Goal: Task Accomplishment & Management: Manage account settings

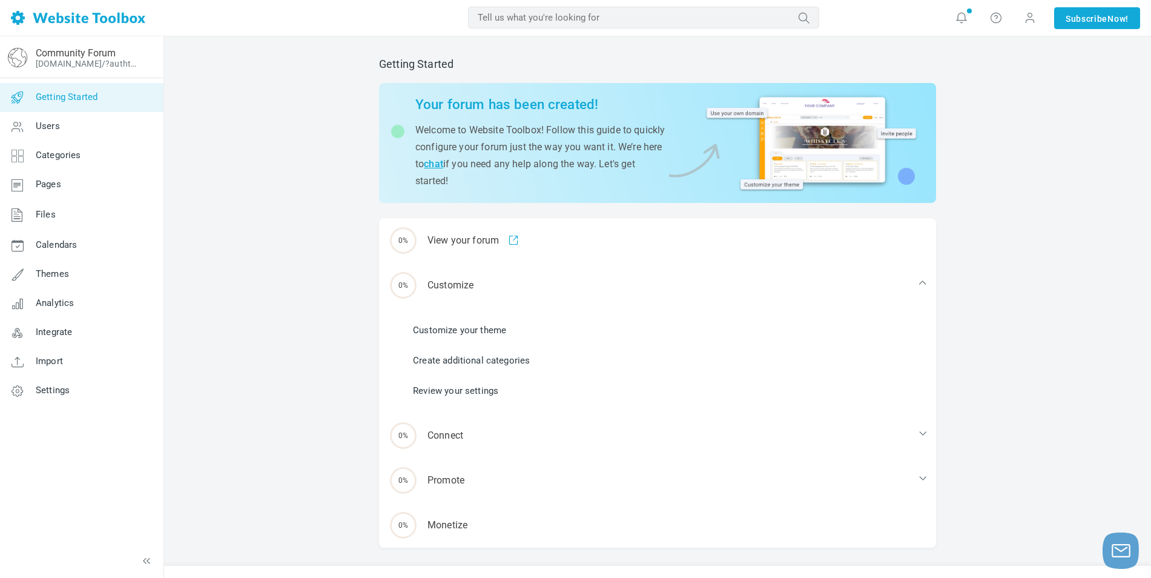
click at [474, 329] on link "Customize your theme" at bounding box center [459, 329] width 93 height 13
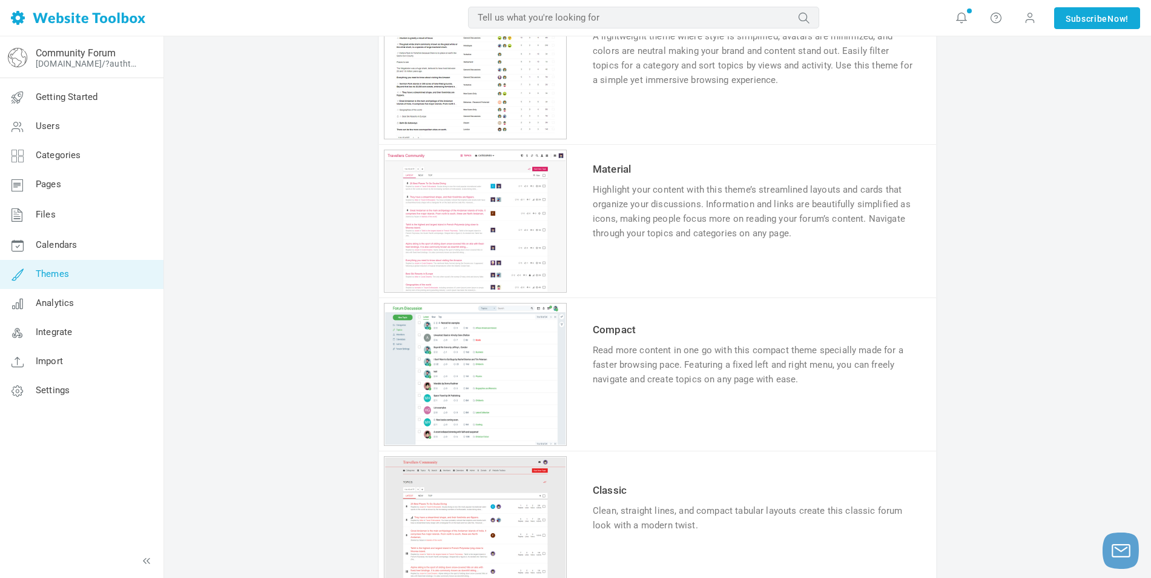
scroll to position [997, 0]
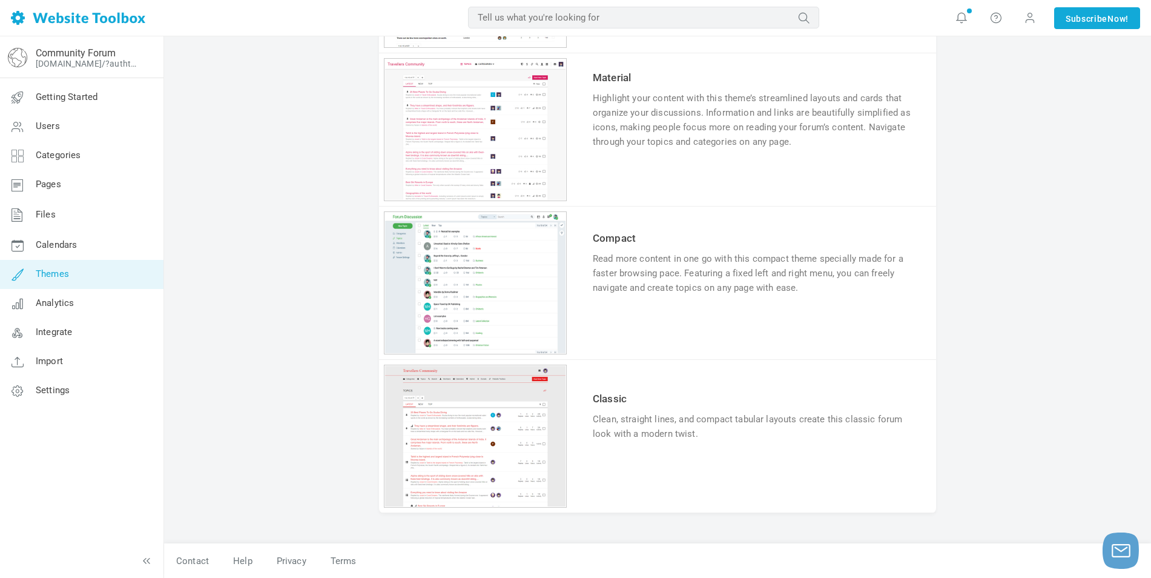
click at [631, 469] on link "Try & Customize" at bounding box center [637, 470] width 89 height 19
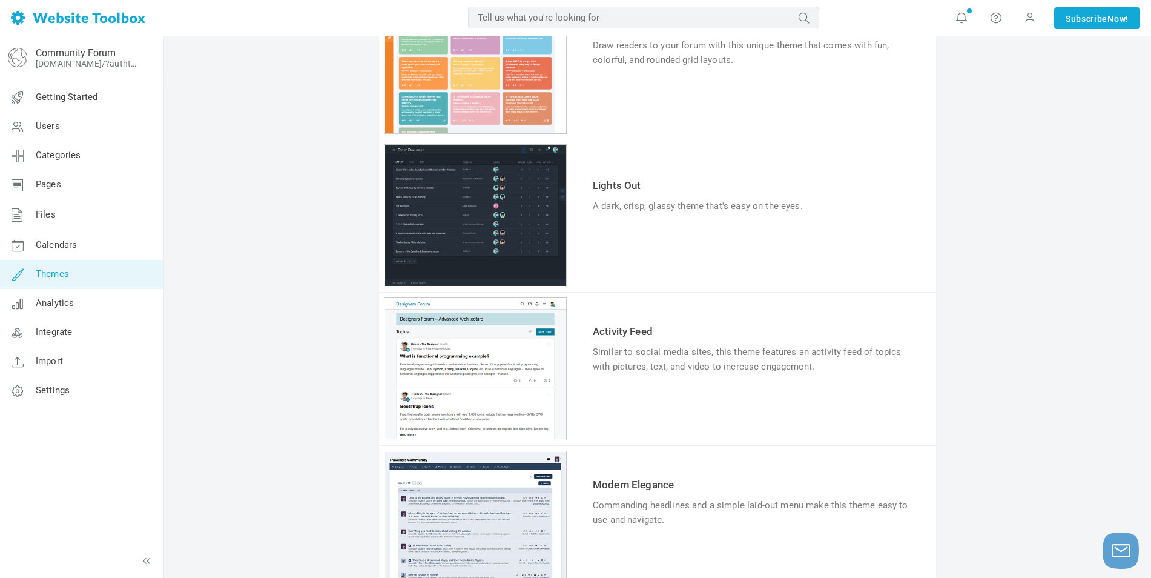
scroll to position [271, 0]
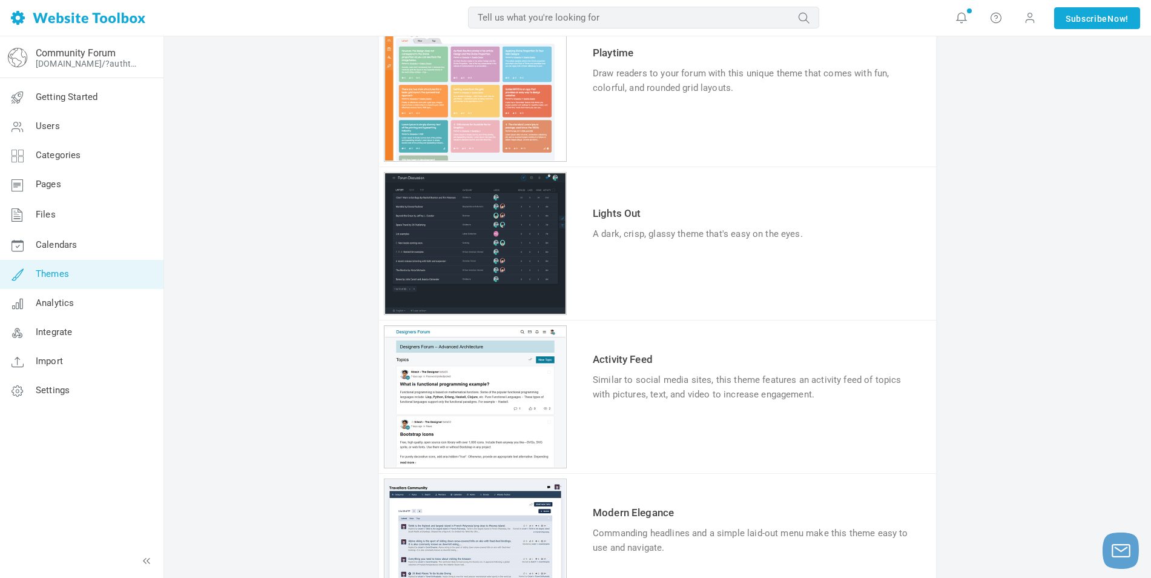
click at [631, 266] on link "Try & Customize" at bounding box center [637, 271] width 89 height 19
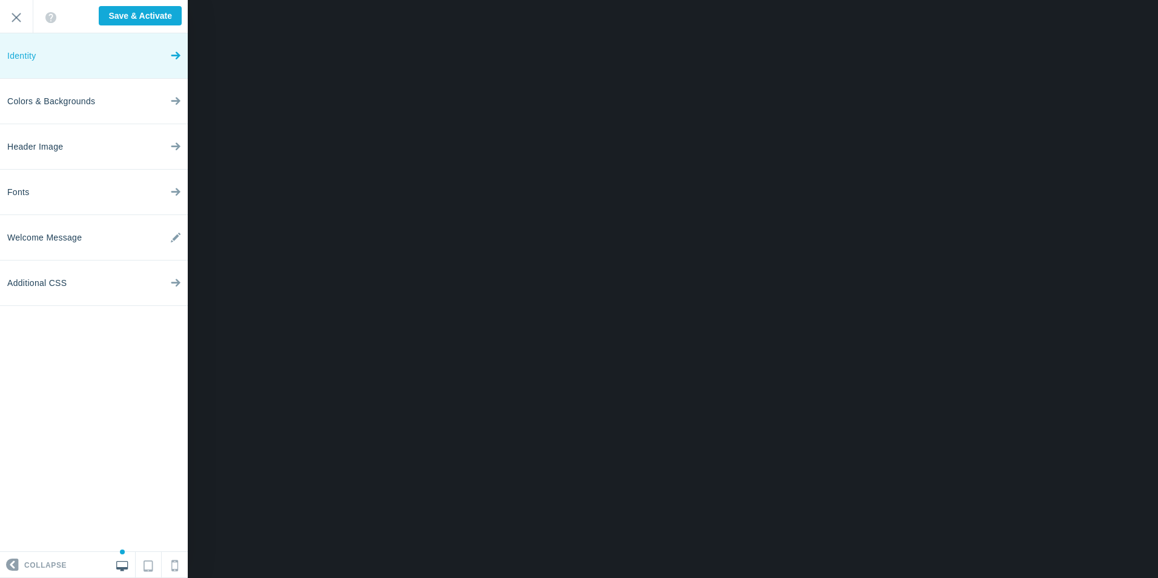
click at [112, 53] on link "Identity" at bounding box center [94, 55] width 188 height 45
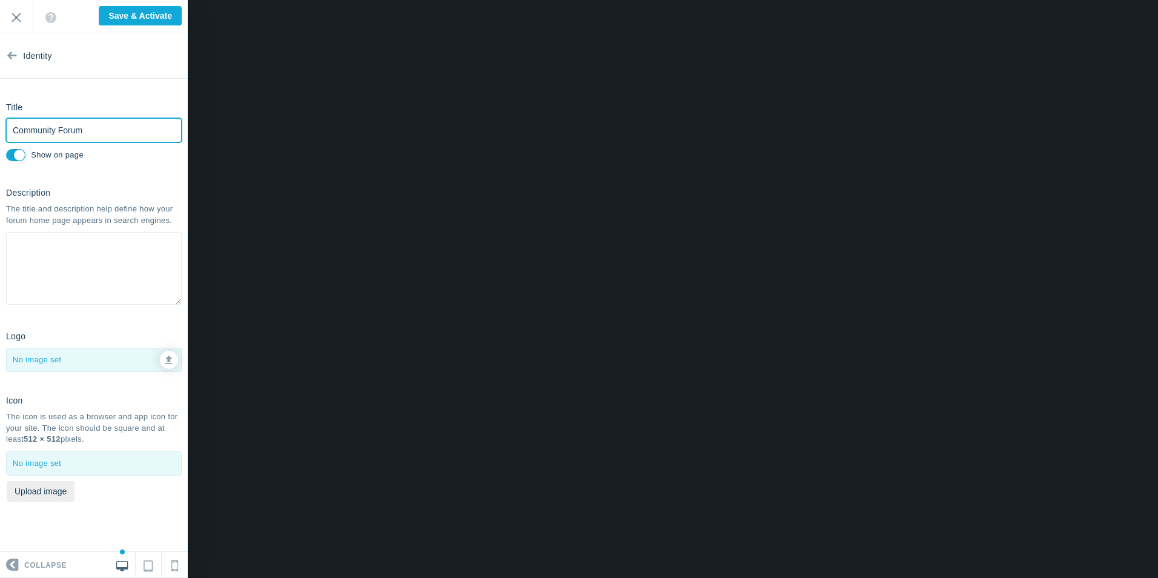
click at [104, 130] on input "Community Forum" at bounding box center [94, 130] width 176 height 24
drag, startPoint x: 115, startPoint y: 130, endPoint x: 7, endPoint y: 127, distance: 108.4
click at [7, 127] on input "Community Forum" at bounding box center [94, 130] width 176 height 24
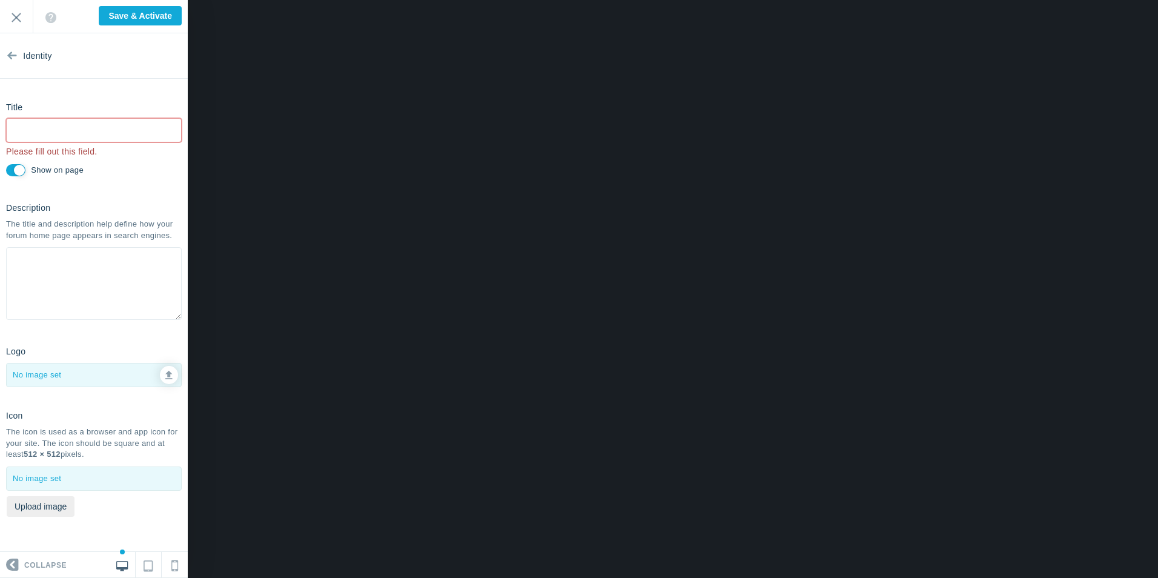
type input "Saved"
type input "S"
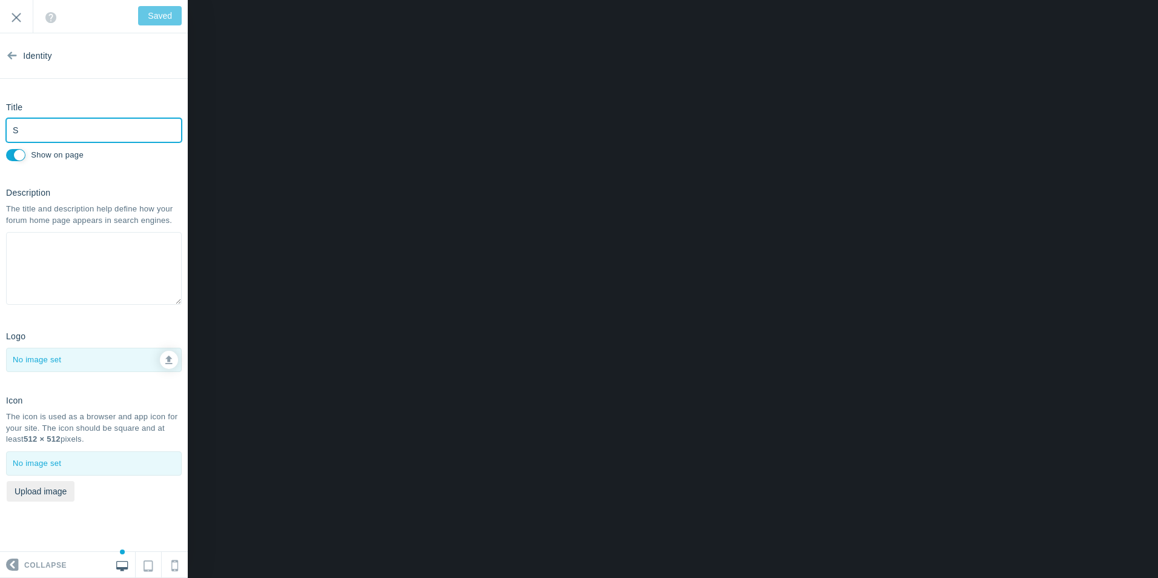
type input "Save & Activate"
type input "State Zero UK"
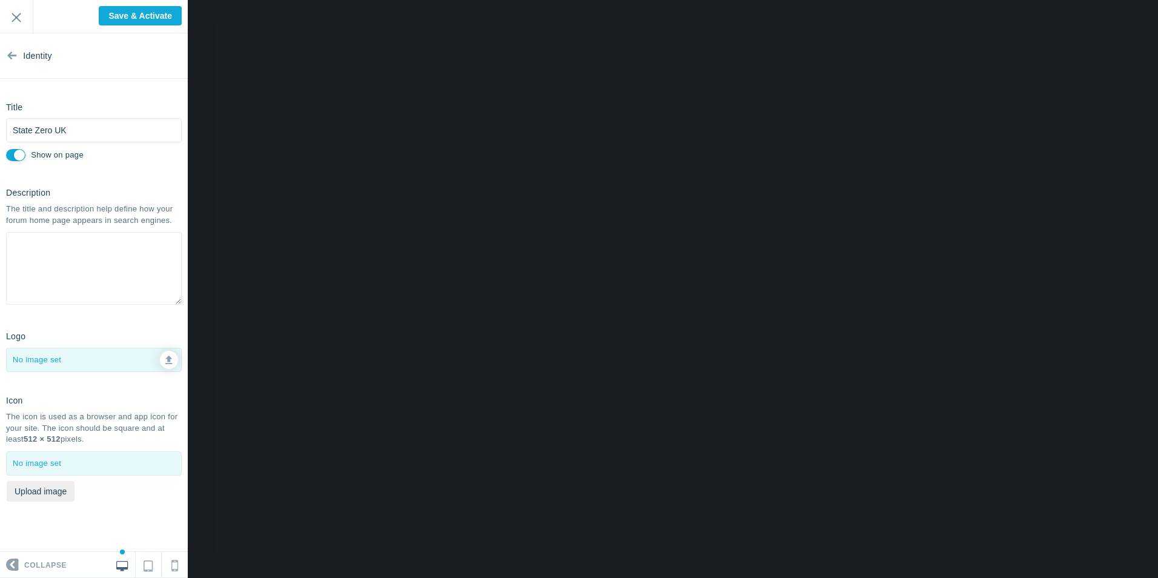
click at [58, 355] on div at bounding box center [94, 359] width 174 height 23
click at [168, 359] on icon at bounding box center [168, 358] width 7 height 8
type input "C:\fakepath\logo1-removebg-preview.png"
click at [42, 493] on button "Upload image" at bounding box center [41, 491] width 68 height 21
type input "C:\fakepath\logo1-removebg-preview.png"
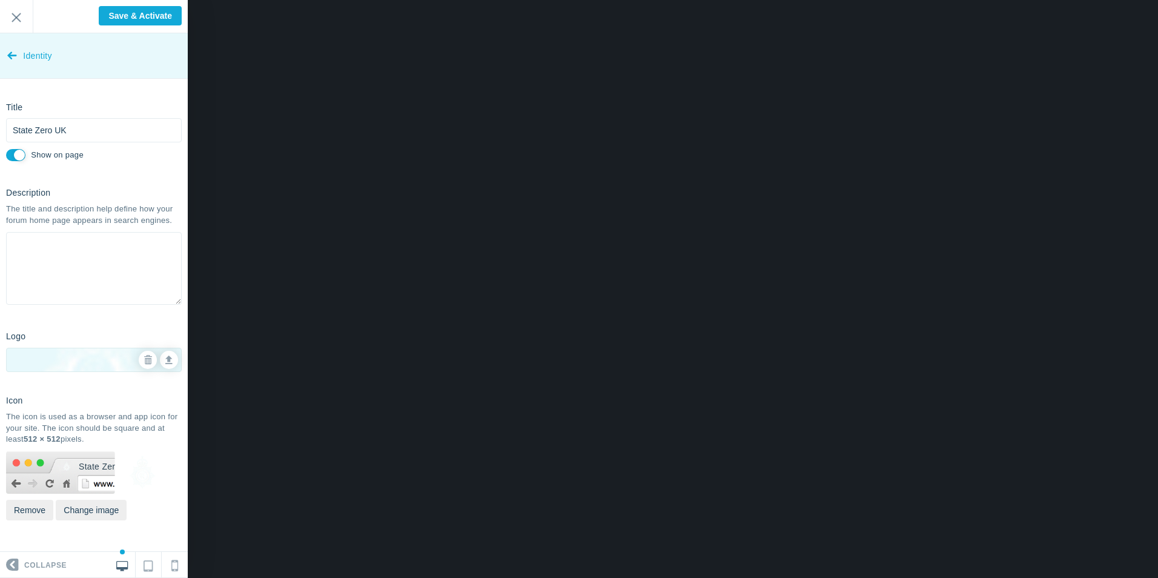
click at [21, 53] on link "Identity" at bounding box center [94, 55] width 188 height 45
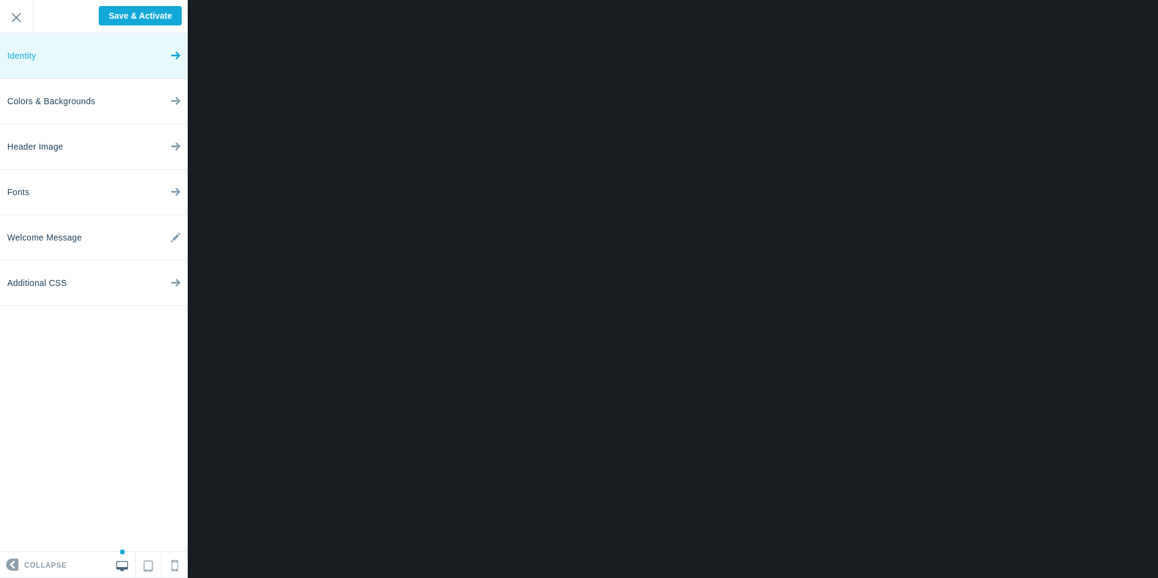
click at [73, 62] on link "Identity" at bounding box center [94, 55] width 188 height 45
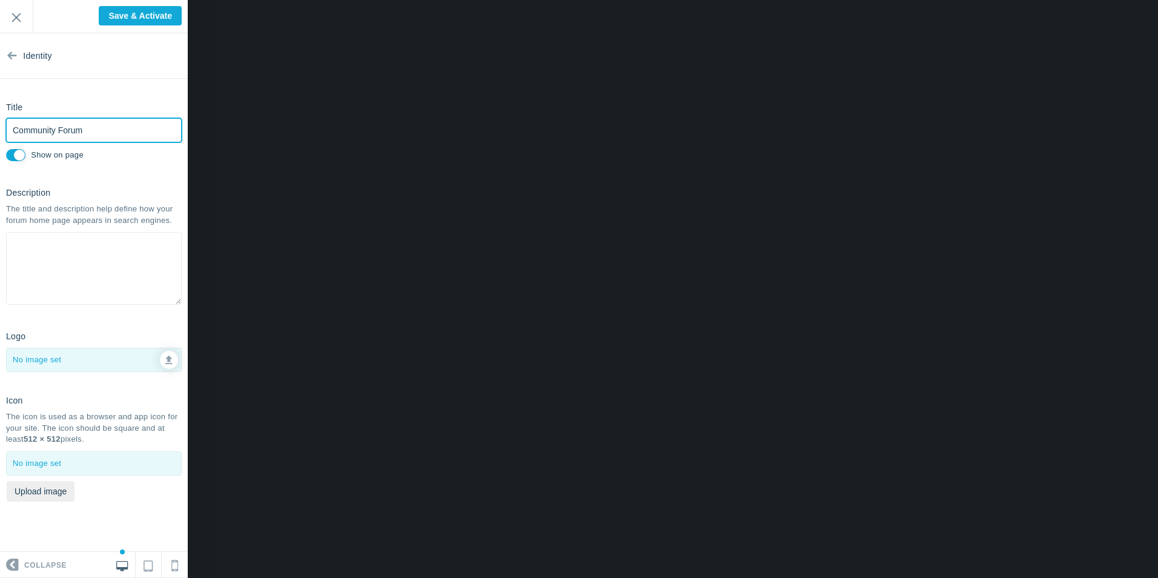
click at [89, 133] on input "Community Forum" at bounding box center [94, 130] width 176 height 24
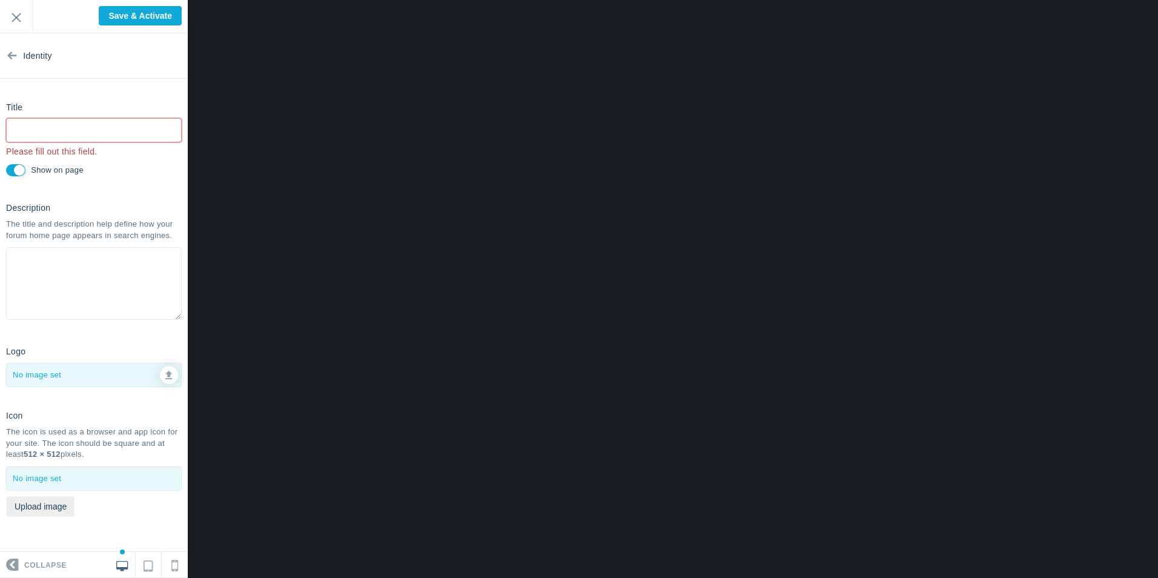
type input "Saved"
type input "S"
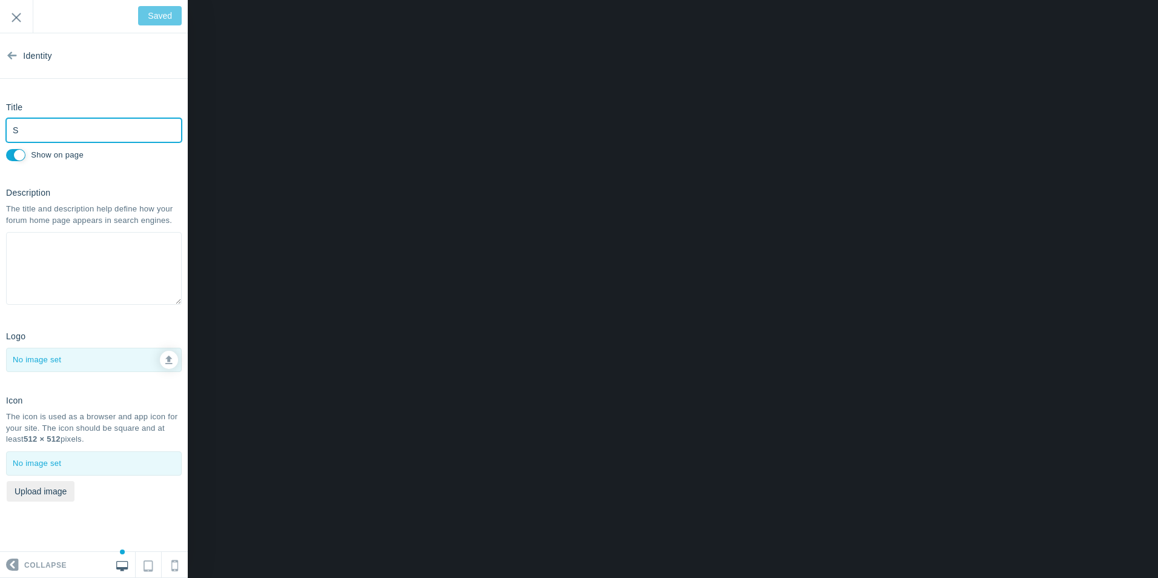
type input "Save & Activate"
type input "State Zero UK"
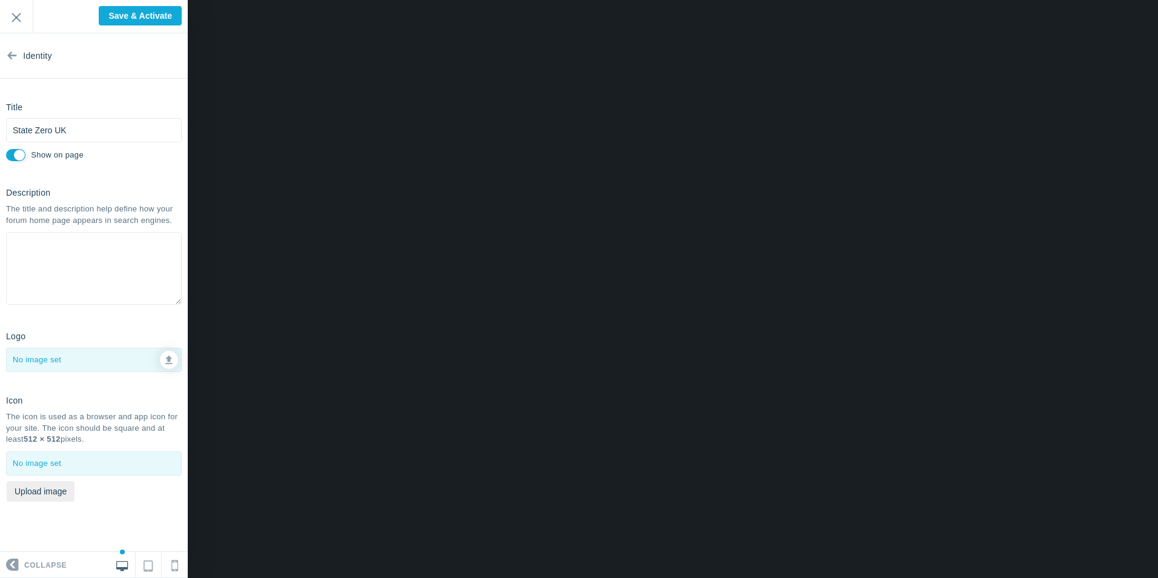
click at [87, 357] on div at bounding box center [94, 359] width 174 height 23
click at [170, 359] on icon at bounding box center [168, 358] width 7 height 8
type input "C:\fakepath\logo1-removebg-preview.png"
click at [50, 492] on button "Upload image" at bounding box center [41, 491] width 68 height 21
type input "C:\fakepath\logo1-removebg-preview.png"
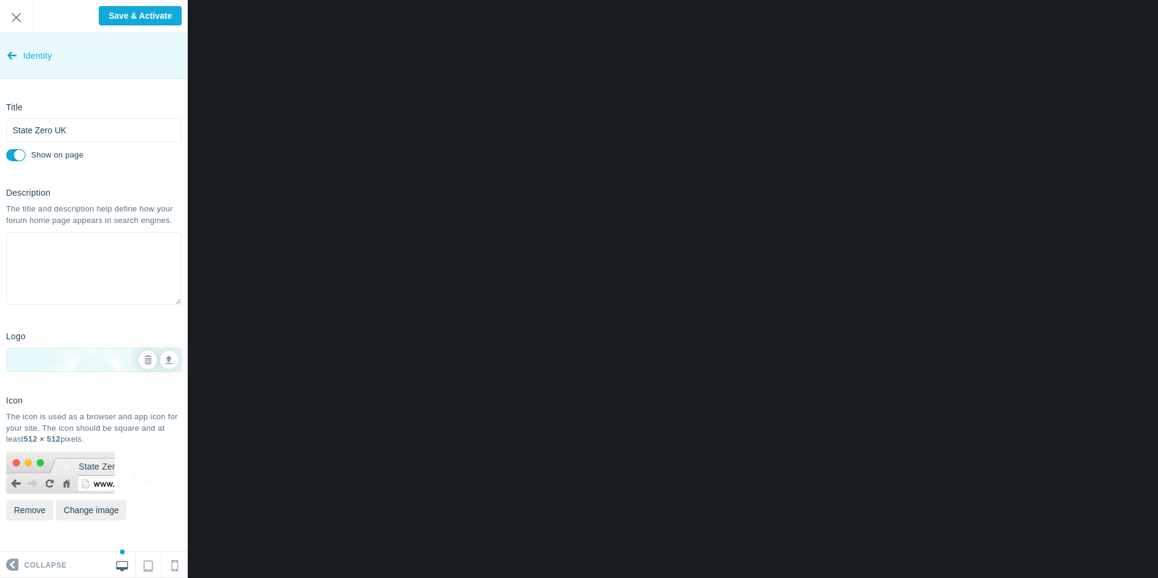
click at [16, 51] on icon at bounding box center [12, 52] width 10 height 45
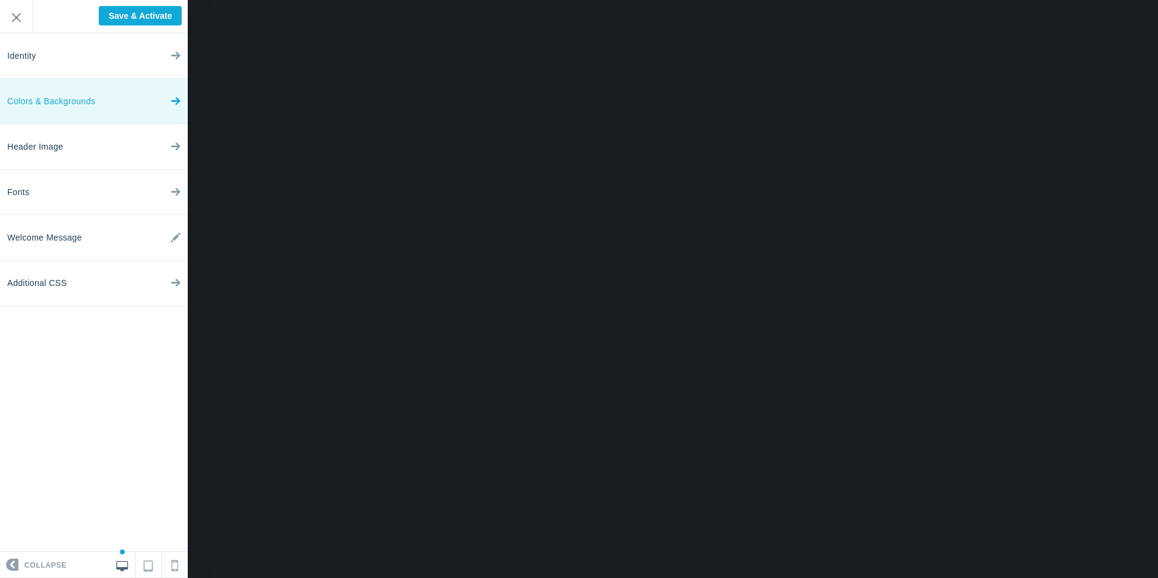
click at [68, 94] on span "Colors & Backgrounds" at bounding box center [51, 101] width 88 height 45
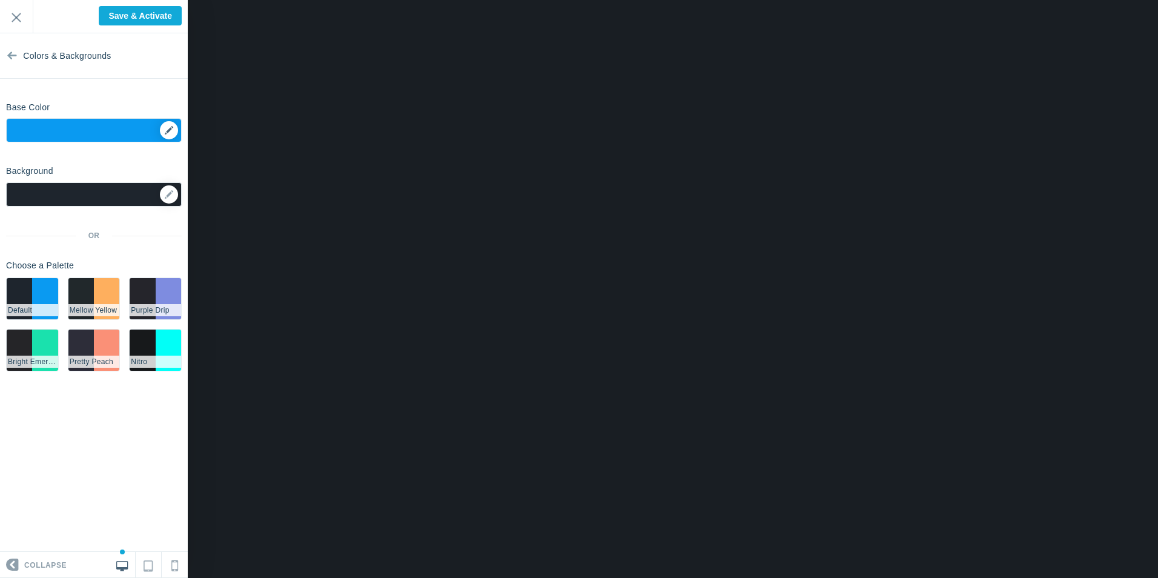
click at [172, 126] on div "▼" at bounding box center [94, 134] width 174 height 30
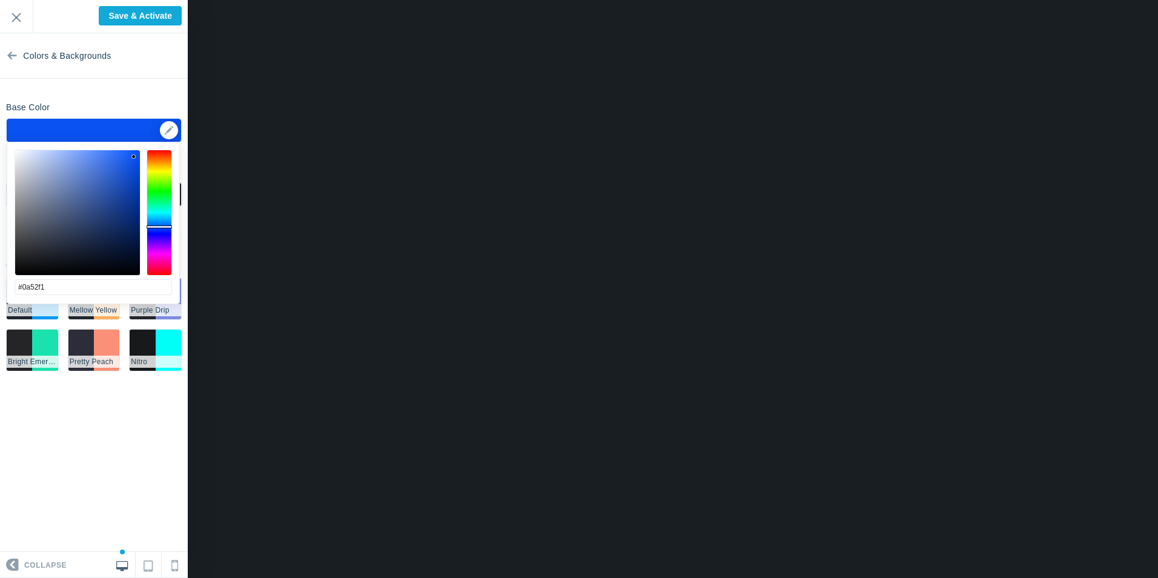
drag, startPoint x: 154, startPoint y: 216, endPoint x: 156, endPoint y: 226, distance: 10.4
click at [156, 226] on div at bounding box center [159, 213] width 25 height 126
drag, startPoint x: 122, startPoint y: 171, endPoint x: 145, endPoint y: 140, distance: 39.4
click at [145, 0] on body "Loading... Loading... Collapse Identity Colors & Backgrounds Header Image Fonts…" at bounding box center [579, 0] width 1158 height 0
click at [168, 224] on div at bounding box center [159, 213] width 25 height 126
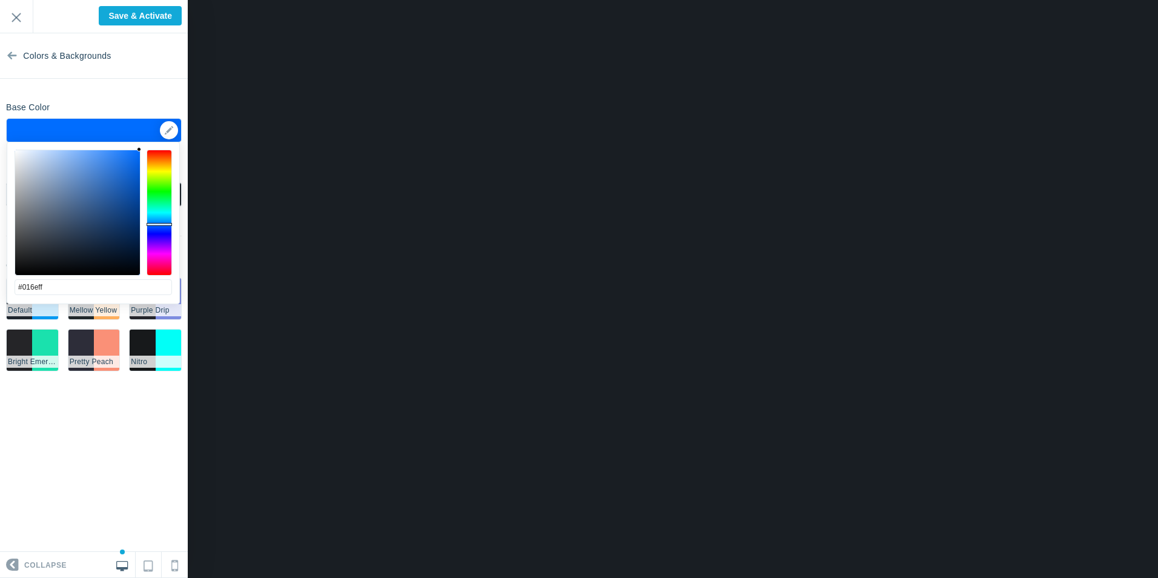
type input "#006dff"
drag, startPoint x: 139, startPoint y: 147, endPoint x: 151, endPoint y: 136, distance: 16.3
click at [151, 0] on body "Loading... Loading... Collapse Identity Colors & Backgrounds Header Image Fonts…" at bounding box center [579, 0] width 1158 height 0
click at [124, 74] on link "Colors & Backgrounds" at bounding box center [94, 55] width 188 height 45
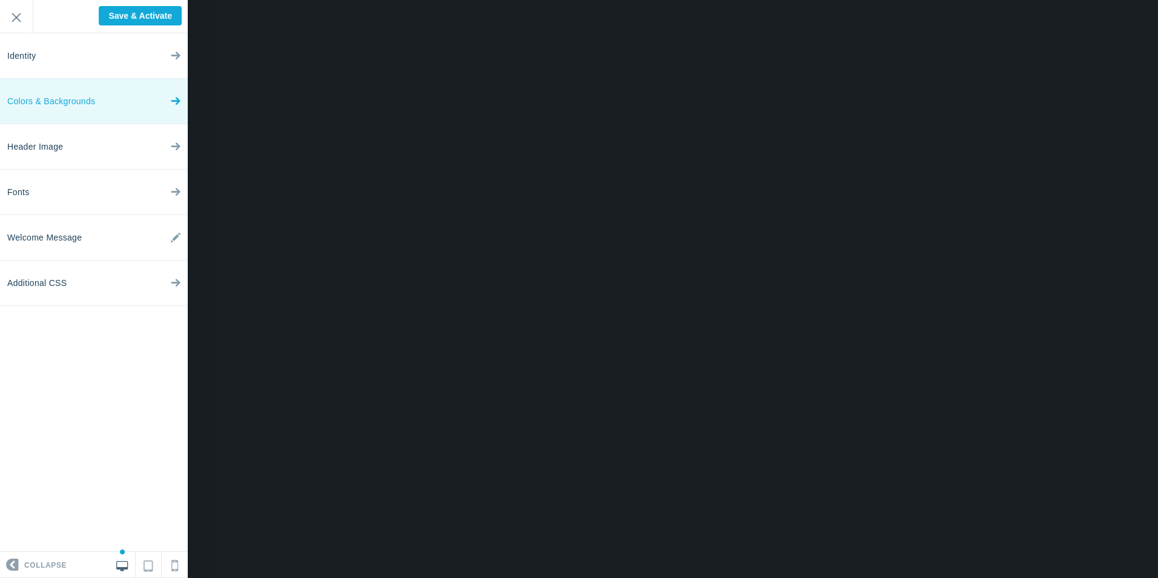
click at [76, 102] on span "Colors & Backgrounds" at bounding box center [51, 101] width 88 height 45
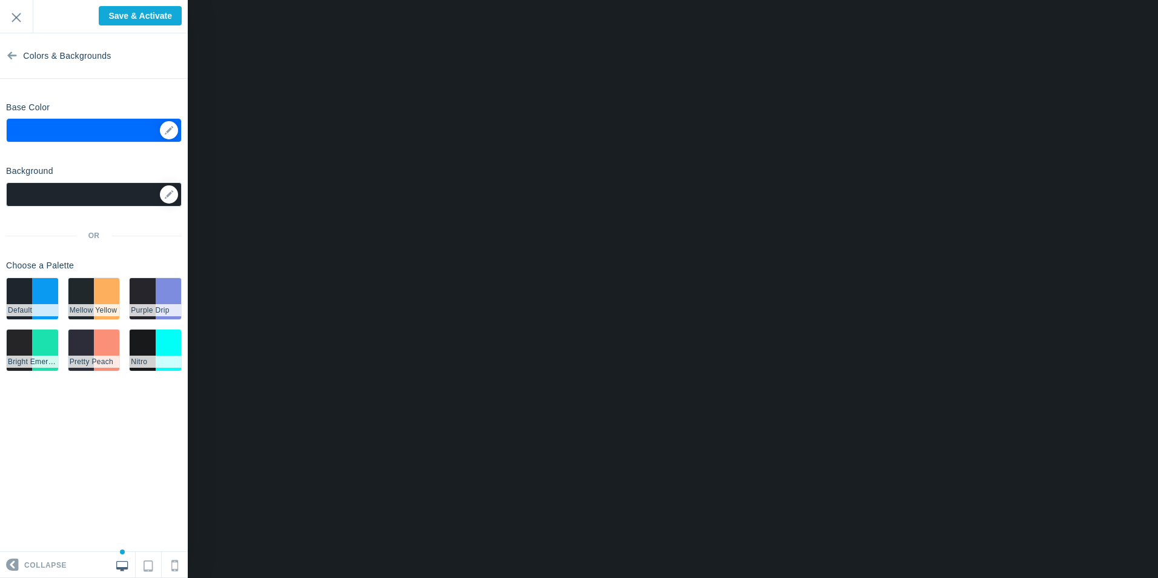
click at [87, 199] on div at bounding box center [94, 194] width 176 height 24
click at [167, 194] on icon at bounding box center [169, 194] width 8 height 8
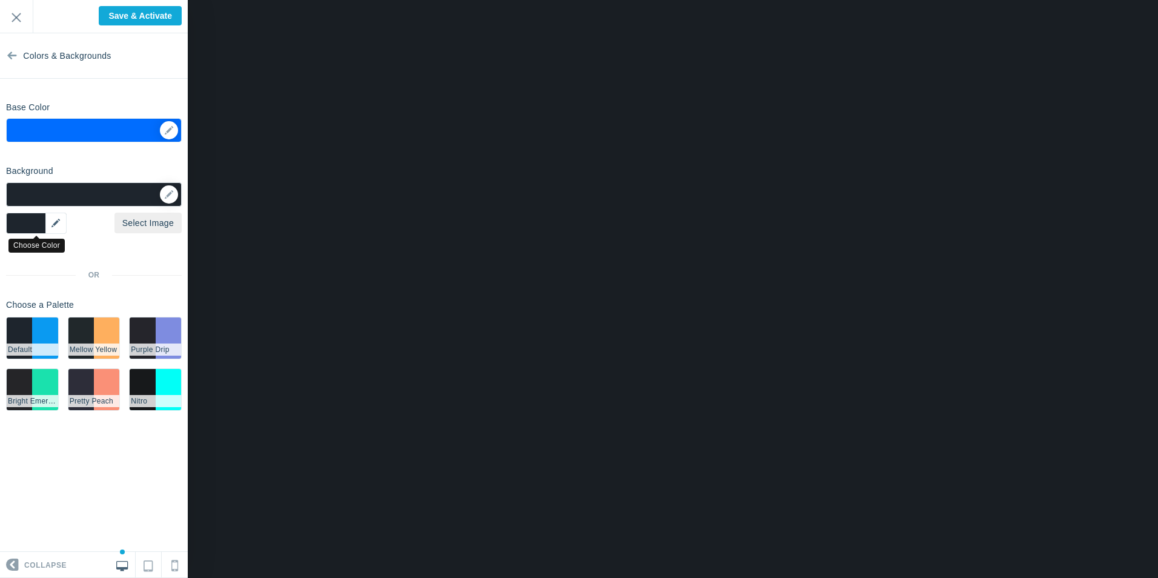
click at [47, 223] on div "▼" at bounding box center [36, 223] width 61 height 21
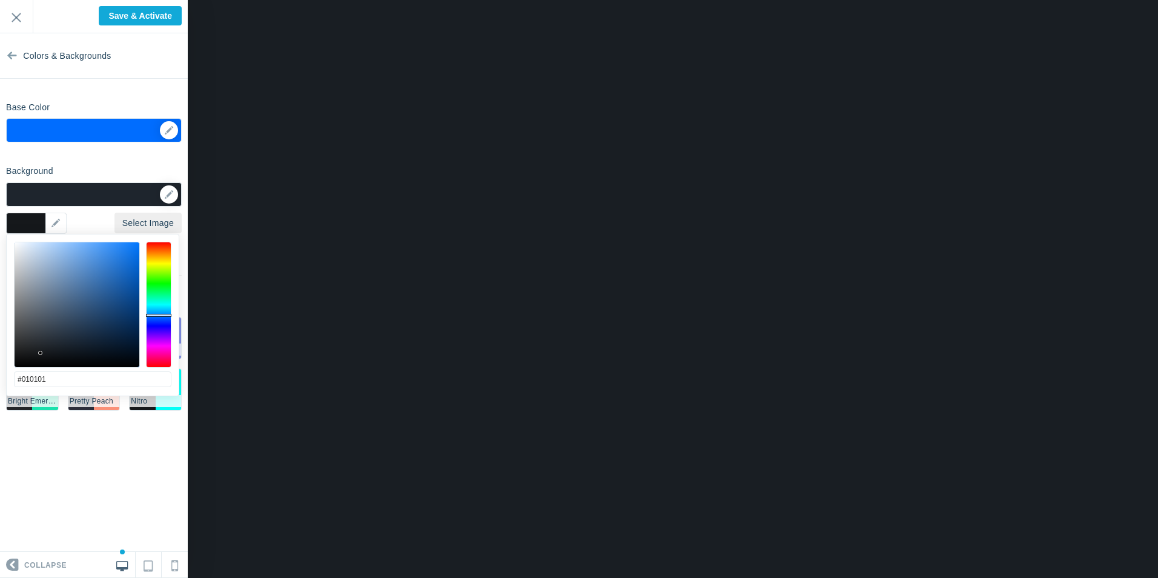
type input "#000000"
drag, startPoint x: 58, startPoint y: 295, endPoint x: 5, endPoint y: 375, distance: 95.4
click at [6, 377] on div "less #000000 cancel choose" at bounding box center [92, 315] width 173 height 162
click at [144, 167] on div "Background Options Select Image ▼ Position Repeat Fixed Position Underlying Col…" at bounding box center [94, 289] width 188 height 259
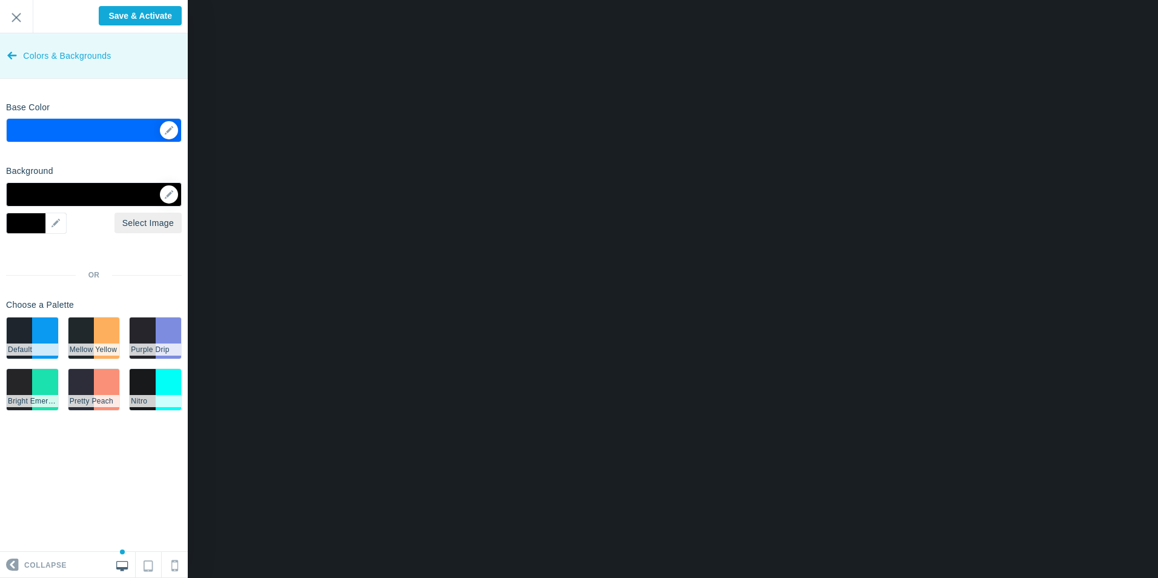
click at [20, 56] on link "Colors & Backgrounds" at bounding box center [94, 55] width 188 height 45
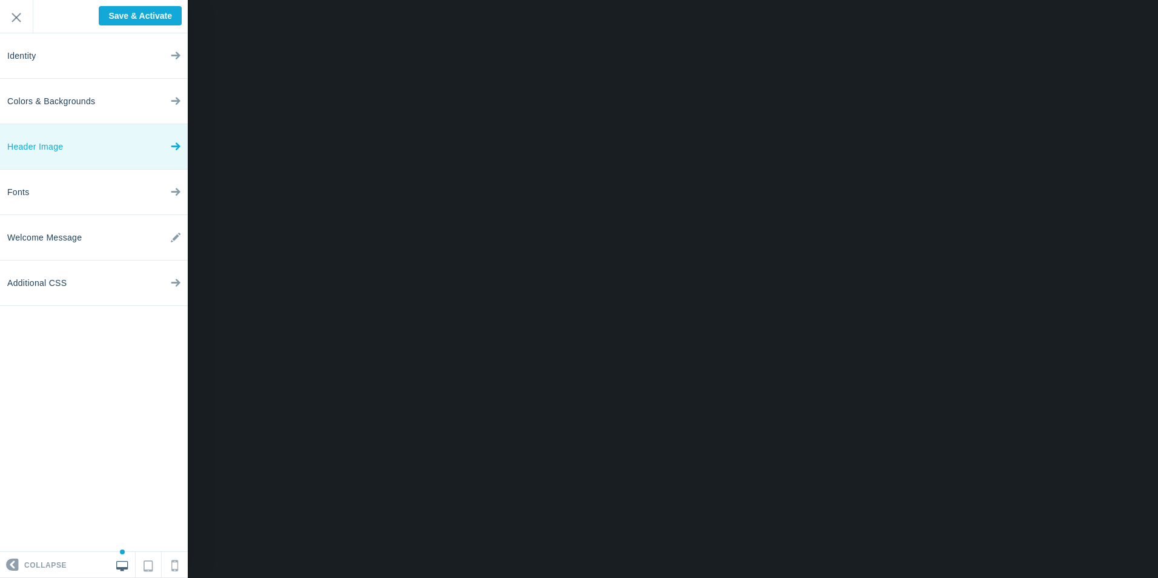
click at [81, 148] on link "Header Image" at bounding box center [94, 146] width 188 height 45
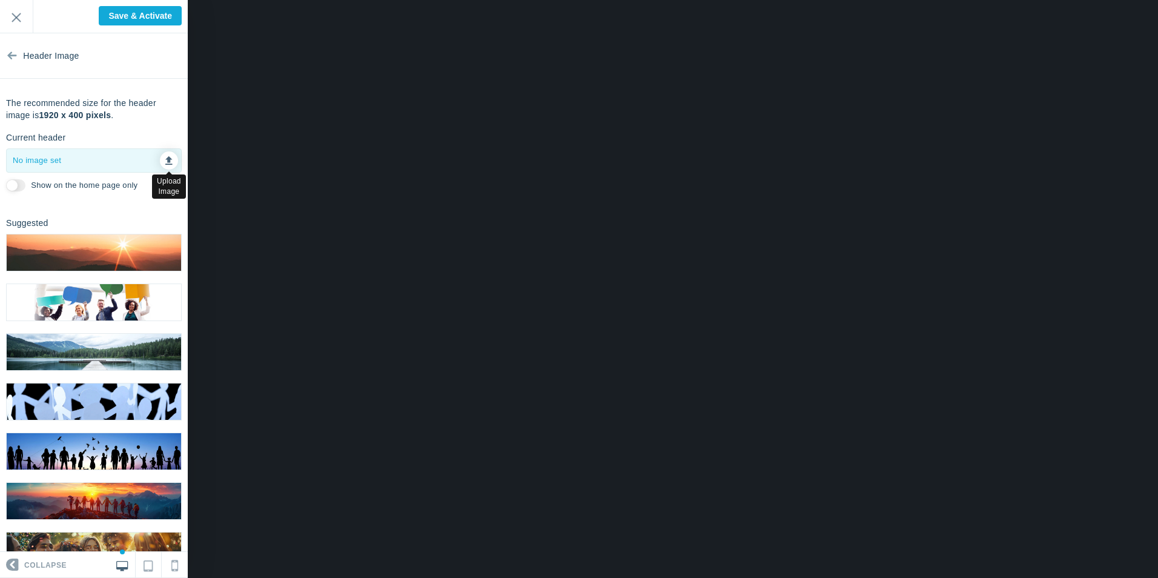
click at [160, 164] on link at bounding box center [169, 160] width 18 height 18
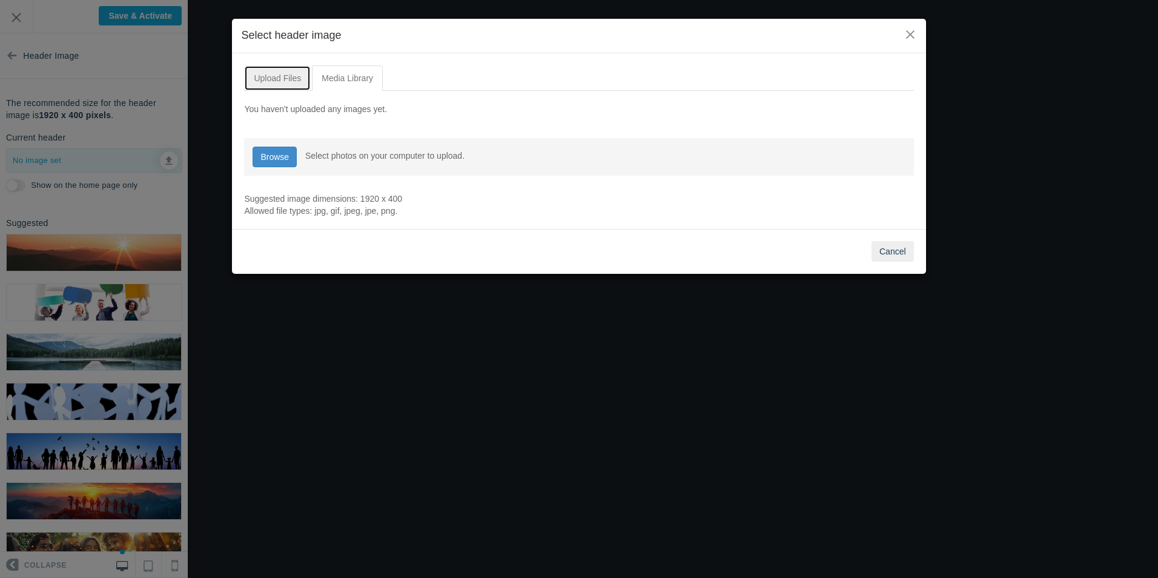
drag, startPoint x: 278, startPoint y: 81, endPoint x: 279, endPoint y: 88, distance: 7.4
click at [278, 81] on link "Upload Files" at bounding box center [277, 77] width 67 height 25
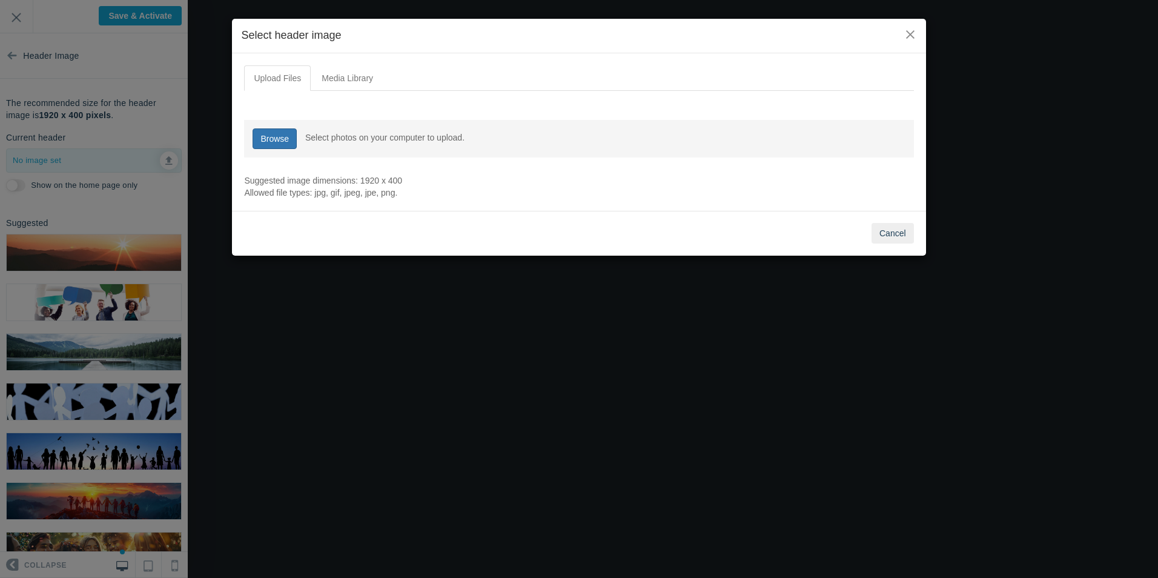
click at [279, 139] on link "Browse" at bounding box center [275, 138] width 44 height 21
type input "C:\fakepath\State Zero UKRP (7).png"
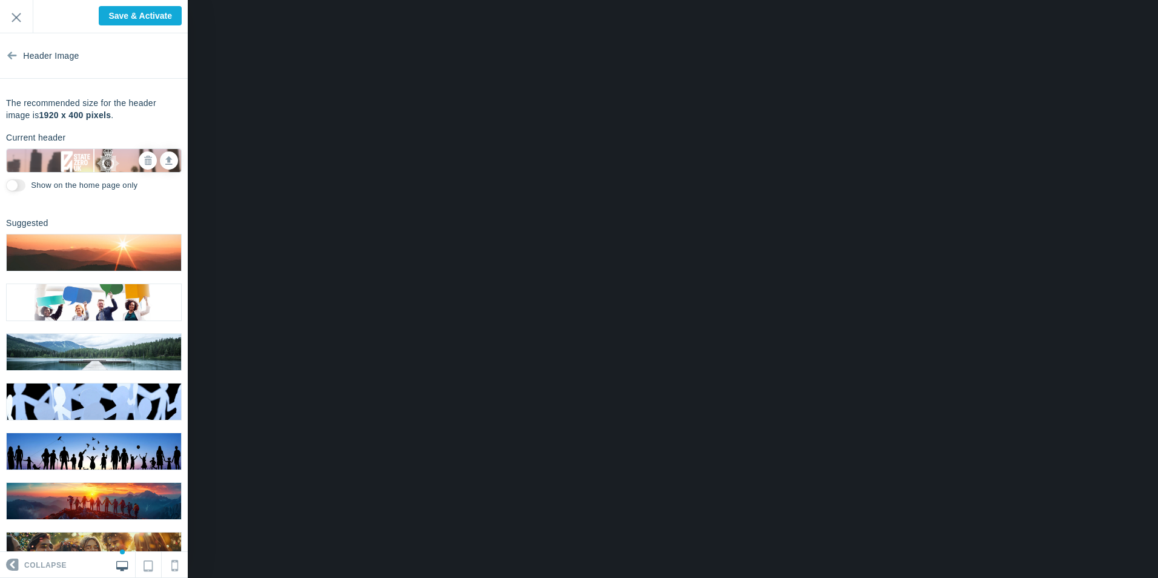
click at [19, 183] on input "Show on the home page only" at bounding box center [15, 185] width 19 height 12
checkbox input "true"
drag, startPoint x: 115, startPoint y: 116, endPoint x: 41, endPoint y: 116, distance: 73.9
click at [41, 116] on p "The recommended size for the header image is 1920 x 400 pixels ." at bounding box center [94, 109] width 176 height 24
copy p "1920 x 400 pixels ."
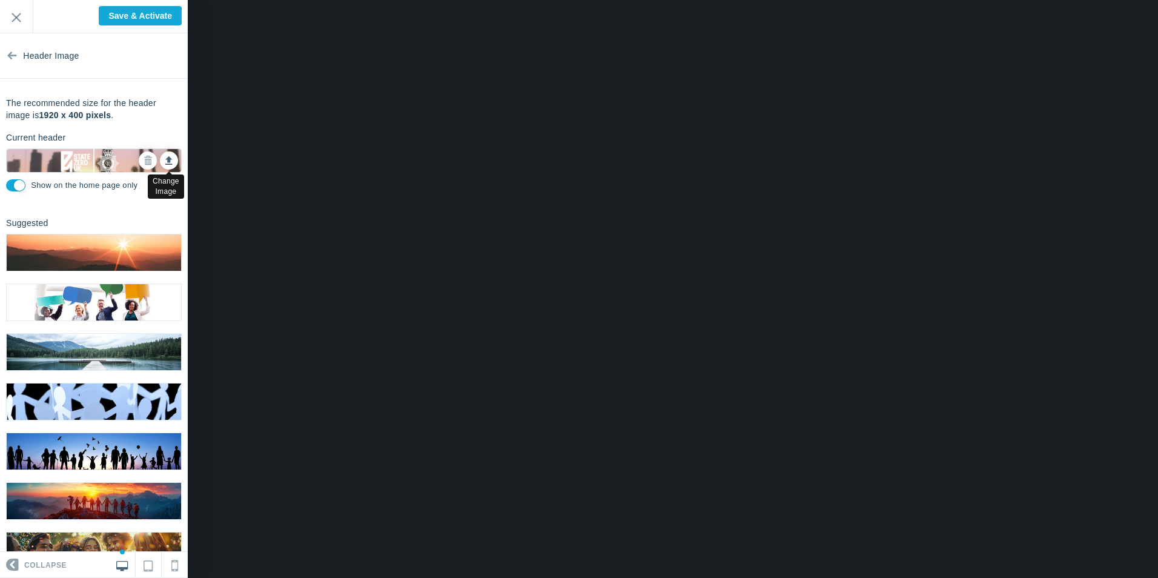
click at [165, 159] on icon at bounding box center [168, 158] width 7 height 8
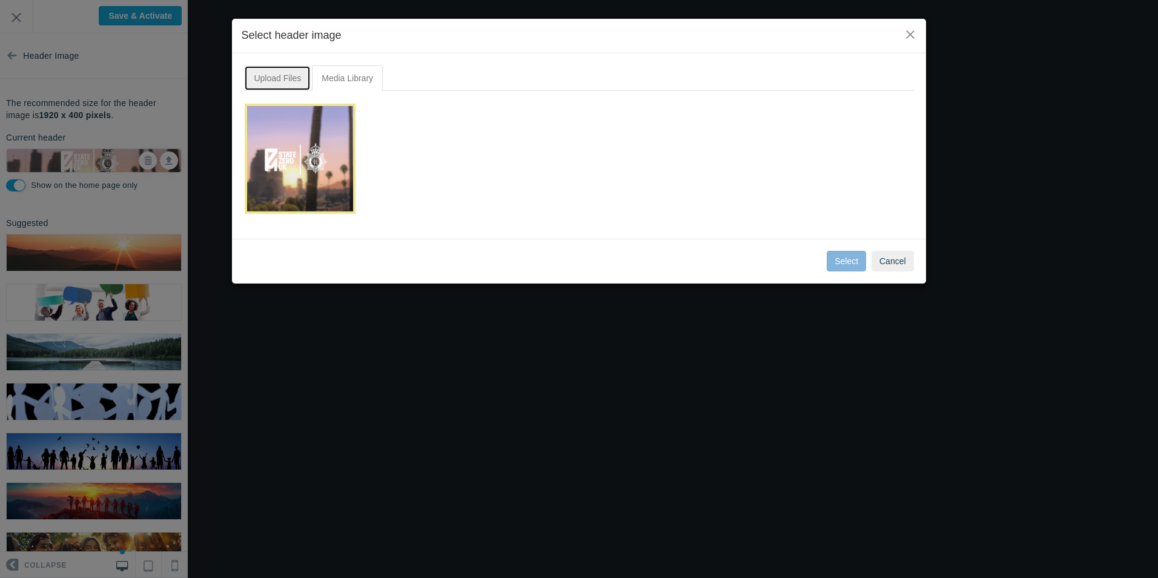
click at [287, 81] on link "Upload Files" at bounding box center [277, 77] width 67 height 25
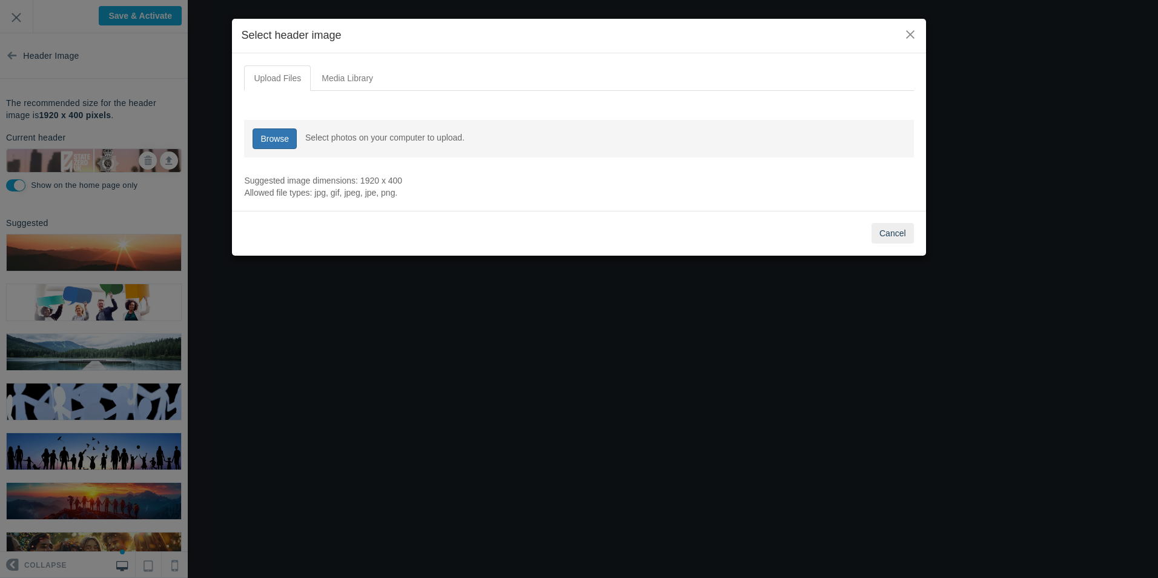
click at [268, 134] on link "Browse" at bounding box center [275, 138] width 44 height 21
type input "C:\fakepath\SZUK.png"
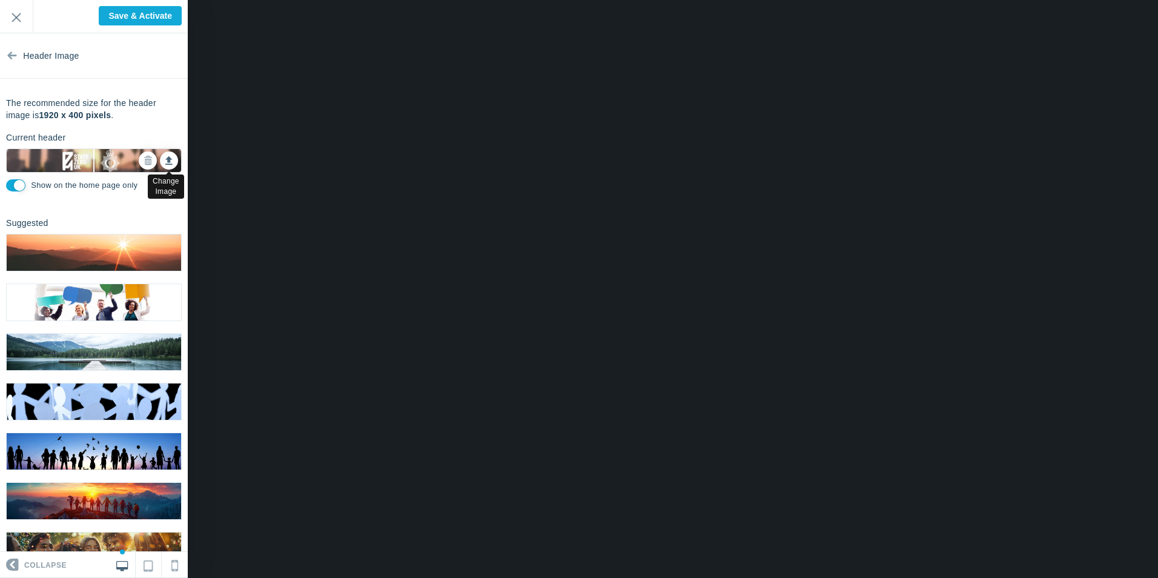
click at [165, 160] on icon at bounding box center [168, 158] width 7 height 8
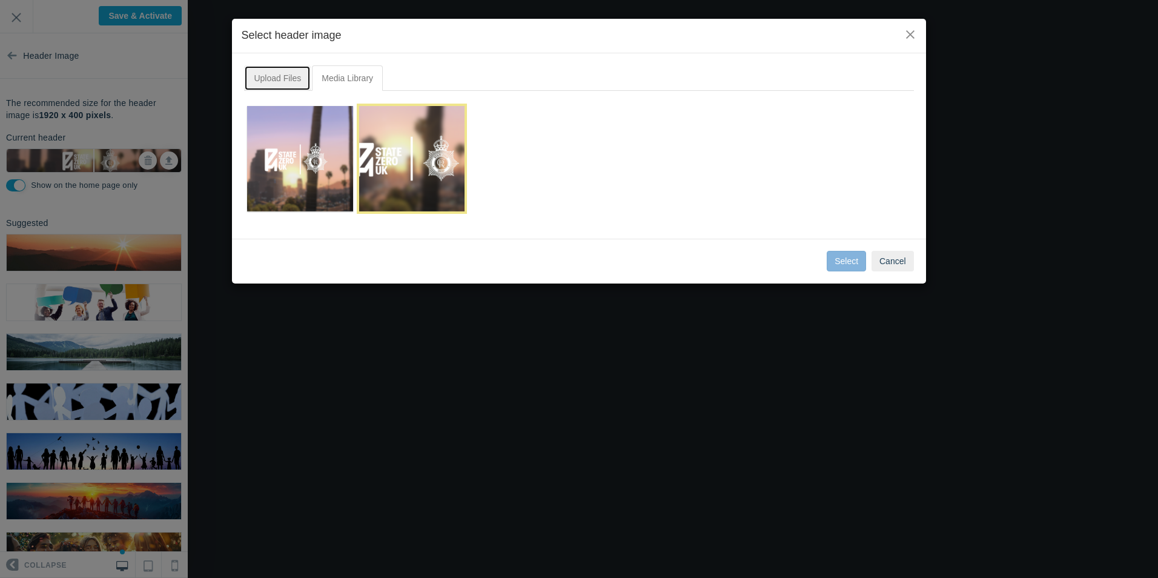
click at [285, 67] on link "Upload Files" at bounding box center [277, 77] width 67 height 25
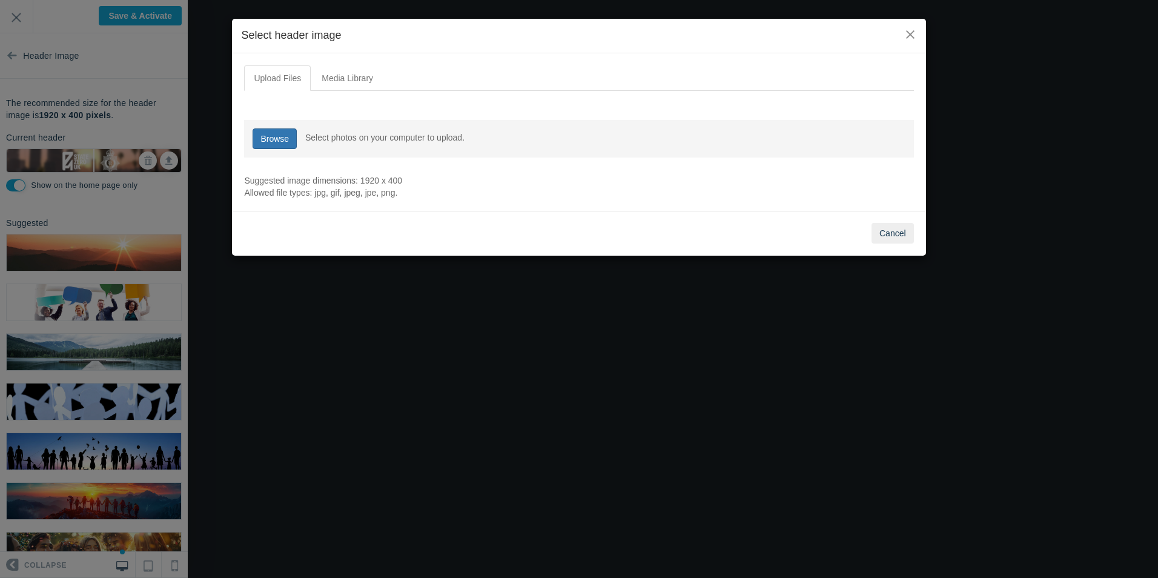
click at [280, 146] on link "Browse" at bounding box center [275, 138] width 44 height 21
type input "C:\fakepath\SZUK (1).png"
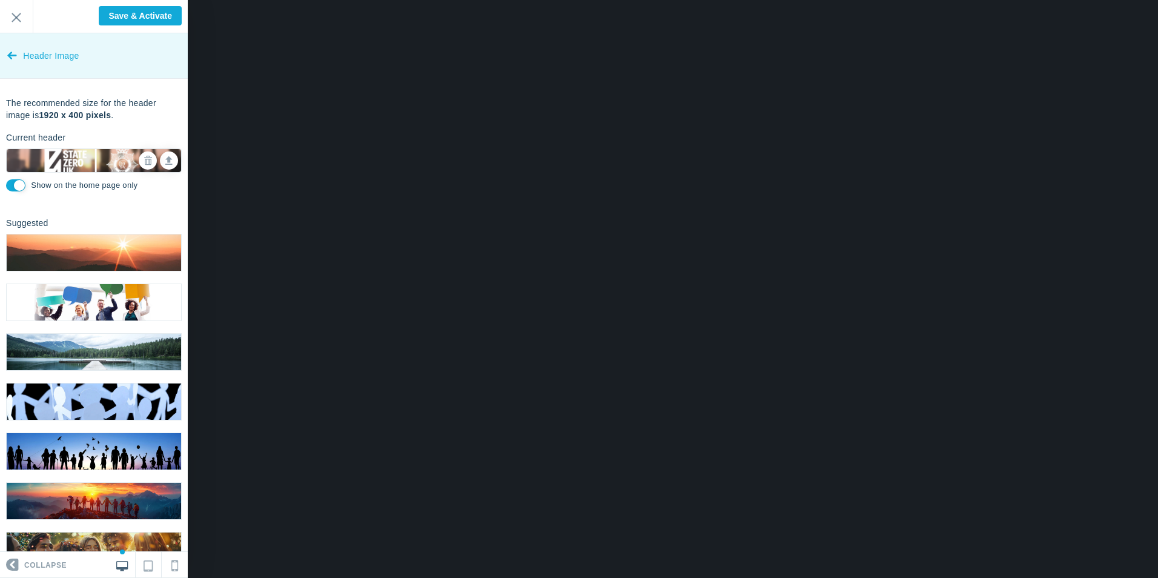
click at [28, 58] on span "Header Image" at bounding box center [51, 55] width 56 height 45
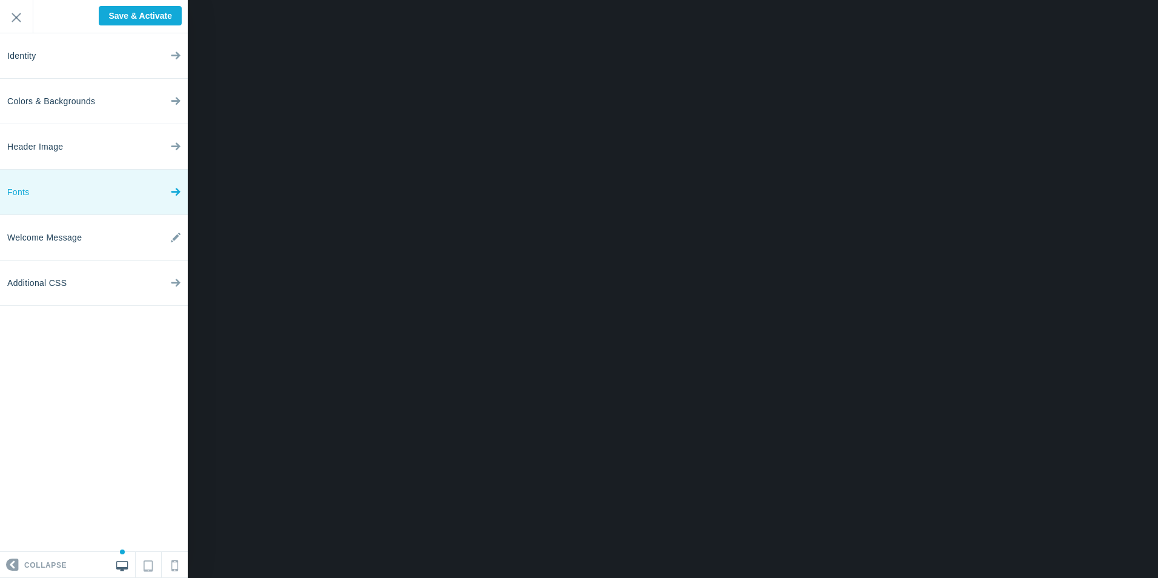
click at [83, 187] on link "Fonts" at bounding box center [94, 192] width 188 height 45
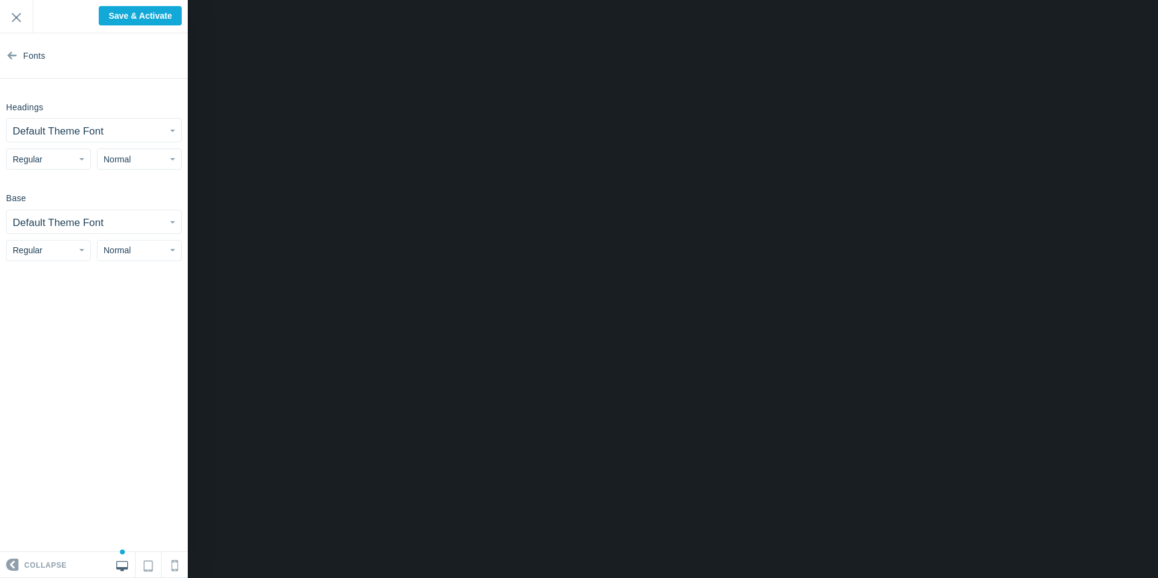
click at [86, 133] on small "Default Theme Font" at bounding box center [58, 131] width 91 height 12
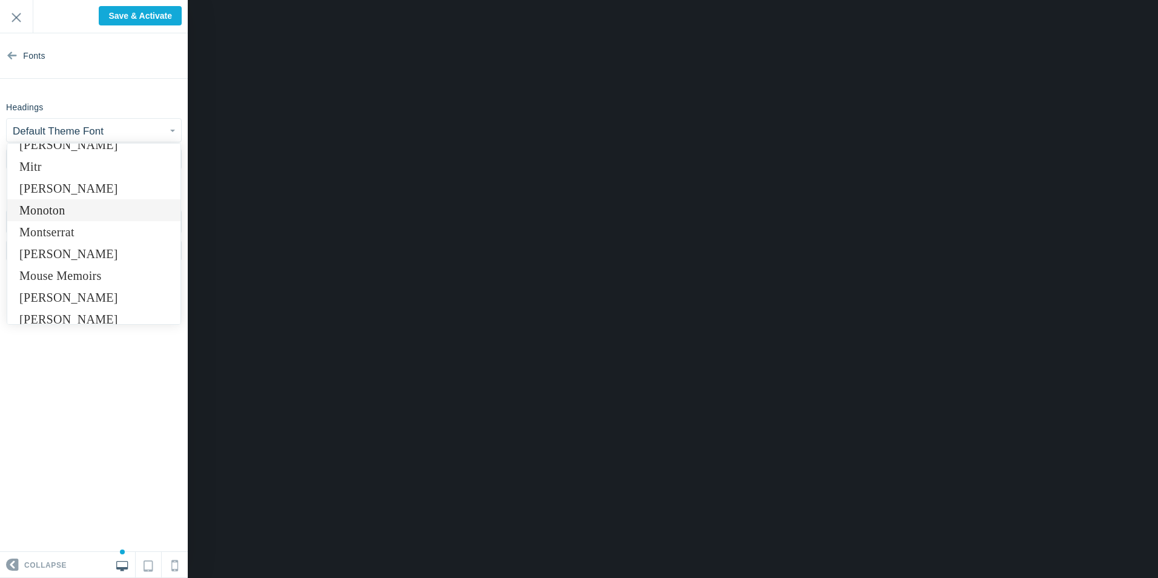
scroll to position [5753, 0]
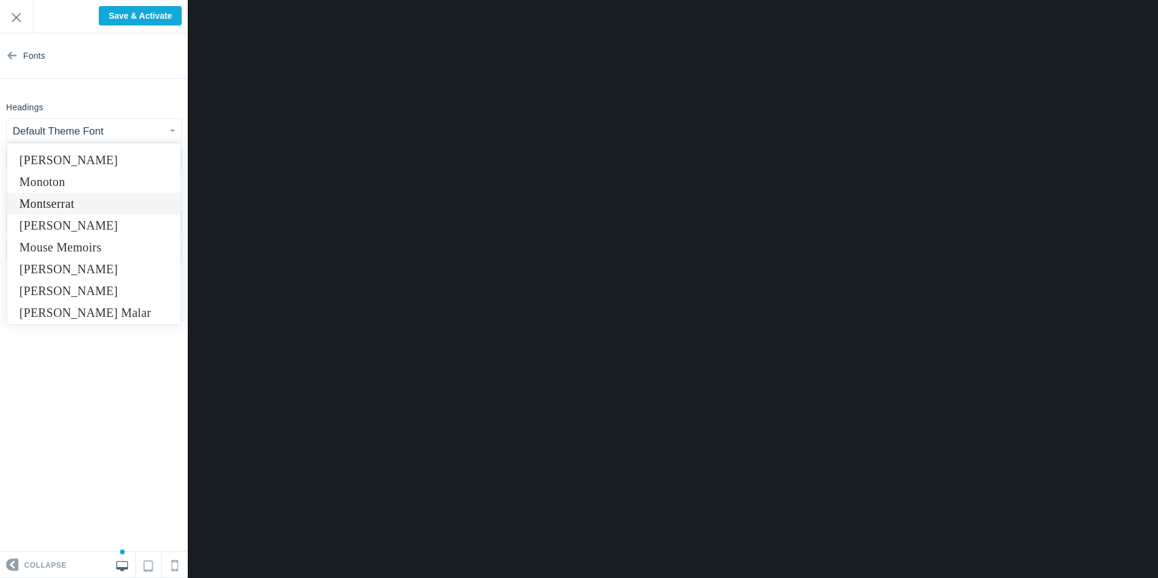
click at [84, 200] on link "Montserrat" at bounding box center [93, 204] width 173 height 22
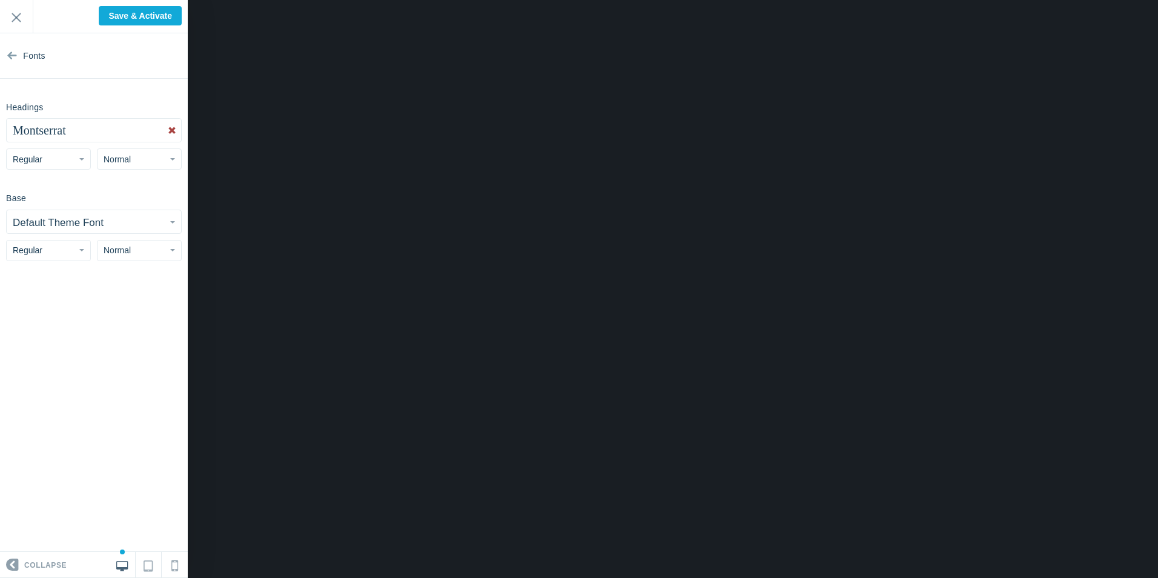
click at [115, 160] on span "Normal" at bounding box center [117, 159] width 27 height 10
click at [120, 249] on link "Huge" at bounding box center [139, 251] width 84 height 22
click at [46, 153] on button "Regular" at bounding box center [48, 158] width 85 height 21
click at [39, 228] on link "Bold" at bounding box center [49, 229] width 84 height 22
click at [49, 157] on button "Bold" at bounding box center [48, 158] width 85 height 21
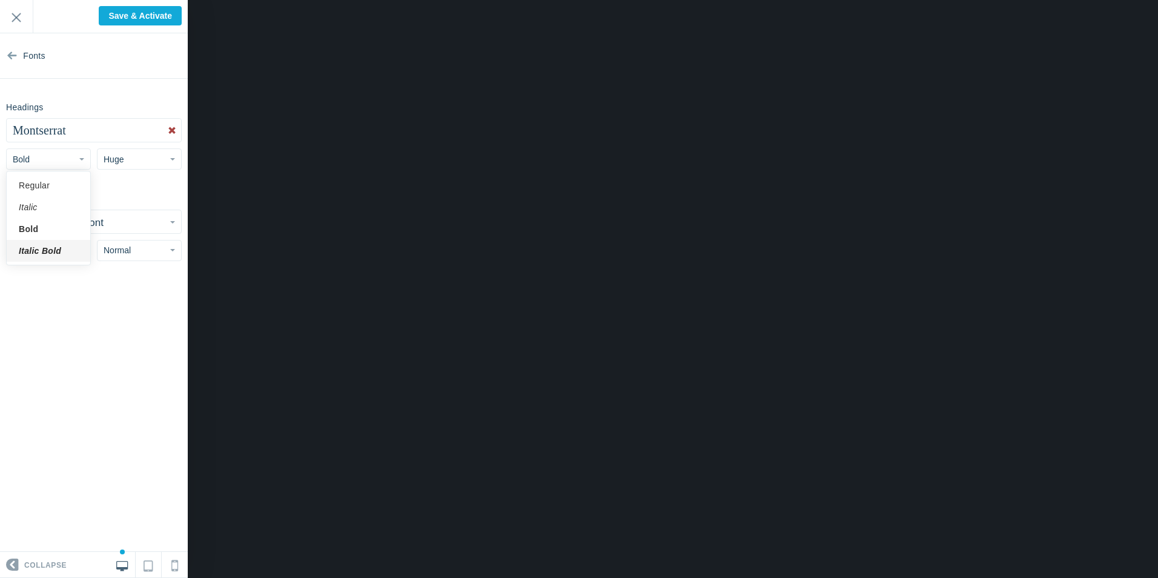
click at [41, 249] on link "Italic Bold" at bounding box center [49, 251] width 84 height 22
click at [43, 164] on span "Italic Bold" at bounding box center [31, 159] width 37 height 10
click at [40, 227] on link "Bold" at bounding box center [49, 229] width 84 height 22
click at [63, 217] on small "Default Theme Font" at bounding box center [58, 223] width 91 height 12
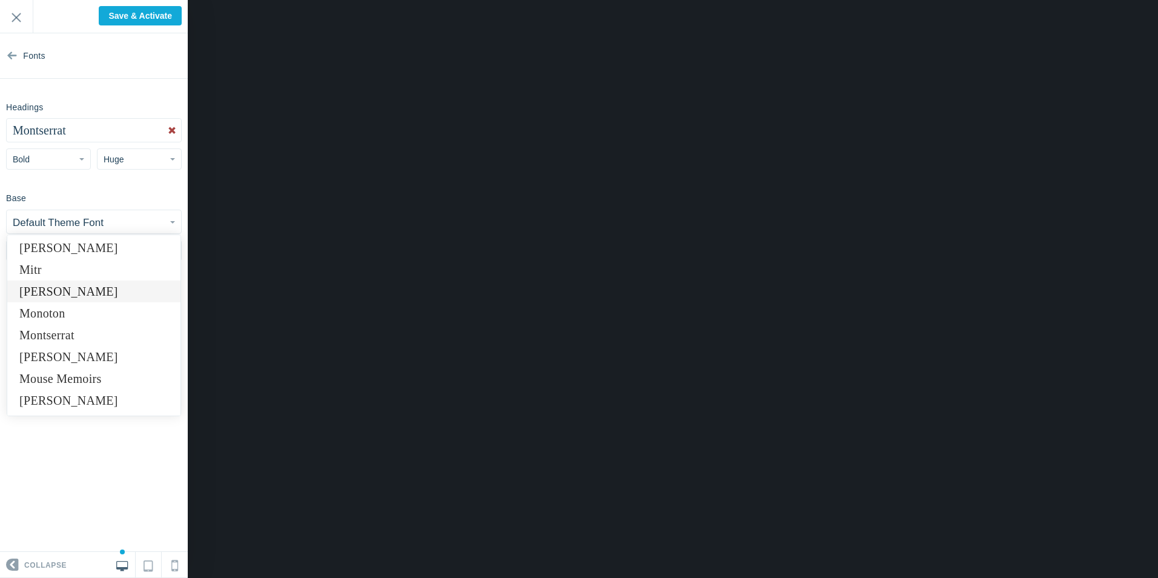
scroll to position [5692, 0]
click at [59, 352] on link "Montserrat" at bounding box center [93, 356] width 173 height 22
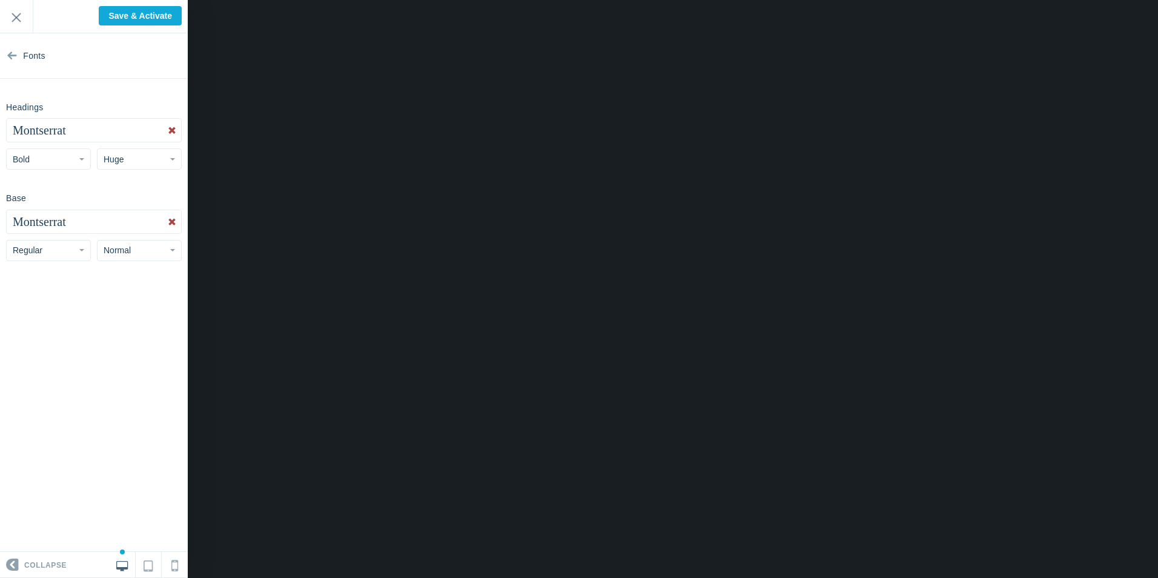
click at [117, 251] on span "Normal" at bounding box center [117, 250] width 27 height 10
click at [75, 300] on section "Fonts Headings Montserrat Abel Abhaya Libre Aboreto Abril Fatface Aclonica Acme…" at bounding box center [94, 292] width 188 height 518
click at [55, 248] on button "Regular" at bounding box center [48, 250] width 85 height 21
click at [42, 320] on link "Bold" at bounding box center [49, 320] width 84 height 22
click at [45, 251] on button "Bold" at bounding box center [48, 250] width 85 height 21
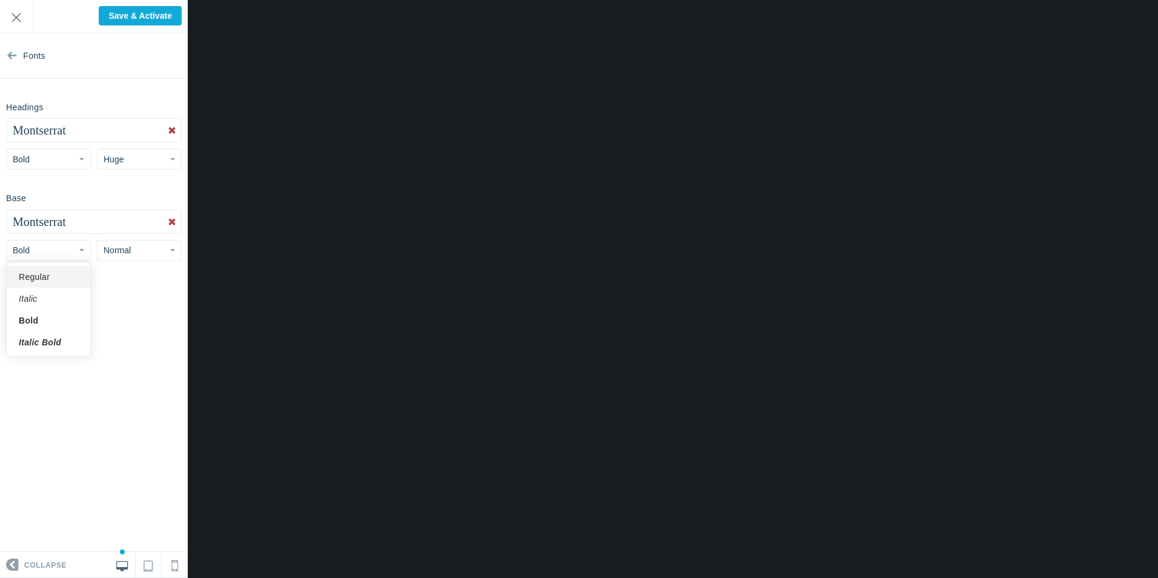
click at [40, 276] on link "Regular" at bounding box center [49, 277] width 84 height 22
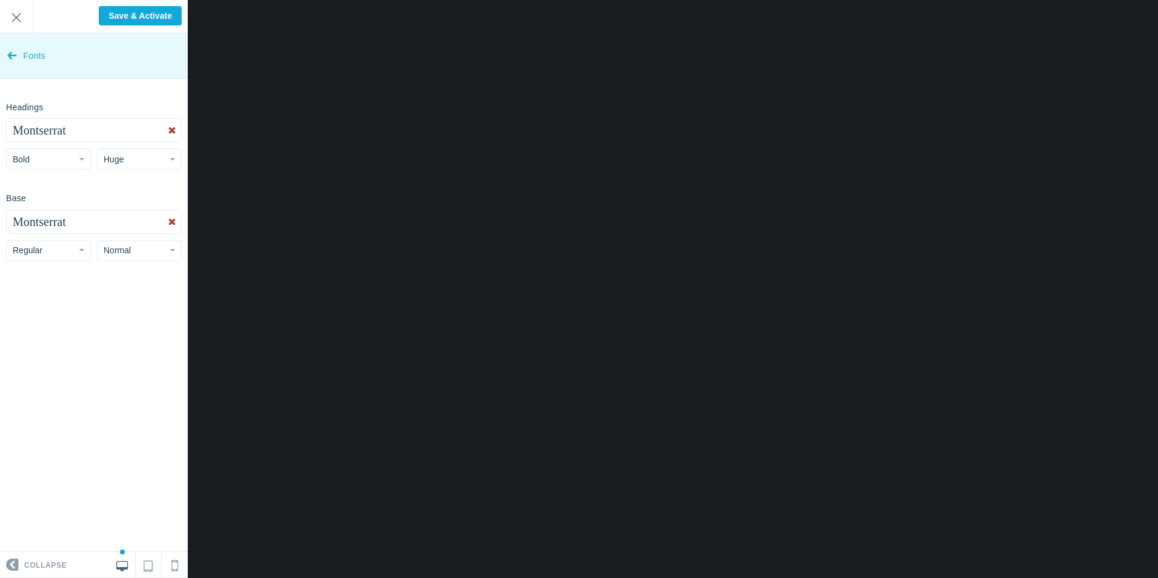
click at [14, 56] on icon at bounding box center [12, 52] width 10 height 45
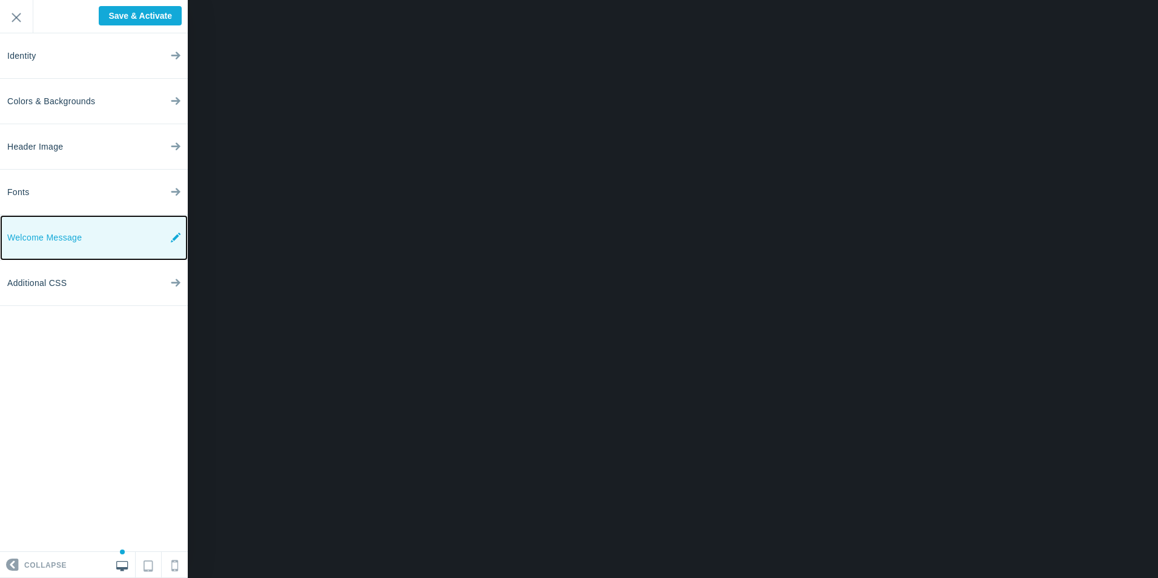
click at [55, 228] on span "Welcome Message" at bounding box center [44, 237] width 74 height 45
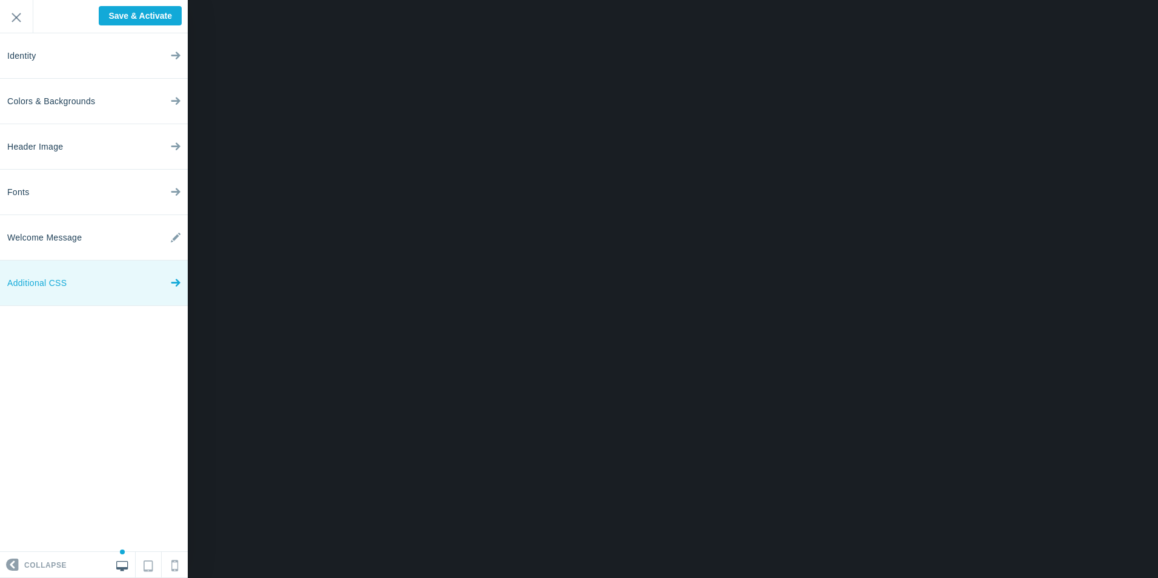
click at [101, 277] on link "Additional CSS" at bounding box center [94, 282] width 188 height 45
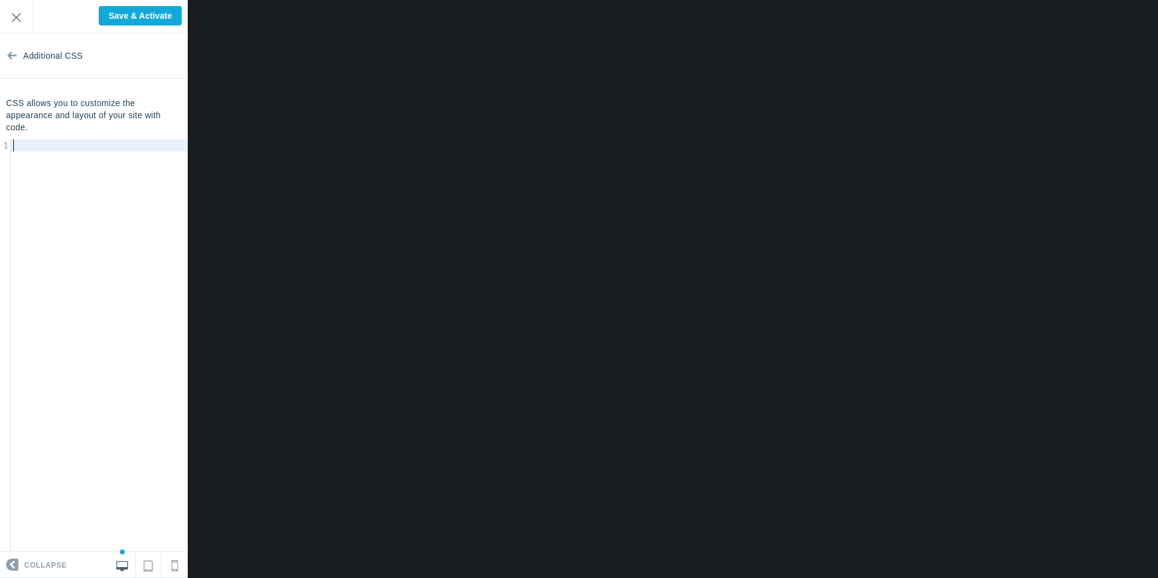
scroll to position [4, 0]
click at [74, 157] on div "​ x 1 ​" at bounding box center [103, 354] width 206 height 431
click at [58, 165] on div "​ x 1 ​" at bounding box center [103, 354] width 206 height 431
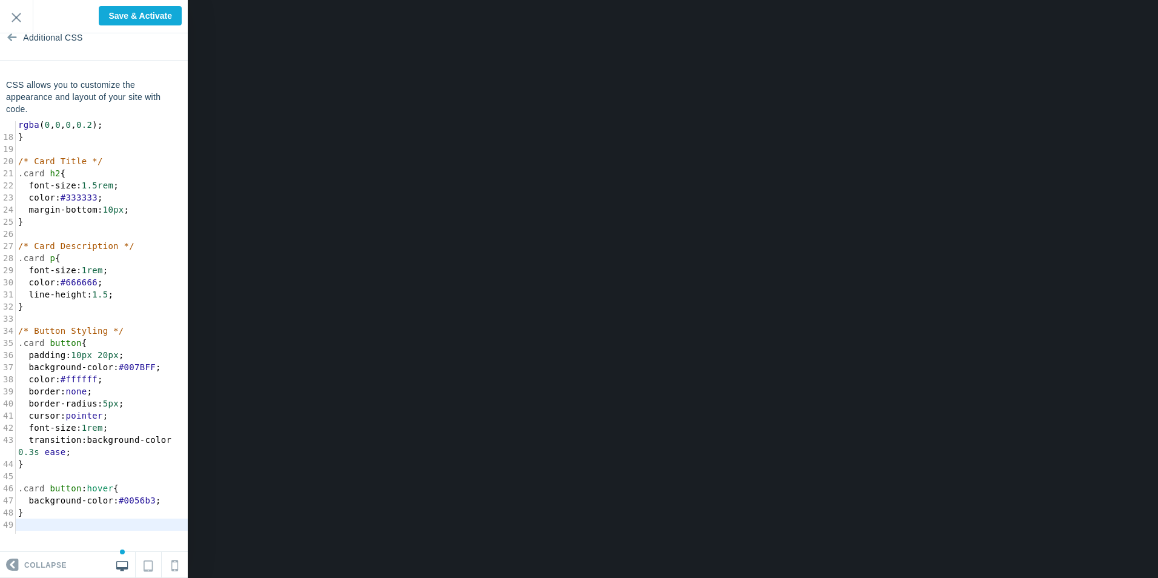
scroll to position [242, 0]
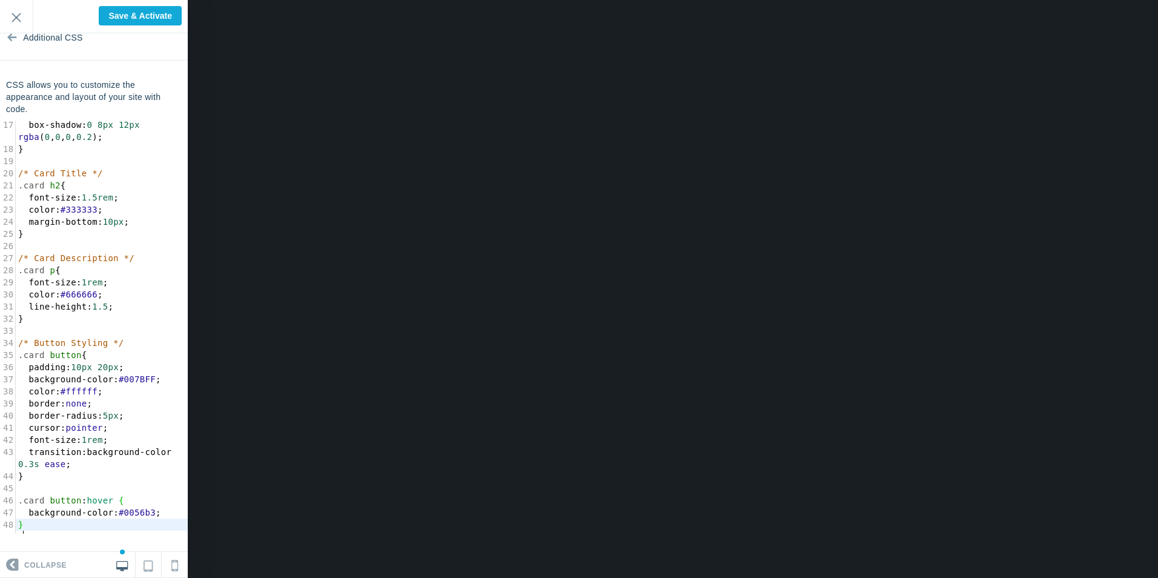
click at [71, 543] on section "Additional CSS CSS allows you to customize the appearance and layout of your si…" at bounding box center [94, 292] width 188 height 518
click at [5, 33] on link "Additional CSS" at bounding box center [94, 37] width 188 height 45
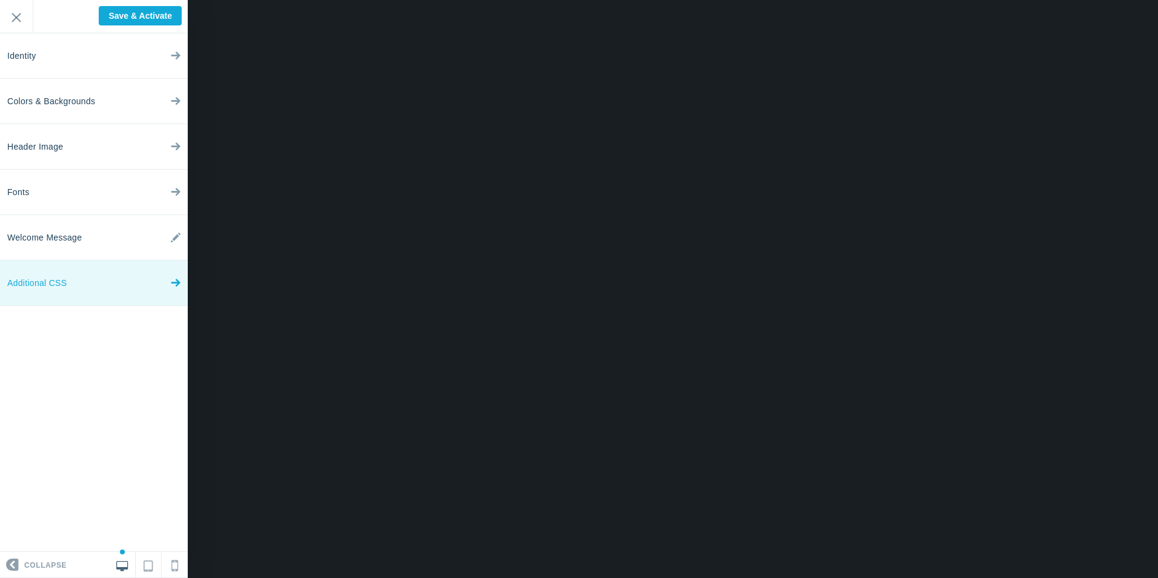
click at [88, 280] on link "Additional CSS" at bounding box center [94, 282] width 188 height 45
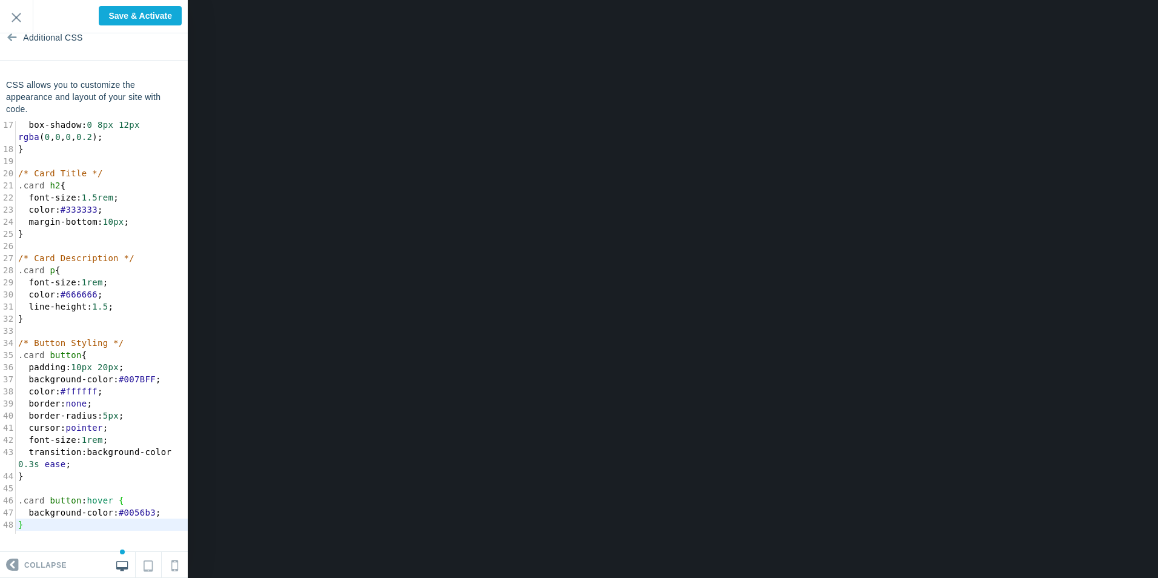
click at [122, 564] on icon at bounding box center [122, 563] width 12 height 11
click at [101, 545] on section "Additional CSS CSS allows you to customize the appearance and layout of your si…" at bounding box center [94, 292] width 188 height 518
paste textarea
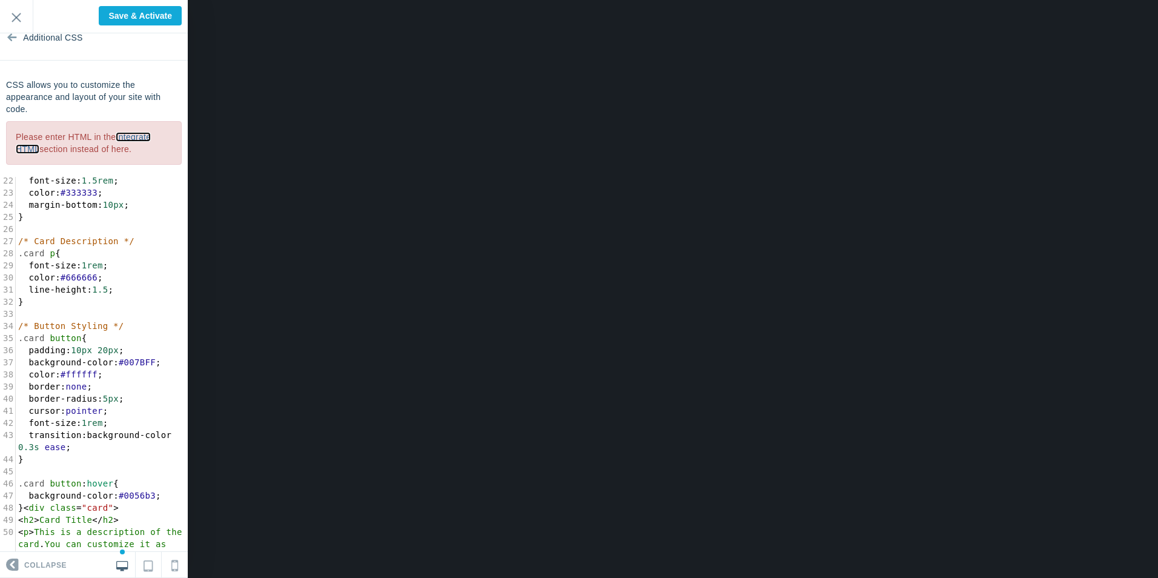
click at [135, 133] on link "Integrate HTML" at bounding box center [83, 143] width 135 height 22
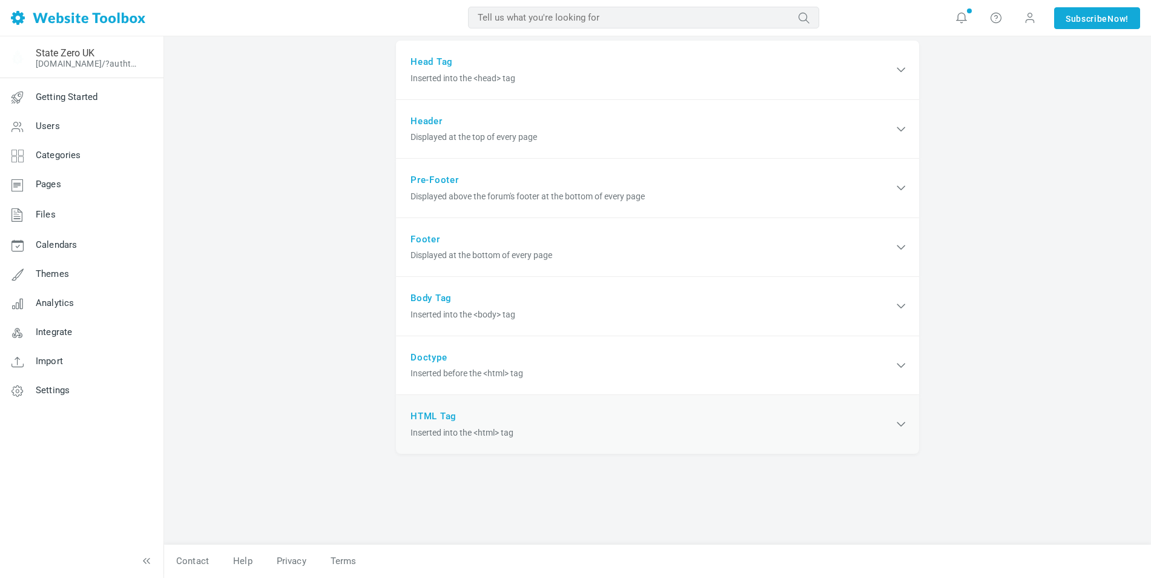
click at [547, 430] on span "Inserted into the <html> tag" at bounding box center [652, 432] width 483 height 13
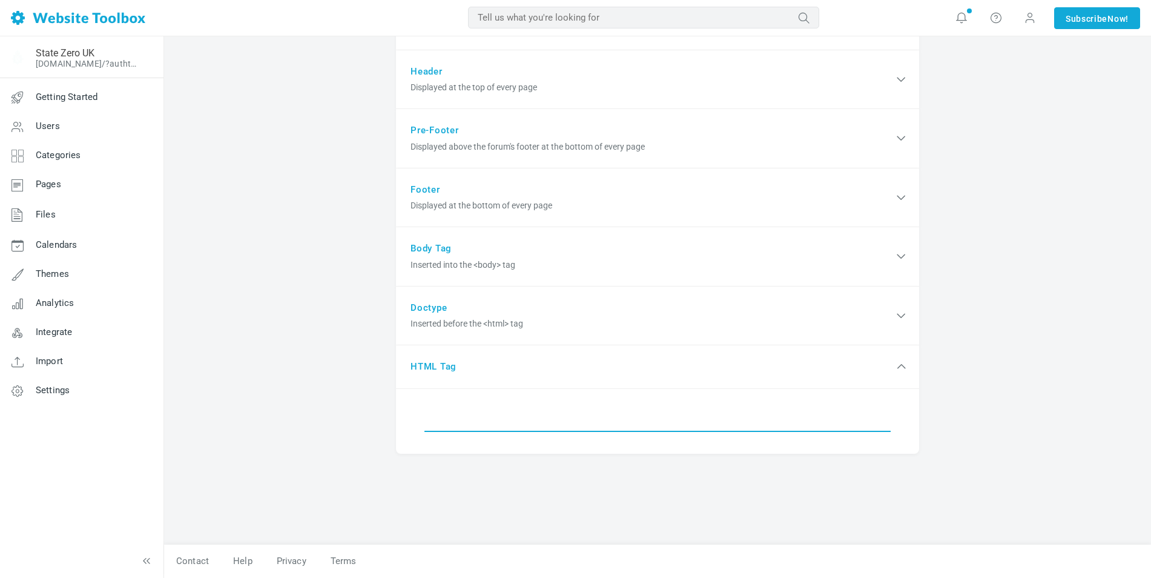
paste input "<div class="card"> <h2>Card Title</h2> <p>This is a description of the card. Yo…"
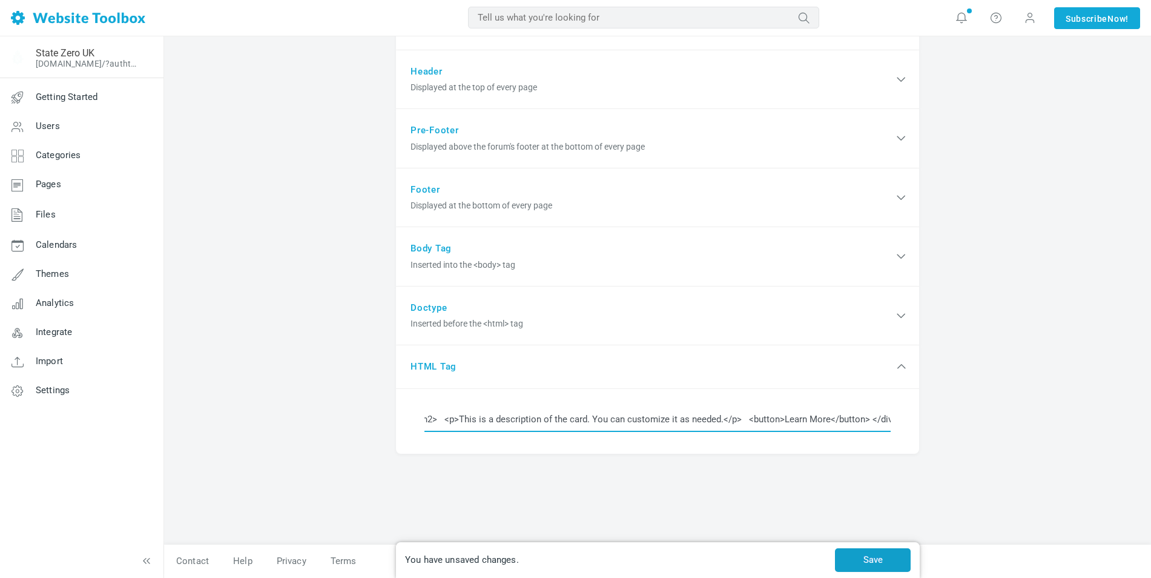
type input "<div class="card"> <h2>Card Title</h2> <p>This is a description of the card. Yo…"
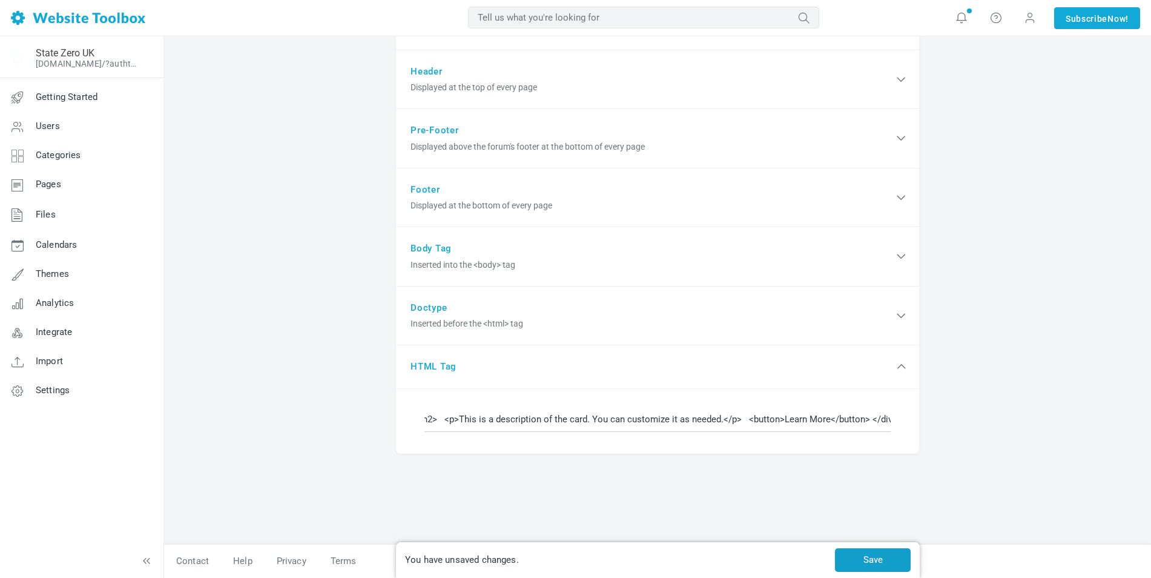
click at [868, 552] on button "Save" at bounding box center [873, 560] width 76 height 24
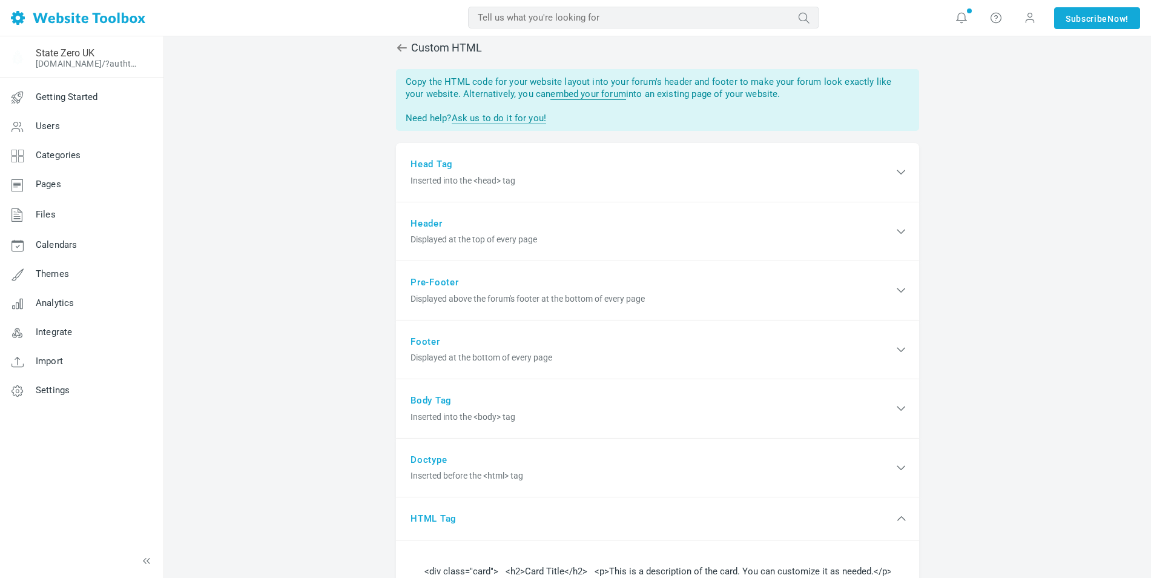
scroll to position [0, 0]
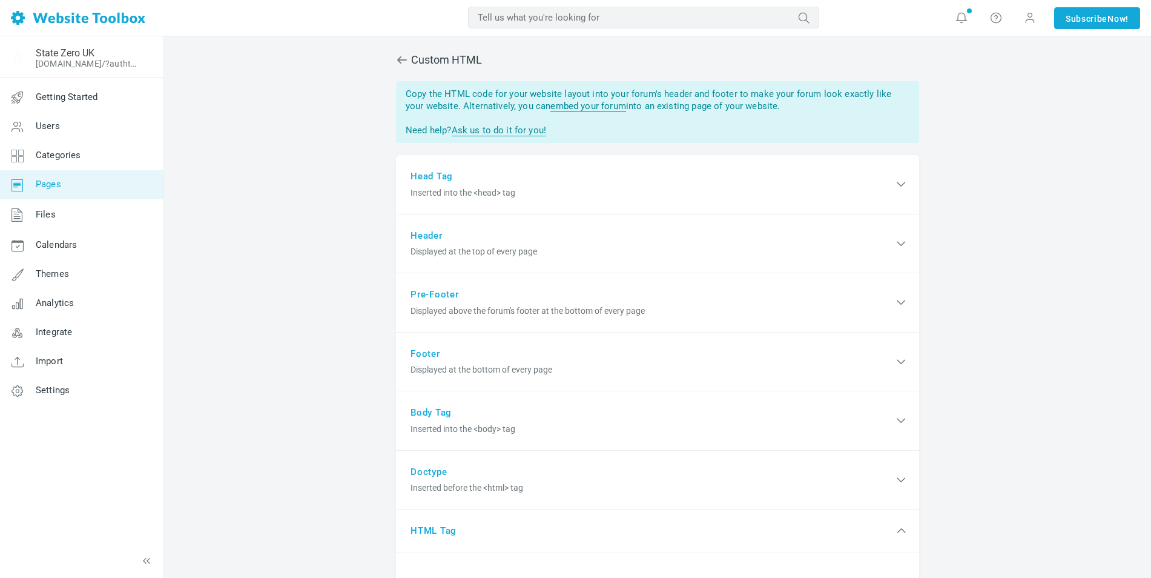
click at [62, 190] on link "Pages" at bounding box center [81, 184] width 164 height 29
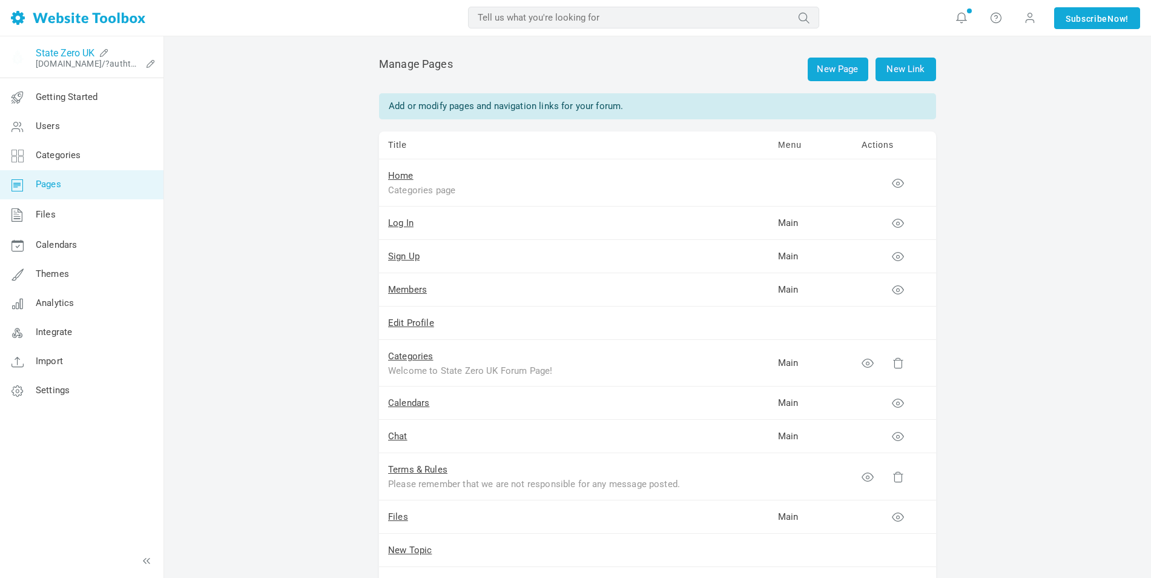
click at [60, 48] on link "State Zero UK" at bounding box center [65, 53] width 59 height 12
click at [404, 176] on link "Home" at bounding box center [400, 175] width 25 height 11
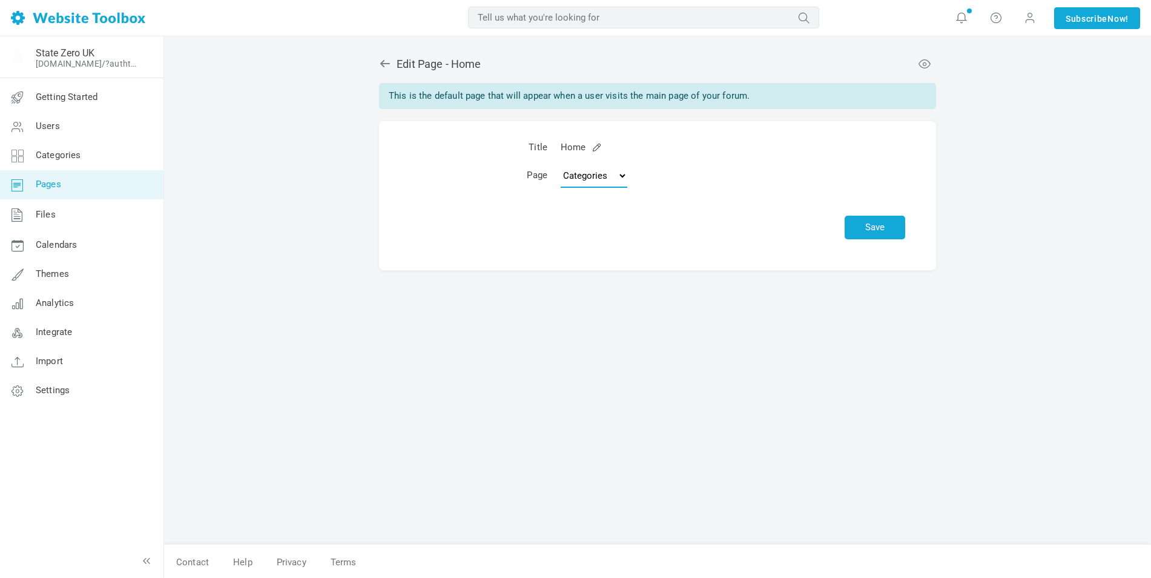
click at [598, 177] on select "Topics Categories Custom Page" at bounding box center [594, 176] width 67 height 24
click at [724, 219] on td "Save" at bounding box center [733, 219] width 358 height 51
click at [390, 61] on icon at bounding box center [385, 64] width 12 height 12
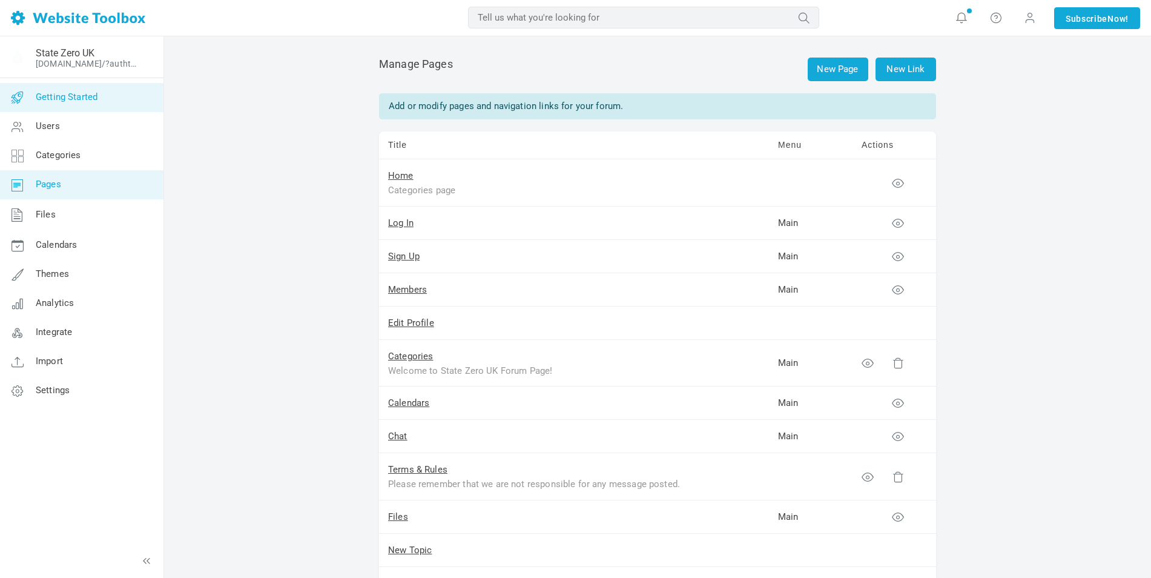
click at [72, 100] on span "Getting Started" at bounding box center [67, 96] width 62 height 11
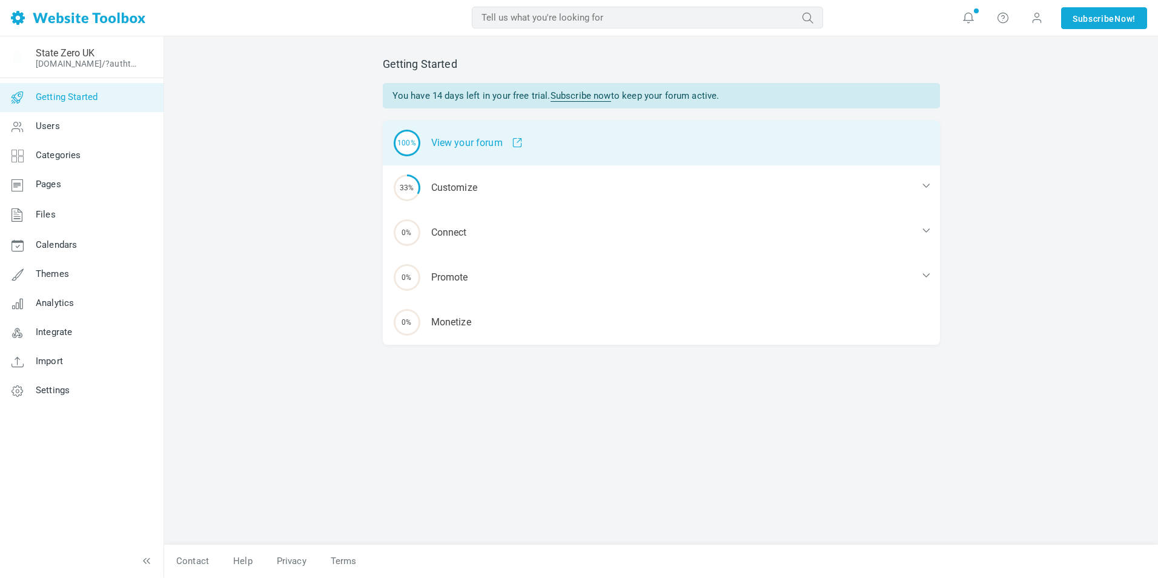
click at [482, 137] on div "100% View your forum" at bounding box center [661, 143] width 557 height 45
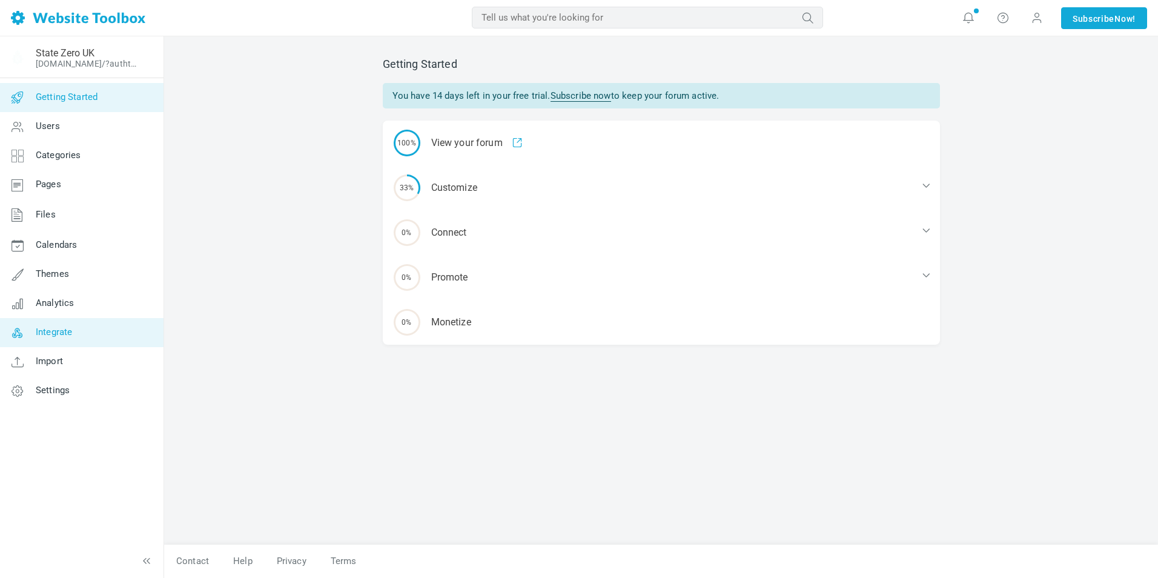
click at [70, 334] on span "Integrate" at bounding box center [54, 331] width 36 height 11
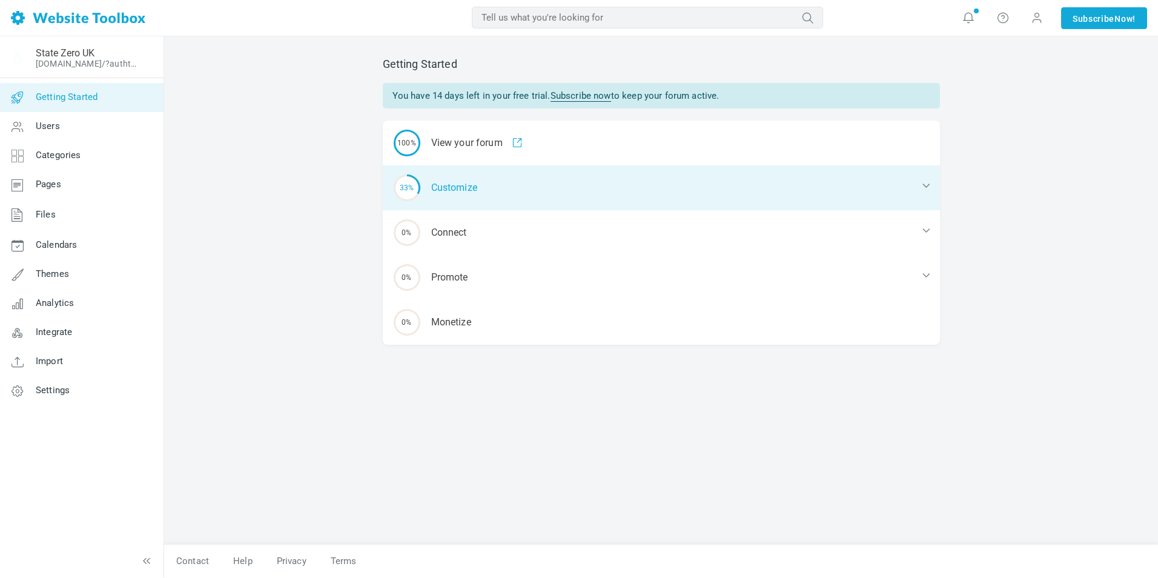
click at [452, 193] on div "33% Customize" at bounding box center [661, 187] width 557 height 45
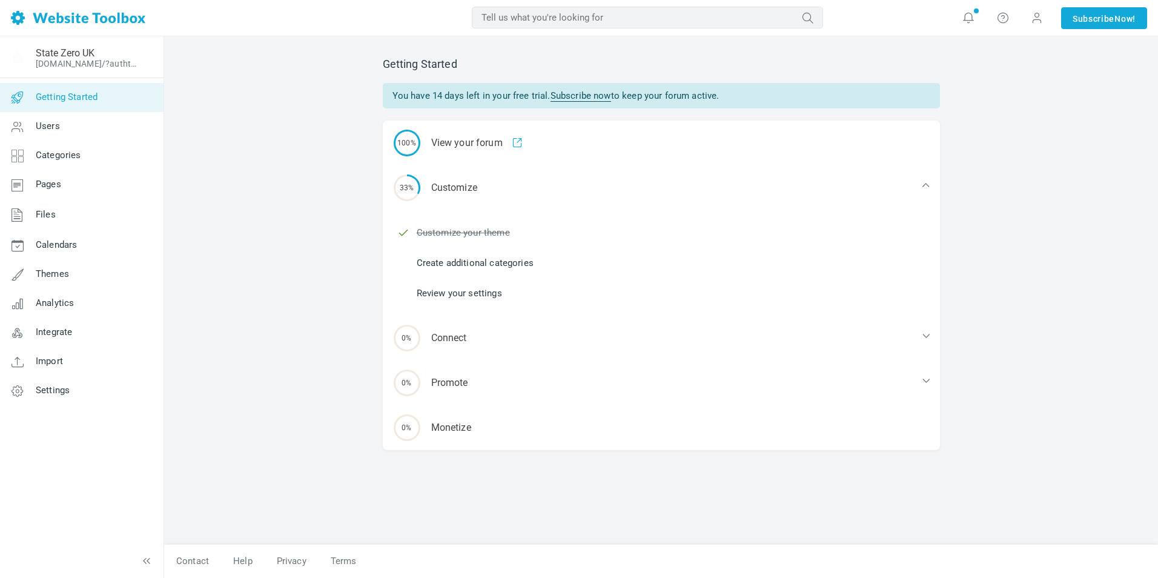
click at [472, 263] on link "Create additional categories" at bounding box center [475, 262] width 117 height 13
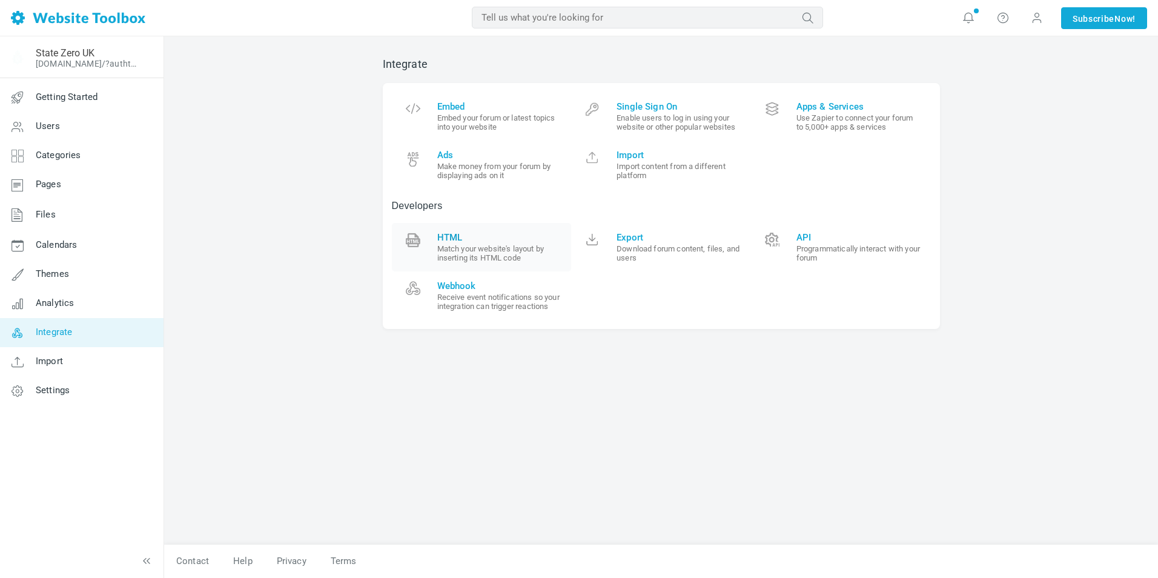
click at [493, 236] on span "HTML" at bounding box center [499, 237] width 125 height 11
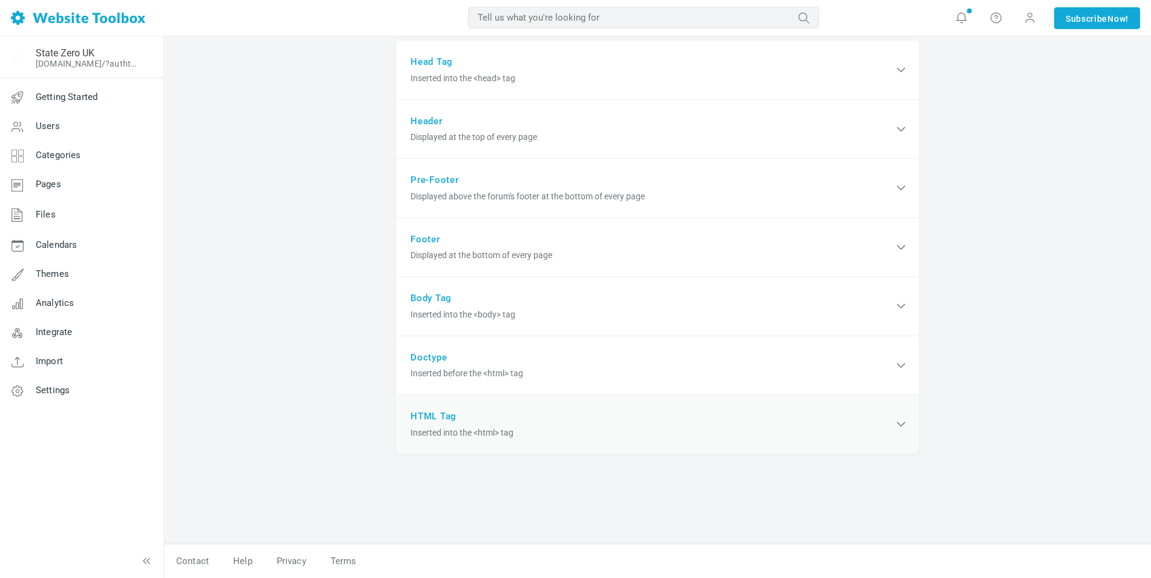
click at [569, 421] on div "HTML Tag Inserted into the <html> tag" at bounding box center [657, 424] width 523 height 59
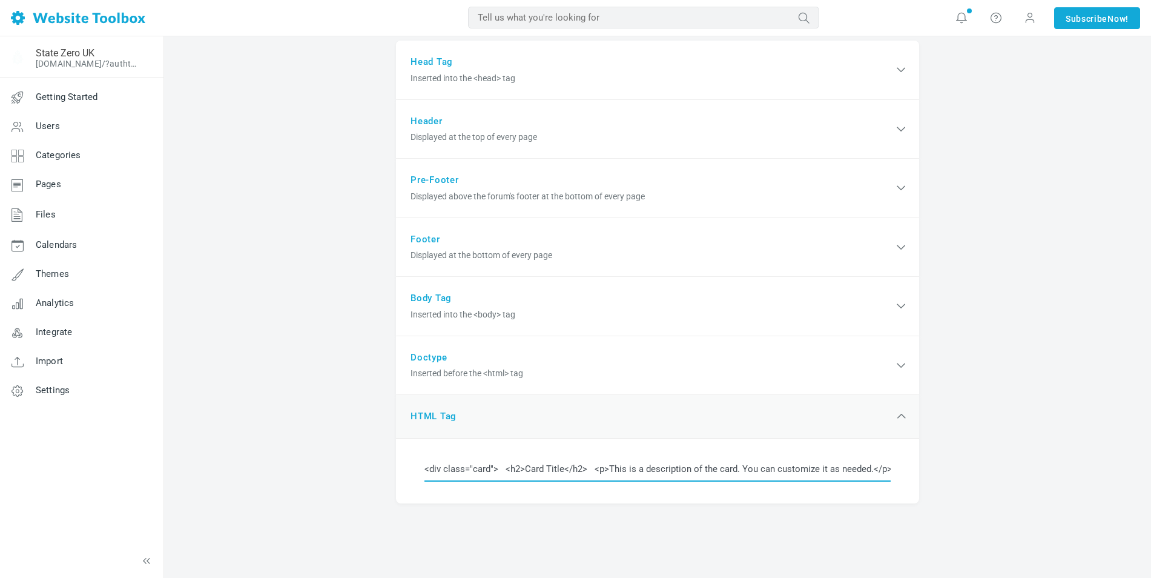
scroll to position [164, 0]
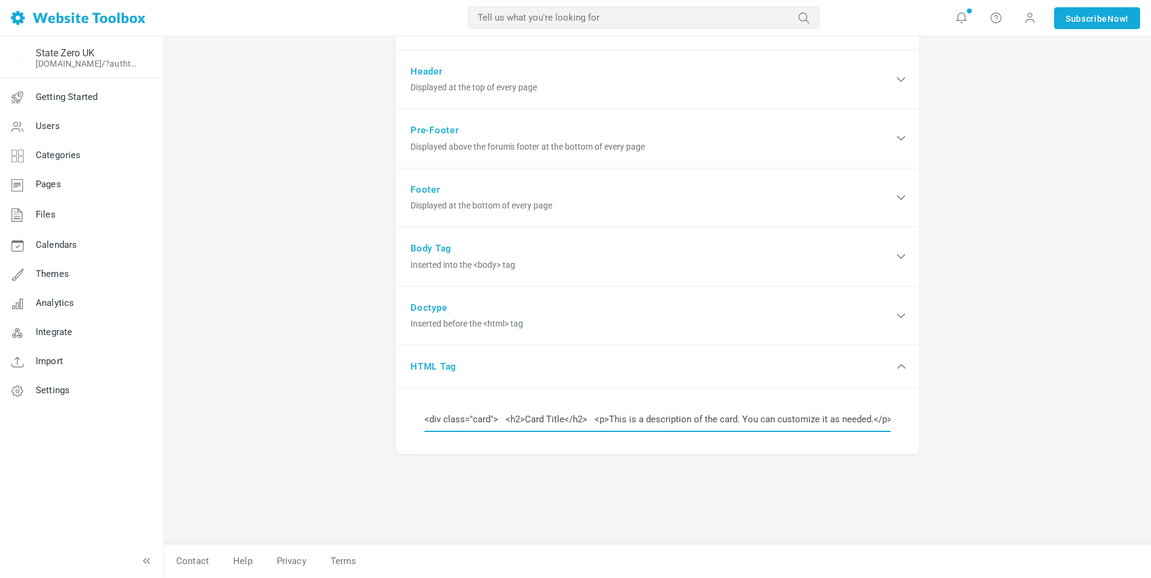
click at [560, 425] on input "<div class="card"> <h2>Card Title</h2> <p>This is a description of the card. Yo…" at bounding box center [658, 419] width 466 height 26
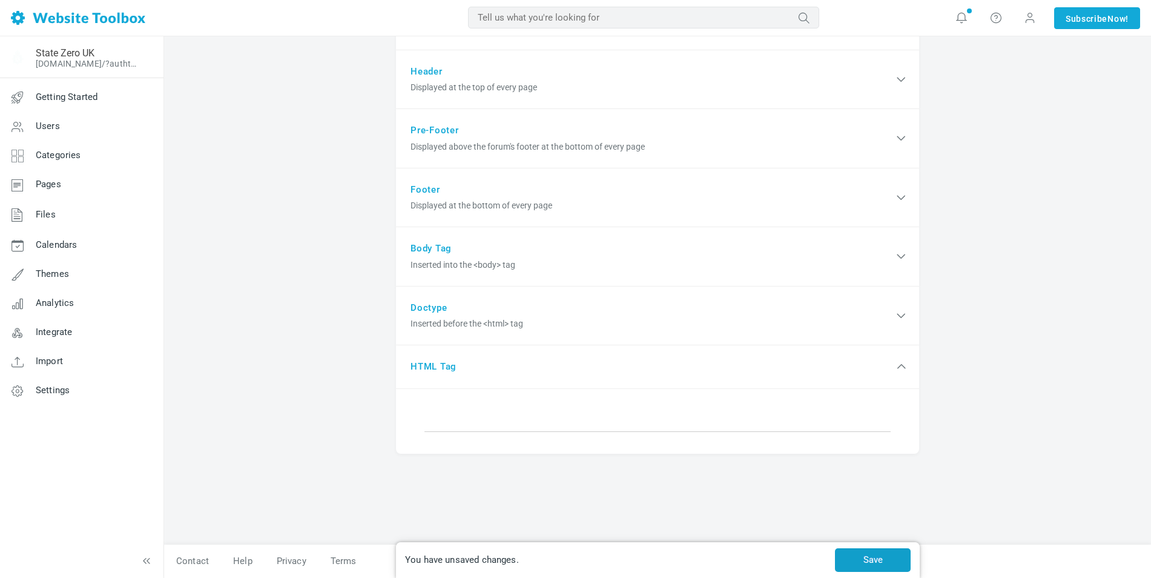
click at [867, 554] on button "Save" at bounding box center [873, 560] width 76 height 24
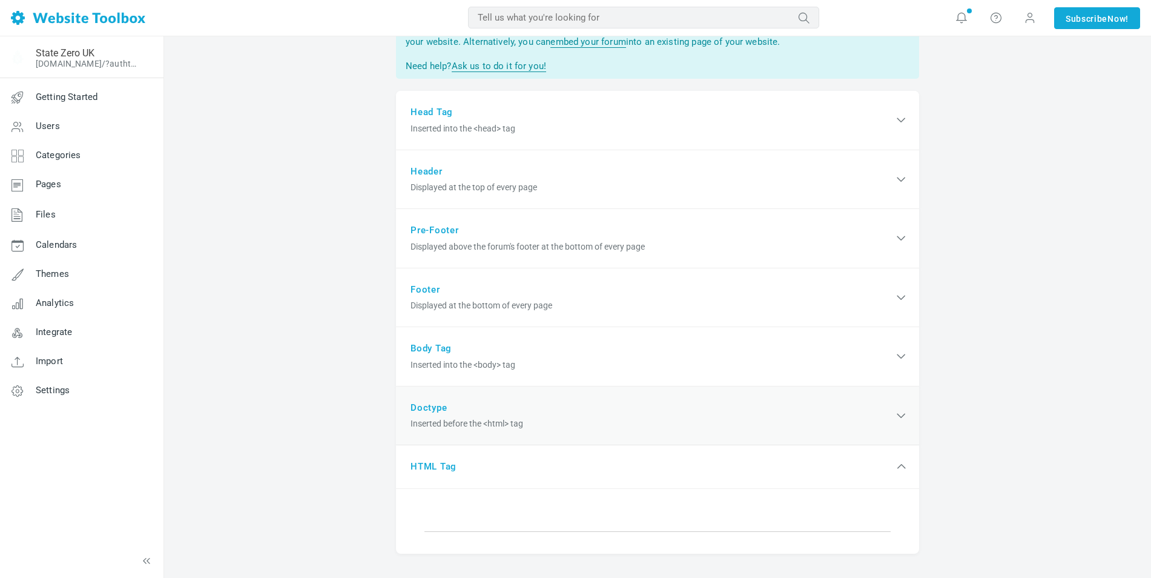
scroll to position [43, 0]
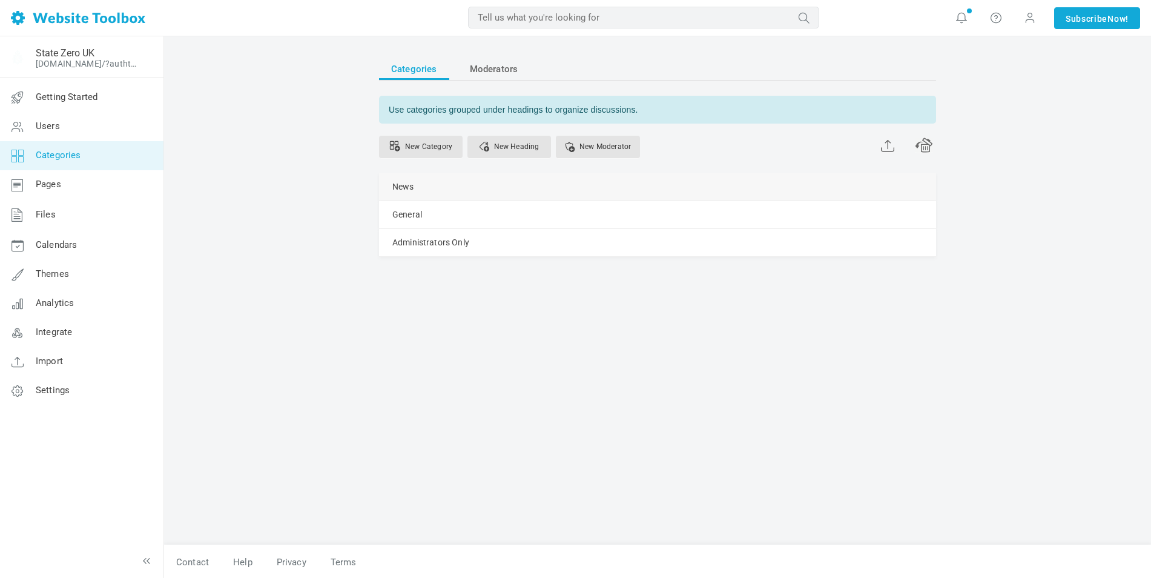
click at [0, 0] on link "Manage" at bounding box center [0, 0] width 0 height 0
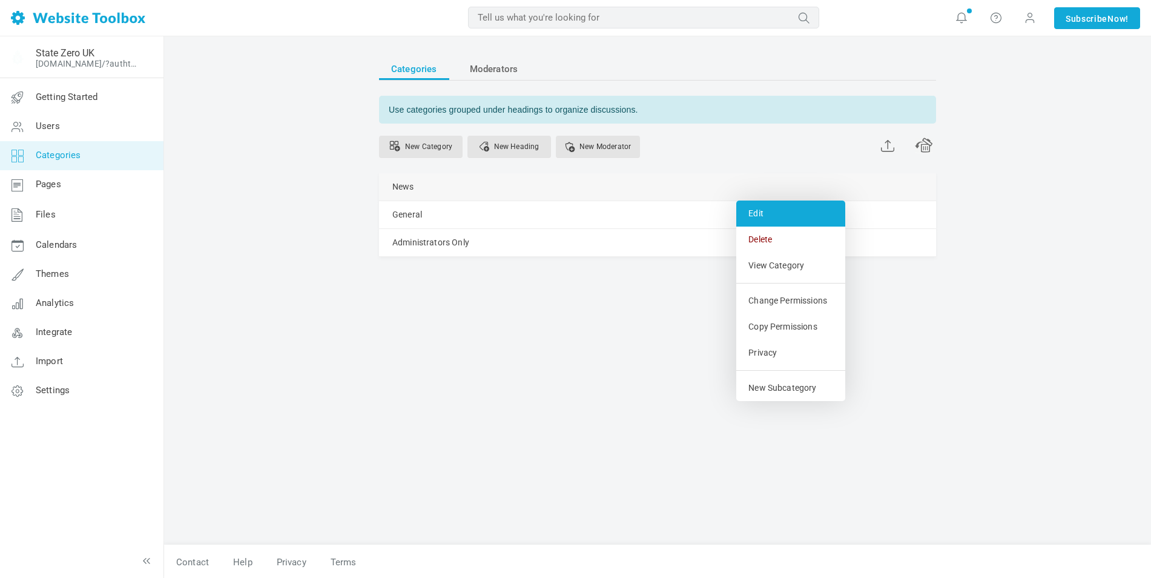
click at [760, 213] on link "Edit" at bounding box center [790, 213] width 109 height 26
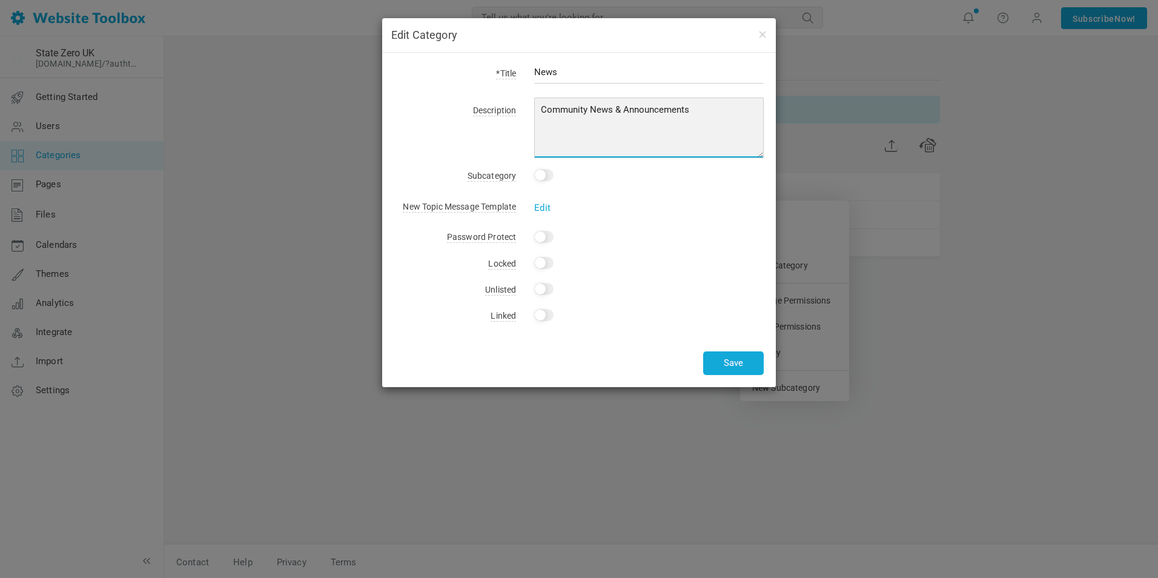
click at [707, 112] on textarea "Community News & Announcements" at bounding box center [649, 127] width 230 height 61
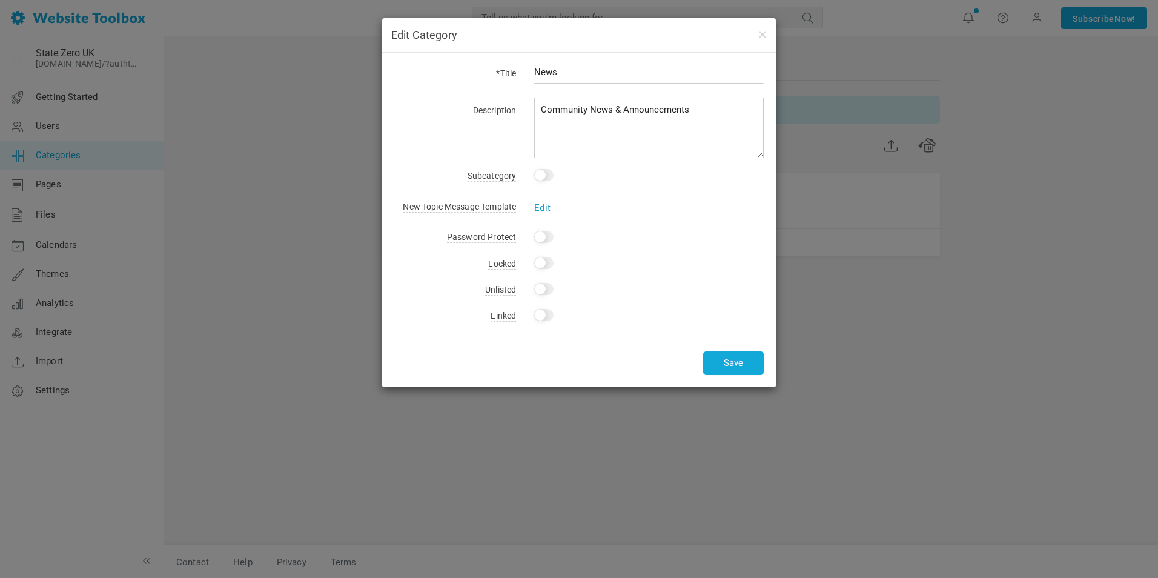
click at [540, 208] on link "Edit" at bounding box center [542, 207] width 16 height 11
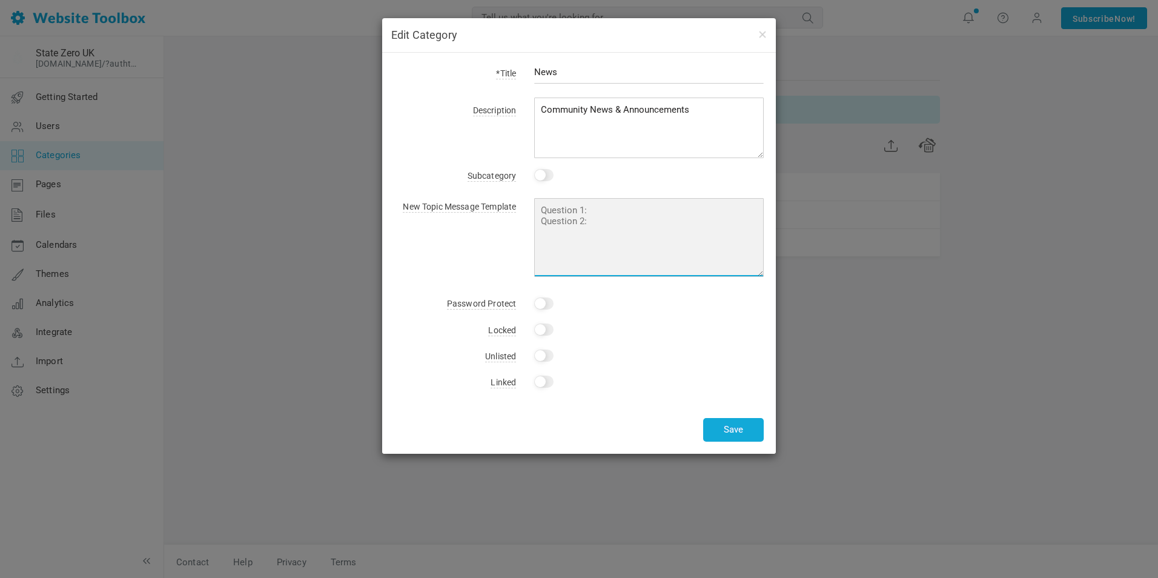
click at [596, 214] on textarea at bounding box center [649, 237] width 230 height 79
drag, startPoint x: 598, startPoint y: 216, endPoint x: 547, endPoint y: 214, distance: 50.9
click at [547, 214] on textarea at bounding box center [649, 237] width 230 height 79
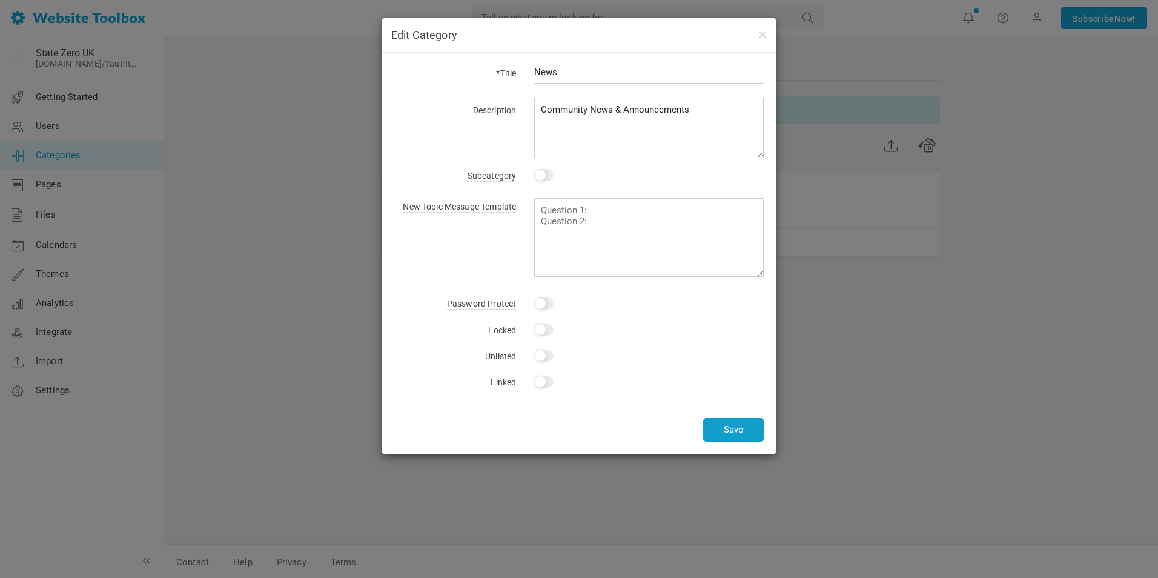
click at [741, 433] on button "Save" at bounding box center [733, 430] width 61 height 24
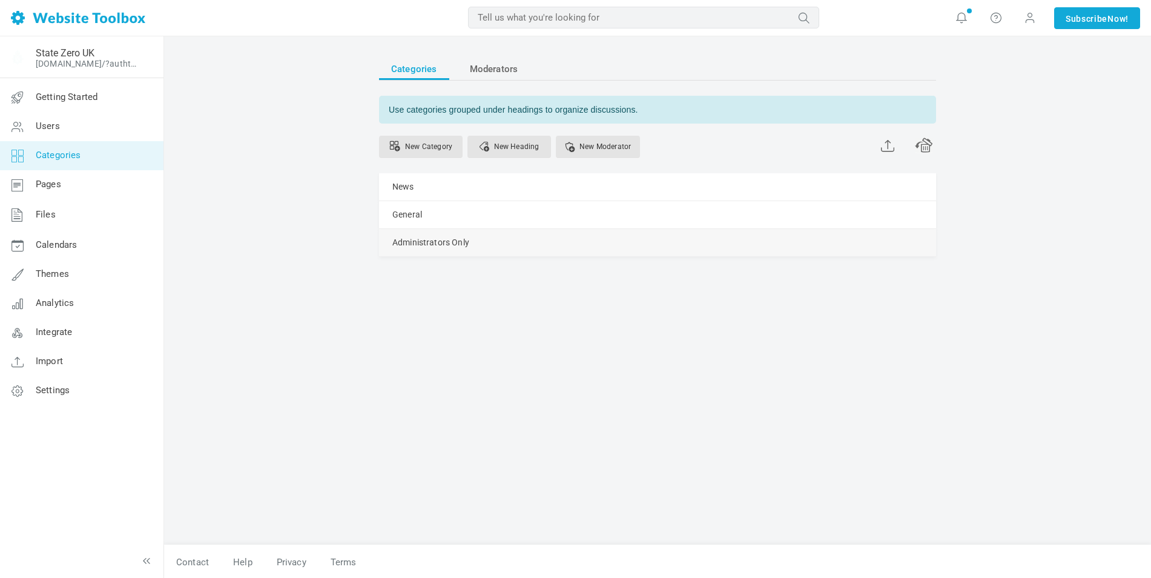
click at [0, 0] on link "Manage" at bounding box center [0, 0] width 0 height 0
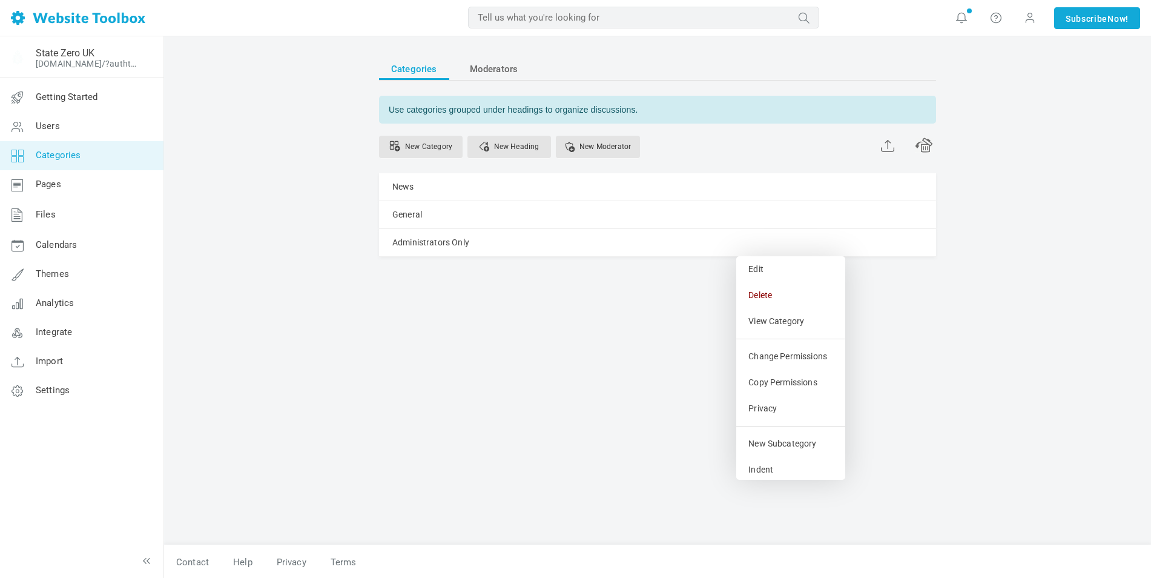
click at [904, 325] on div "Categories Moderators Use categories grouped under headings to organize discuss…" at bounding box center [657, 294] width 575 height 499
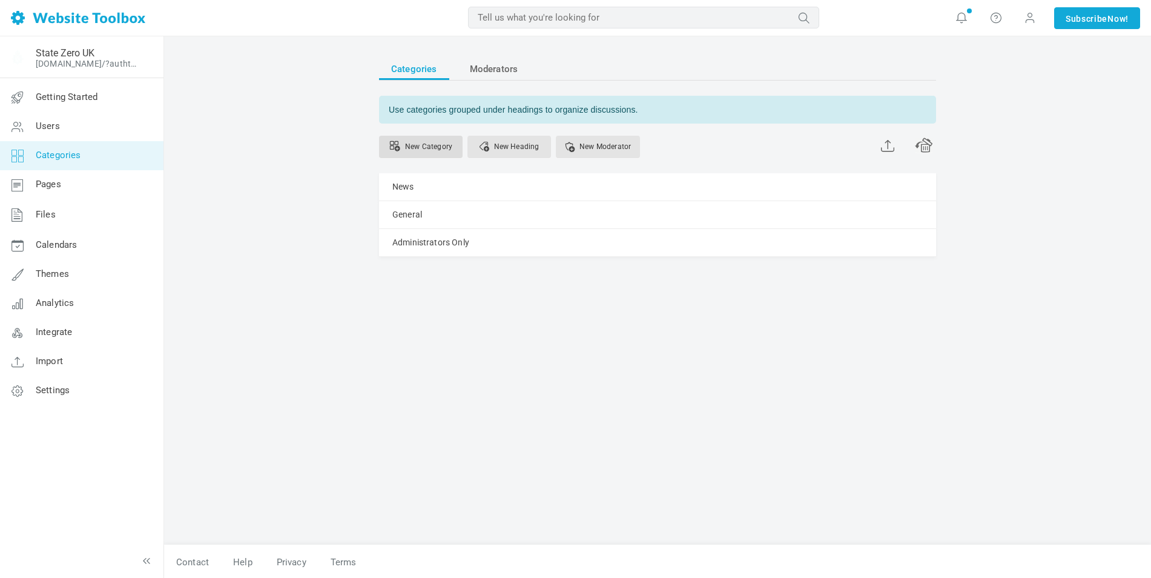
click at [437, 147] on link "New Category" at bounding box center [421, 147] width 84 height 22
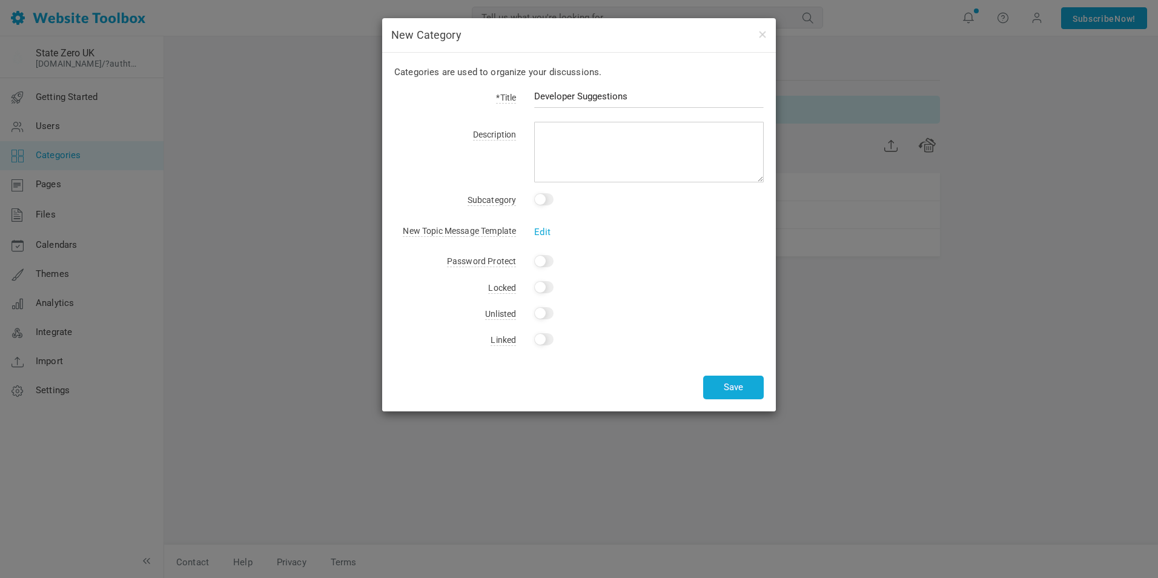
type input "Developer Suggestions"
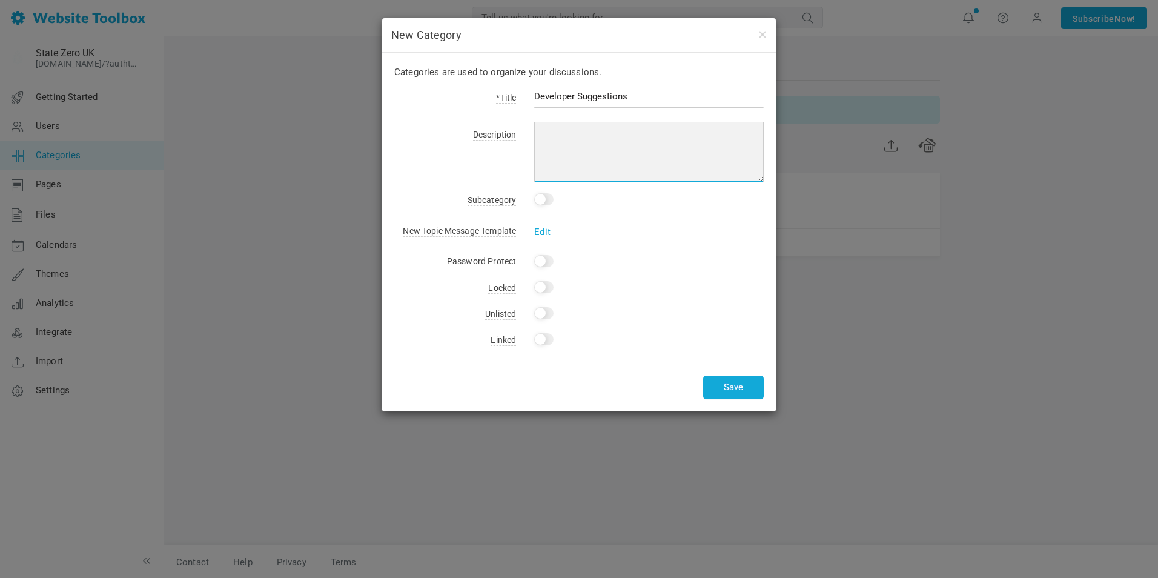
click at [578, 135] on textarea at bounding box center [649, 152] width 230 height 61
type textarea "Give Ideas for Developers to have a read!"
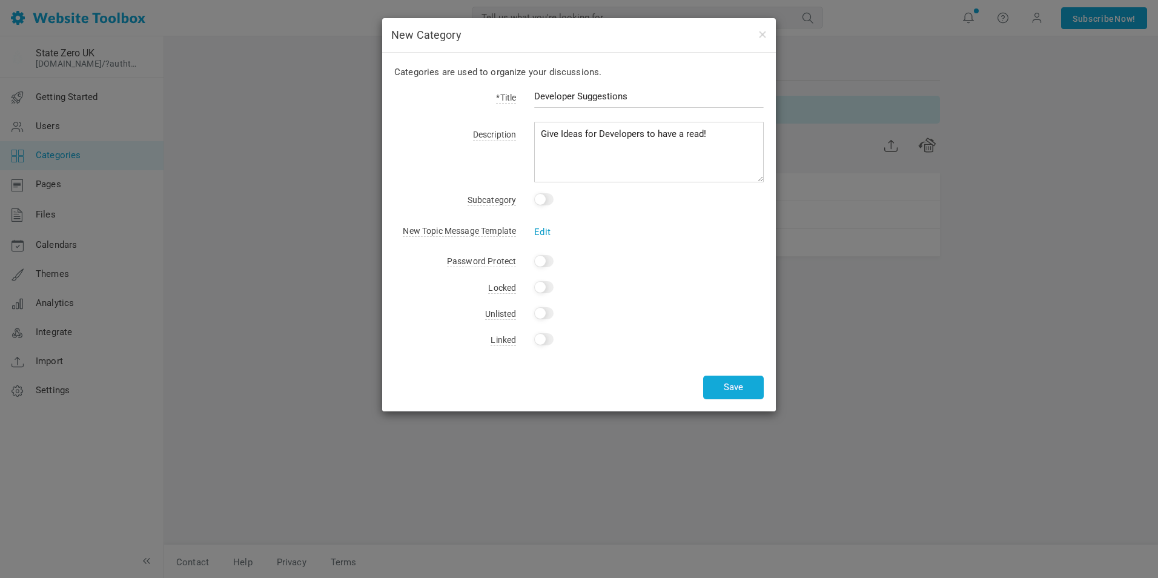
click at [535, 230] on link "Edit" at bounding box center [542, 231] width 16 height 11
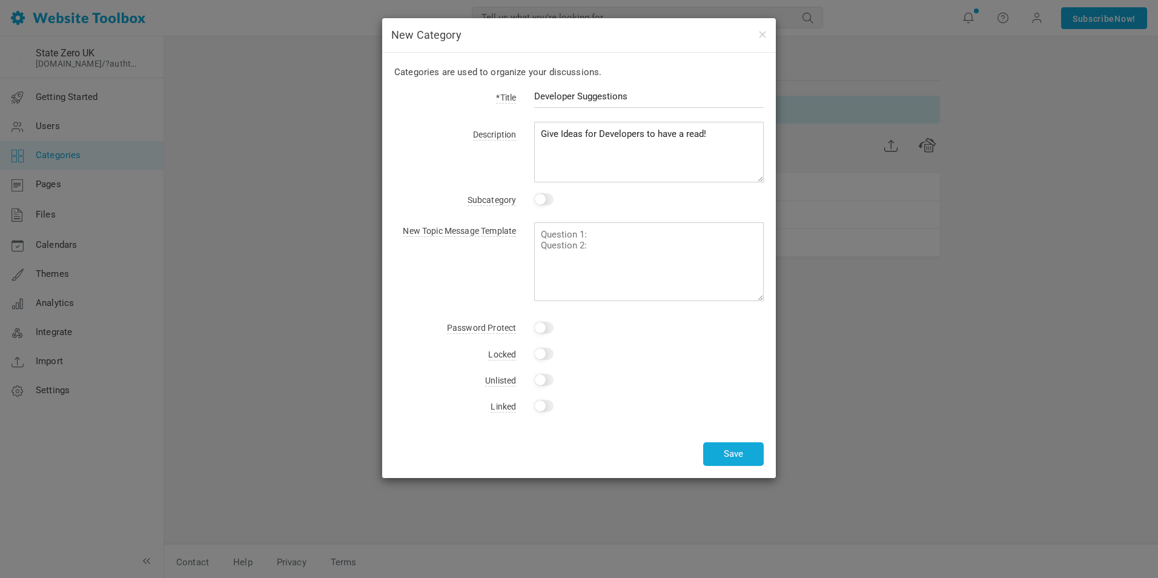
click at [493, 276] on div "New Topic Message Template Edit" at bounding box center [578, 259] width 369 height 84
click at [501, 292] on div "New Topic Message Template Edit" at bounding box center [578, 259] width 369 height 84
click at [545, 197] on input "checkbox" at bounding box center [543, 199] width 19 height 12
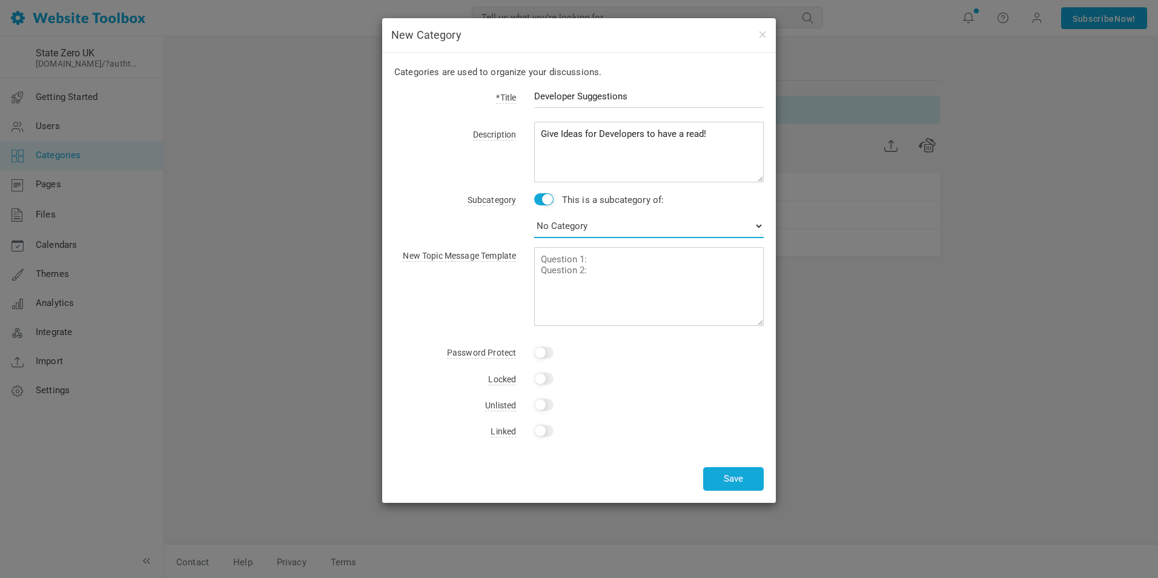
click at [566, 225] on select "No Category News General Administrators Only" at bounding box center [649, 226] width 230 height 24
click at [515, 221] on div "Subcategory This is a subcategory of: No Category News General Administrators O…" at bounding box center [578, 212] width 369 height 42
click at [542, 199] on input "checkbox" at bounding box center [543, 199] width 19 height 12
checkbox input "false"
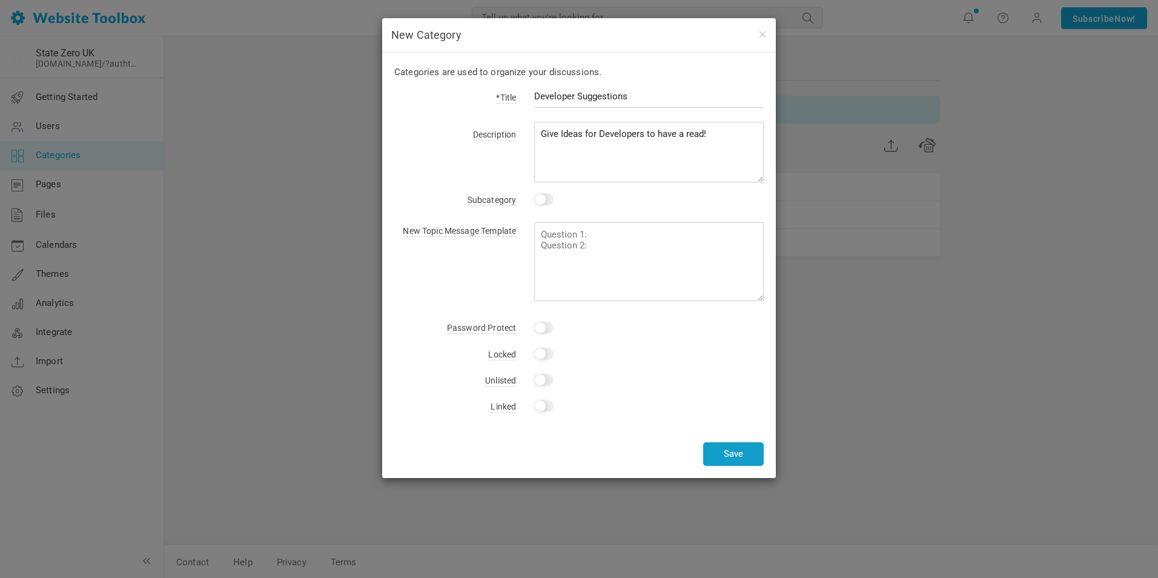
click at [733, 456] on button "Save" at bounding box center [733, 454] width 61 height 24
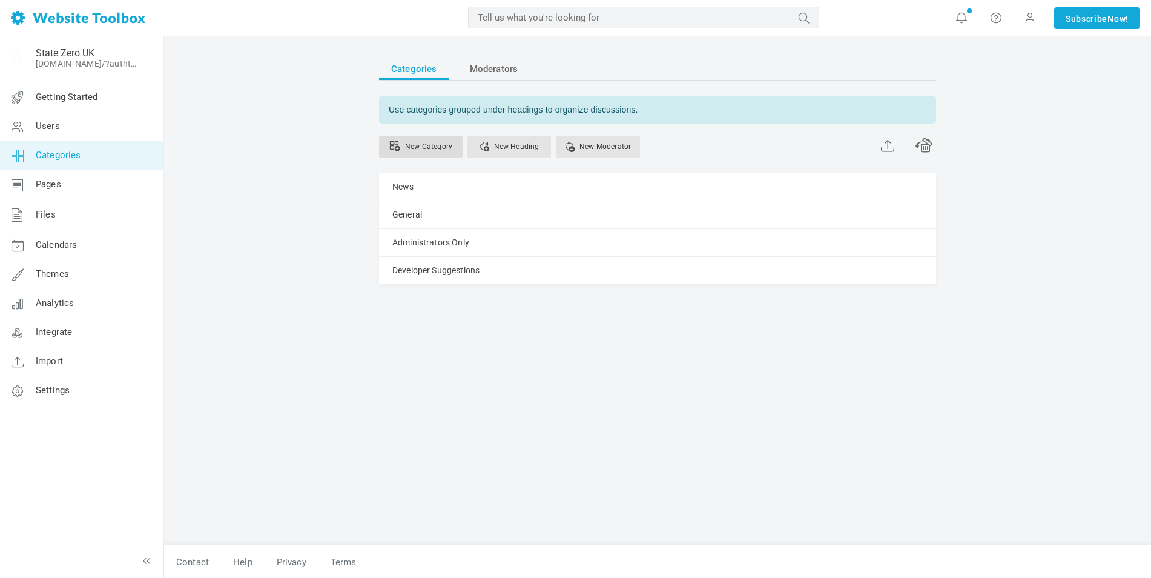
click at [412, 147] on link "New Category" at bounding box center [421, 147] width 84 height 22
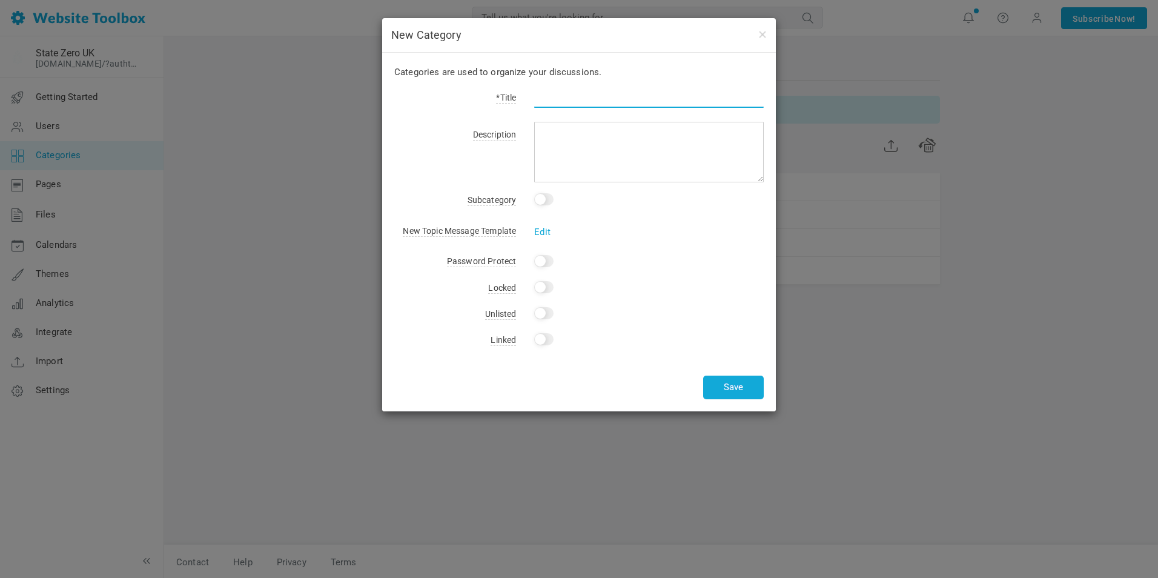
type input "D"
type input "Divisional Suggestions"
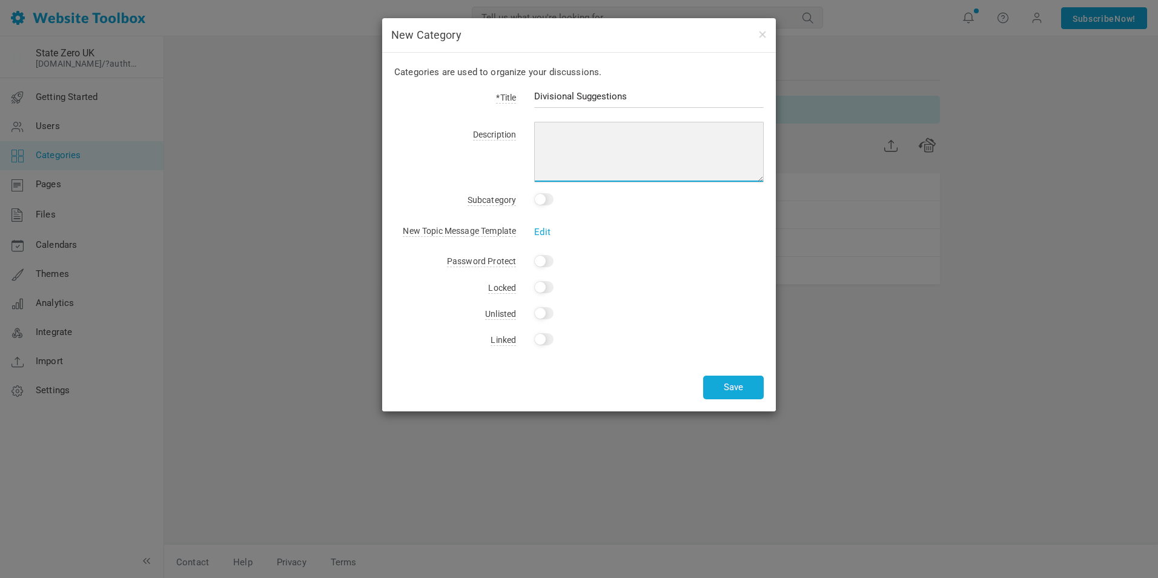
click at [579, 148] on textarea at bounding box center [649, 152] width 230 height 61
type textarea "Give suggestions for Divisional Command to have a read."
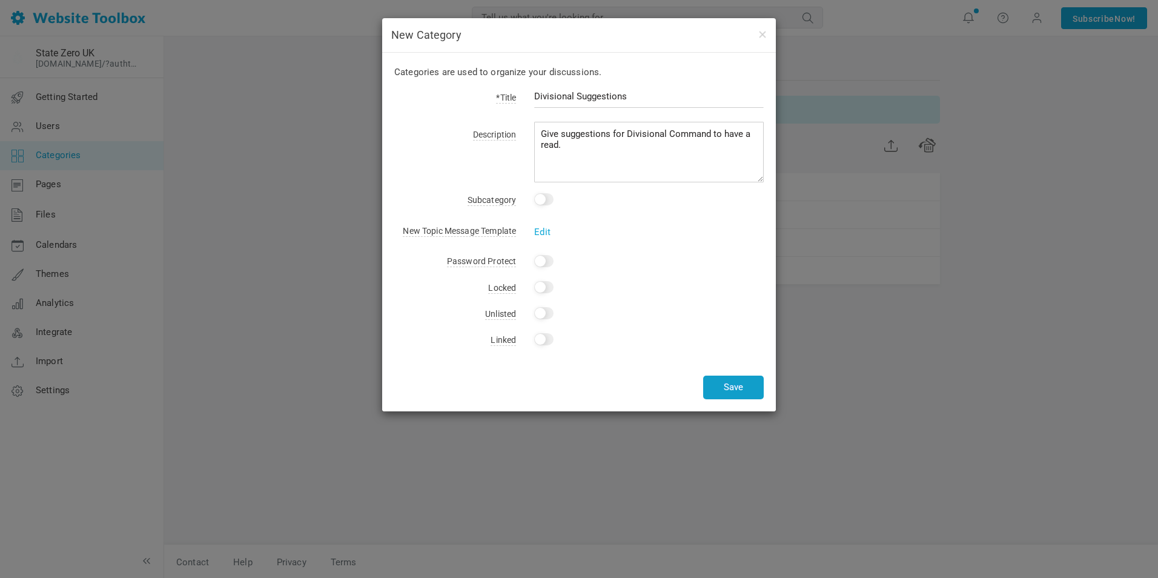
click at [731, 388] on button "Save" at bounding box center [733, 387] width 61 height 24
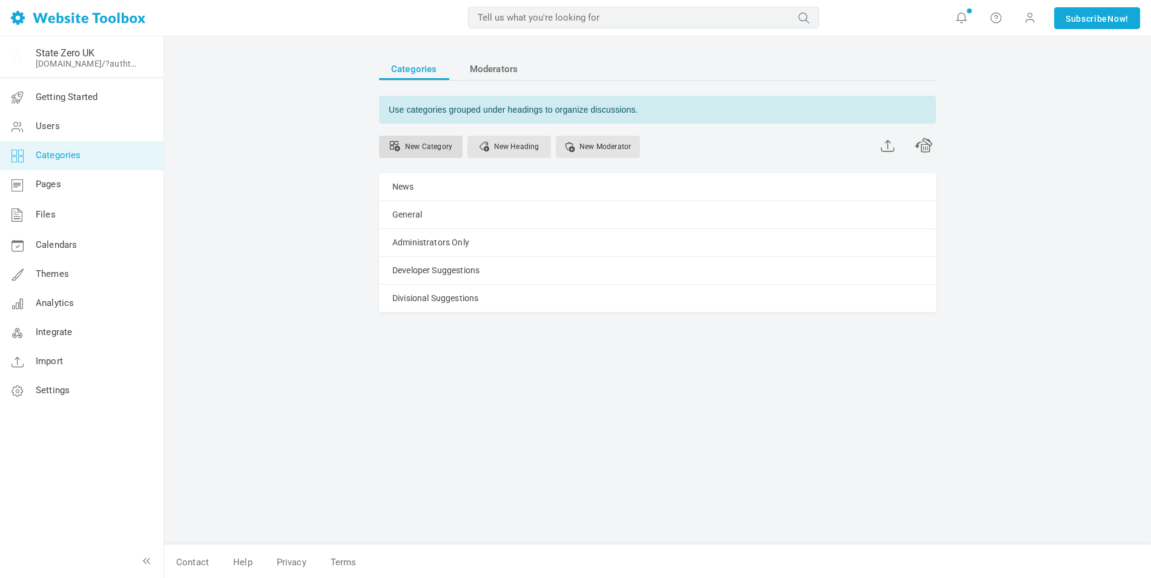
click at [433, 139] on link "New Category" at bounding box center [421, 147] width 84 height 22
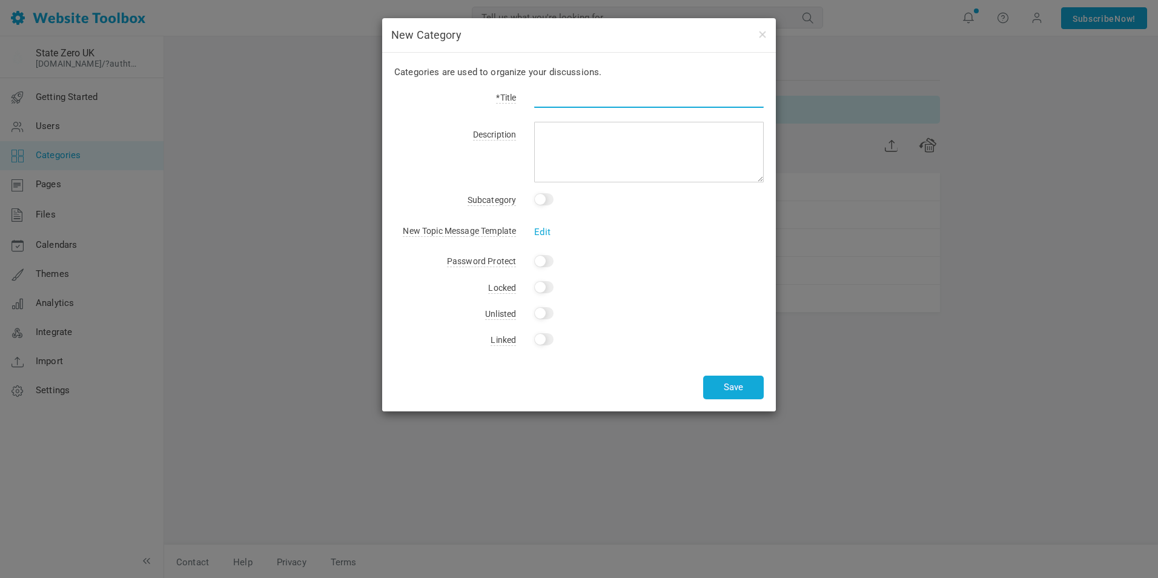
click at [578, 96] on input "text" at bounding box center [649, 96] width 230 height 23
type input "s"
type input "Senior Management Suggestions"
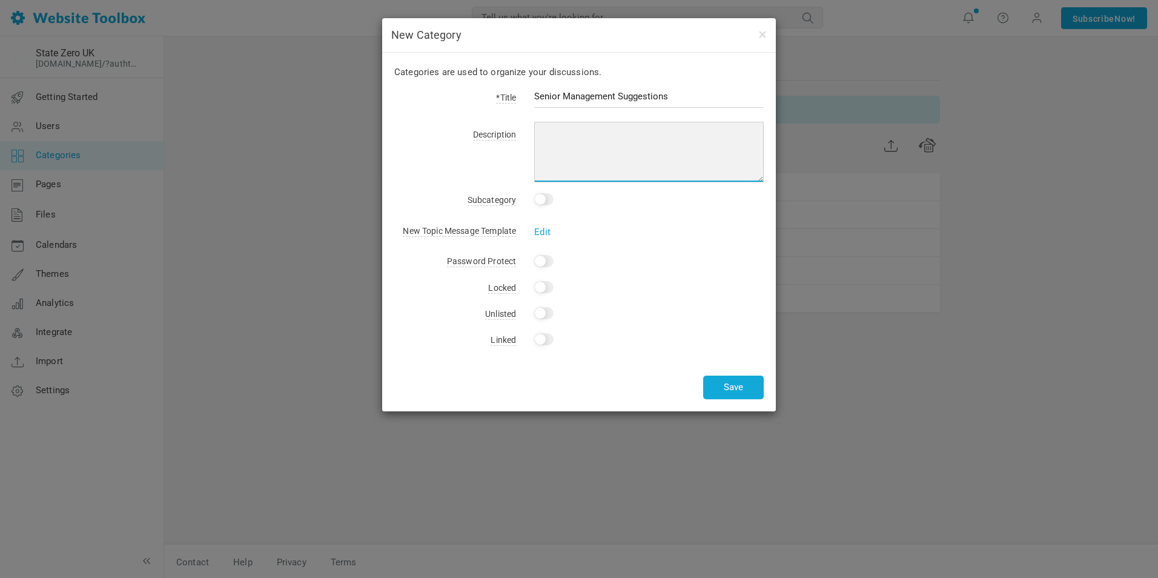
click at [579, 147] on textarea at bounding box center [649, 152] width 230 height 61
type textarea "Give suggestions to Senior Management to read."
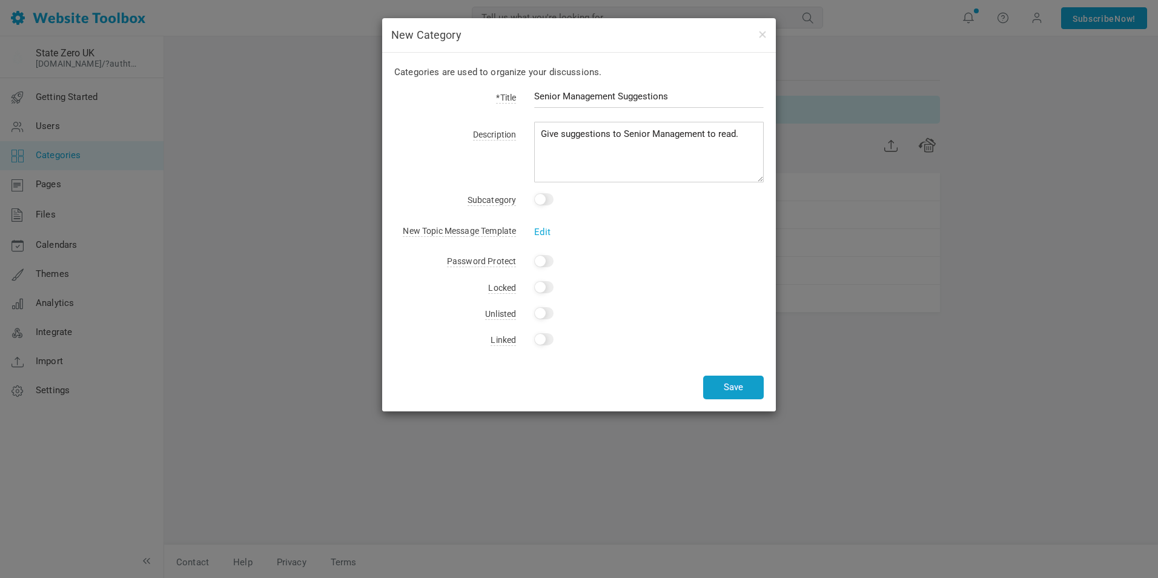
click at [741, 388] on button "Save" at bounding box center [733, 387] width 61 height 24
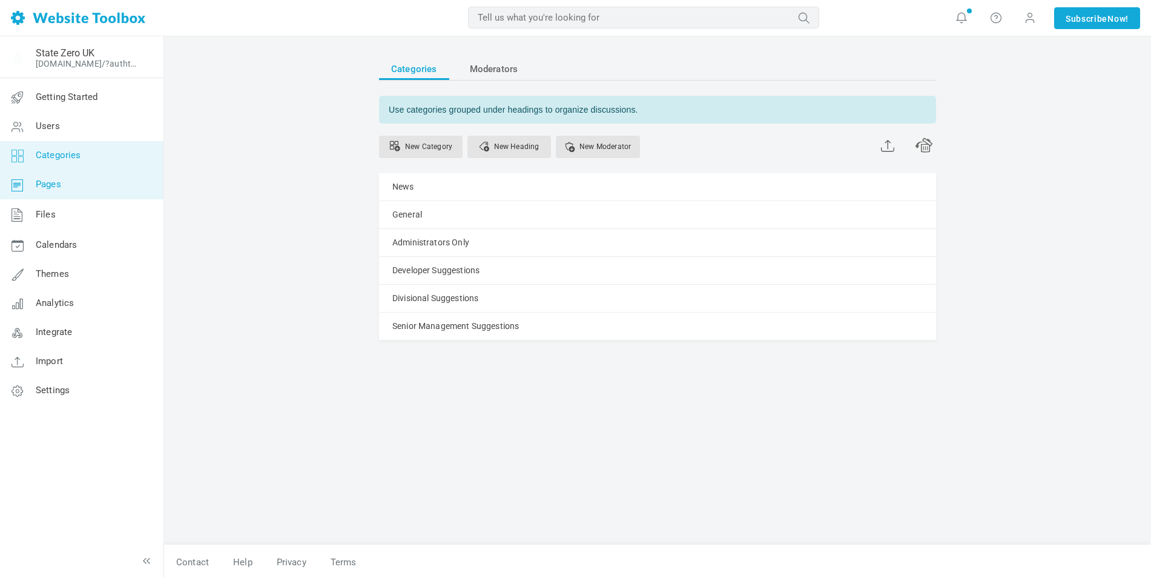
click at [61, 186] on span "Pages" at bounding box center [48, 184] width 25 height 11
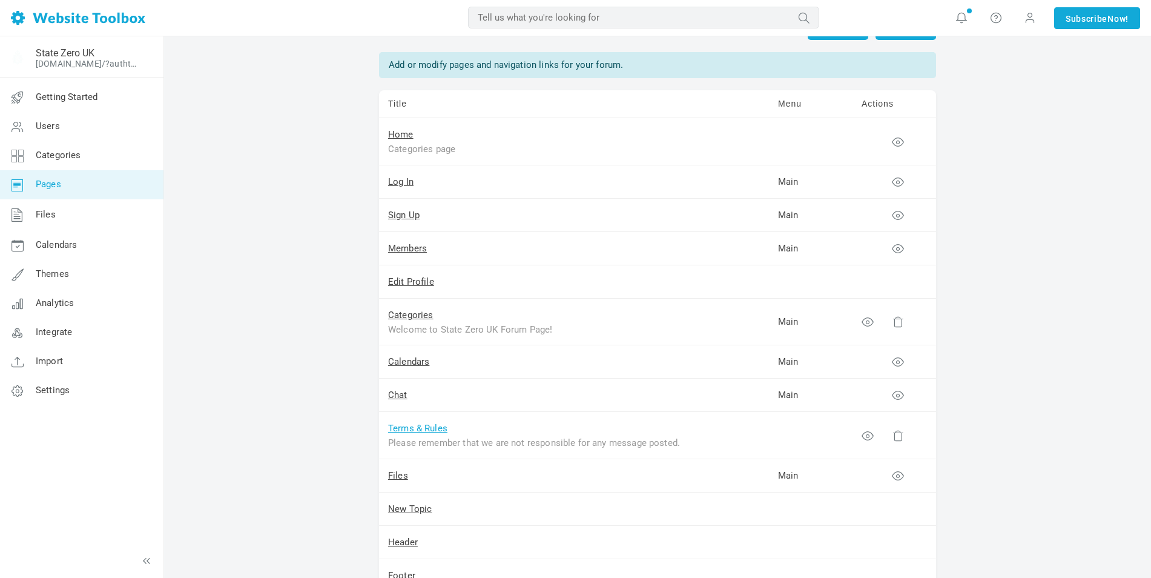
scroll to position [61, 0]
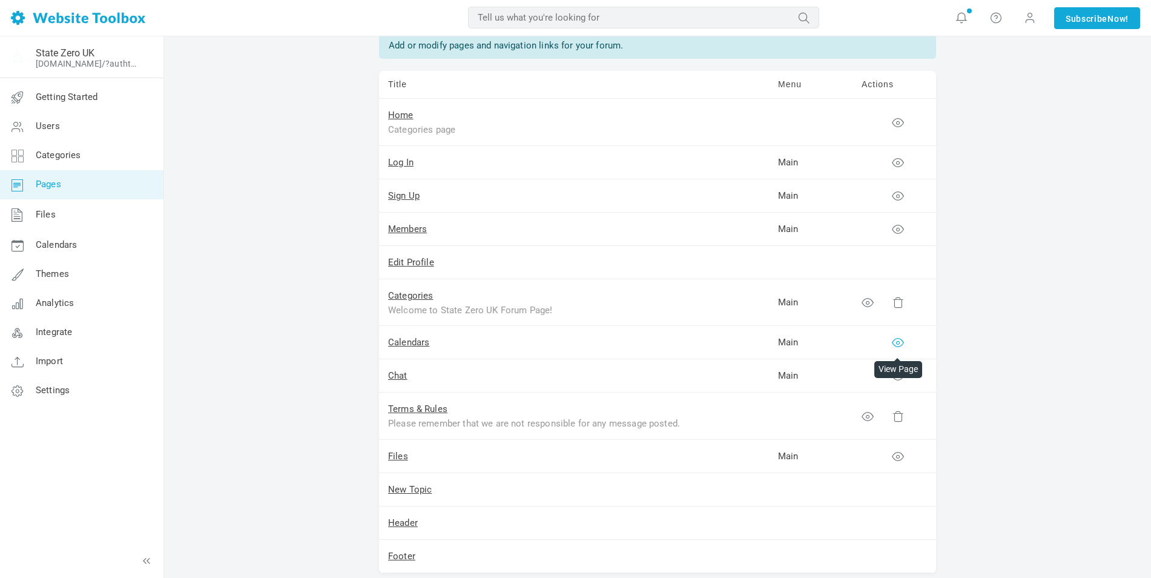
click at [896, 343] on icon at bounding box center [898, 342] width 12 height 12
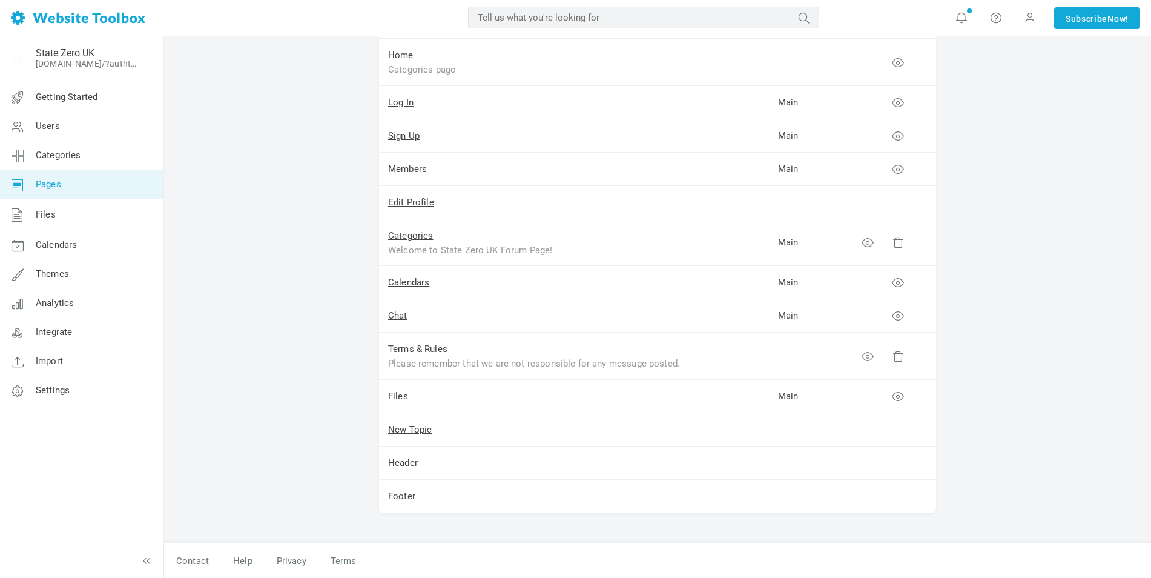
scroll to position [0, 0]
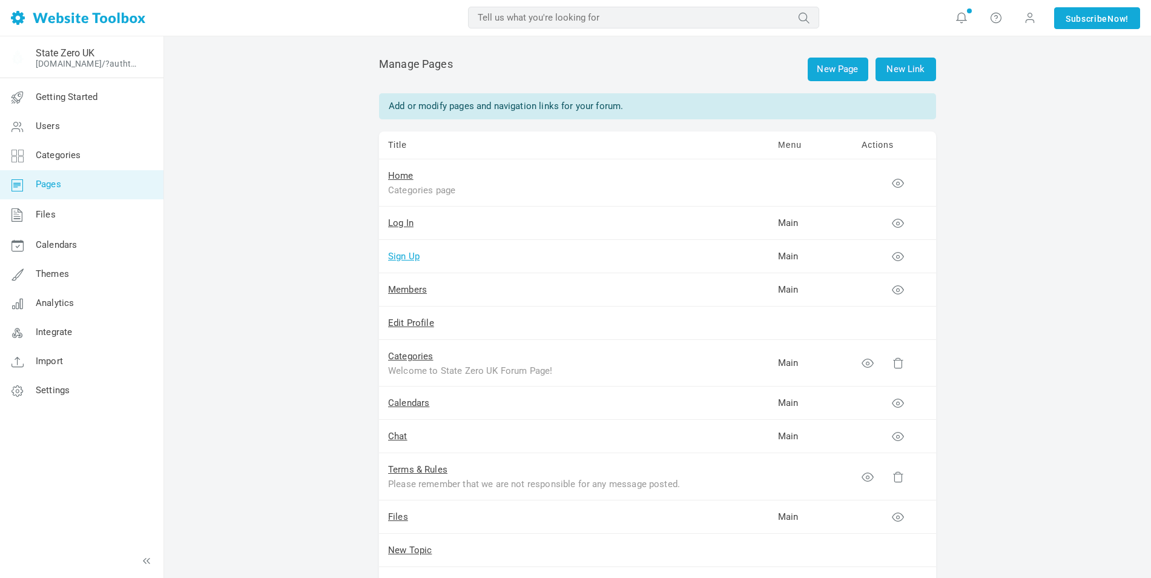
click at [402, 256] on link "Sign Up" at bounding box center [403, 256] width 31 height 11
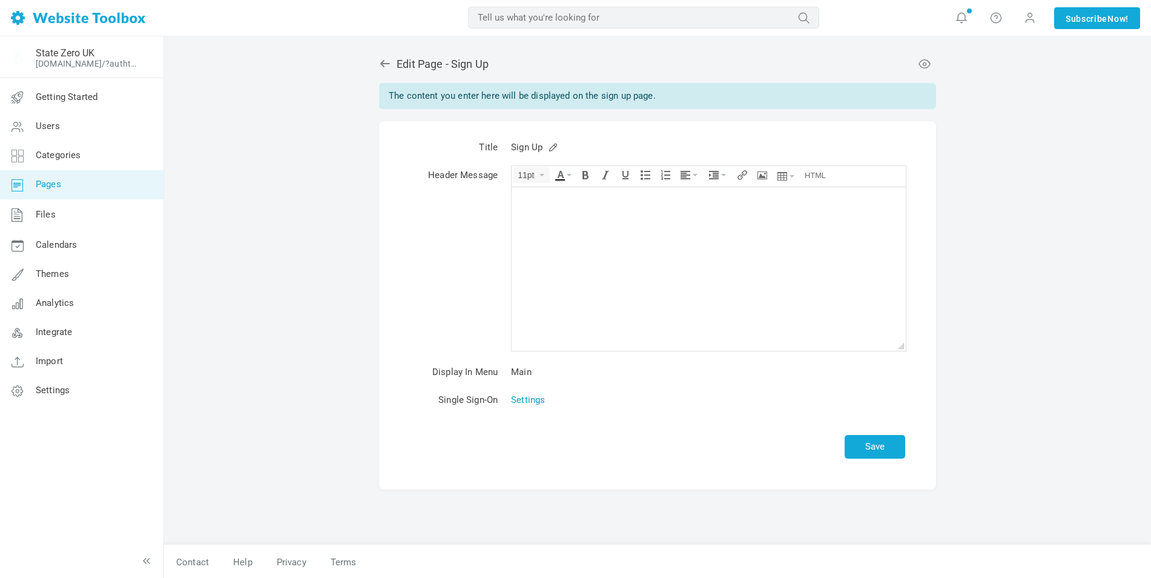
click at [529, 403] on link "Settings" at bounding box center [528, 399] width 34 height 11
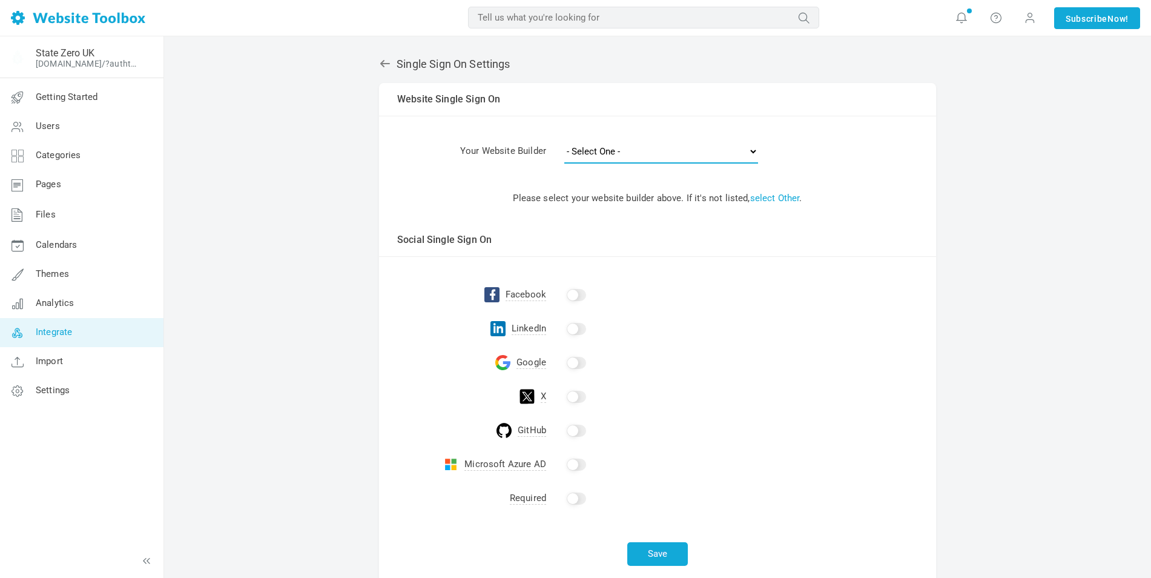
click at [603, 148] on select "- Select One - Other Brilliant Directories CraftCMS Drupal Duda Dynadot Ghost G…" at bounding box center [661, 151] width 194 height 24
select select "other"
click at [564, 139] on select "- Select One - Other Brilliant Directories CraftCMS Drupal Duda Dynadot Ghost G…" at bounding box center [661, 151] width 194 height 24
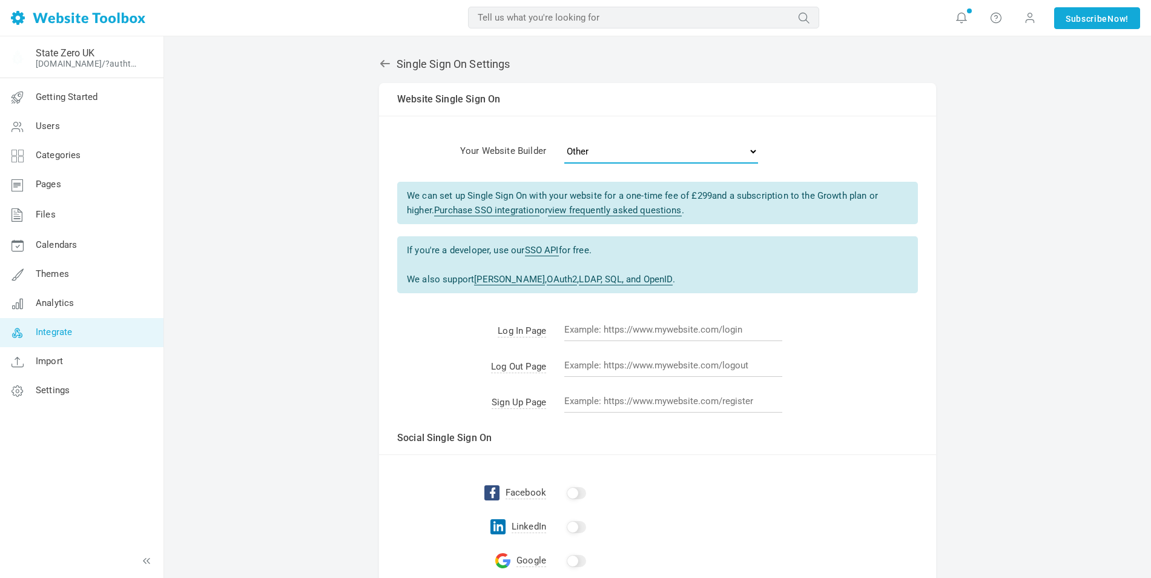
click at [596, 150] on select "- Select One - Other Brilliant Directories CraftCMS Drupal Duda Dynadot Ghost G…" at bounding box center [661, 151] width 194 height 24
click at [427, 349] on td "Log In Page" at bounding box center [462, 332] width 167 height 36
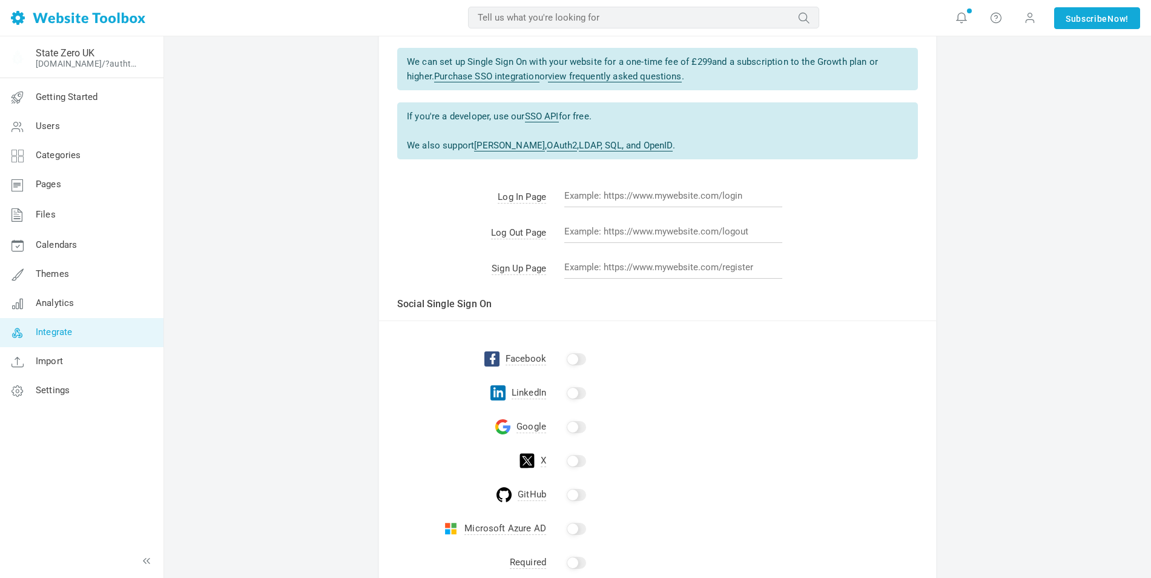
scroll to position [182, 0]
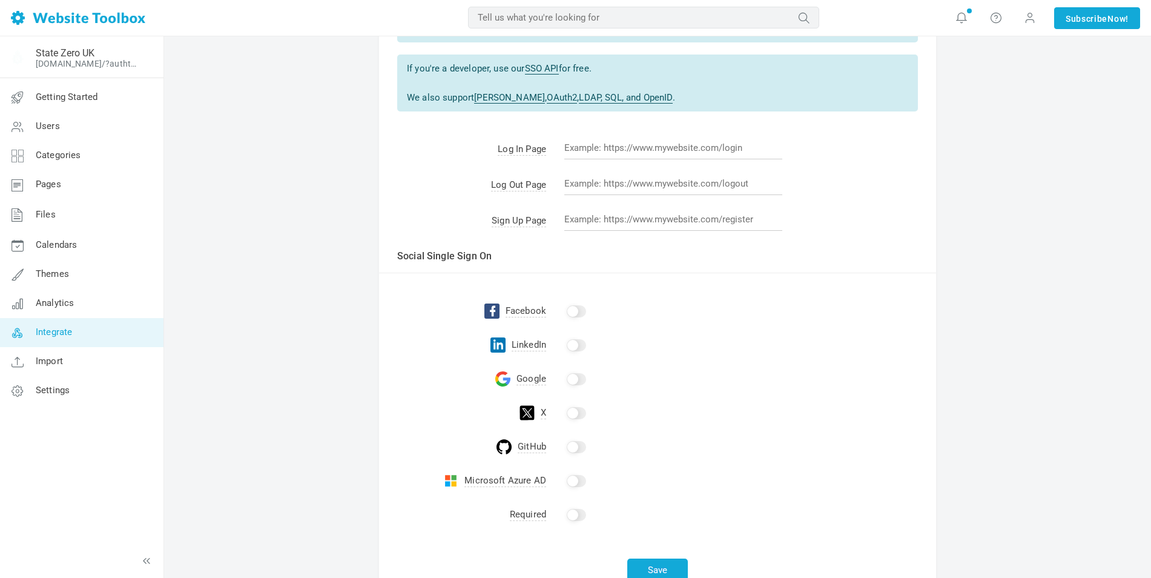
click at [574, 379] on input "checkbox" at bounding box center [576, 379] width 19 height 12
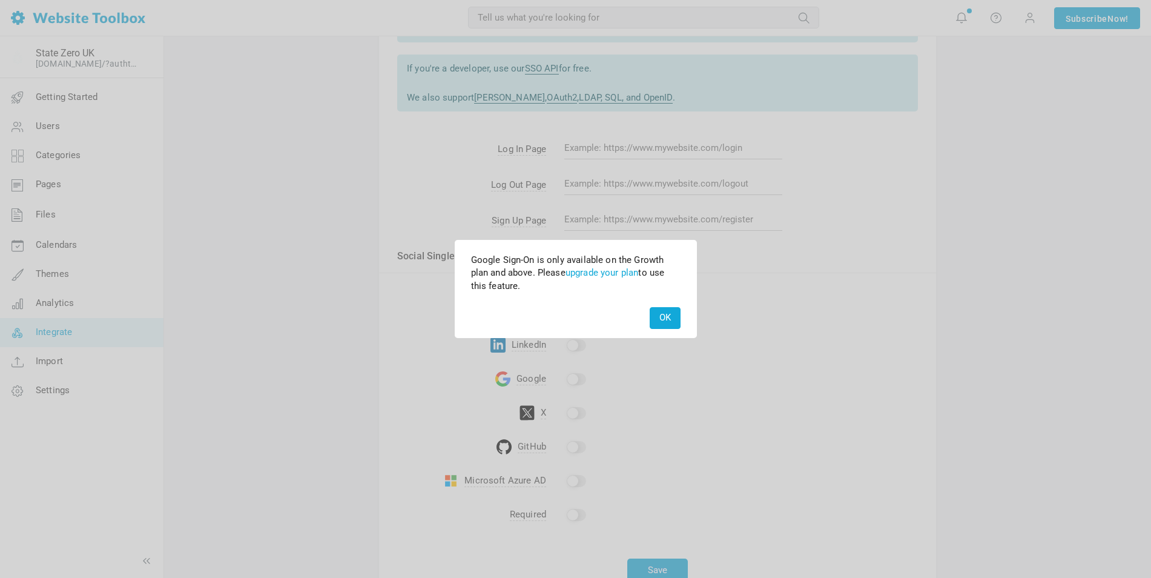
click at [662, 315] on button "OK" at bounding box center [665, 317] width 31 height 21
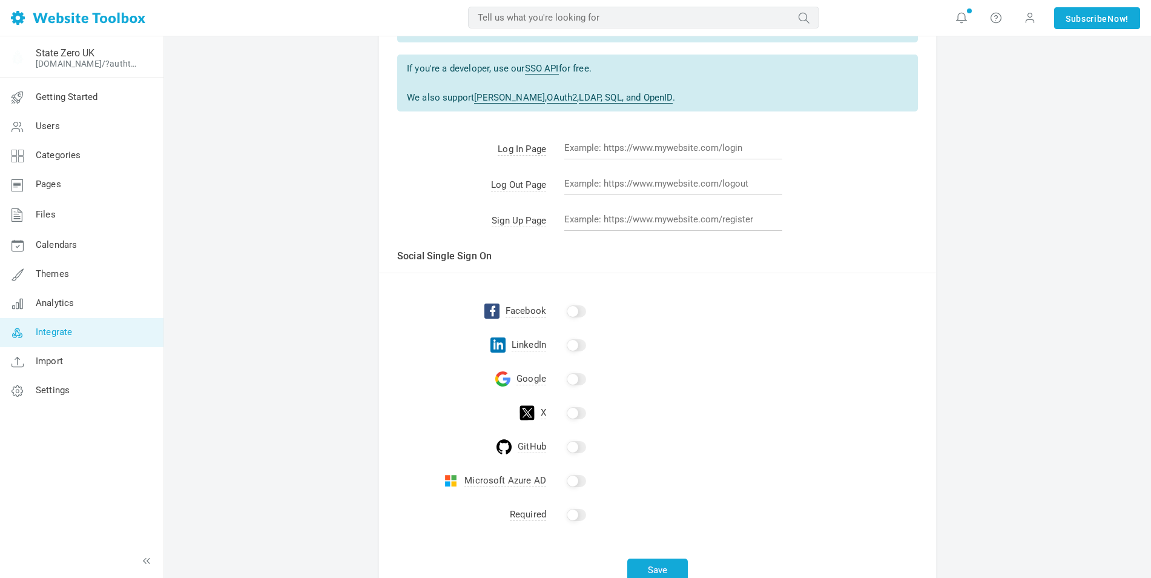
click at [576, 378] on input "checkbox" at bounding box center [576, 379] width 19 height 12
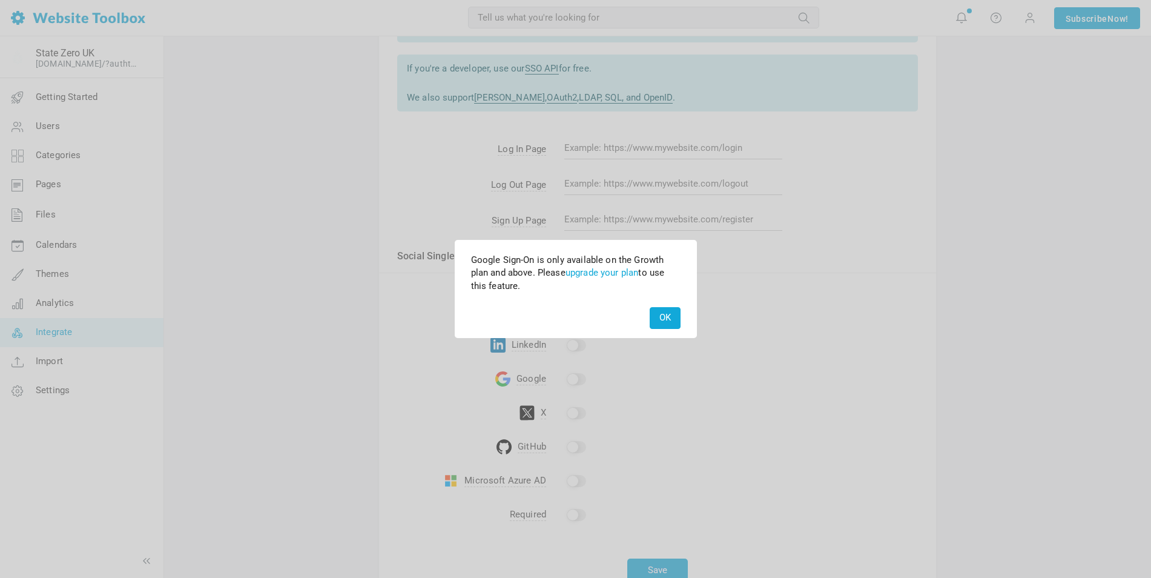
click at [666, 319] on button "OK" at bounding box center [665, 317] width 31 height 21
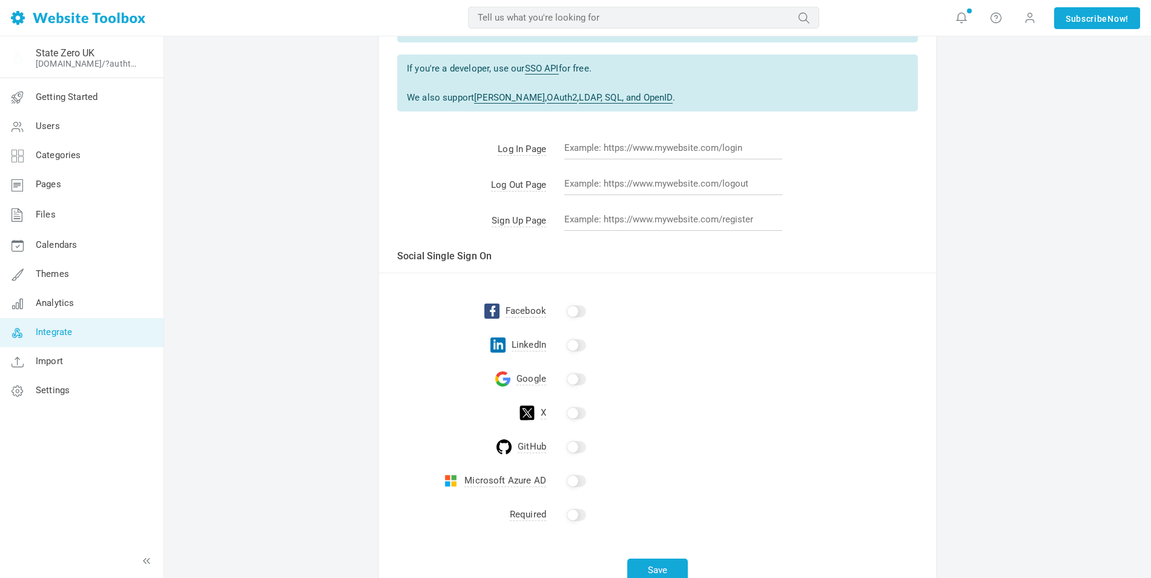
click at [566, 515] on label at bounding box center [576, 514] width 25 height 10
click at [567, 515] on input "checkbox" at bounding box center [576, 515] width 19 height 12
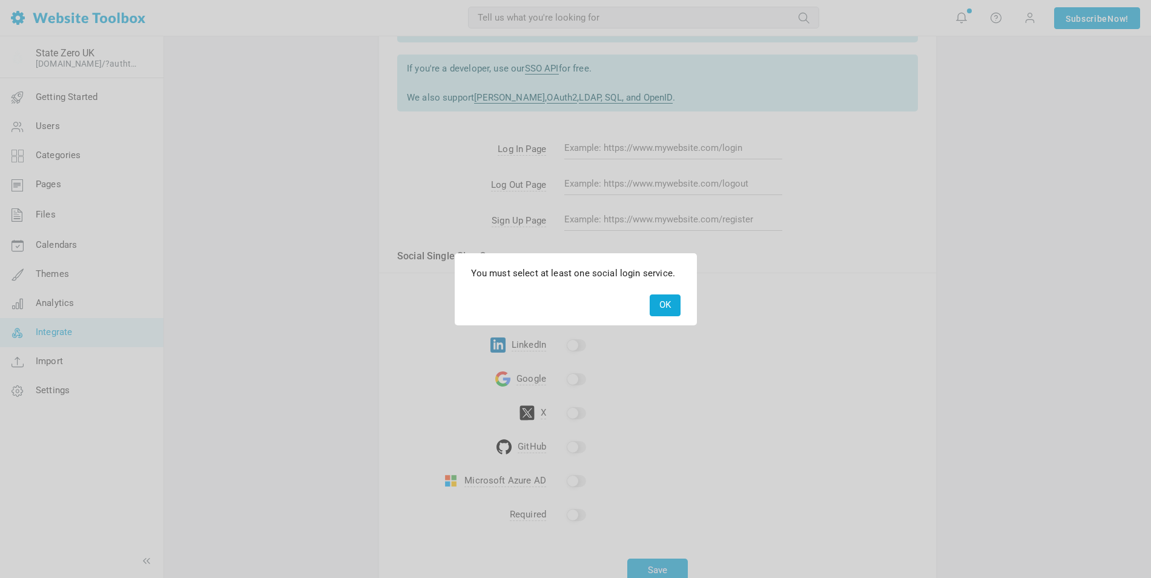
click at [666, 300] on button "OK" at bounding box center [665, 304] width 31 height 21
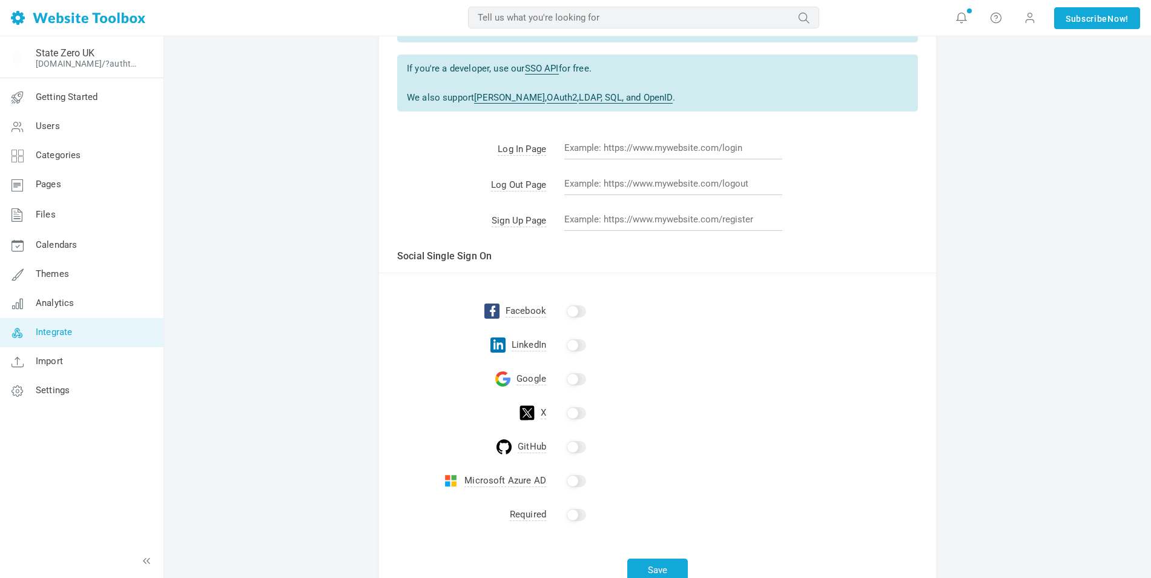
click at [577, 380] on input "checkbox" at bounding box center [576, 379] width 19 height 12
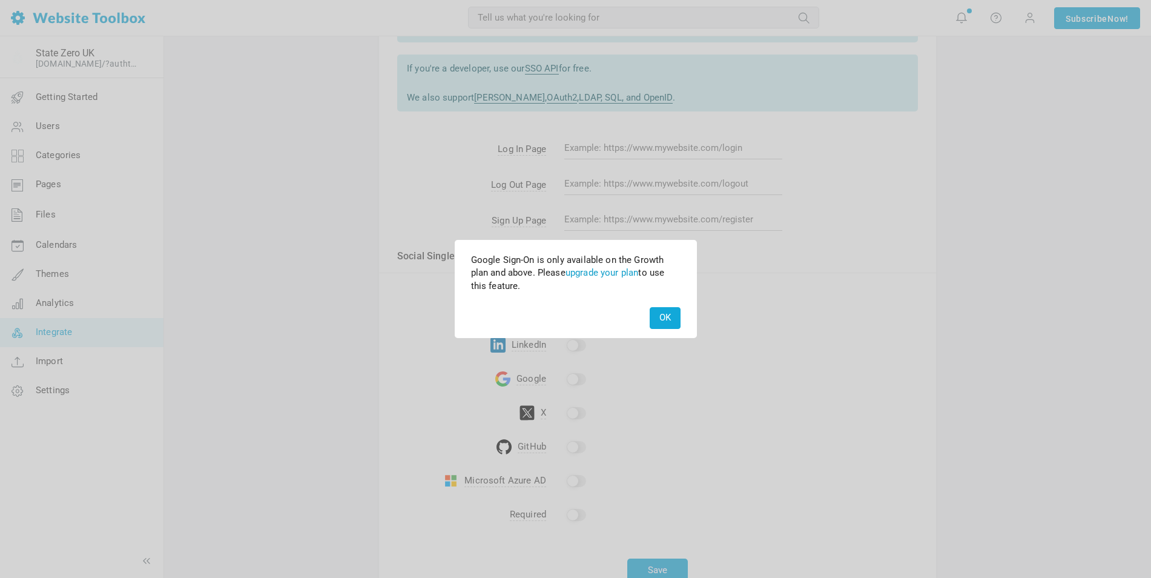
click at [612, 270] on link "upgrade your plan" at bounding box center [602, 272] width 73 height 11
click at [669, 312] on button "OK" at bounding box center [665, 317] width 31 height 21
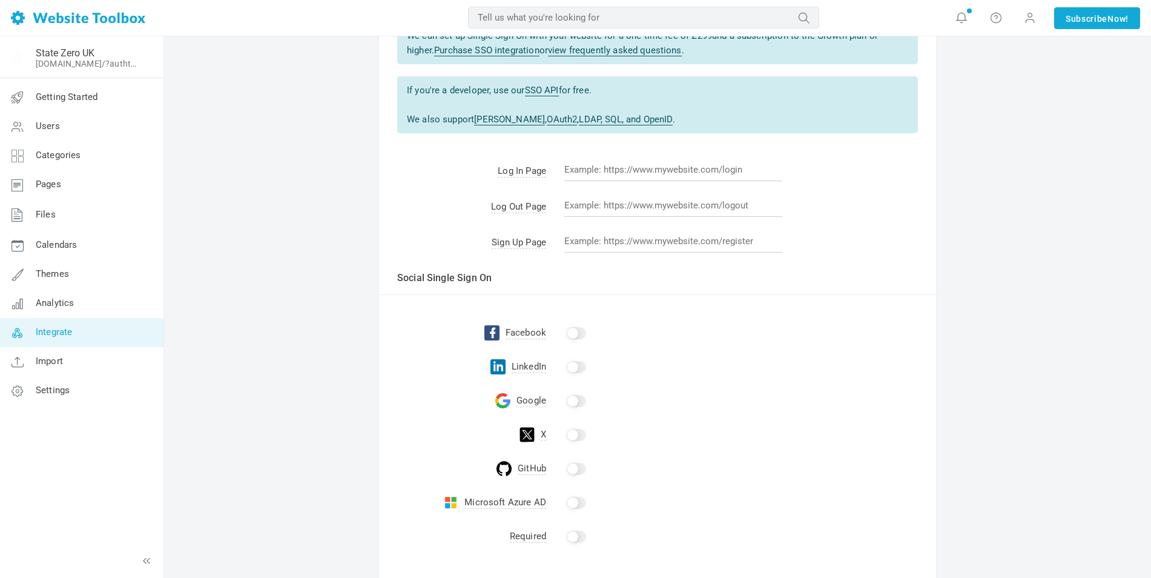
scroll to position [0, 0]
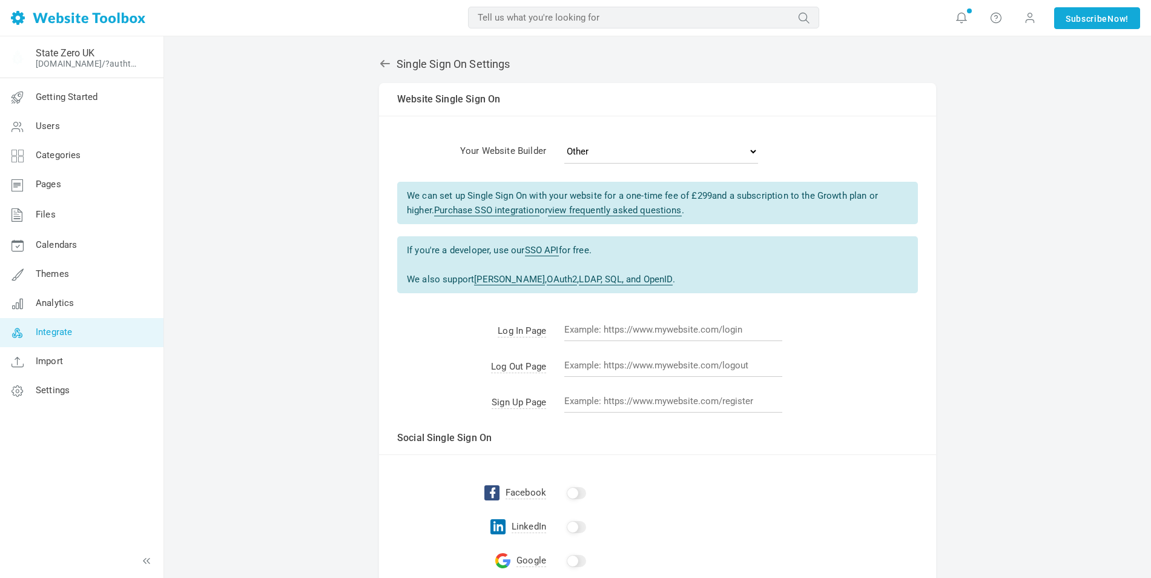
click at [380, 67] on icon at bounding box center [385, 64] width 12 height 12
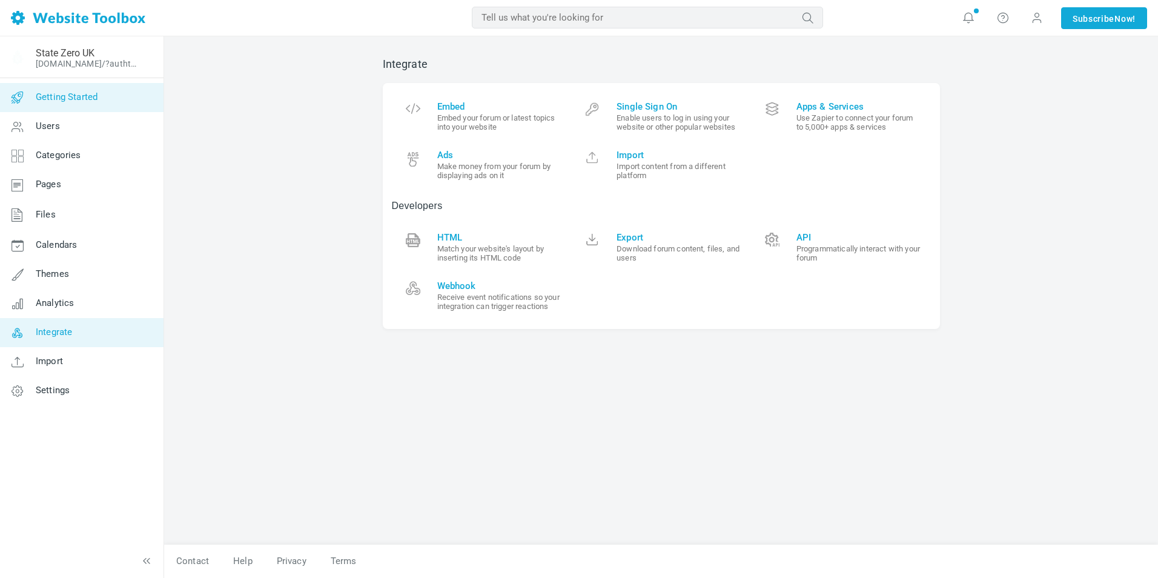
click at [65, 96] on span "Getting Started" at bounding box center [67, 96] width 62 height 11
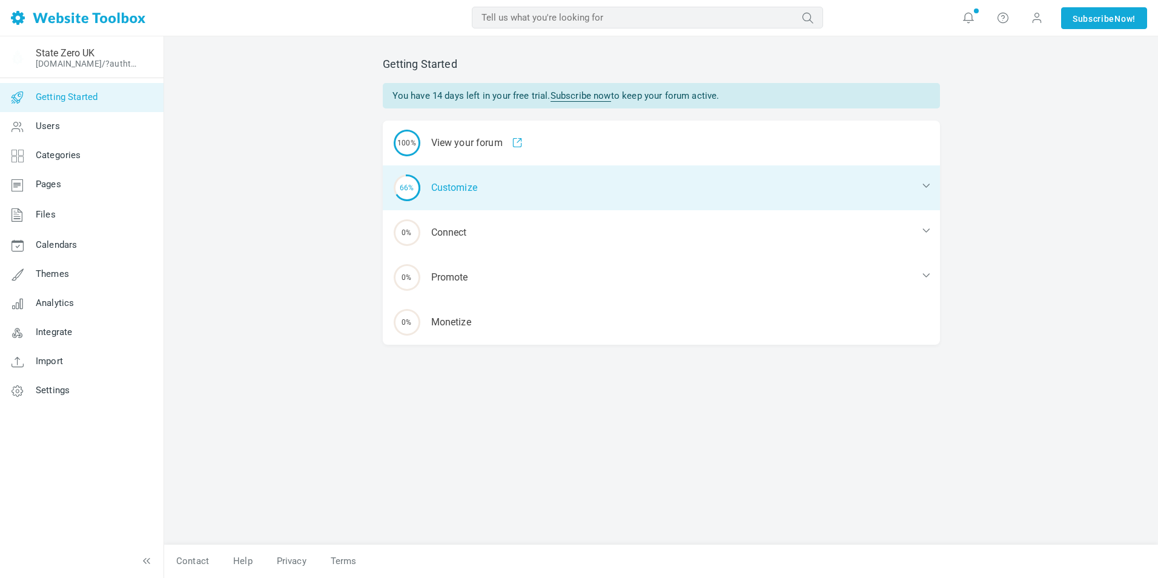
click at [464, 182] on div "66% Customize" at bounding box center [661, 187] width 557 height 45
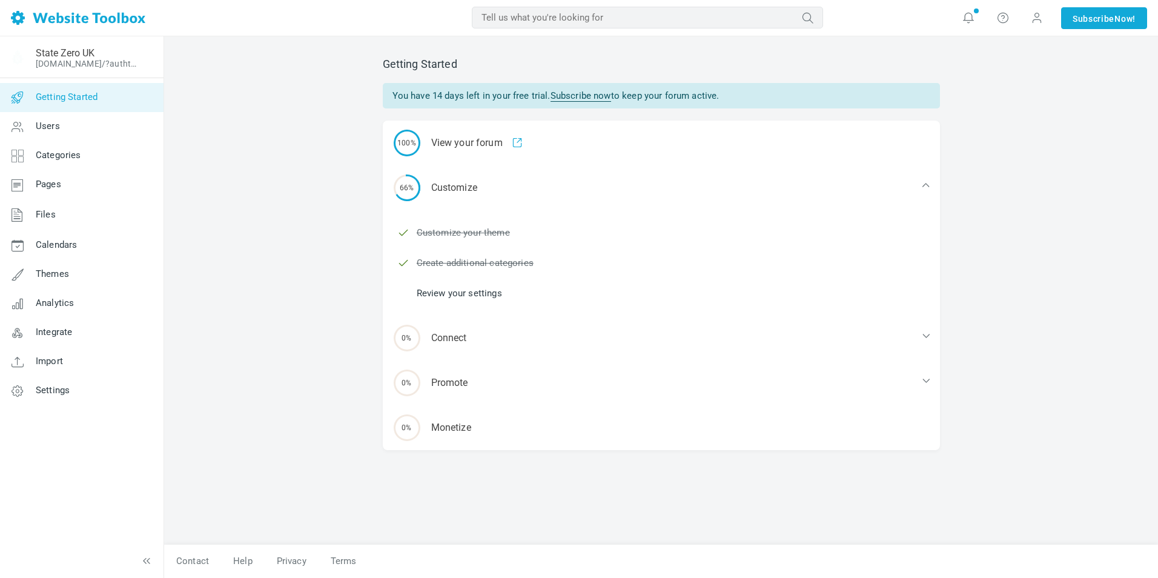
click at [467, 291] on link "Review your settings" at bounding box center [459, 292] width 85 height 13
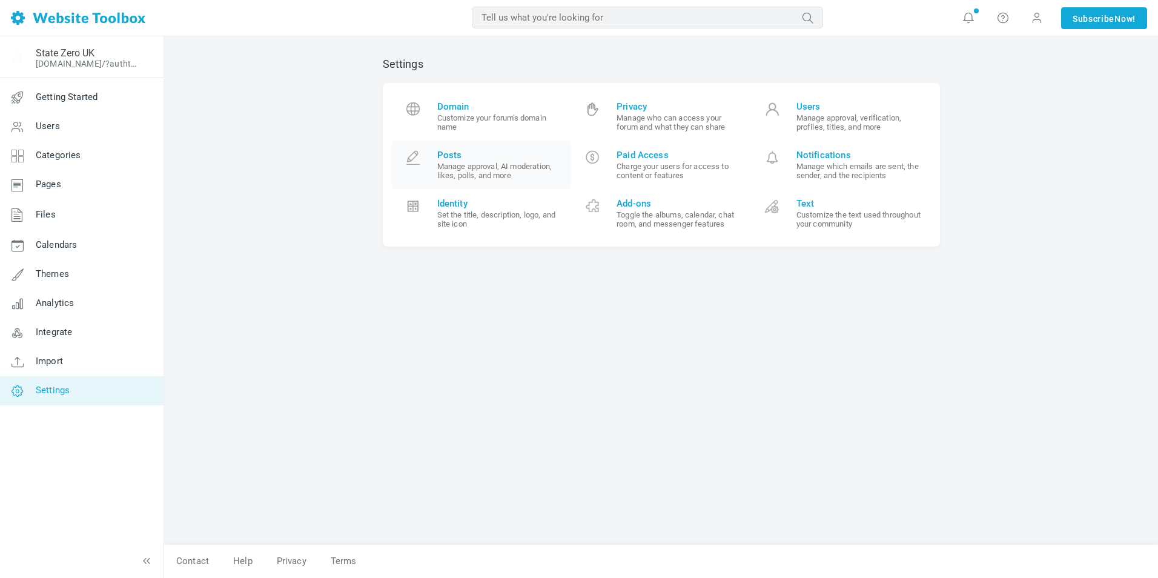
click at [518, 167] on small "Manage approval, AI moderation, likes, polls, and more" at bounding box center [499, 171] width 125 height 18
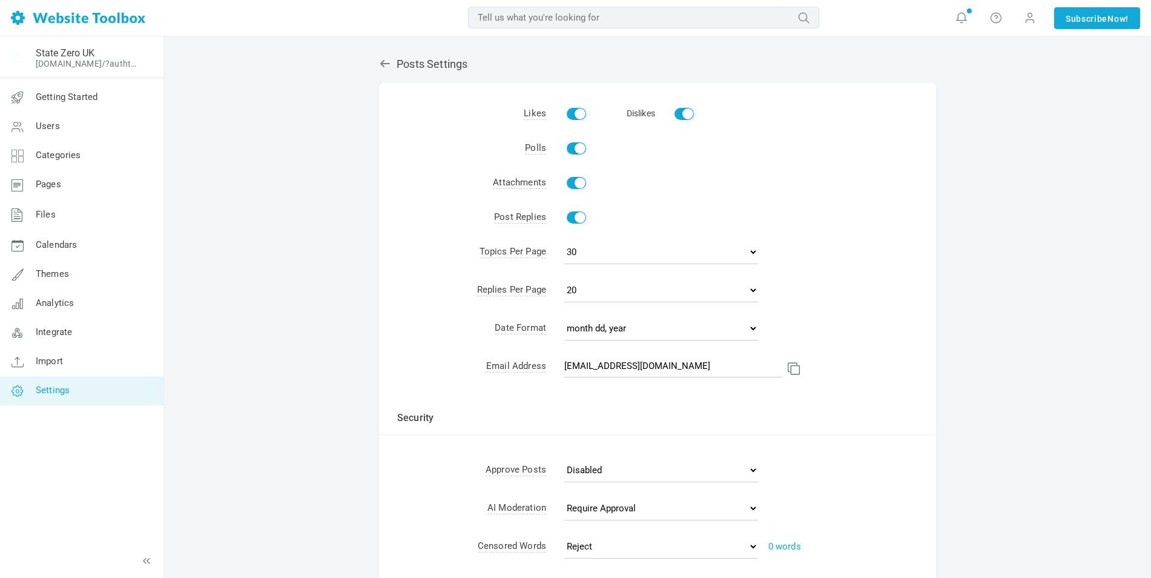
click at [578, 151] on input "Enable" at bounding box center [576, 148] width 19 height 12
click at [578, 148] on input "Enable" at bounding box center [576, 148] width 19 height 12
checkbox input "true"
click at [575, 253] on select "10 15 30 50 100" at bounding box center [661, 252] width 194 height 24
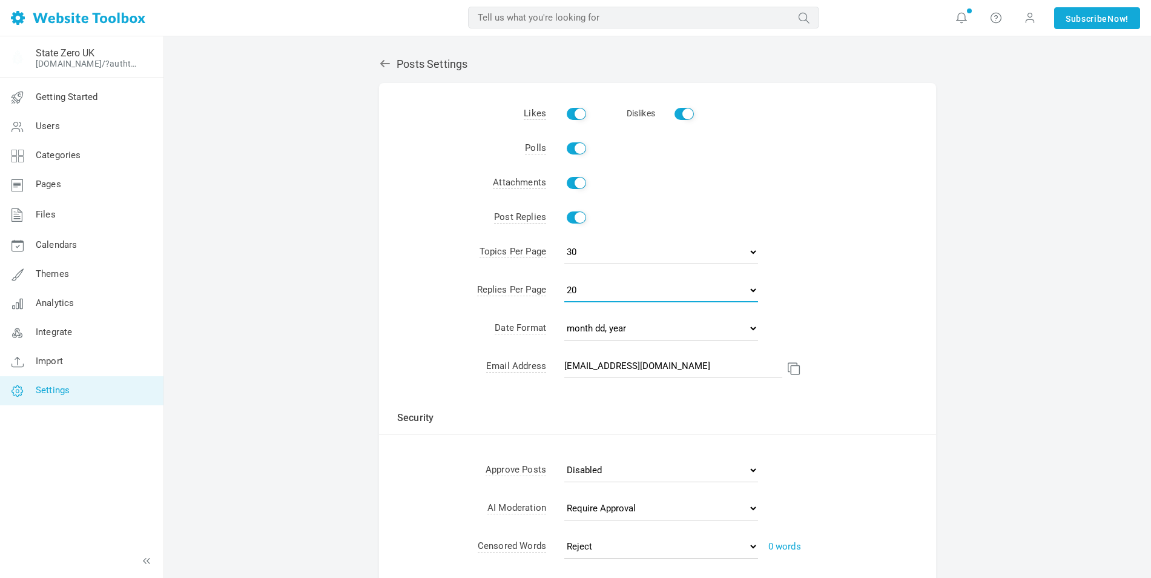
click at [577, 291] on select "10 15 20 25 50" at bounding box center [661, 290] width 194 height 24
select select "50"
click at [564, 278] on select "10 15 20 25 50" at bounding box center [661, 290] width 194 height 24
click at [630, 328] on select "mm/dd/yy dd/mm/yy month dd, year" at bounding box center [661, 328] width 194 height 24
select select "2"
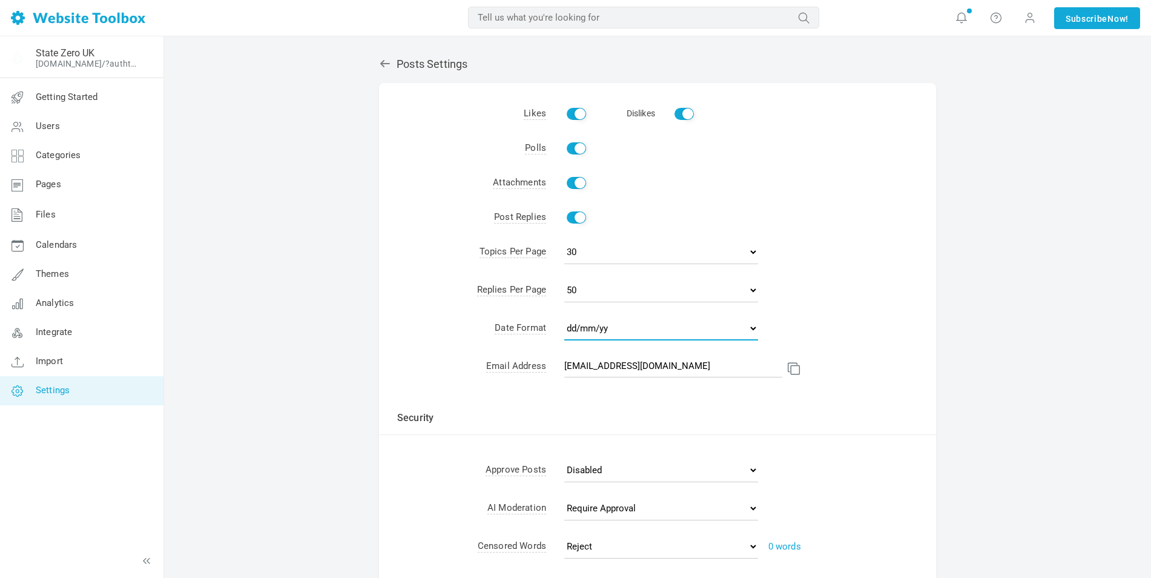
click at [564, 316] on select "mm/dd/yy dd/mm/yy month dd, year" at bounding box center [661, 328] width 194 height 24
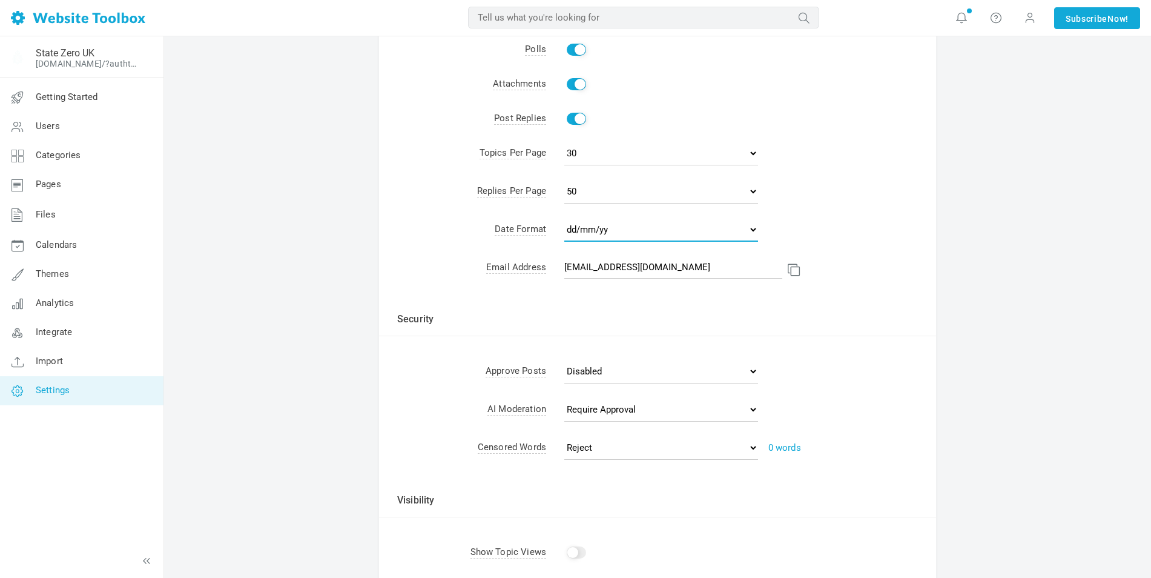
scroll to position [121, 0]
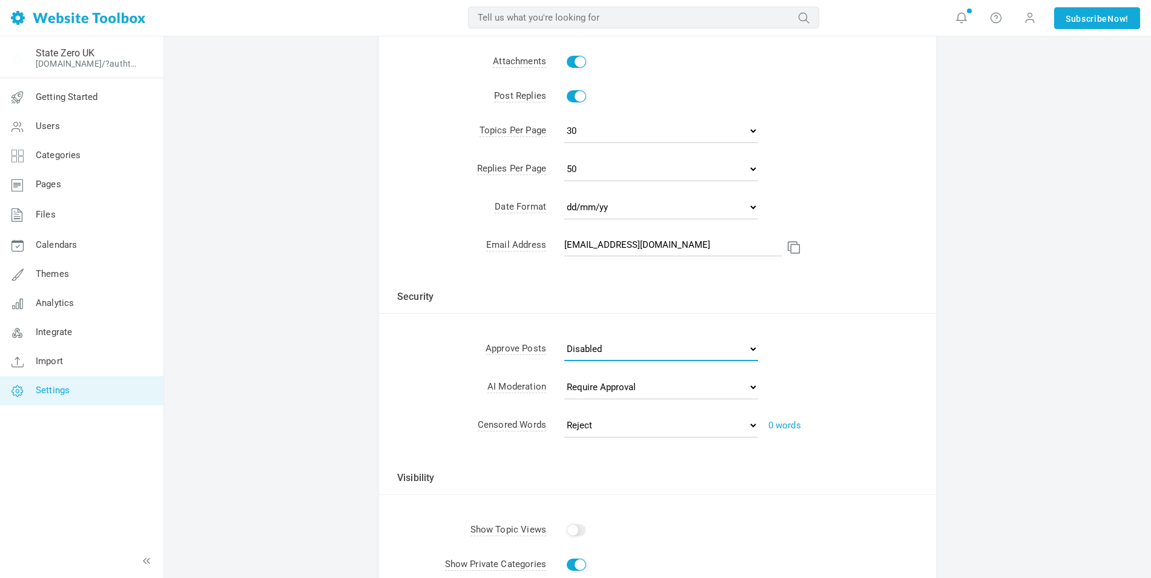
click at [600, 349] on select "Disabled All posts All topics User's first post User's first 5 posts Posts with…" at bounding box center [661, 349] width 194 height 24
click at [597, 354] on select "Disabled All posts All topics User's first post User's first 5 posts Posts with…" at bounding box center [661, 349] width 194 height 24
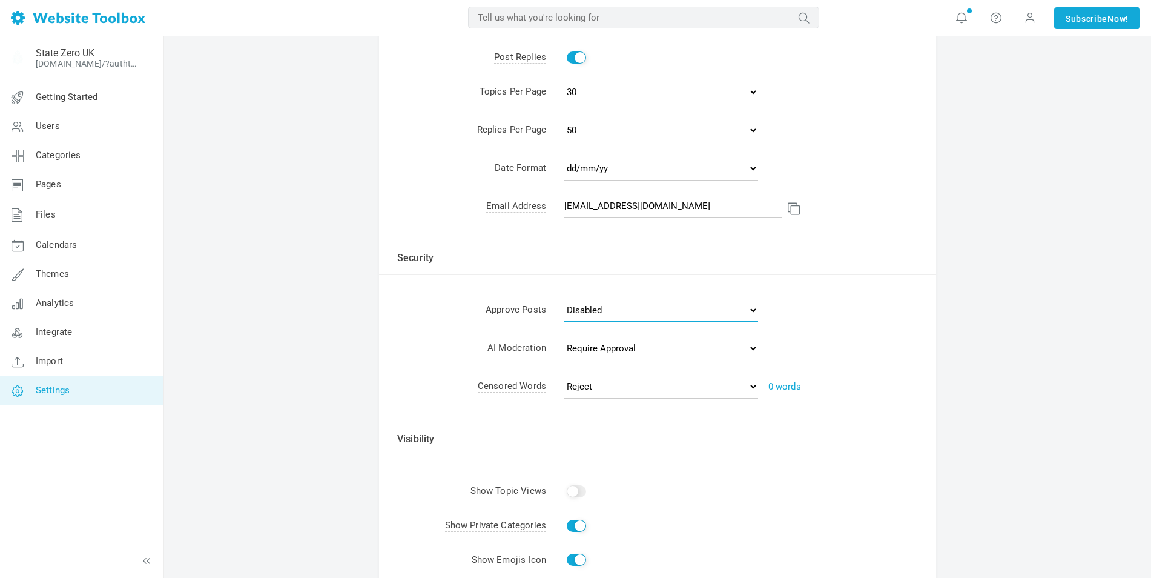
scroll to position [182, 0]
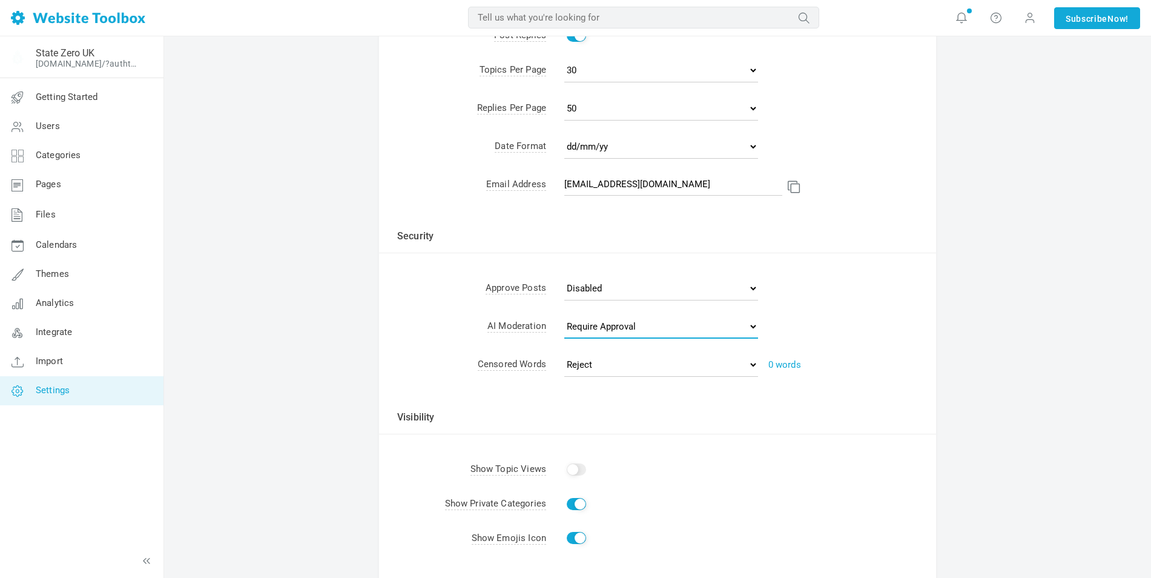
click at [623, 327] on select "Disabled Require Approval Reject" at bounding box center [661, 326] width 194 height 24
click at [621, 324] on select "Disabled Require Approval Reject" at bounding box center [661, 326] width 194 height 24
click at [586, 366] on select "Reject Require Approval" at bounding box center [661, 364] width 194 height 24
select select "approve"
click at [564, 352] on select "Reject Require Approval" at bounding box center [661, 364] width 194 height 24
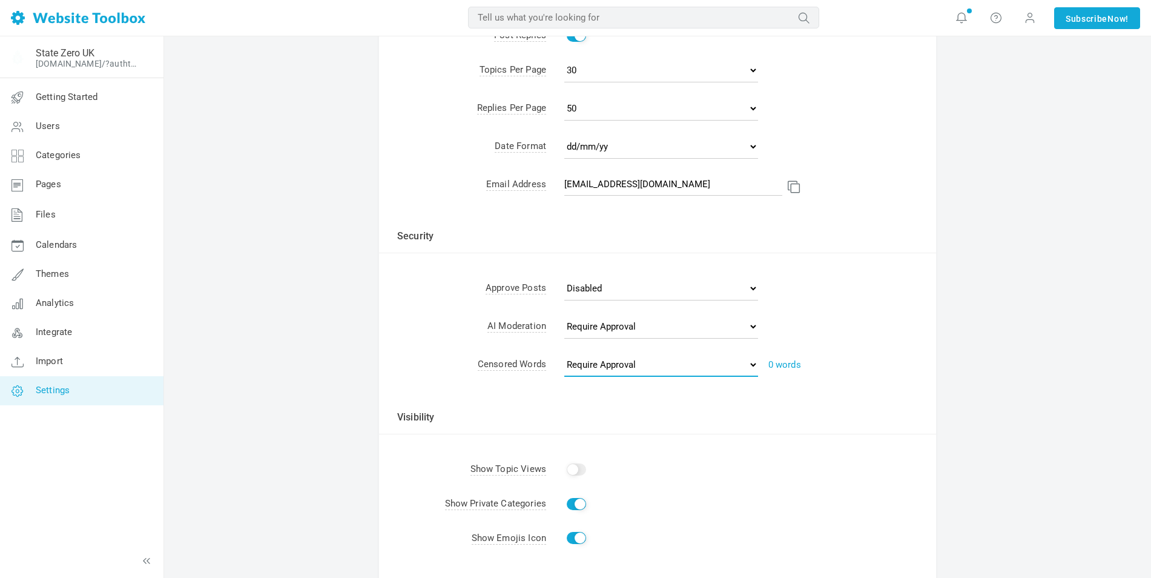
scroll to position [298, 0]
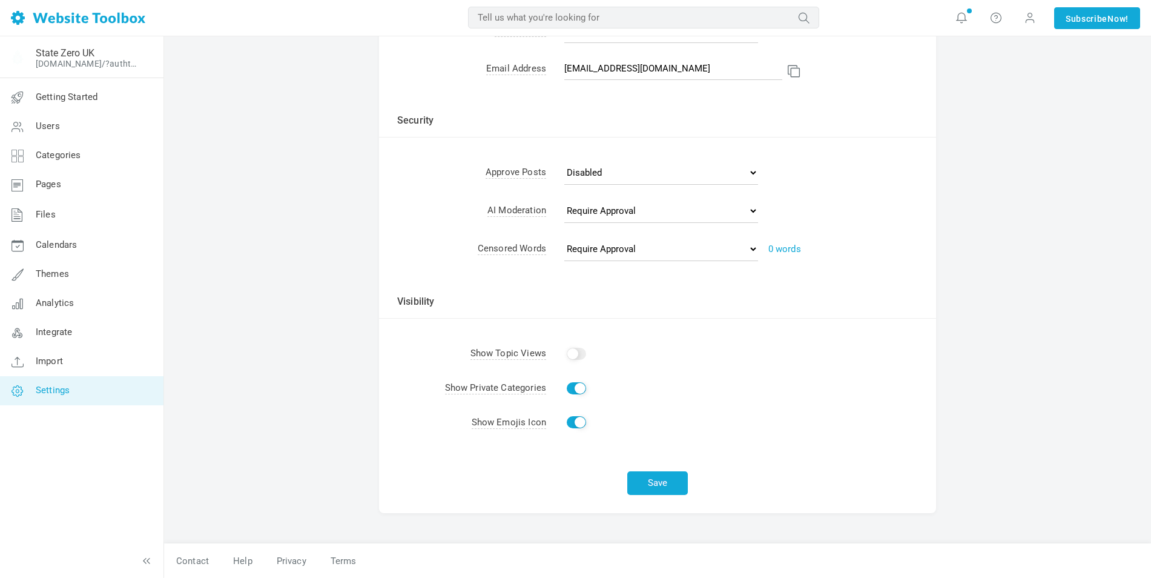
click at [575, 354] on input "Show" at bounding box center [576, 354] width 19 height 12
checkbox input "true"
click at [657, 487] on button "Save" at bounding box center [657, 483] width 61 height 24
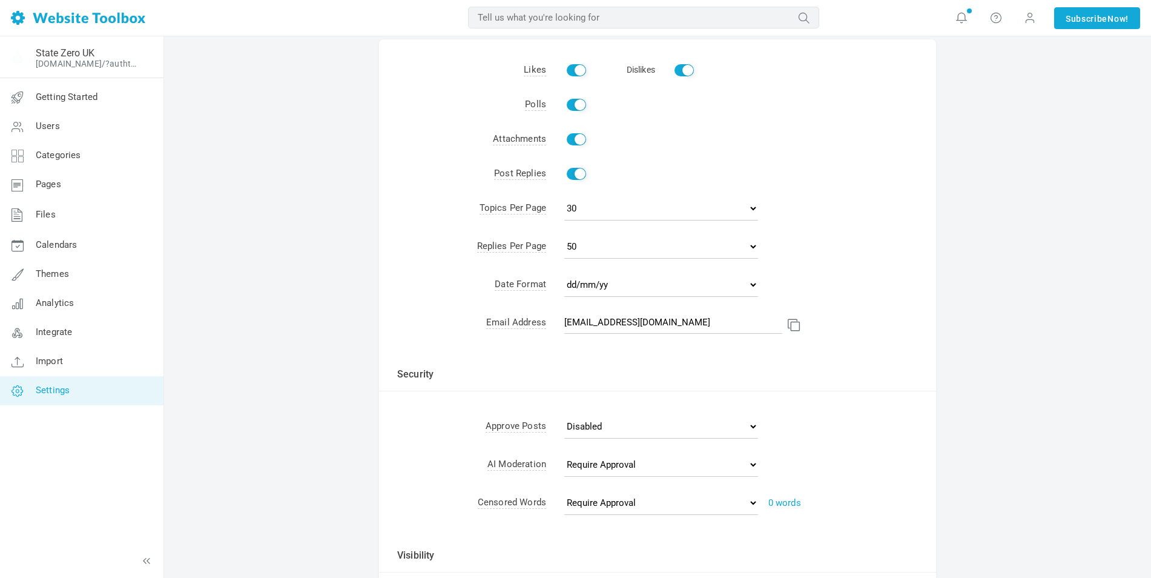
scroll to position [0, 0]
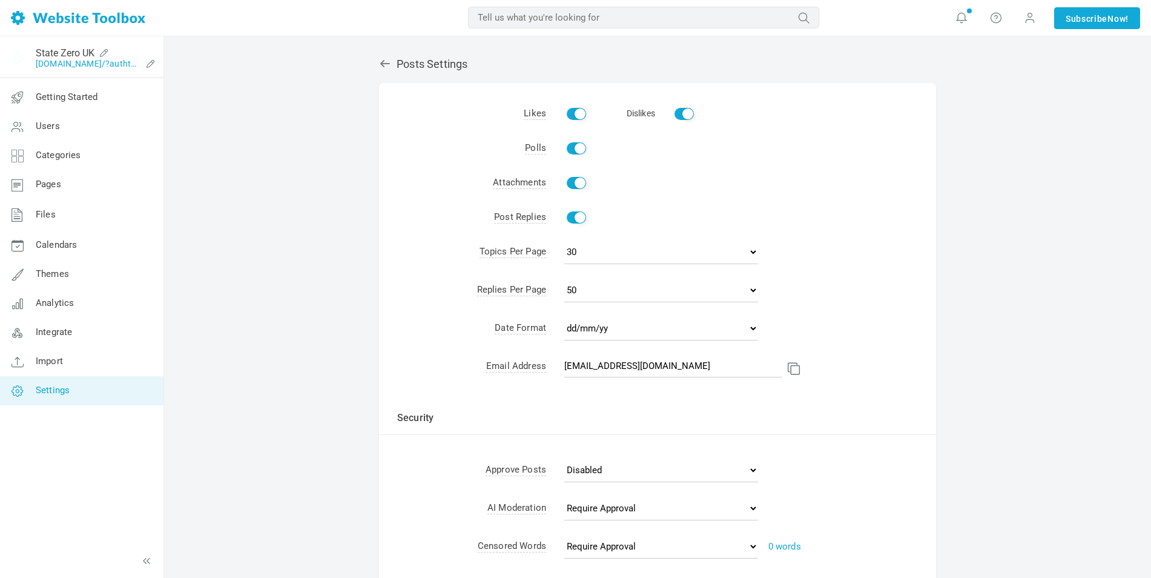
click at [53, 59] on link "lordoneball.discussion.community/?authtoken=c6f03806954d7622817626b093e9284d&re…" at bounding box center [88, 64] width 105 height 10
click at [53, 98] on span "Getting Started" at bounding box center [67, 96] width 62 height 11
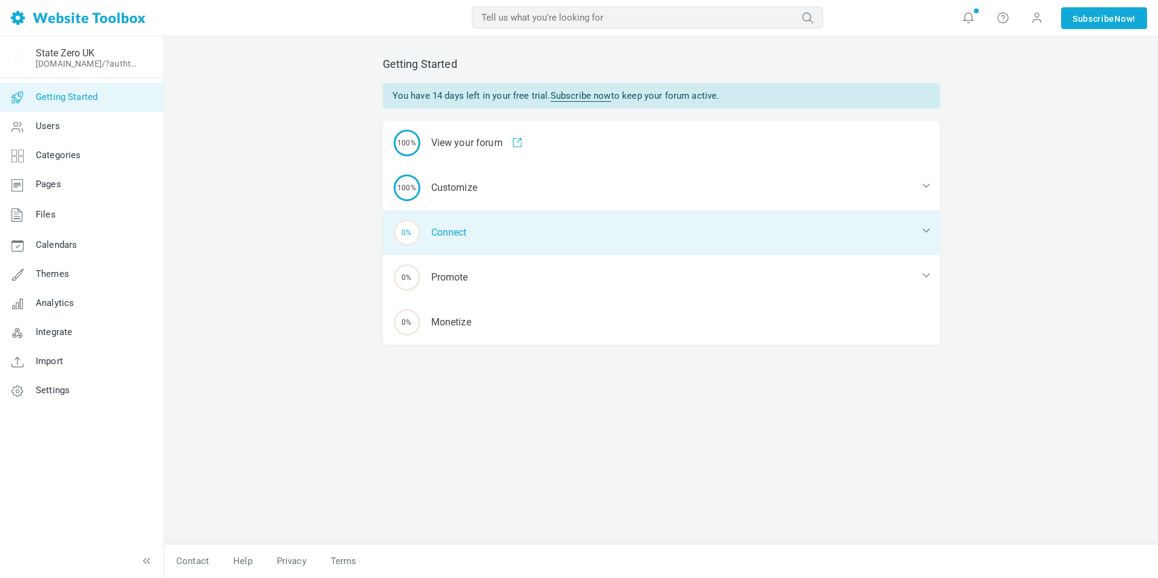
click at [478, 236] on div "0% Connect" at bounding box center [661, 232] width 557 height 45
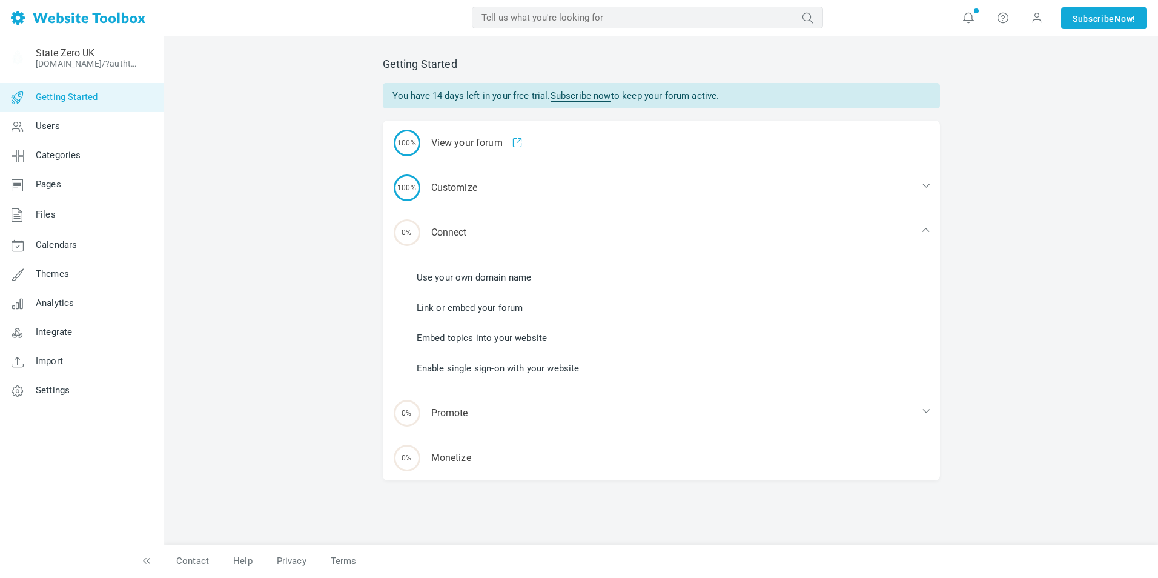
click at [481, 274] on link "Use your own domain name" at bounding box center [474, 277] width 115 height 13
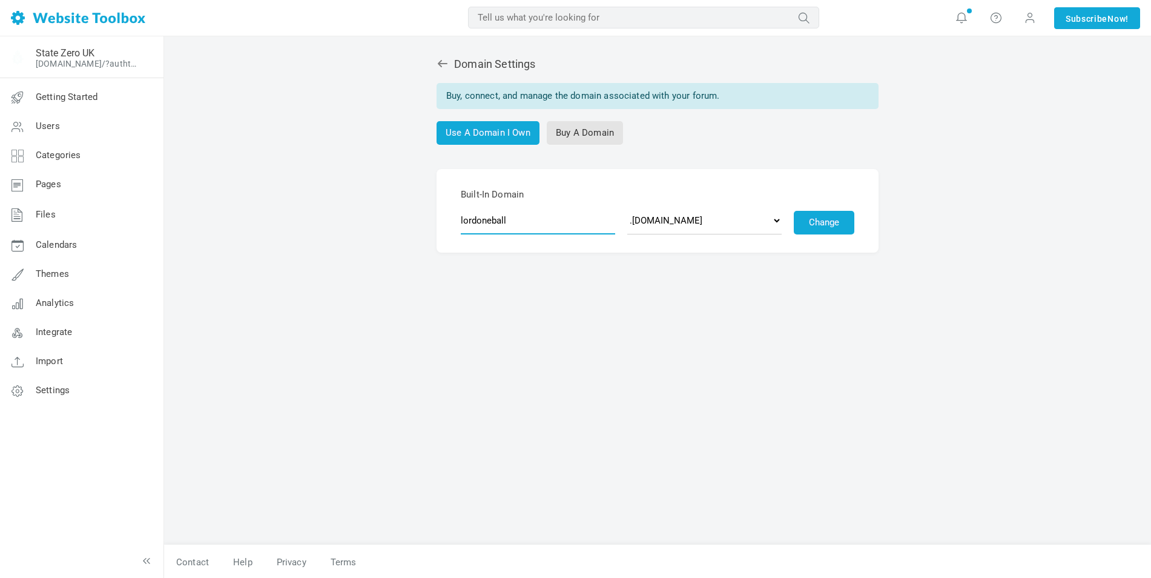
click at [520, 220] on input "lordoneball" at bounding box center [538, 220] width 154 height 28
click at [685, 223] on select ".[DOMAIN_NAME] .[DOMAIN_NAME] .[DOMAIN_NAME] .[DOMAIN_NAME] .[DOMAIN_NAME] .[DO…" at bounding box center [704, 220] width 154 height 28
click at [538, 267] on div "Domain Settings Buy, connect, and manage the domain associated with your forum.…" at bounding box center [657, 294] width 575 height 499
click at [669, 218] on select ".[DOMAIN_NAME] .[DOMAIN_NAME] .[DOMAIN_NAME] .[DOMAIN_NAME] .[DOMAIN_NAME] .[DO…" at bounding box center [704, 220] width 154 height 28
select select "[DOMAIN_NAME]"
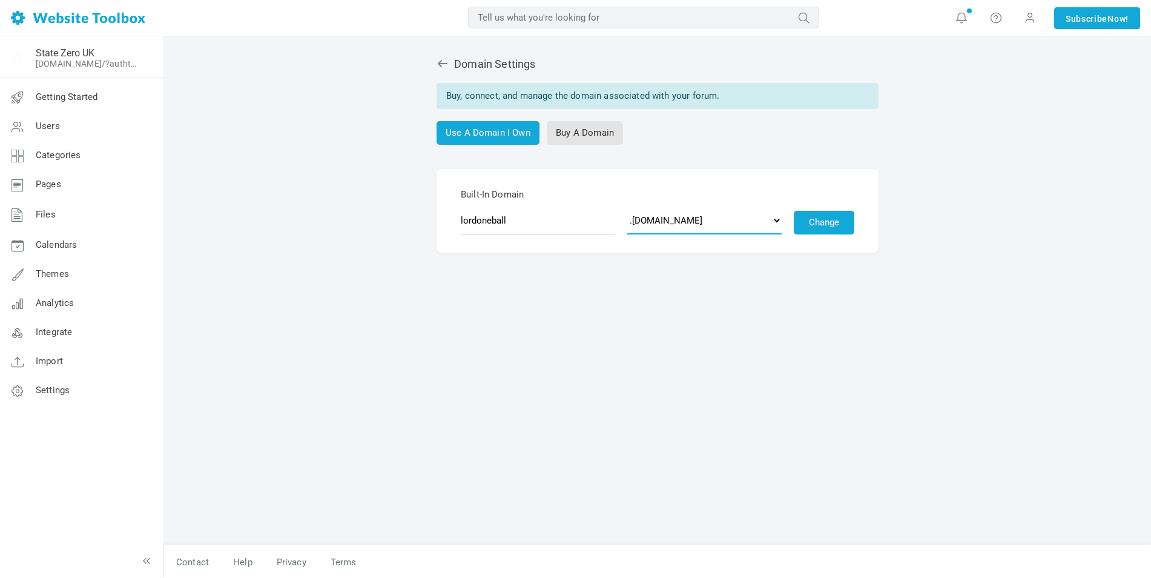
click at [627, 207] on select ".[DOMAIN_NAME] .[DOMAIN_NAME] .[DOMAIN_NAME] .[DOMAIN_NAME] .[DOMAIN_NAME] .[DO…" at bounding box center [704, 220] width 154 height 28
click at [815, 226] on button "Change" at bounding box center [824, 223] width 61 height 24
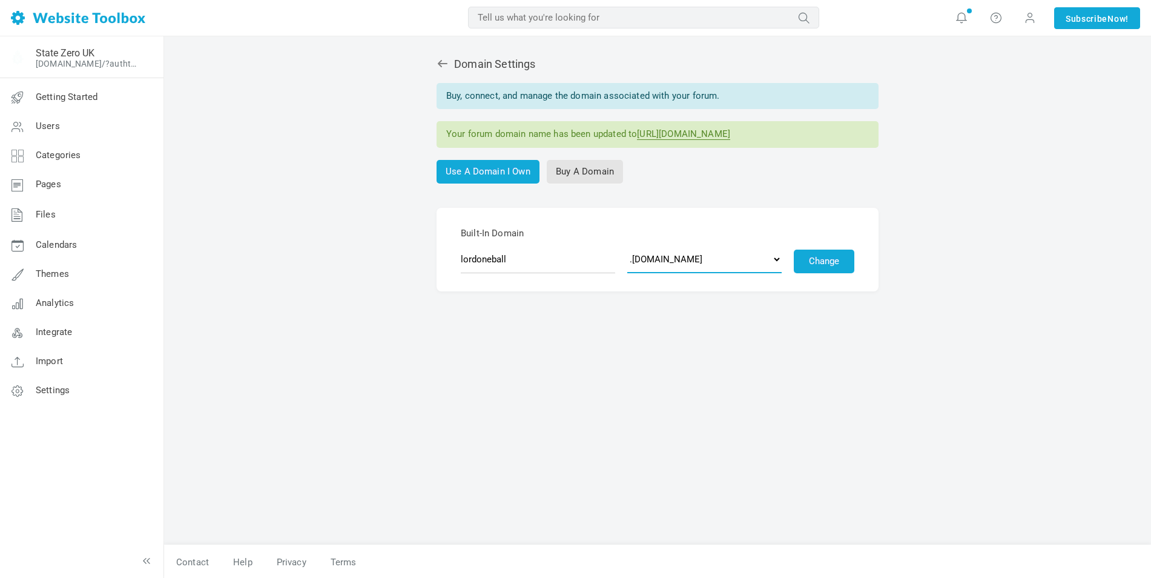
click at [667, 260] on select ".[DOMAIN_NAME] .[DOMAIN_NAME] .[DOMAIN_NAME] .[DOMAIN_NAME] .[DOMAIN_NAME] .[DO…" at bounding box center [704, 259] width 154 height 28
click at [537, 330] on div "Domain Settings Buy, connect, and manage the domain associated with your forum.…" at bounding box center [657, 294] width 575 height 499
click at [518, 257] on input "lordoneball" at bounding box center [538, 259] width 154 height 28
type input "A"
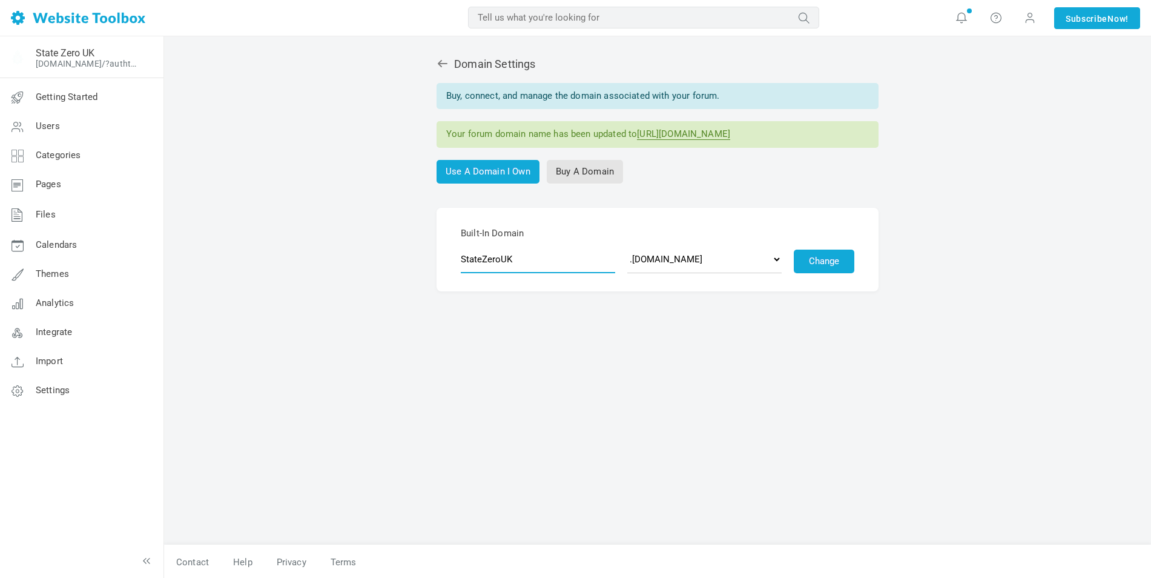
type input "StateZeroUK"
click at [682, 258] on select ".[DOMAIN_NAME] .[DOMAIN_NAME] .[DOMAIN_NAME] .[DOMAIN_NAME] .[DOMAIN_NAME] .[DO…" at bounding box center [704, 259] width 154 height 28
select select "[DOMAIN_NAME]"
click at [627, 246] on select ".[DOMAIN_NAME] .[DOMAIN_NAME] .[DOMAIN_NAME] .[DOMAIN_NAME] .[DOMAIN_NAME] .[DO…" at bounding box center [704, 259] width 154 height 28
click at [821, 266] on button "Change" at bounding box center [824, 261] width 61 height 24
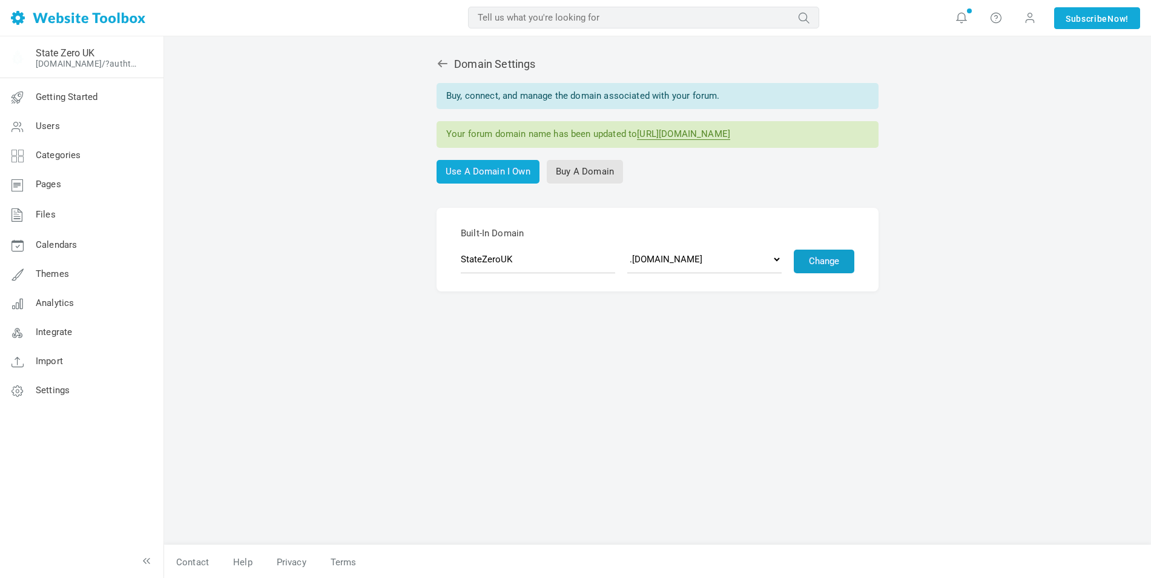
type input "statezerouk"
click at [686, 257] on select ".[DOMAIN_NAME] .[DOMAIN_NAME] .[DOMAIN_NAME] .[DOMAIN_NAME] .[DOMAIN_NAME] .[DO…" at bounding box center [704, 259] width 154 height 28
drag, startPoint x: 521, startPoint y: 389, endPoint x: 506, endPoint y: 375, distance: 20.6
click at [510, 378] on div "Domain Settings Buy, connect, and manage the domain associated with your forum.…" at bounding box center [657, 294] width 575 height 499
click at [59, 98] on span "Getting Started" at bounding box center [67, 96] width 62 height 11
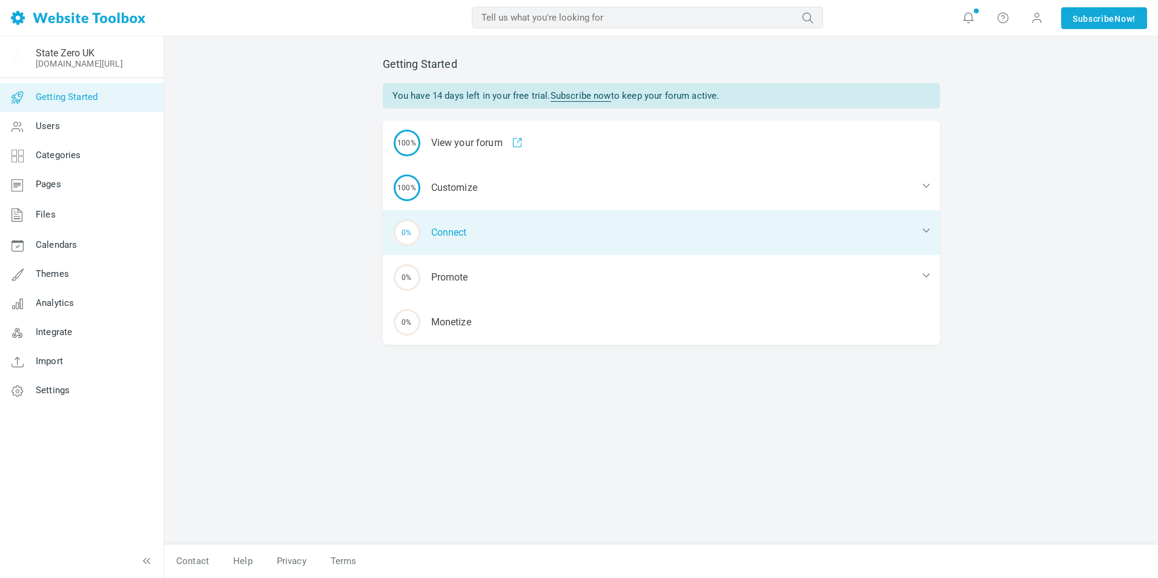
click at [470, 233] on div "0% Connect" at bounding box center [661, 232] width 557 height 45
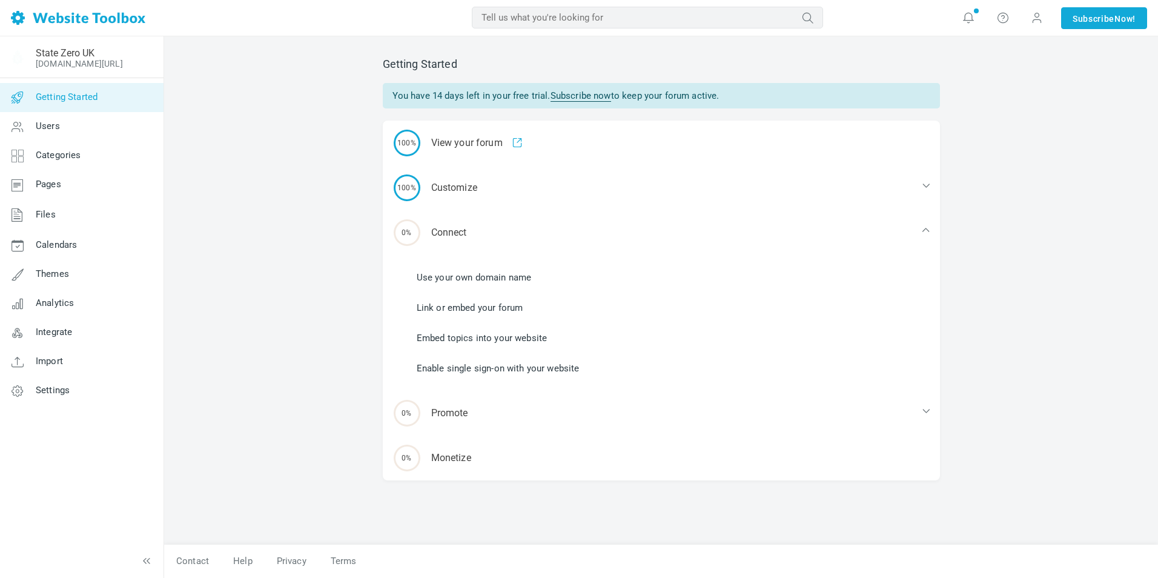
click at [474, 310] on link "Link or embed your forum" at bounding box center [470, 307] width 107 height 13
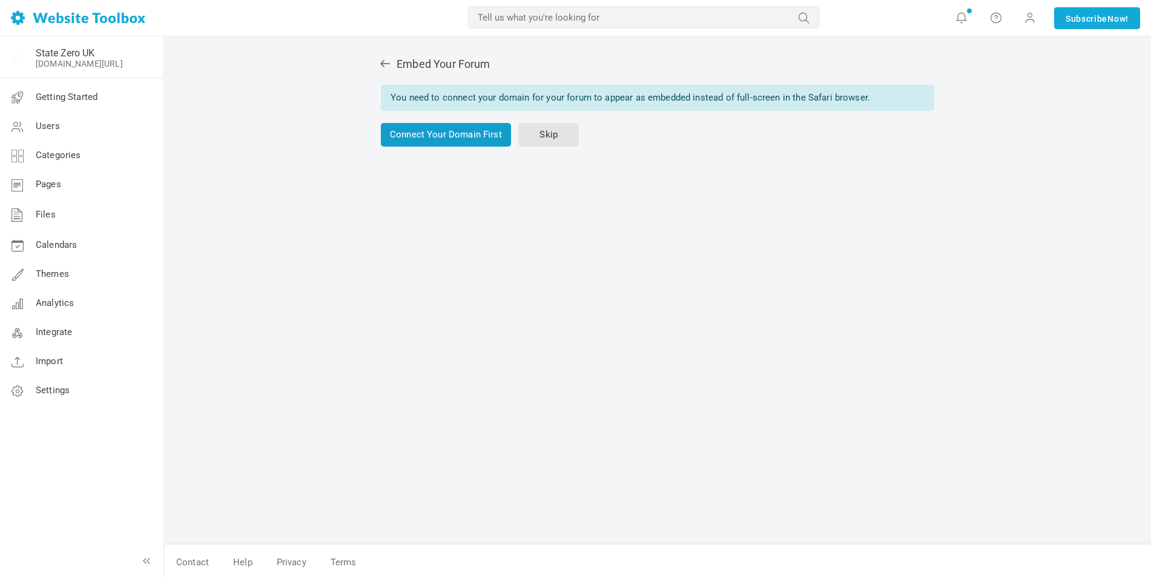
click at [451, 135] on link "Connect Your Domain First" at bounding box center [446, 135] width 130 height 24
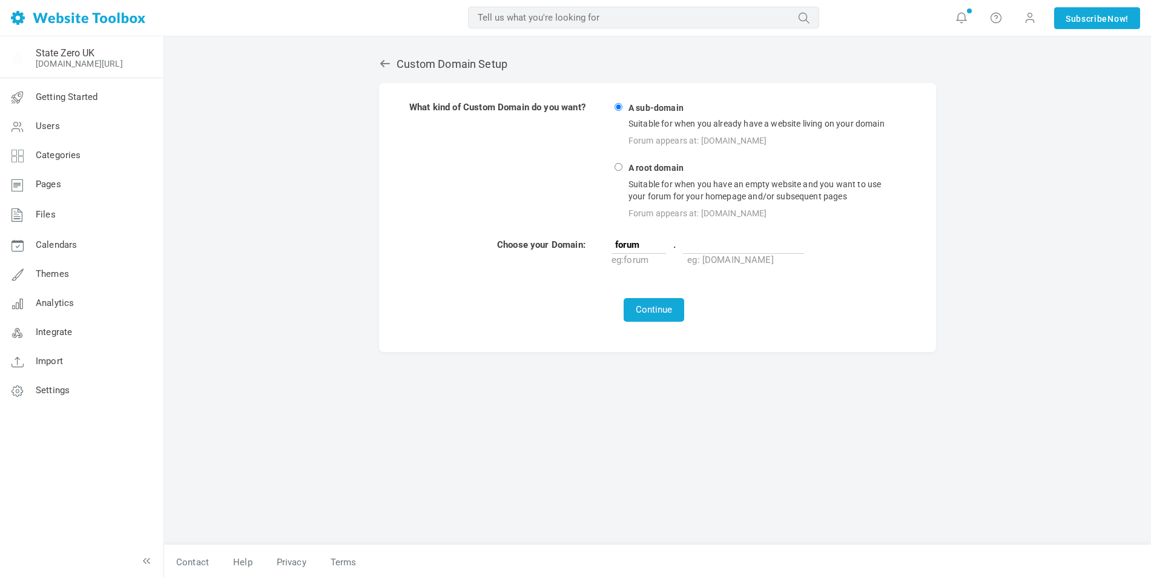
type input "[URL][DOMAIN_NAME]"
click at [751, 247] on input "[URL][DOMAIN_NAME]" at bounding box center [743, 245] width 121 height 18
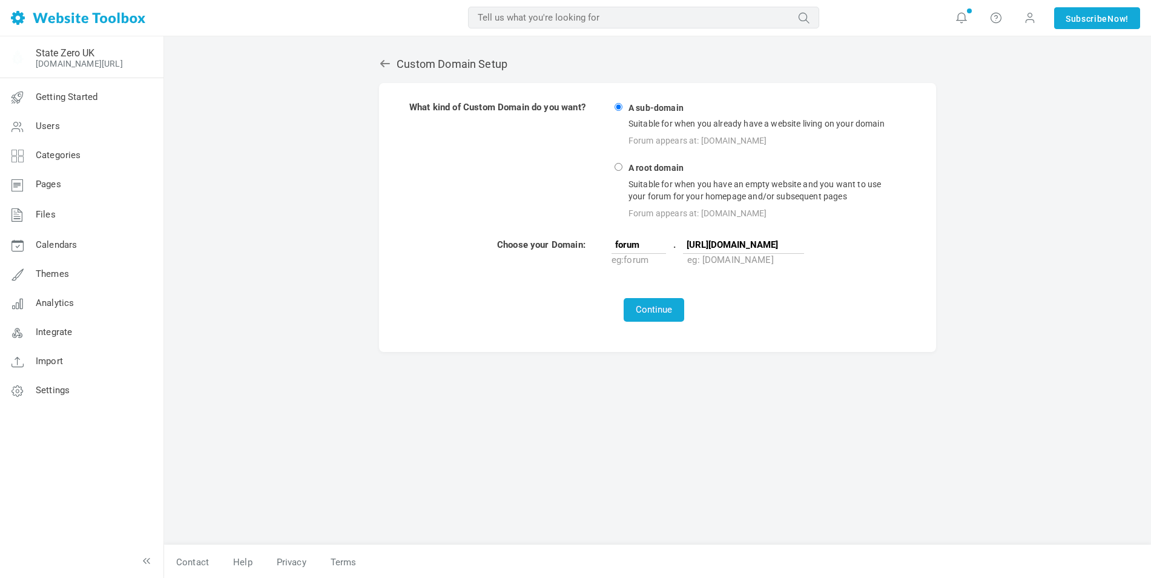
click at [751, 247] on input "[URL][DOMAIN_NAME]" at bounding box center [743, 245] width 121 height 18
type input "s"
type input "StateZeroUK"
click at [650, 311] on button "Continue" at bounding box center [654, 310] width 61 height 24
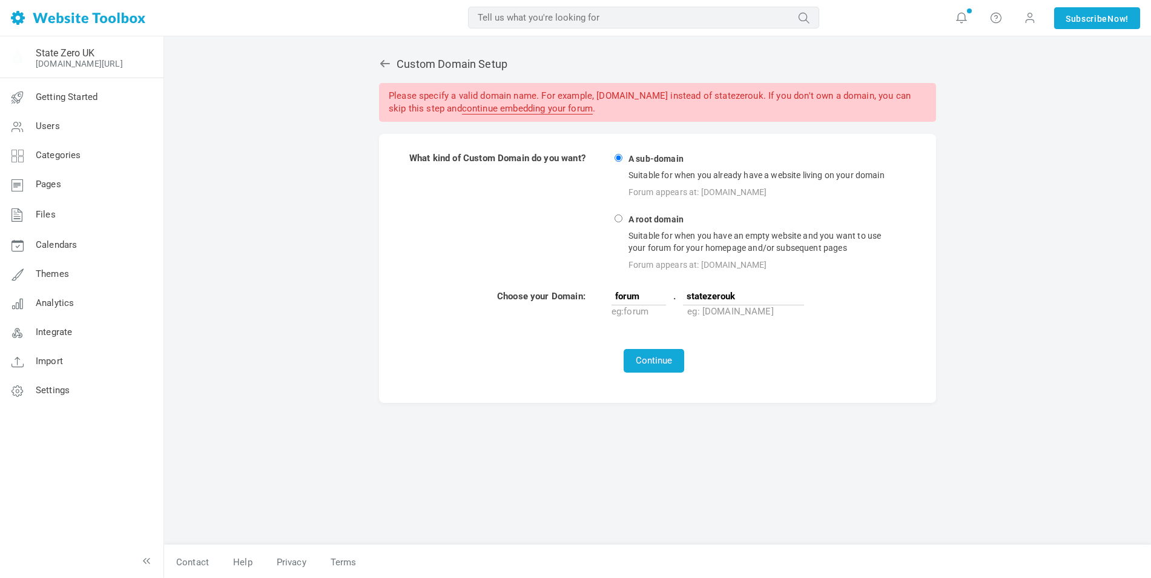
click at [744, 299] on input "statezerouk" at bounding box center [743, 296] width 121 height 18
type input "StateZeroUK"
click at [649, 363] on button "Continue" at bounding box center [654, 361] width 61 height 24
click at [655, 363] on button "Continue" at bounding box center [654, 361] width 61 height 24
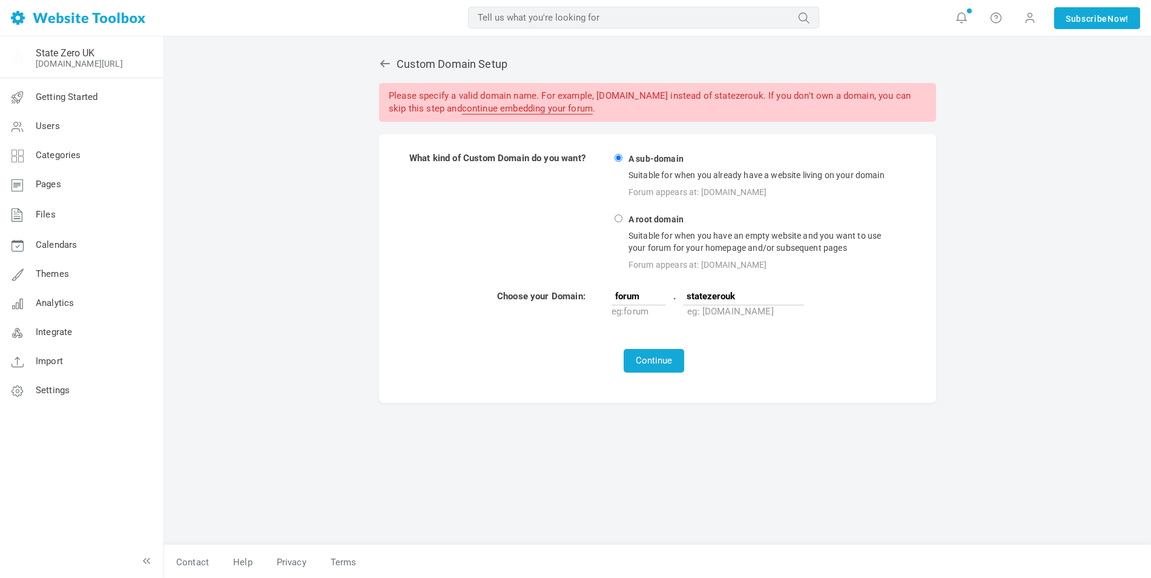
click at [741, 298] on input "statezerouk" at bounding box center [743, 296] width 121 height 18
drag, startPoint x: 765, startPoint y: 292, endPoint x: 652, endPoint y: 300, distance: 113.5
click at [652, 300] on td "forum . [URL][DOMAIN_NAME] eg: forum eg: [DOMAIN_NAME]" at bounding box center [755, 303] width 289 height 29
type input "[URL][DOMAIN_NAME]"
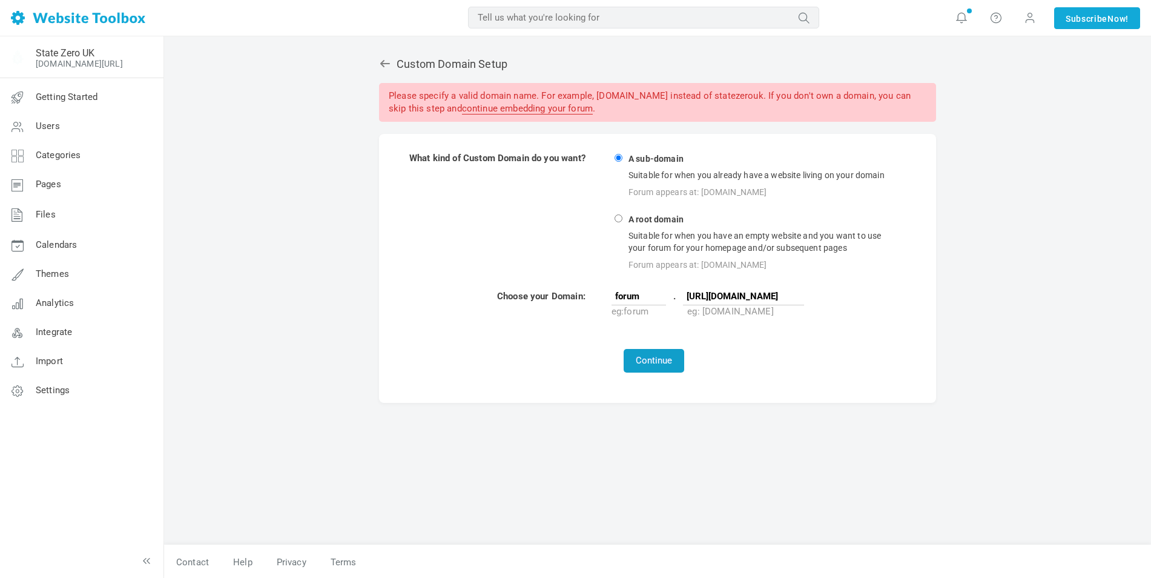
click at [647, 362] on button "Continue" at bounding box center [654, 361] width 61 height 24
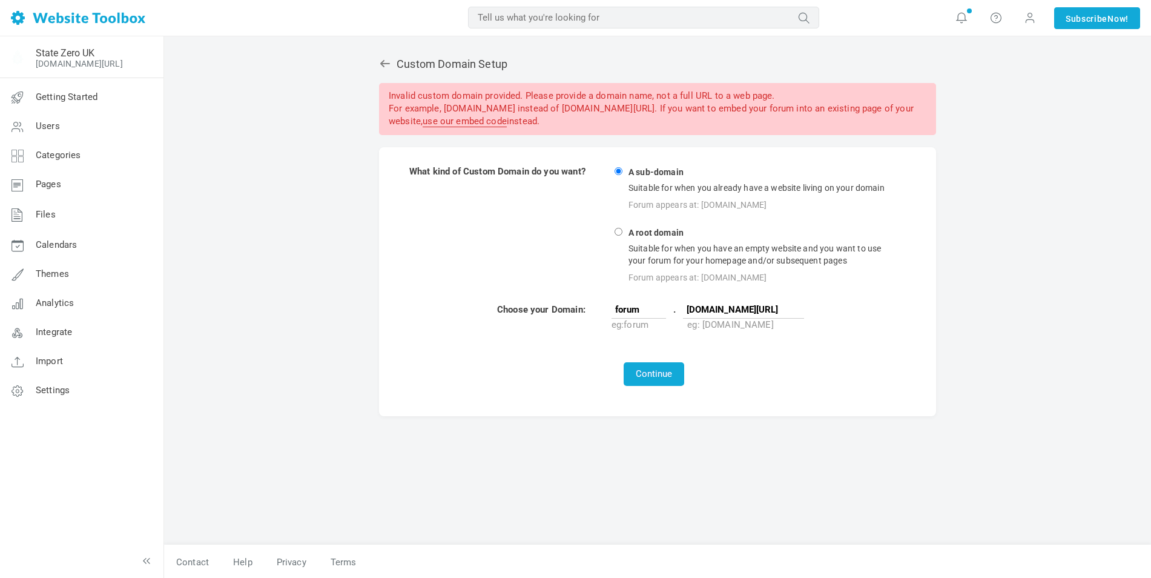
click at [735, 319] on input "[DOMAIN_NAME][URL]" at bounding box center [743, 309] width 121 height 18
click at [53, 100] on span "Getting Started" at bounding box center [67, 96] width 62 height 11
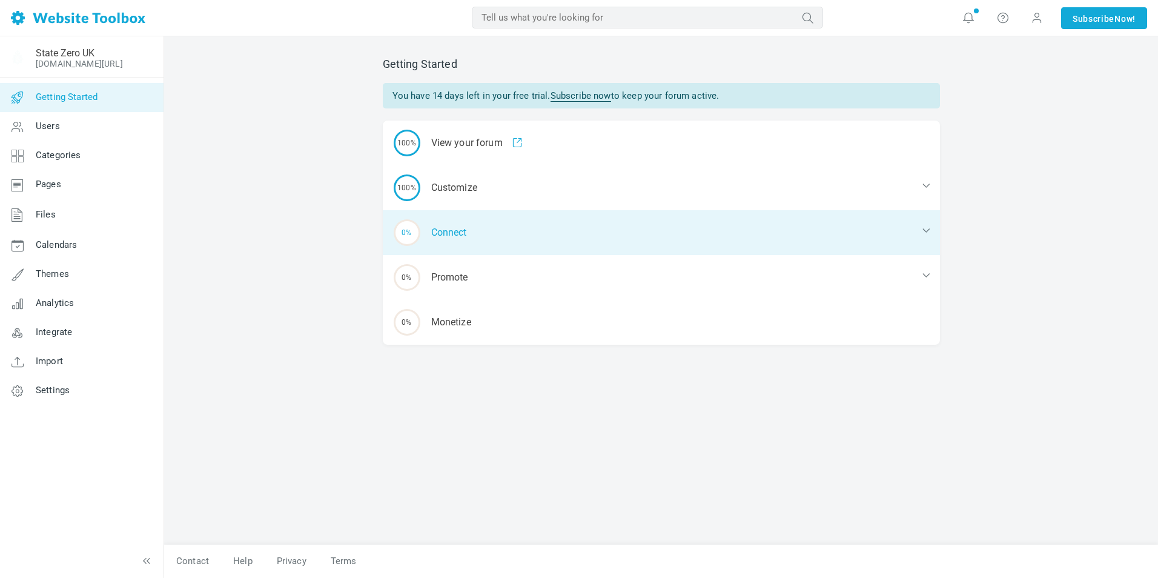
click at [459, 232] on div "0% Connect" at bounding box center [661, 232] width 557 height 45
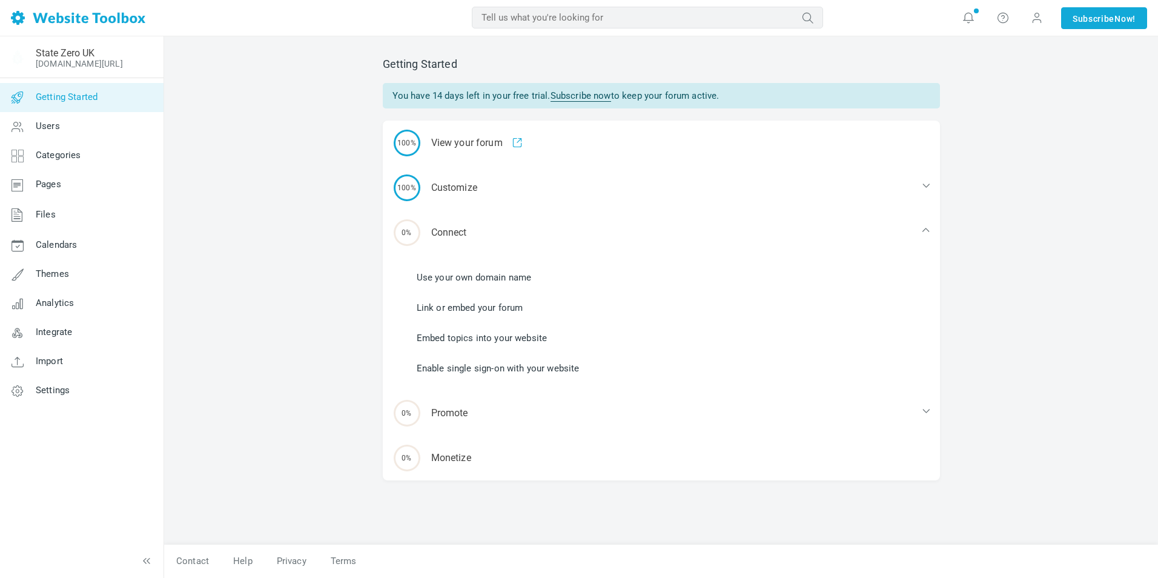
click at [472, 339] on link "Embed topics into your website" at bounding box center [482, 337] width 131 height 13
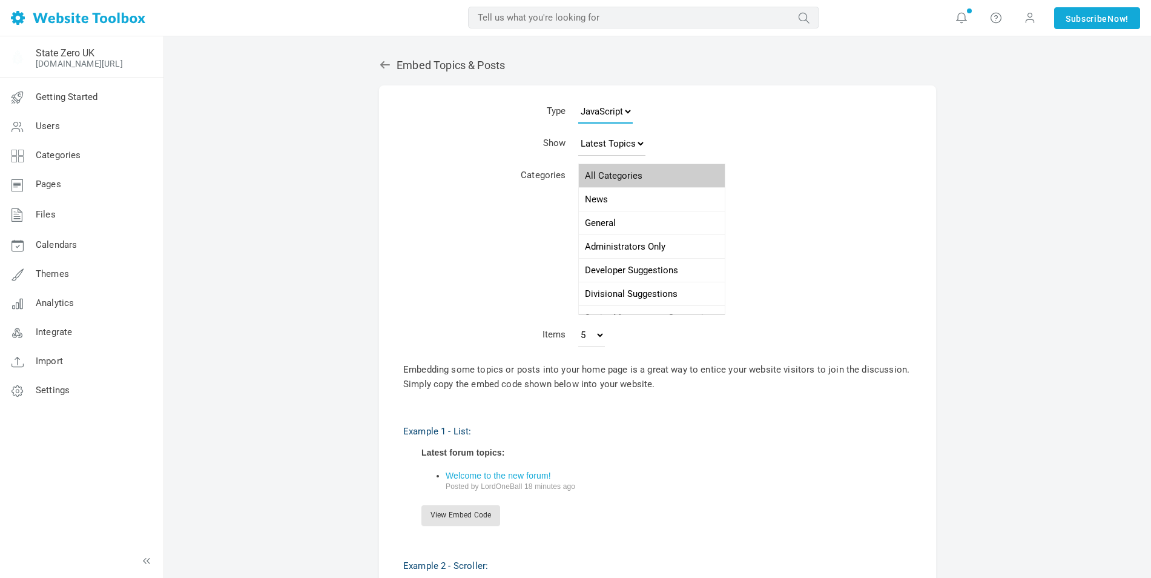
click at [615, 116] on select "JavaScript JSON RSS XML" at bounding box center [605, 111] width 55 height 24
click at [701, 116] on td "JavaScript JSON RSS XML" at bounding box center [705, 113] width 267 height 32
click at [603, 147] on select "Latest Topics Top Topics New Topics New Posts" at bounding box center [611, 143] width 67 height 24
click at [604, 144] on select "Latest Topics Top Topics New Topics New Posts" at bounding box center [611, 143] width 67 height 24
click at [604, 177] on option "All Categories" at bounding box center [652, 176] width 146 height 24
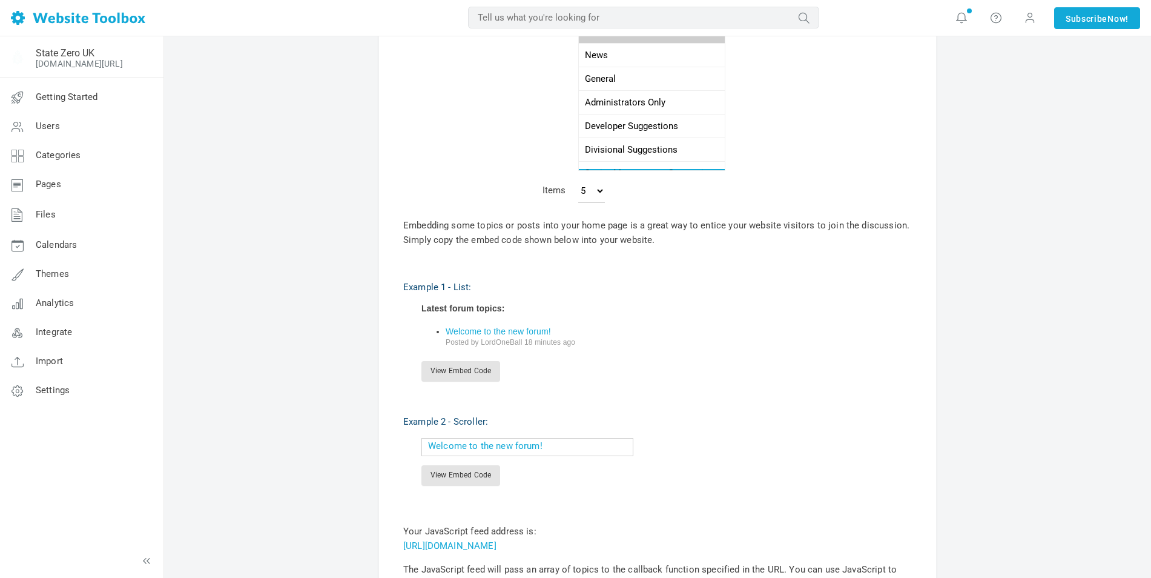
scroll to position [182, 0]
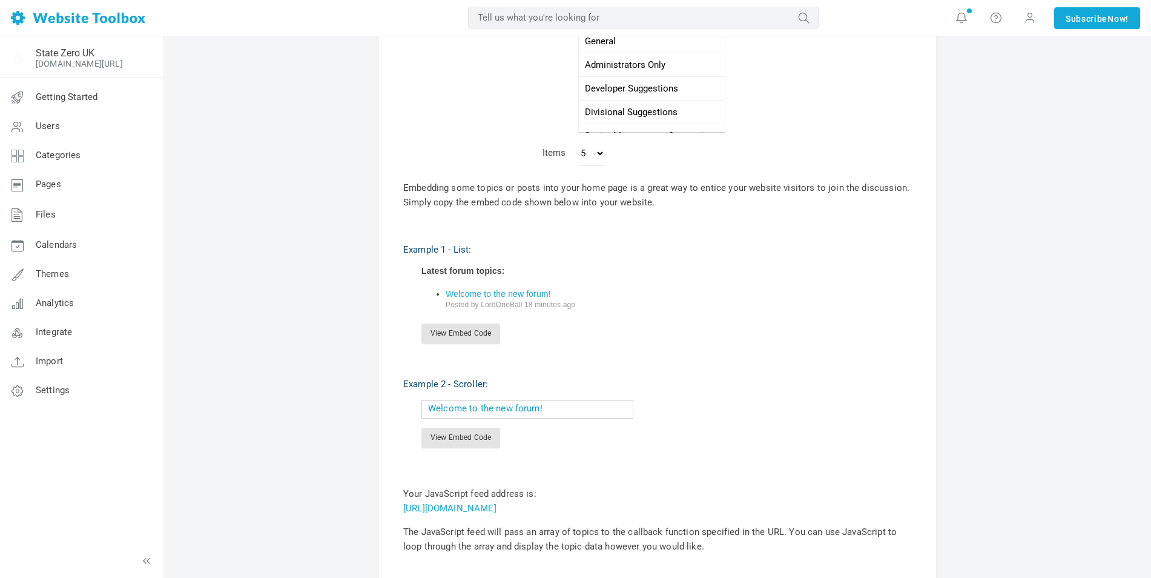
click at [479, 406] on link "Welcome to the new forum!" at bounding box center [485, 408] width 114 height 11
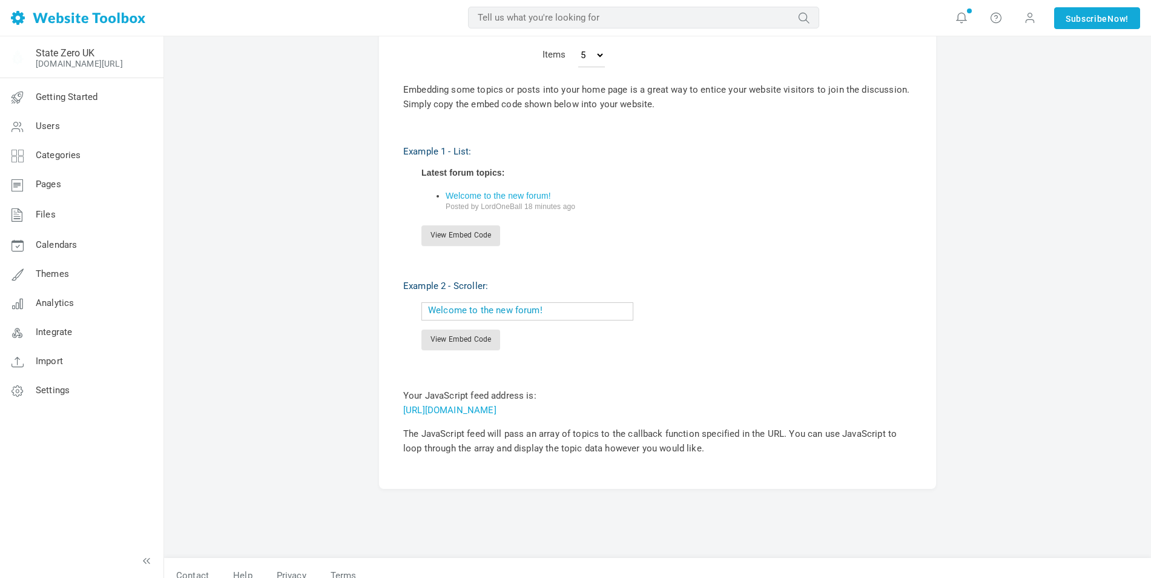
scroll to position [0, 0]
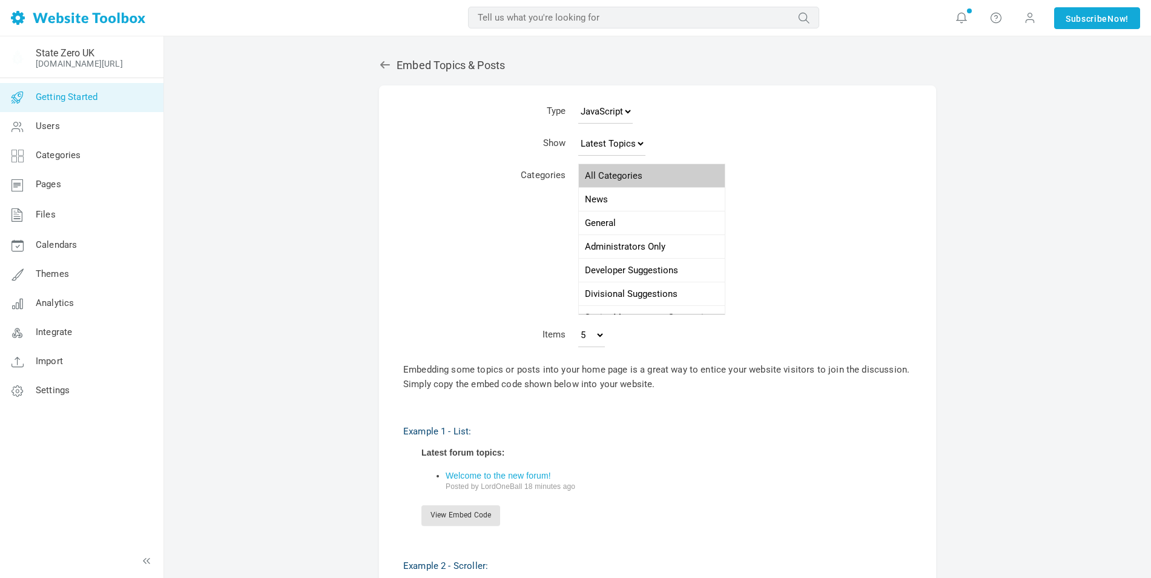
click at [59, 93] on span "Getting Started" at bounding box center [67, 96] width 62 height 11
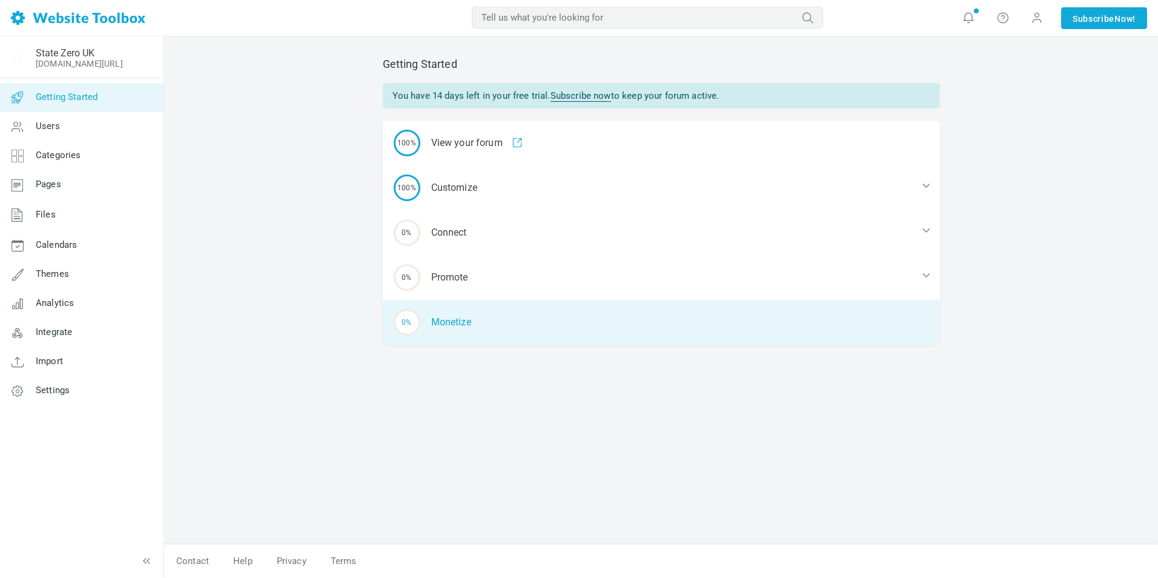
click at [468, 316] on div "0% [GEOGRAPHIC_DATA]" at bounding box center [661, 322] width 557 height 45
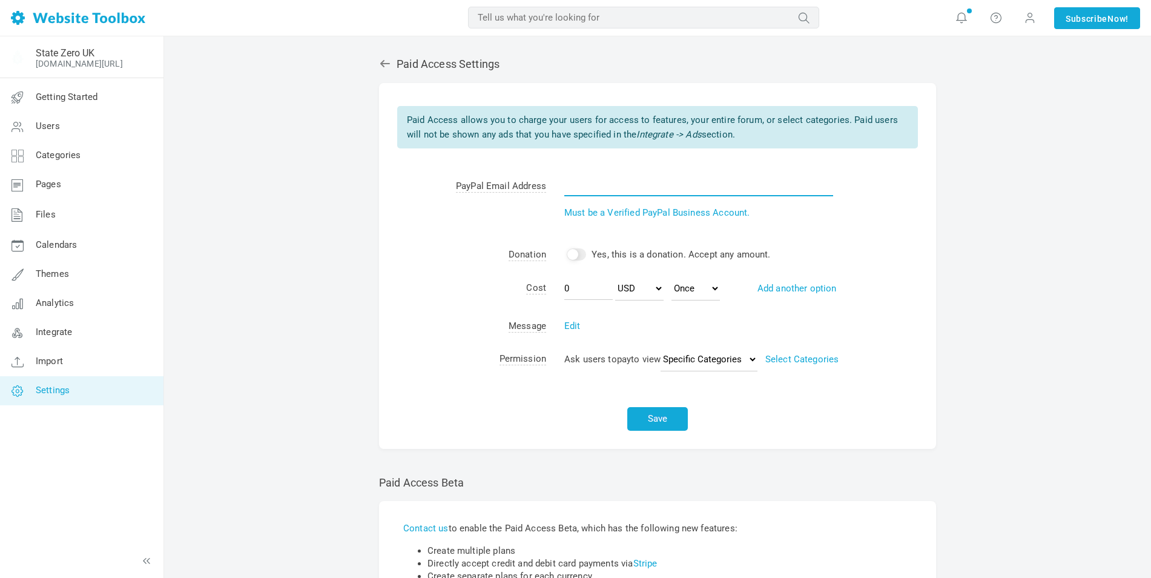
click at [579, 190] on input "text" at bounding box center [698, 184] width 269 height 23
click at [515, 233] on td "PayPal Email Address" at bounding box center [462, 204] width 167 height 68
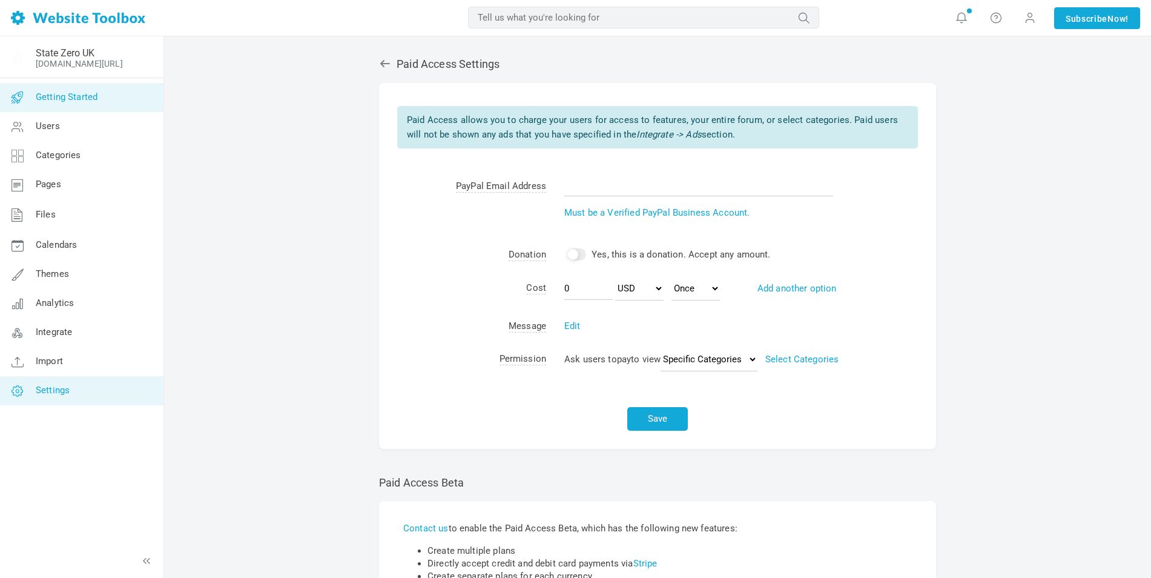
click at [57, 93] on span "Getting Started" at bounding box center [67, 96] width 62 height 11
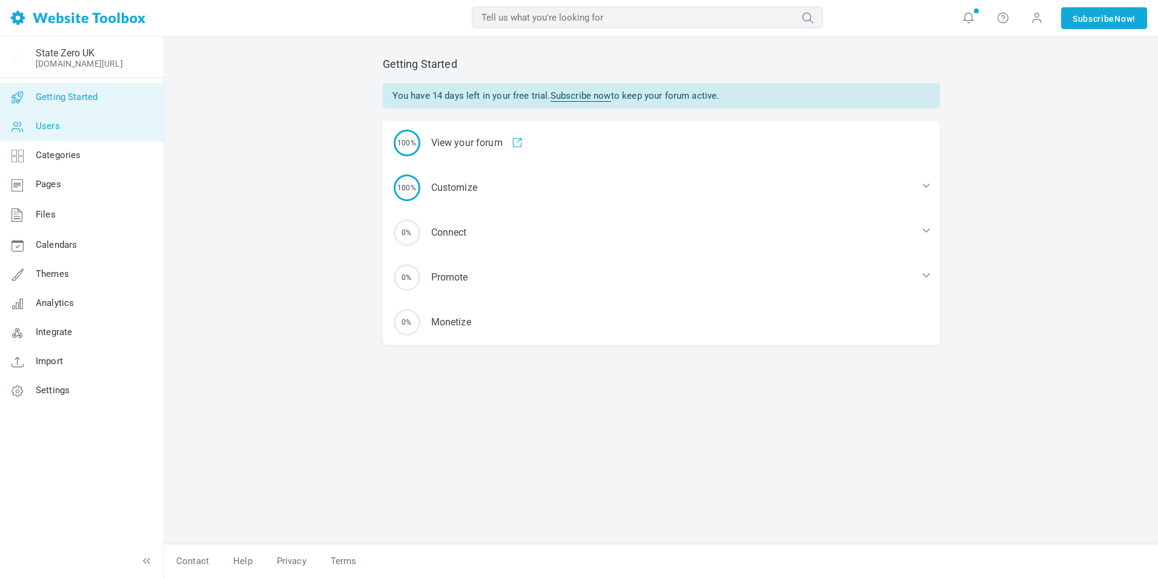
click at [69, 128] on link "Users" at bounding box center [81, 126] width 164 height 29
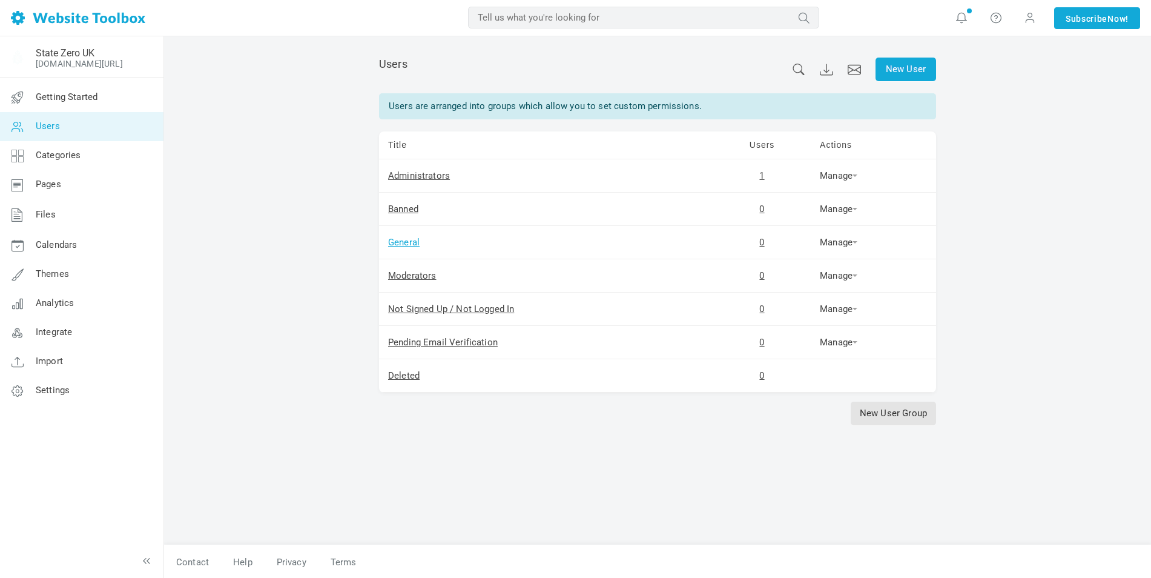
click at [413, 246] on link "General" at bounding box center [403, 242] width 31 height 11
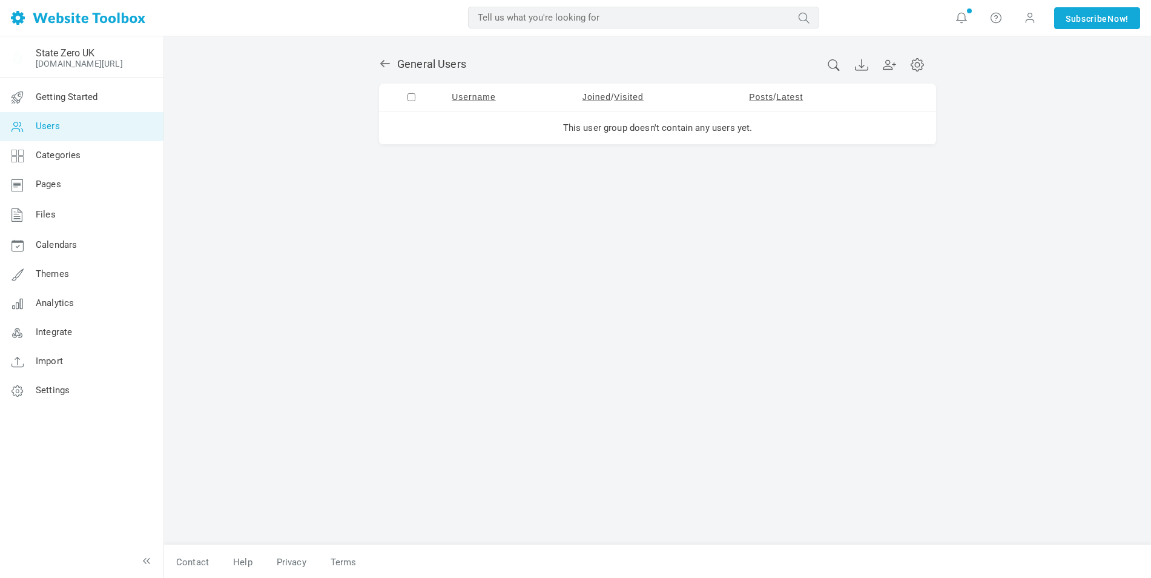
click at [388, 63] on icon at bounding box center [385, 63] width 10 height 7
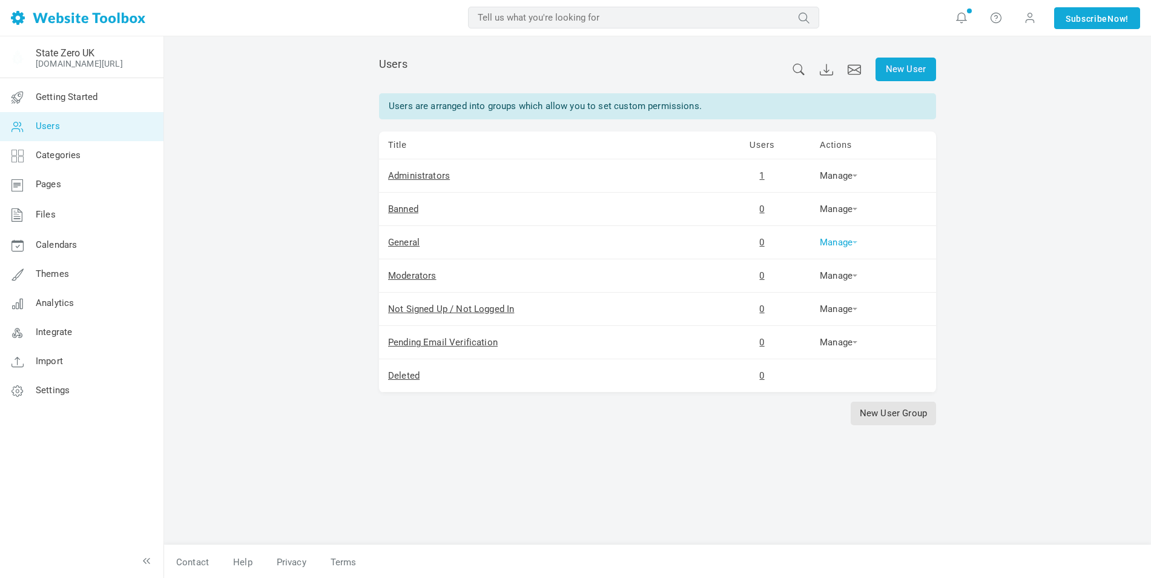
click at [836, 245] on link "Manage" at bounding box center [839, 242] width 38 height 11
click at [988, 173] on div "New User Users Users are arranged into groups which allow you to set custom per…" at bounding box center [657, 307] width 987 height 543
click at [910, 61] on link "New User" at bounding box center [906, 70] width 61 height 24
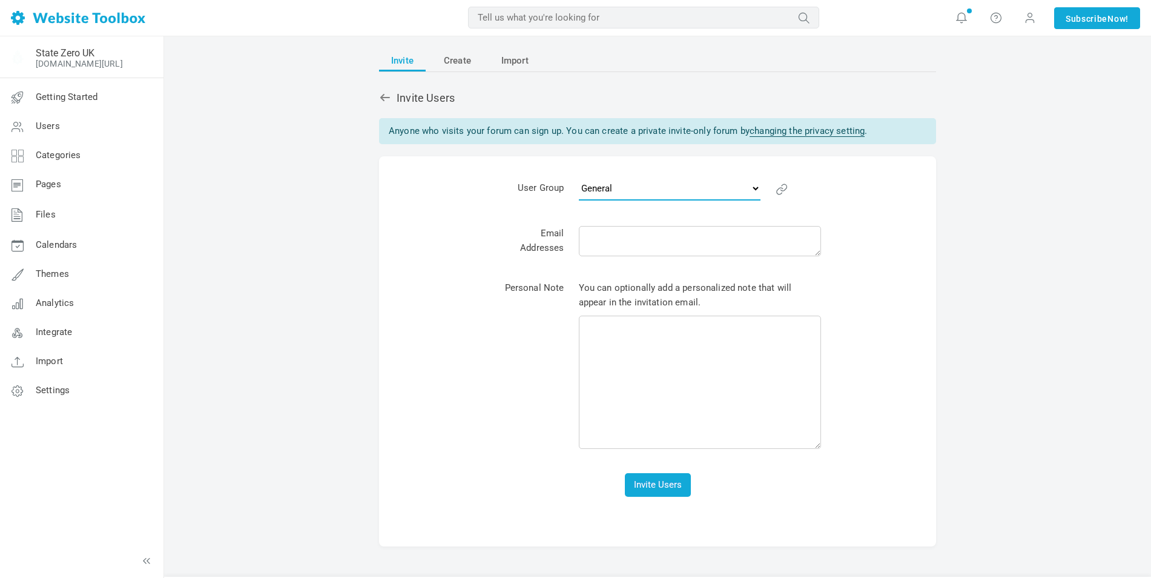
click at [609, 187] on select "Administrators General Pending Email Verification" at bounding box center [670, 188] width 182 height 24
click at [529, 210] on span "User Group" at bounding box center [530, 202] width 70 height 45
click at [778, 188] on icon at bounding box center [780, 189] width 8 height 12
click at [468, 56] on span "Create" at bounding box center [457, 61] width 27 height 22
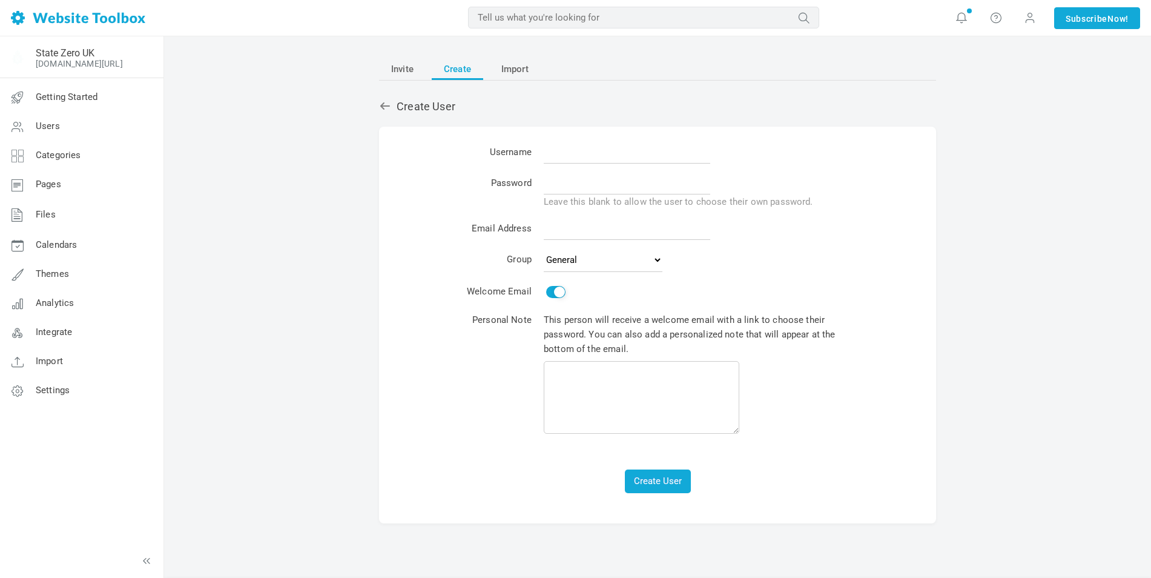
click at [575, 156] on input "text" at bounding box center [627, 151] width 167 height 23
click at [554, 257] on select "Pending Email Verification General Administrators" at bounding box center [603, 260] width 119 height 24
drag, startPoint x: 454, startPoint y: 210, endPoint x: 421, endPoint y: 162, distance: 57.9
click at [454, 210] on form "Username Password Leave this blank to allow the user to choose their own passwo…" at bounding box center [657, 319] width 509 height 360
click at [389, 99] on div "Create User" at bounding box center [657, 107] width 557 height 16
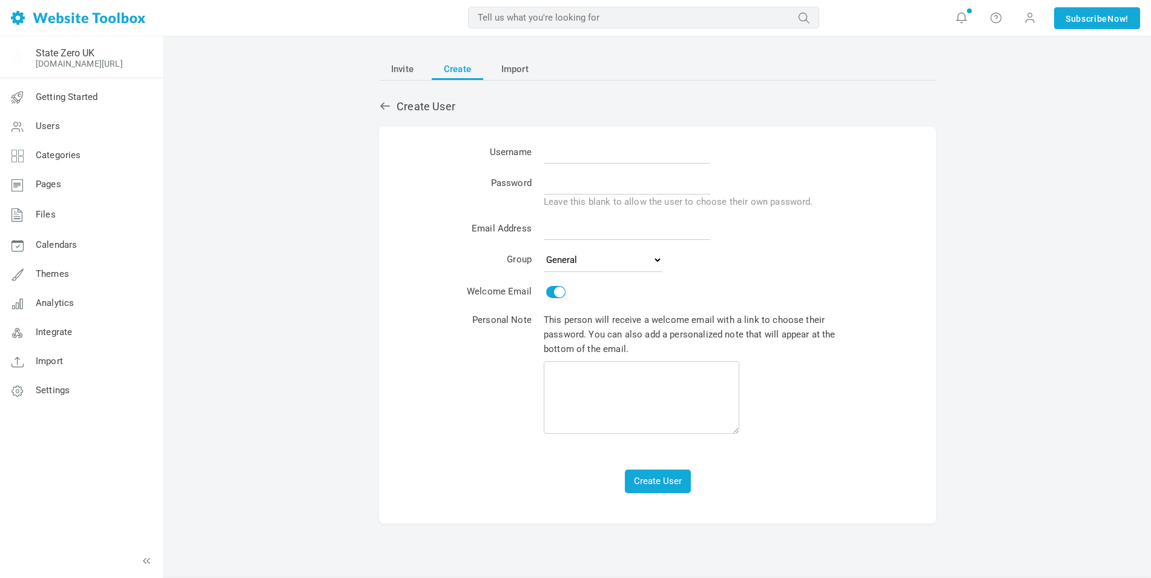
click at [386, 103] on icon at bounding box center [385, 106] width 12 height 12
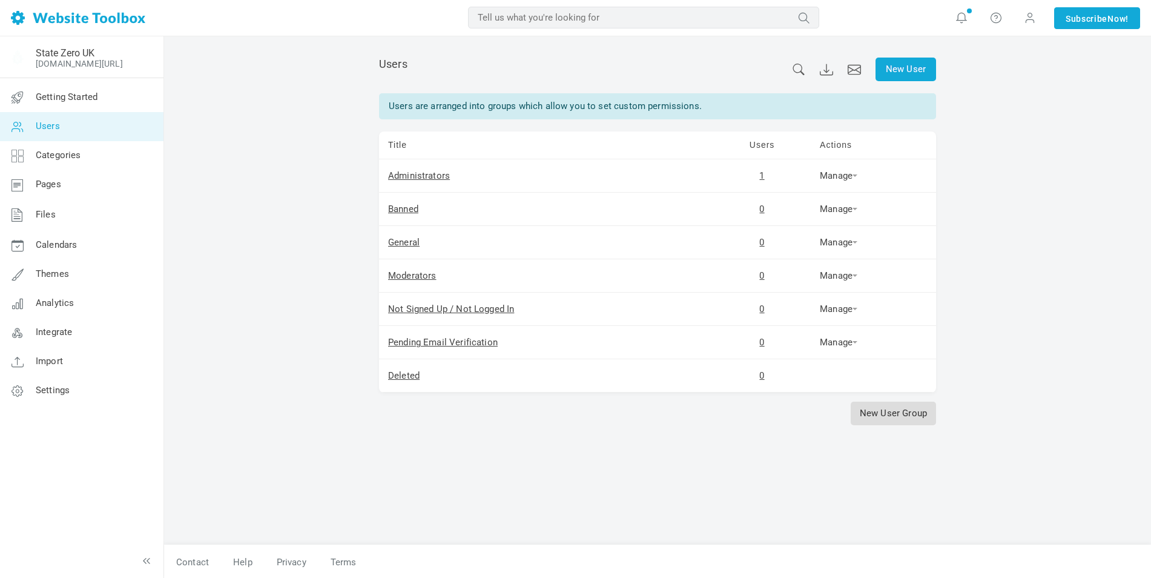
click at [887, 414] on link "New User Group" at bounding box center [893, 413] width 85 height 24
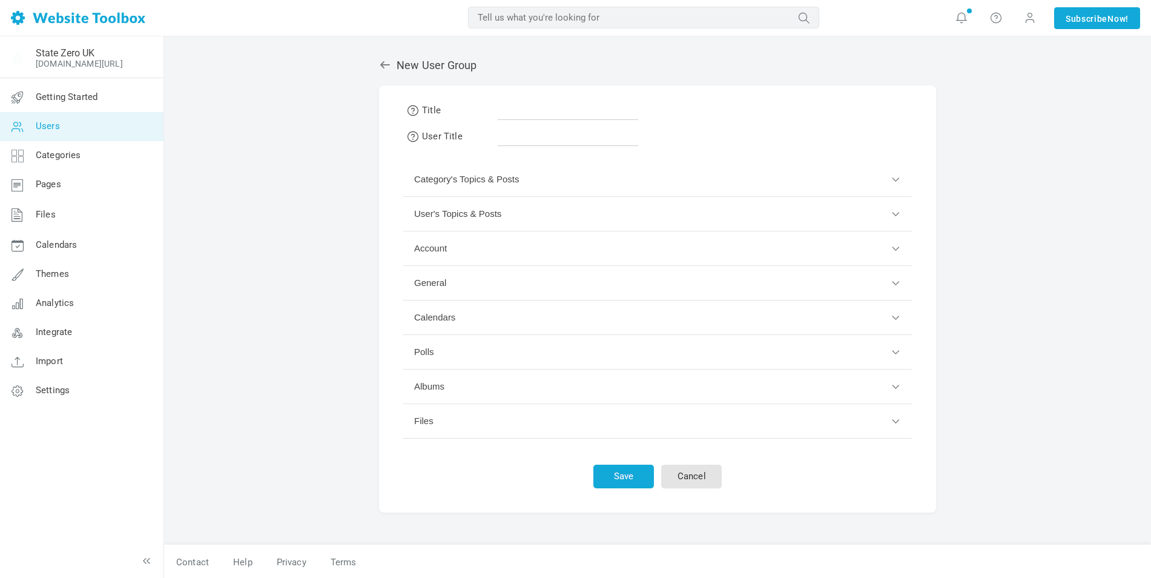
click at [504, 107] on input "text" at bounding box center [568, 108] width 140 height 23
click at [382, 59] on icon at bounding box center [385, 65] width 12 height 12
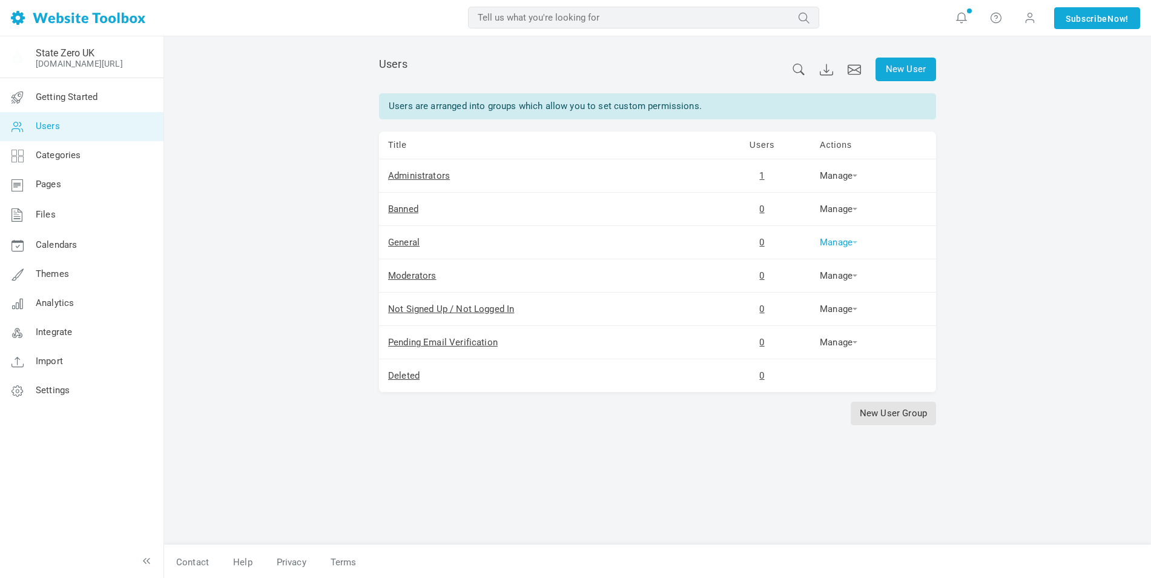
click at [833, 241] on link "Manage" at bounding box center [839, 242] width 38 height 11
click at [858, 265] on link "Permissions" at bounding box center [858, 261] width 82 height 25
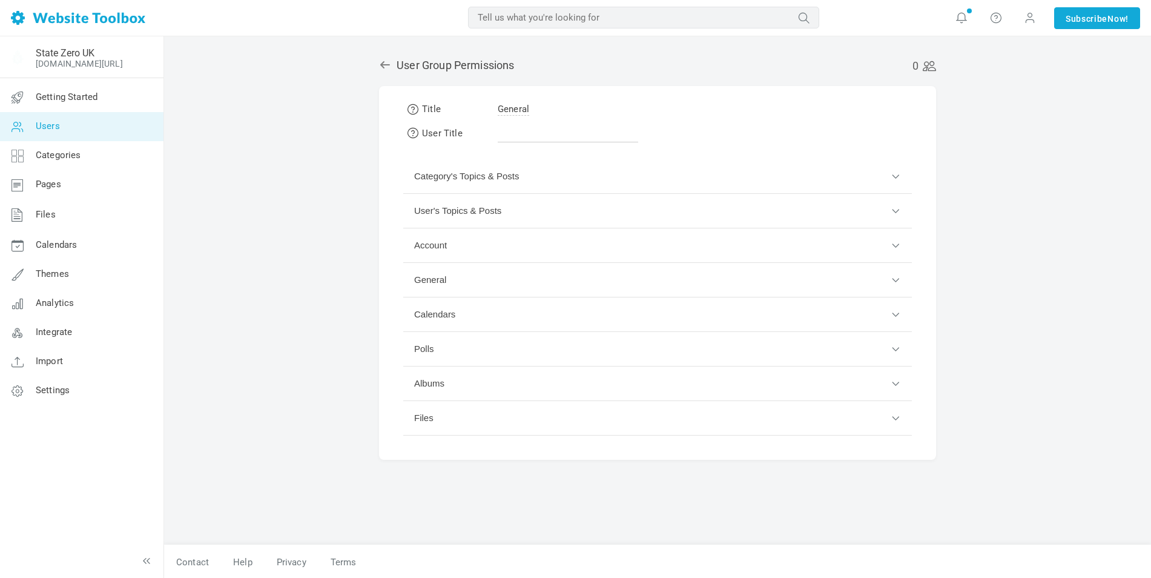
click at [538, 103] on td "General" at bounding box center [568, 109] width 148 height 22
drag, startPoint x: 520, startPoint y: 104, endPoint x: 511, endPoint y: 104, distance: 8.5
click at [519, 104] on span "General" at bounding box center [513, 110] width 31 height 12
click at [509, 104] on span "General" at bounding box center [513, 110] width 31 height 12
click at [443, 245] on button "Account" at bounding box center [657, 245] width 509 height 35
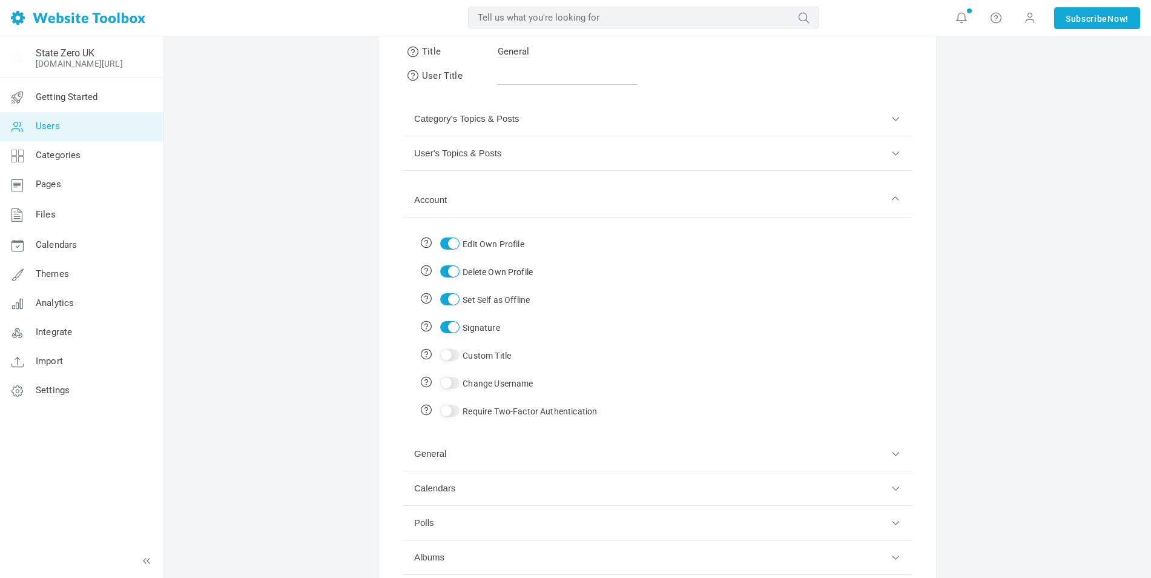
scroll to position [61, 0]
click at [452, 349] on input "Custom Title" at bounding box center [449, 352] width 19 height 12
checkbox input "true"
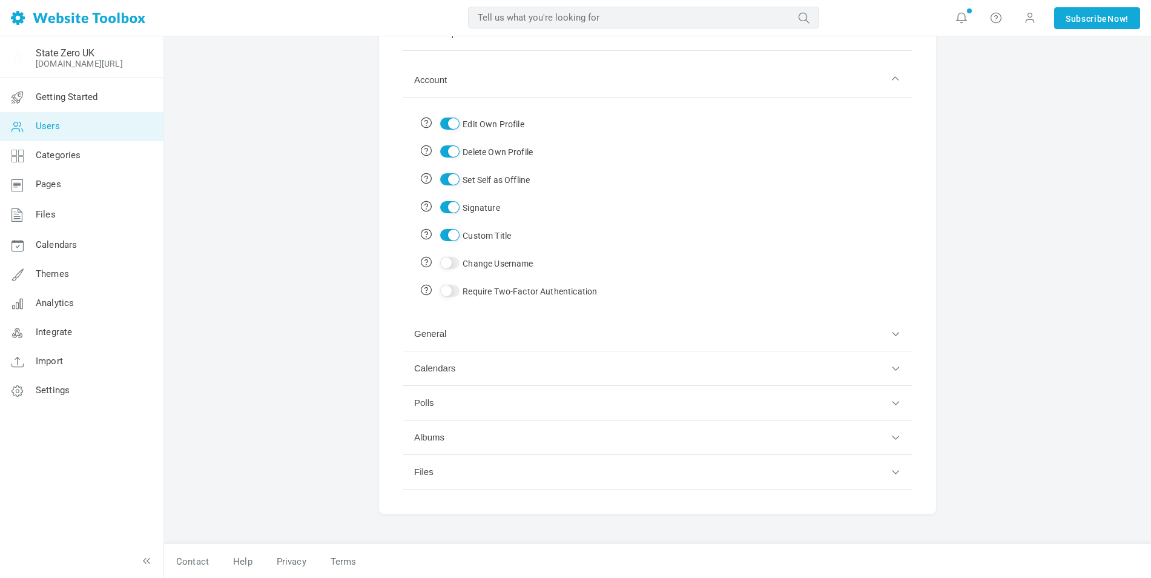
click at [441, 330] on button "General" at bounding box center [657, 334] width 509 height 35
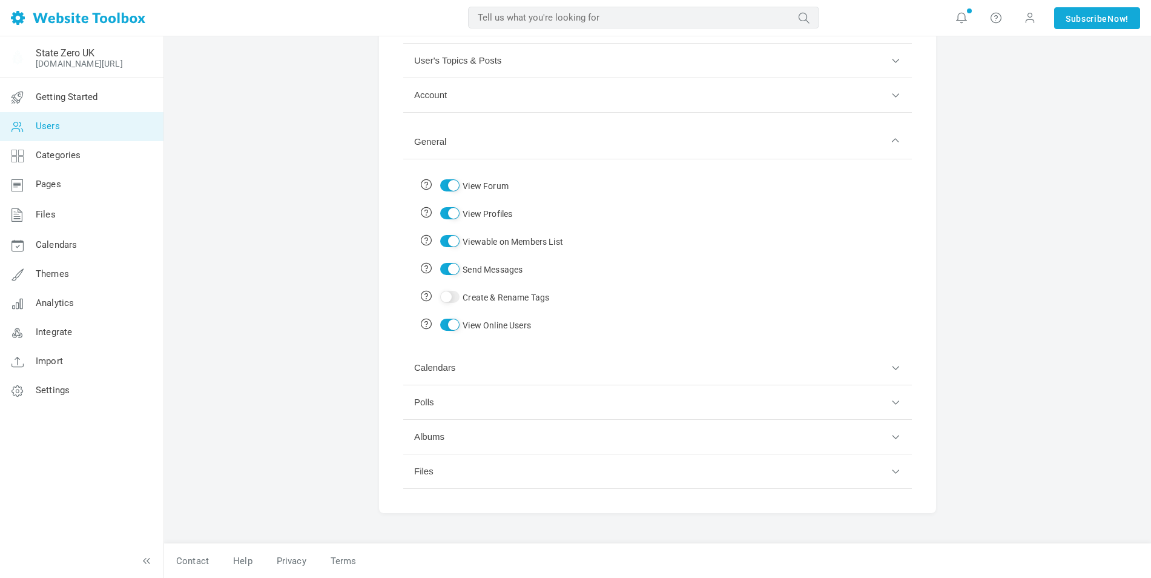
scroll to position [150, 0]
click at [443, 367] on button "Calendars" at bounding box center [657, 368] width 509 height 35
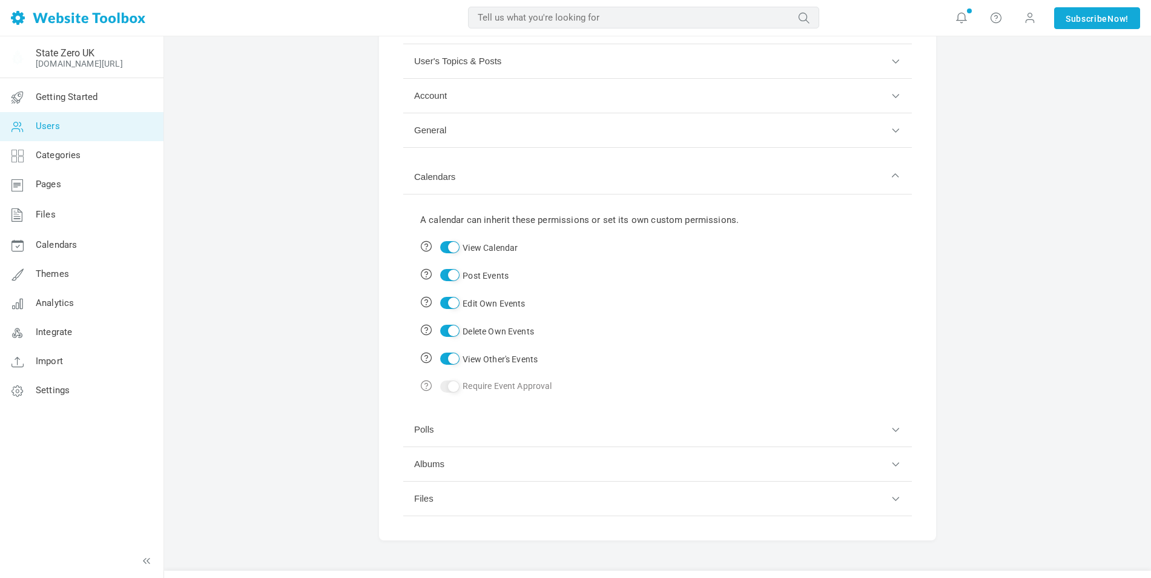
click at [454, 273] on input "Post Events" at bounding box center [449, 275] width 19 height 12
checkbox input "false"
click at [449, 300] on input "Edit Own Events" at bounding box center [449, 303] width 19 height 12
checkbox input "false"
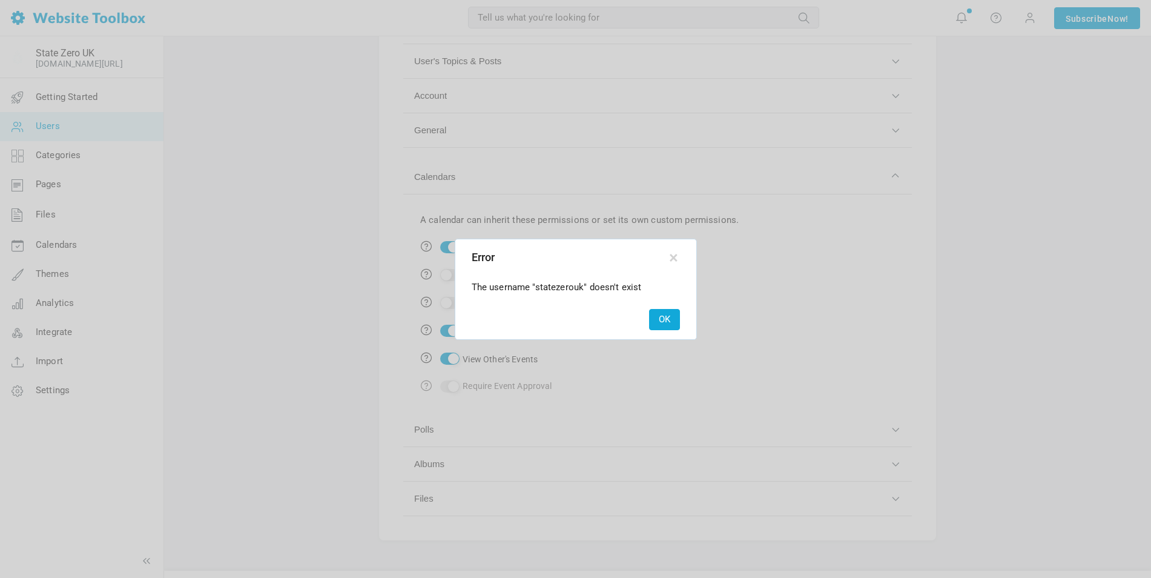
click at [667, 322] on button "OK" at bounding box center [664, 319] width 31 height 21
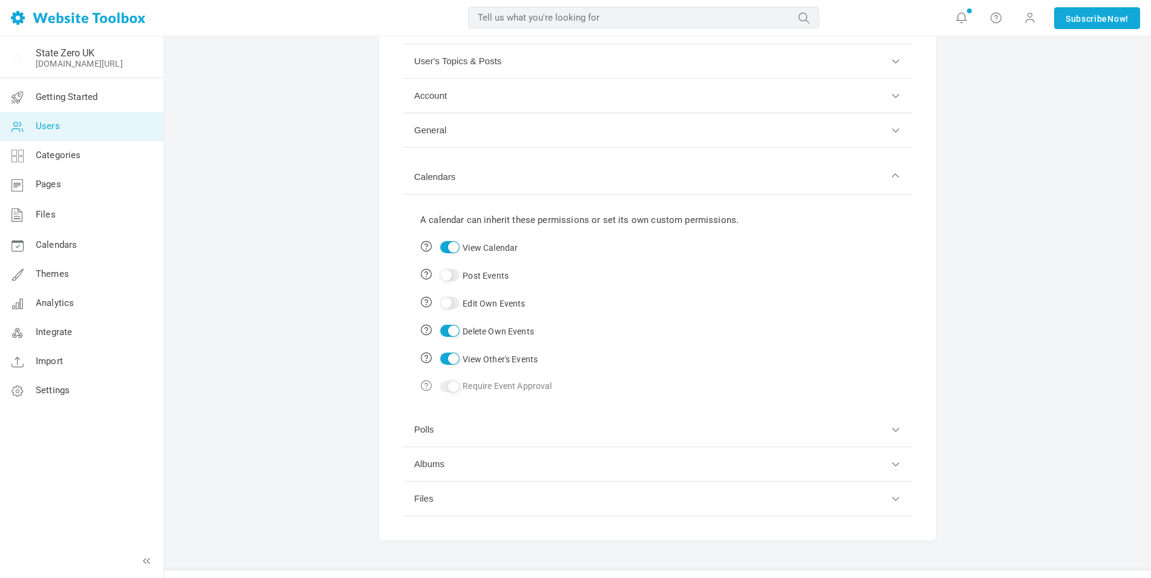
click at [460, 325] on td "Delete Own Events" at bounding box center [579, 331] width 331 height 28
click at [460, 326] on td "Delete Own Events" at bounding box center [579, 331] width 331 height 28
click at [457, 329] on input "Delete Own Events" at bounding box center [449, 331] width 19 height 12
checkbox input "false"
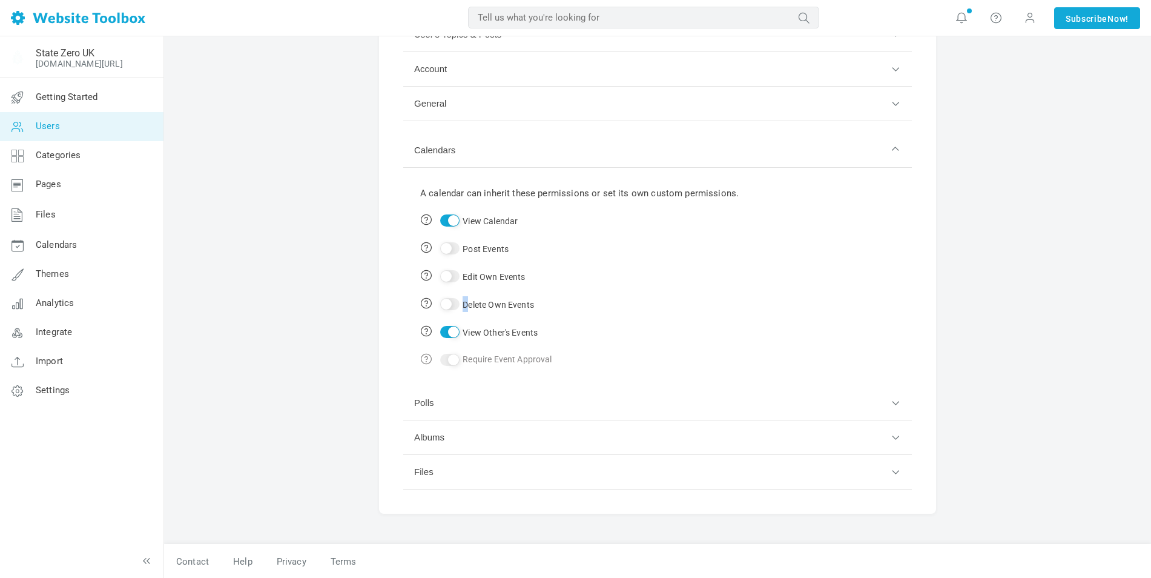
click at [429, 405] on button "Polls" at bounding box center [657, 403] width 509 height 35
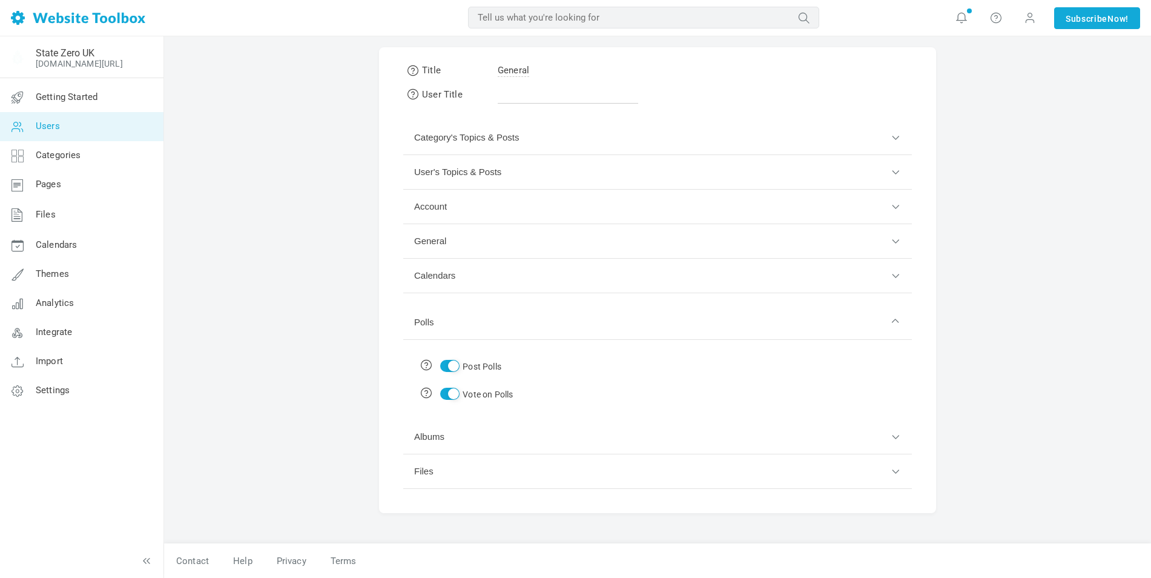
scroll to position [38, 0]
click at [434, 438] on button "Albums" at bounding box center [657, 437] width 509 height 35
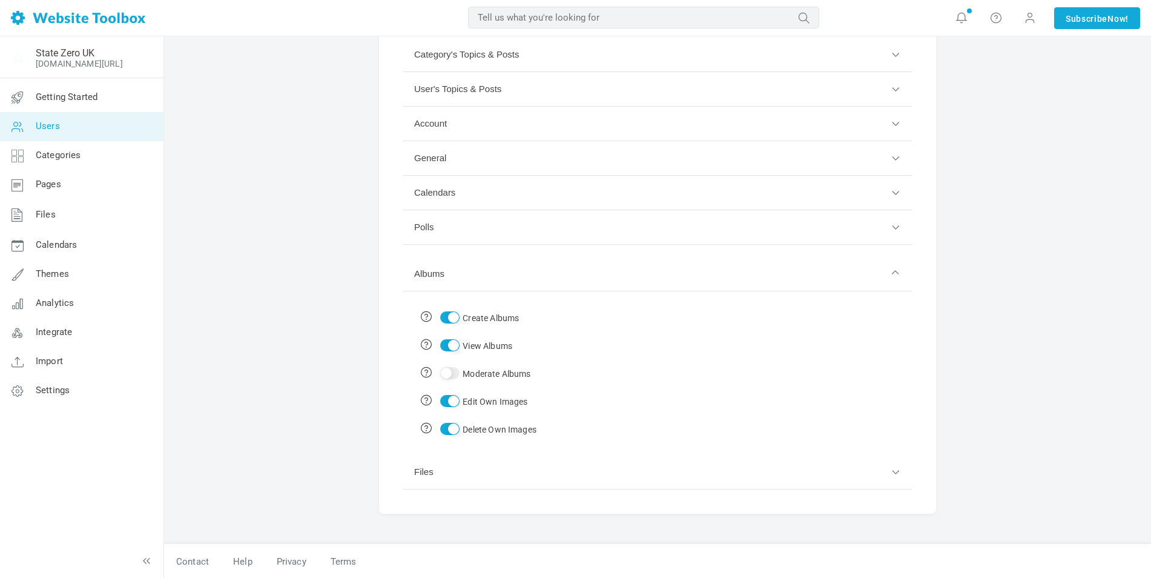
click at [432, 473] on button "Files" at bounding box center [657, 472] width 509 height 35
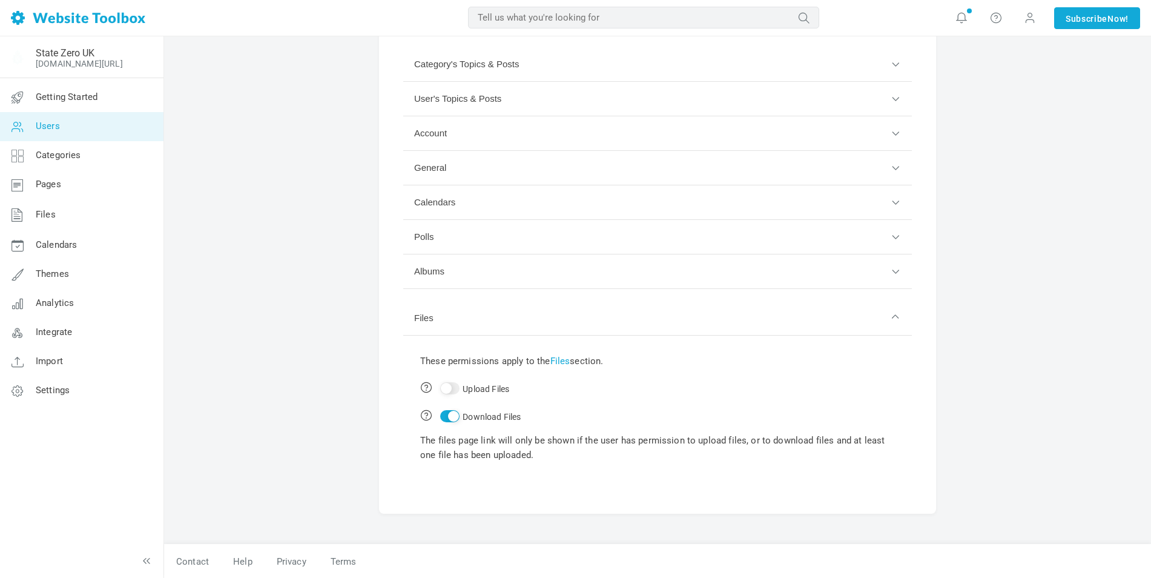
scroll to position [0, 0]
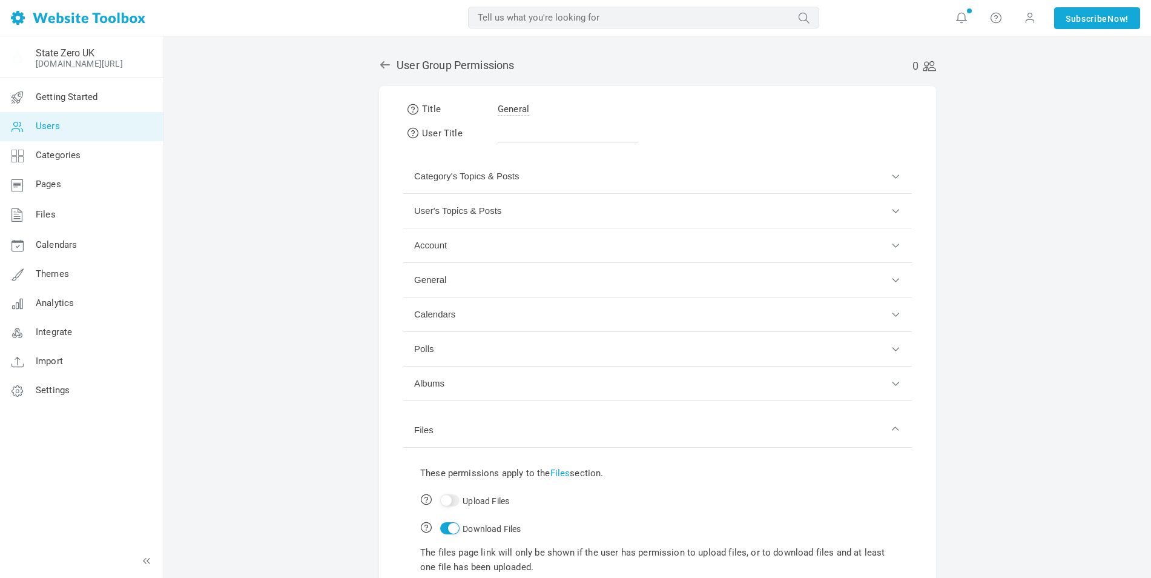
click at [479, 176] on button "Category's Topics & Posts" at bounding box center [657, 176] width 509 height 35
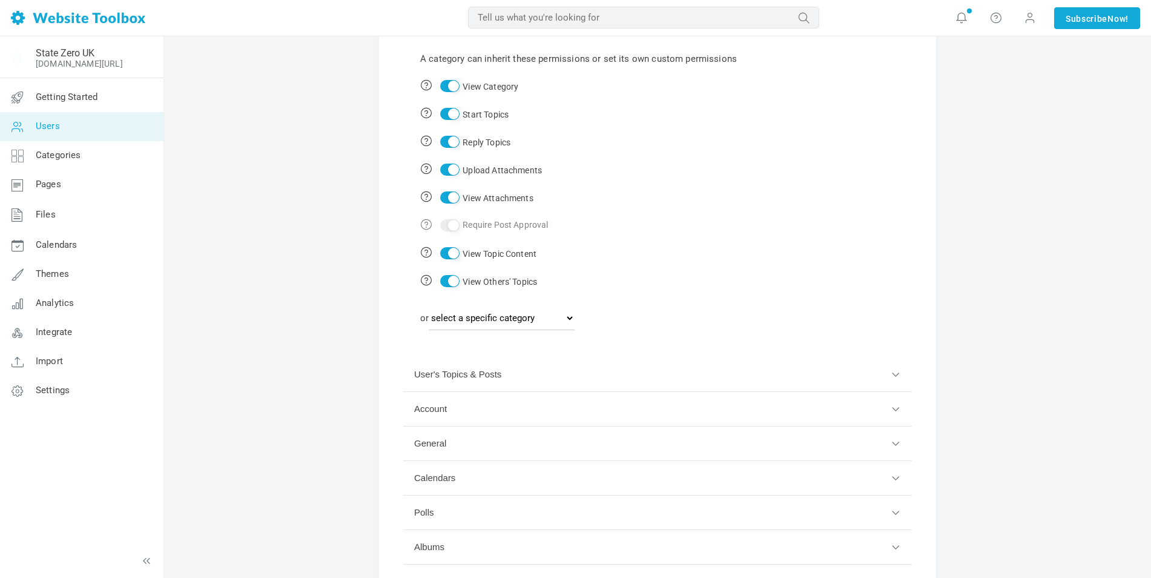
scroll to position [182, 0]
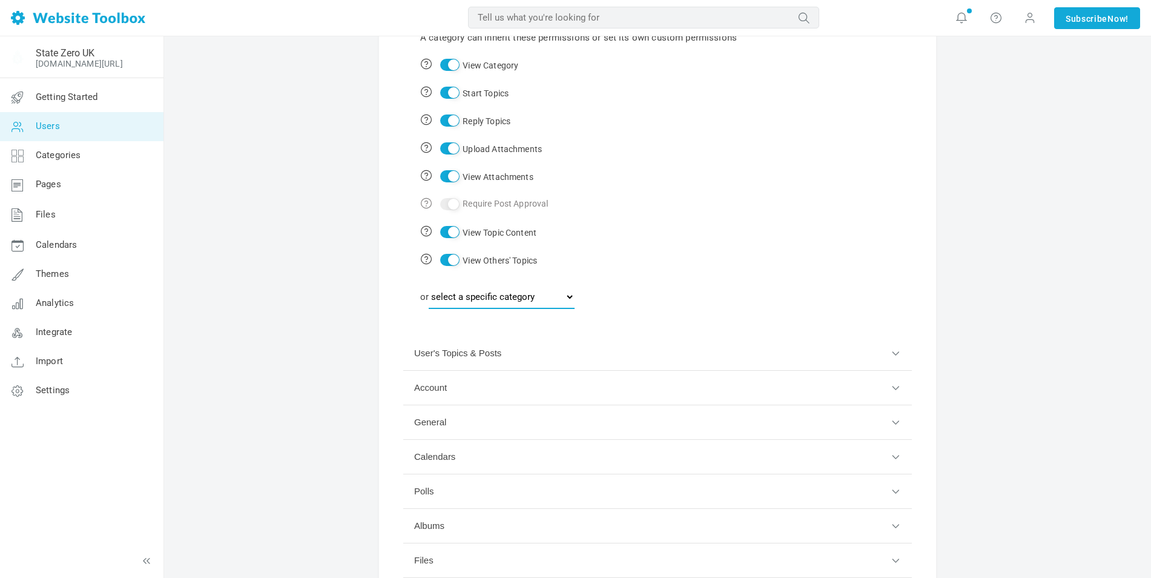
click at [483, 285] on select "select a specific category News General Administrators Only Developer Suggestio…" at bounding box center [502, 297] width 146 height 24
click at [401, 291] on form "Title General User Title Category's Topics & Posts A category can inherit these…" at bounding box center [657, 252] width 557 height 697
click at [463, 354] on button "User's Topics & Posts" at bounding box center [657, 353] width 509 height 35
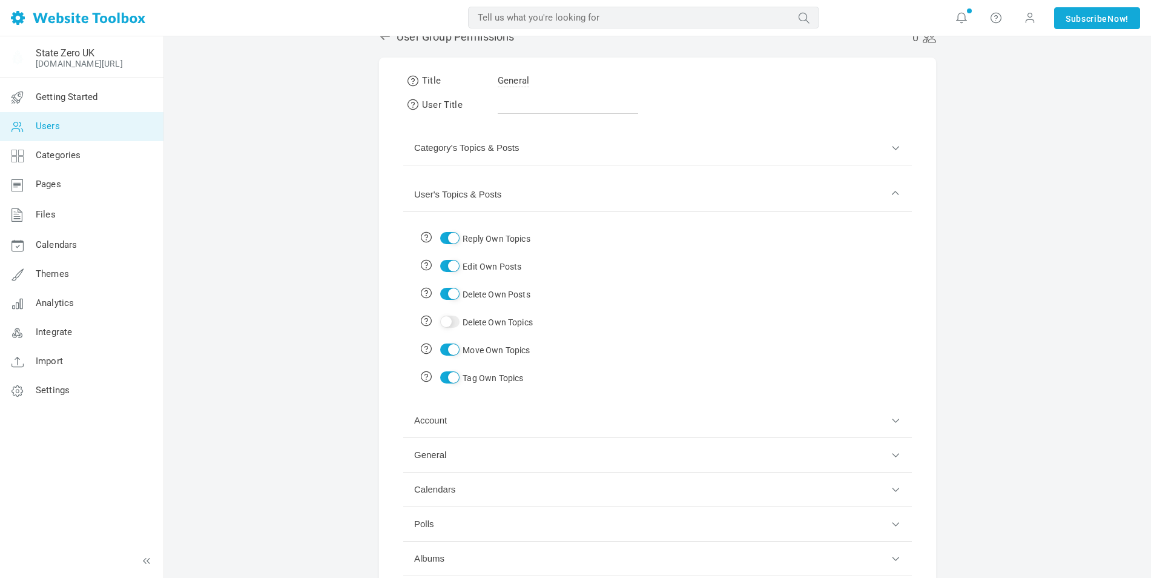
scroll to position [0, 0]
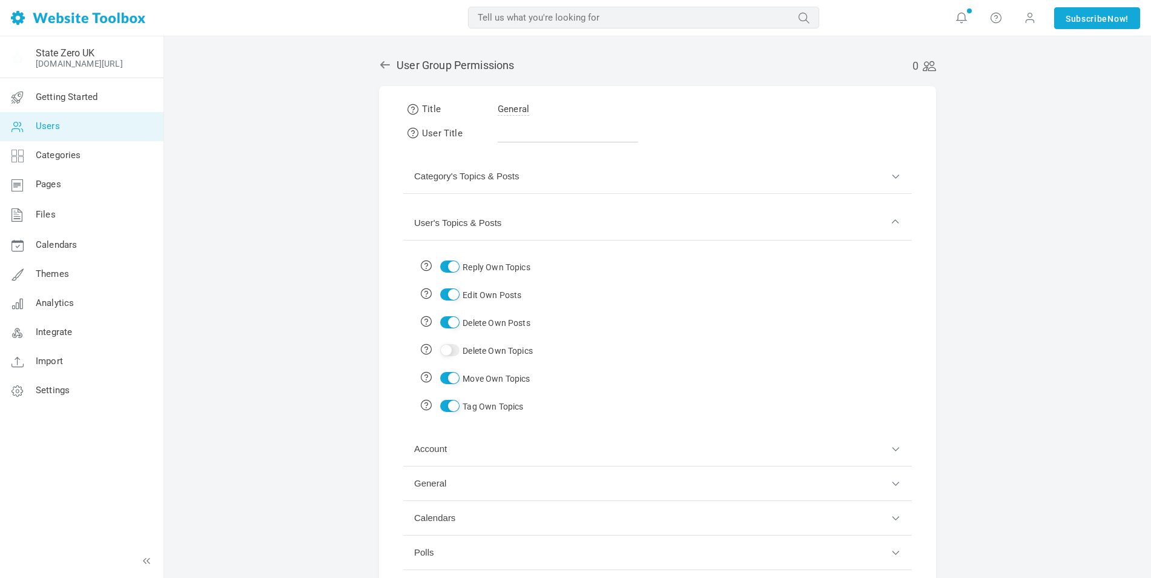
click at [386, 60] on icon at bounding box center [385, 65] width 12 height 12
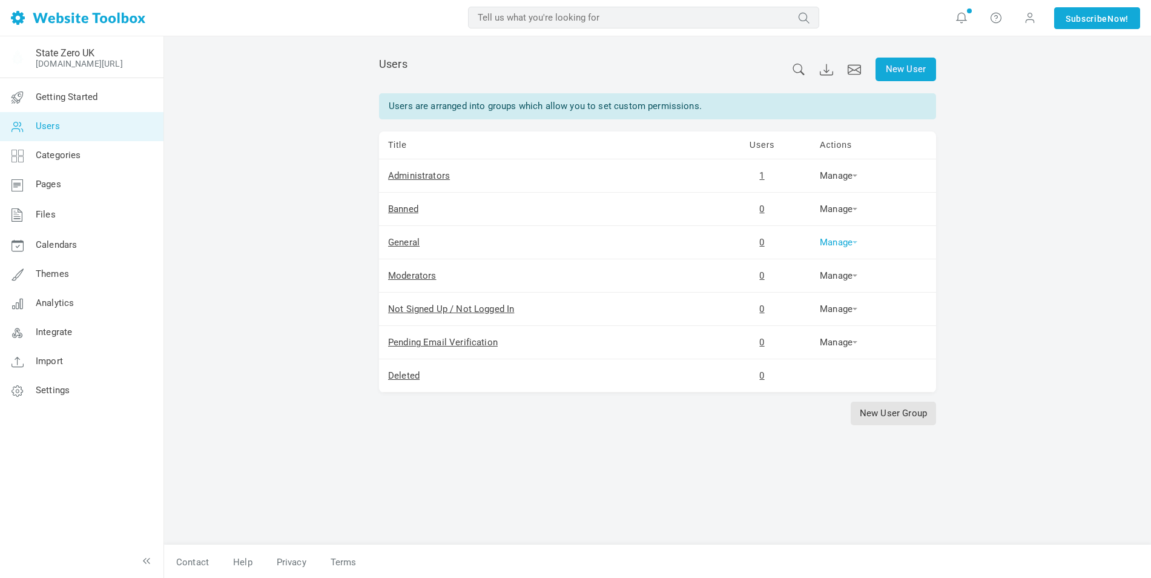
click at [831, 242] on link "Manage" at bounding box center [839, 242] width 38 height 11
click at [842, 286] on link "Users" at bounding box center [858, 287] width 82 height 25
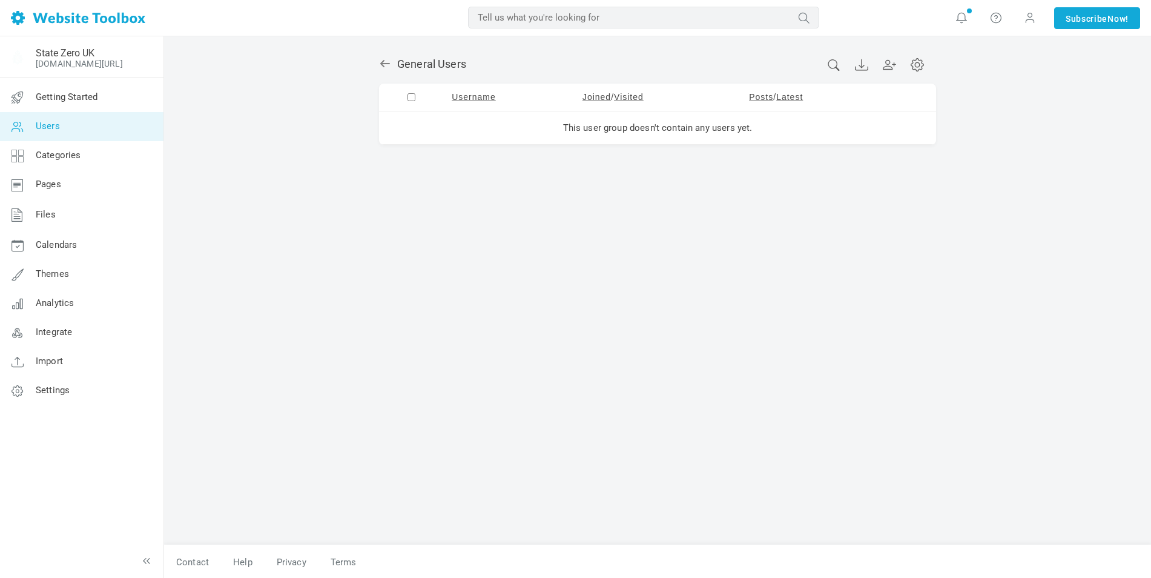
click at [918, 65] on icon at bounding box center [917, 64] width 13 height 13
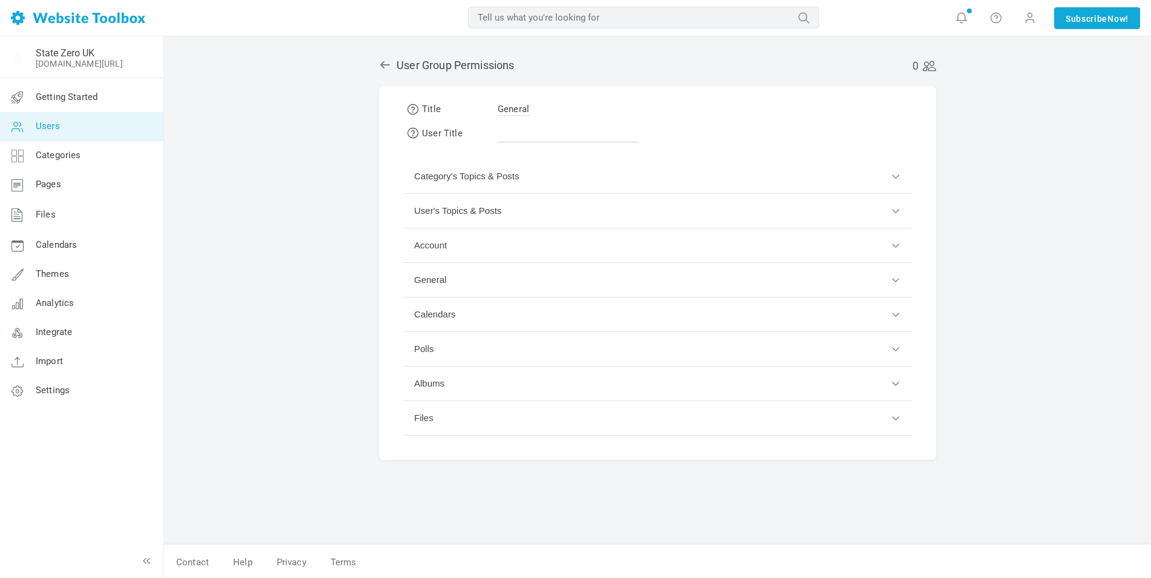
click at [526, 109] on span "General" at bounding box center [513, 110] width 31 height 12
click at [435, 280] on button "General" at bounding box center [657, 280] width 509 height 35
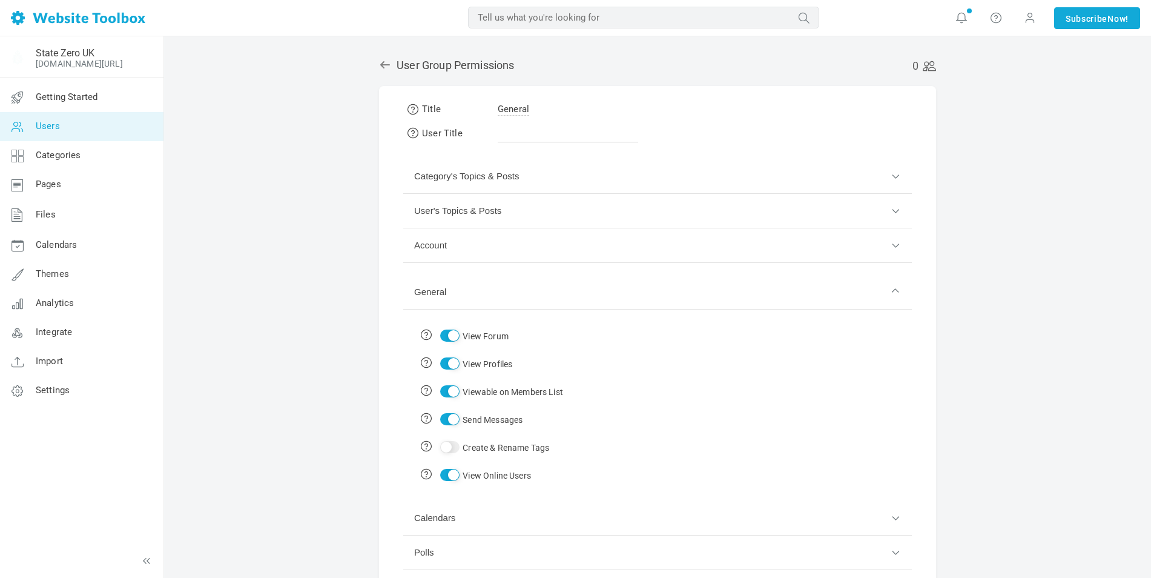
click at [435, 281] on button "General" at bounding box center [657, 292] width 509 height 35
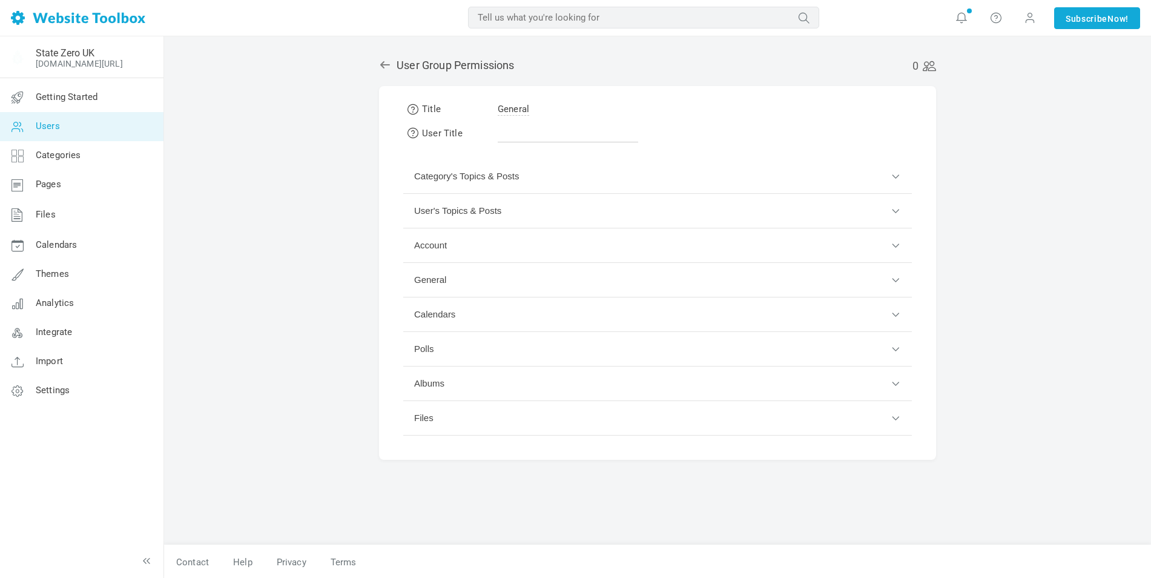
click at [385, 61] on icon at bounding box center [385, 65] width 12 height 12
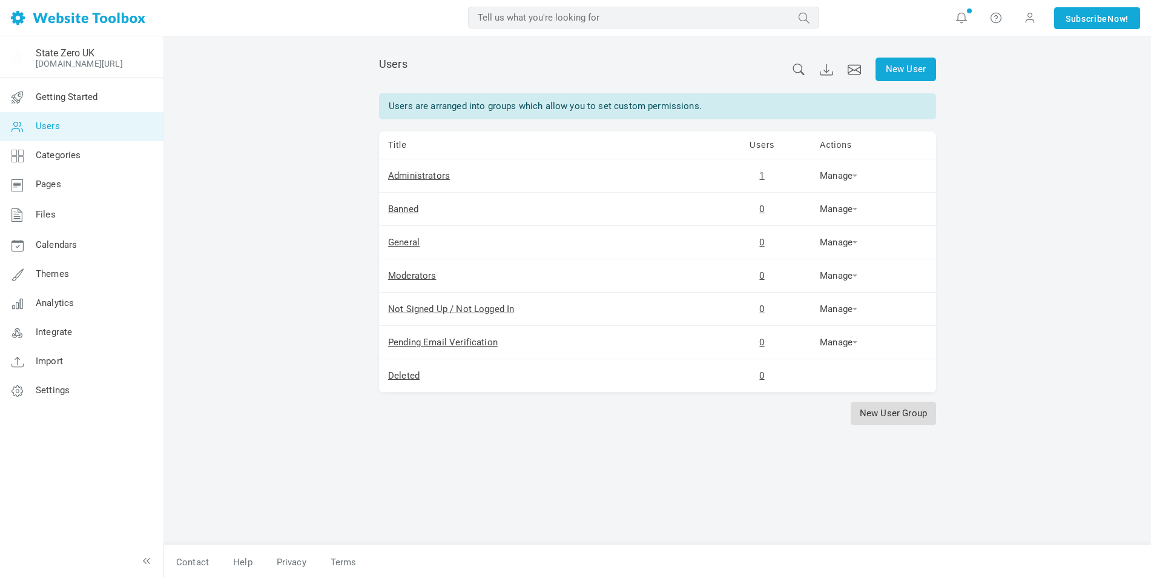
click at [890, 410] on link "New User Group" at bounding box center [893, 413] width 85 height 24
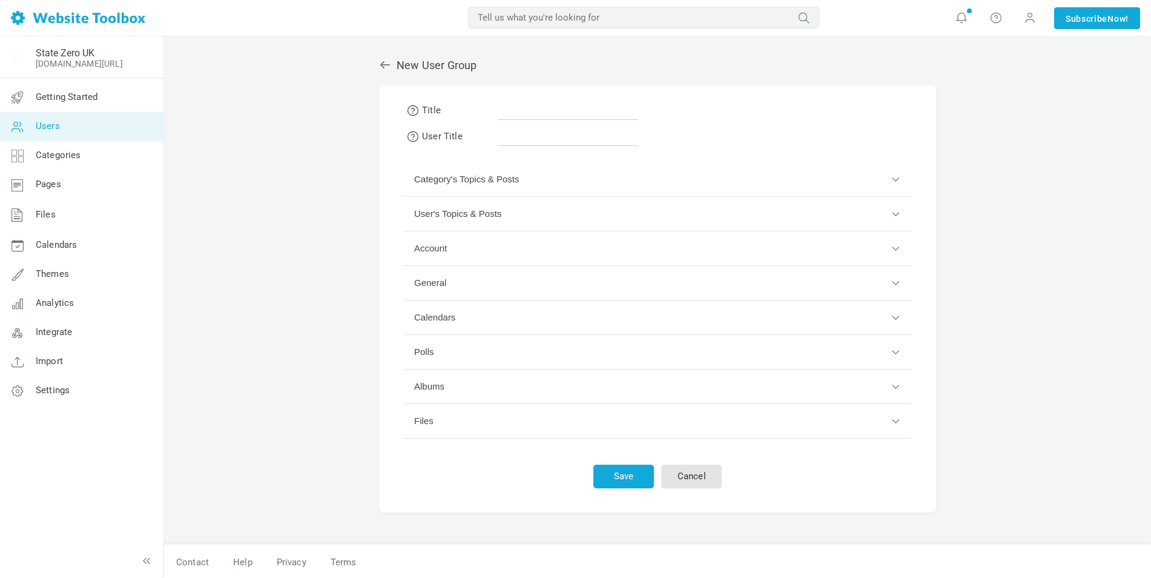
click at [387, 61] on icon at bounding box center [385, 65] width 12 height 12
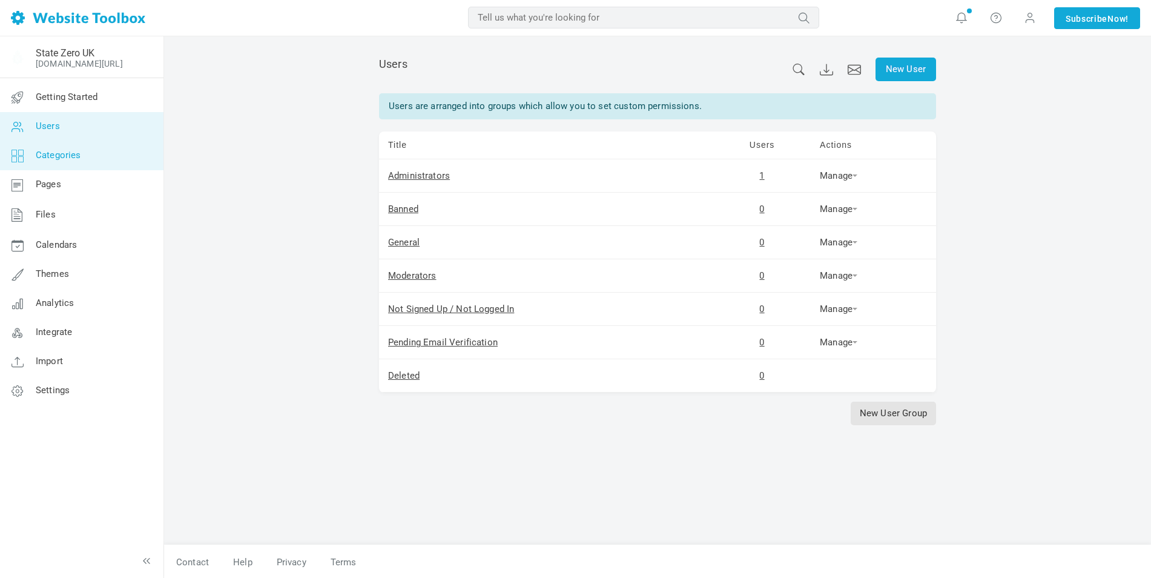
click at [74, 157] on span "Categories" at bounding box center [58, 155] width 45 height 11
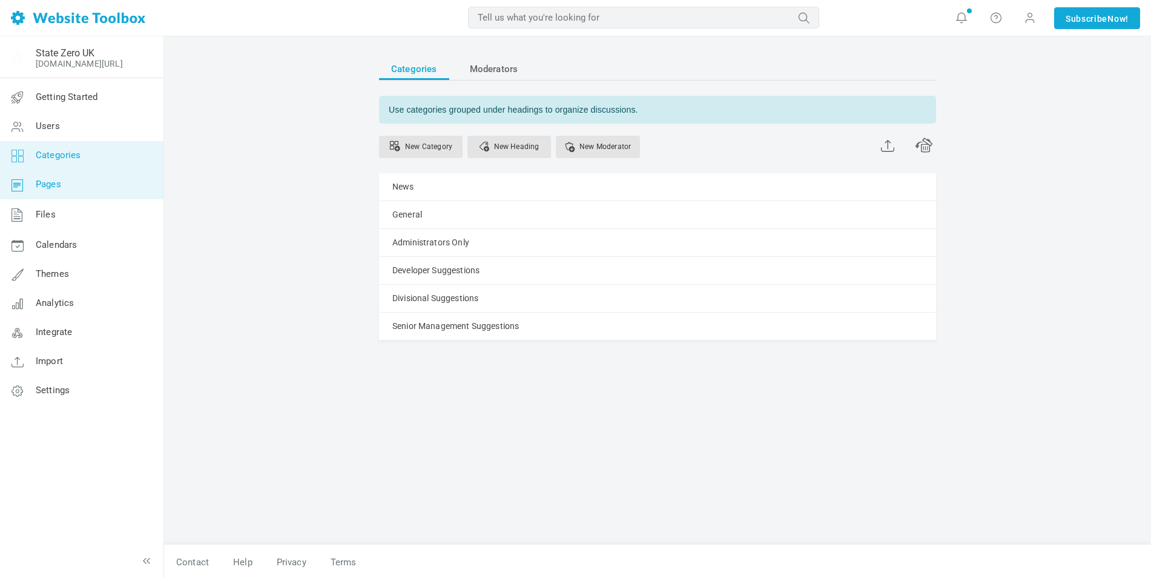
click at [93, 185] on link "Pages" at bounding box center [81, 184] width 164 height 29
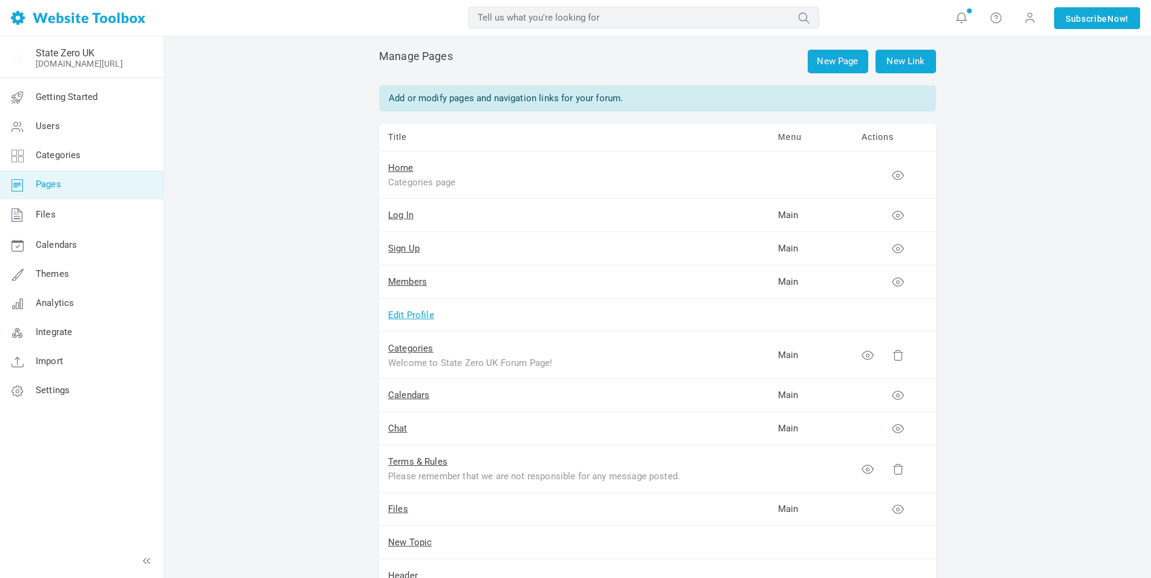
scroll to position [61, 0]
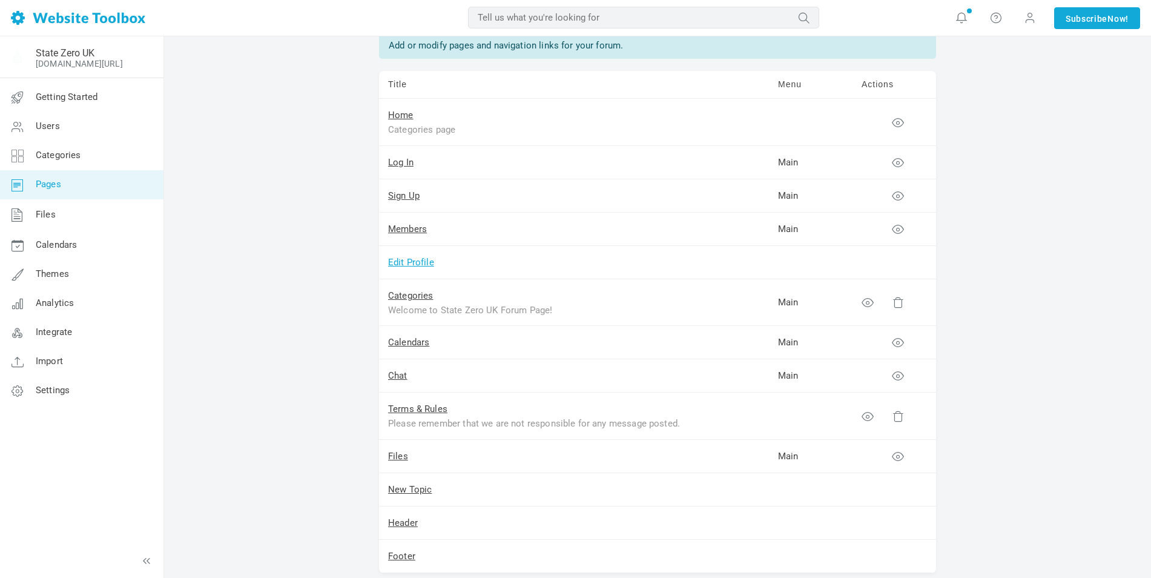
click at [420, 262] on link "Edit Profile" at bounding box center [411, 262] width 46 height 11
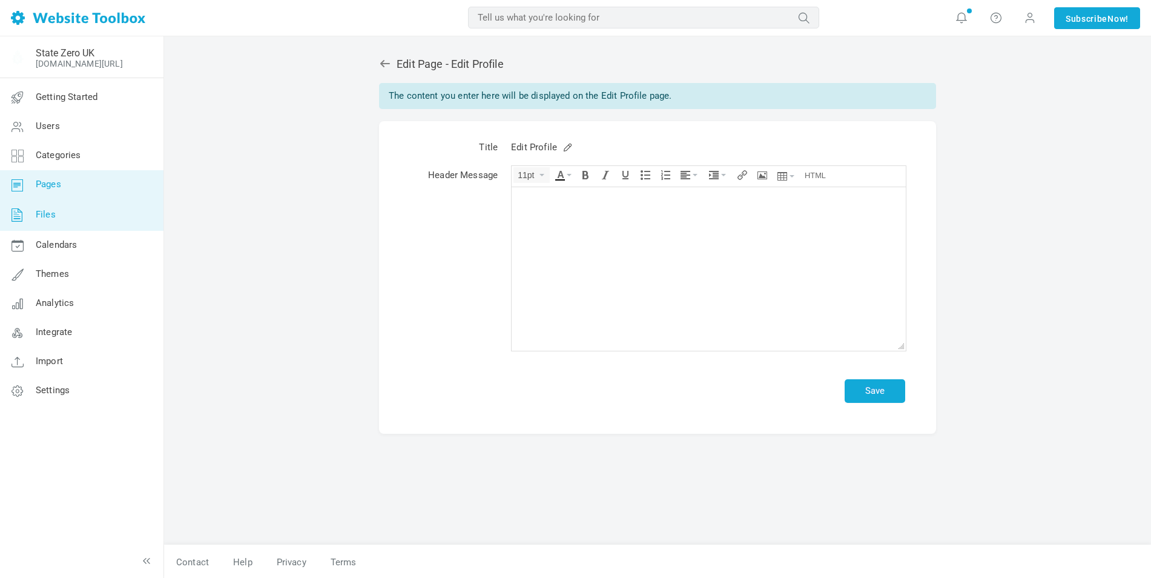
click at [63, 213] on link "Files" at bounding box center [81, 214] width 164 height 31
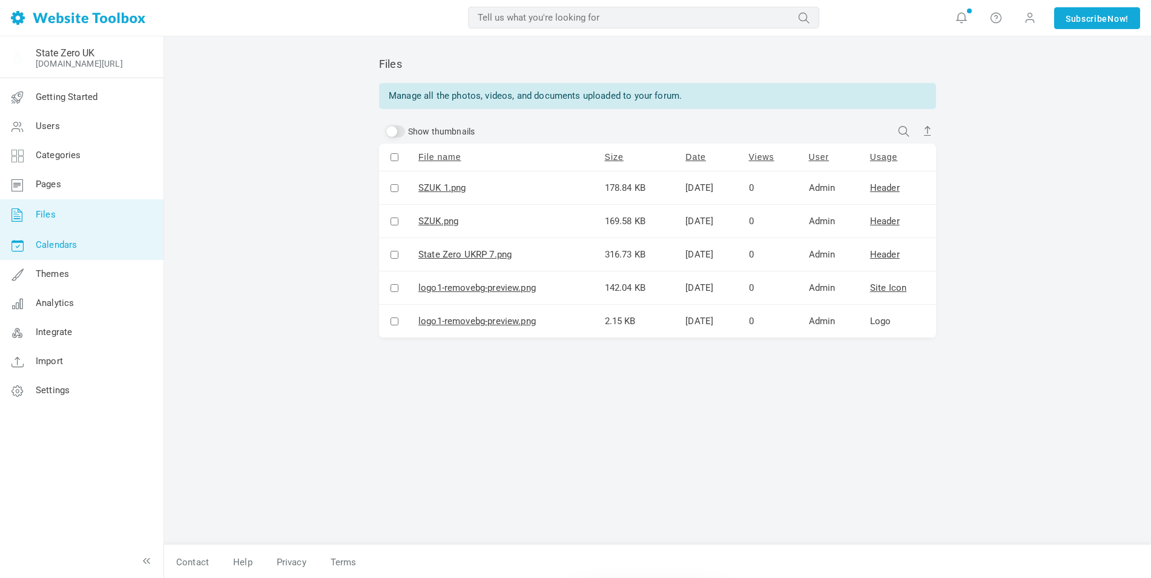
click at [88, 248] on link "Calendars" at bounding box center [81, 245] width 164 height 29
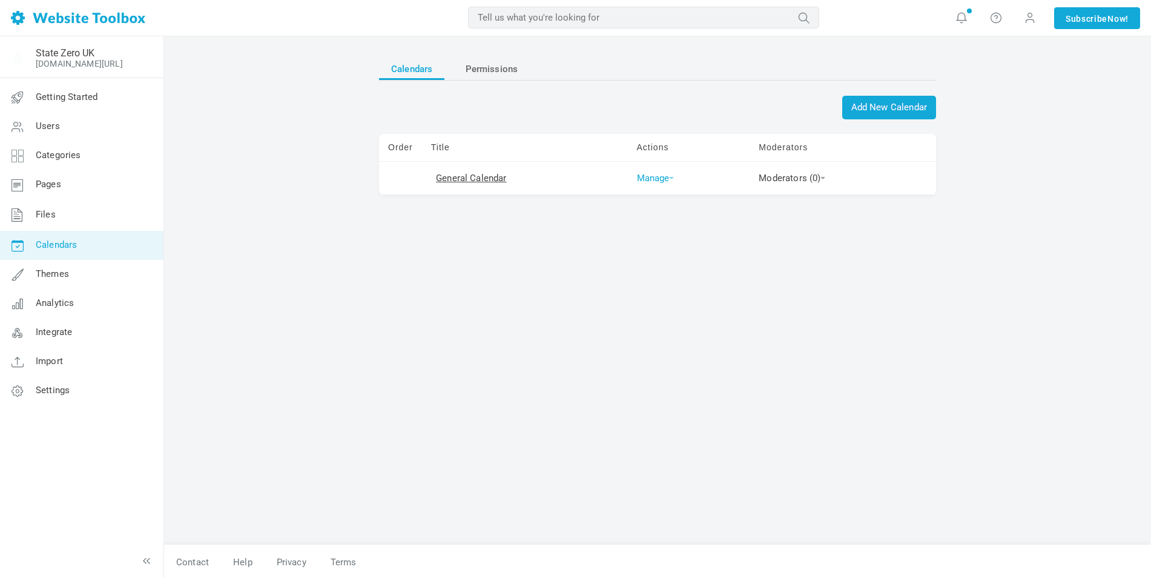
click at [655, 177] on link "Manage" at bounding box center [656, 178] width 38 height 11
click at [664, 253] on link "Permissions" at bounding box center [677, 248] width 90 height 25
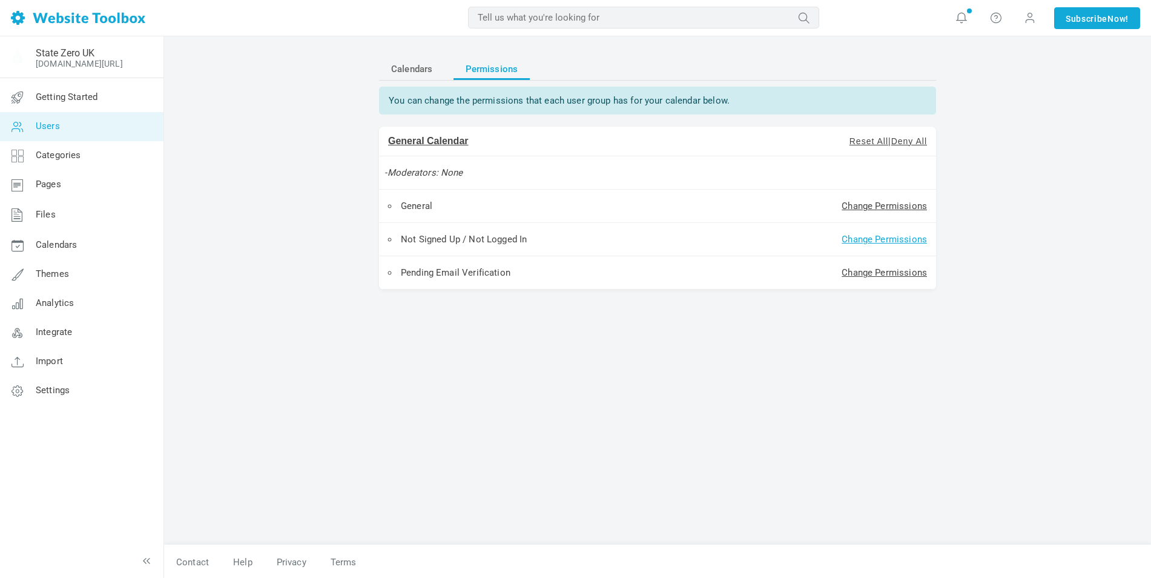
click at [859, 240] on link "Change Permissions" at bounding box center [884, 239] width 85 height 11
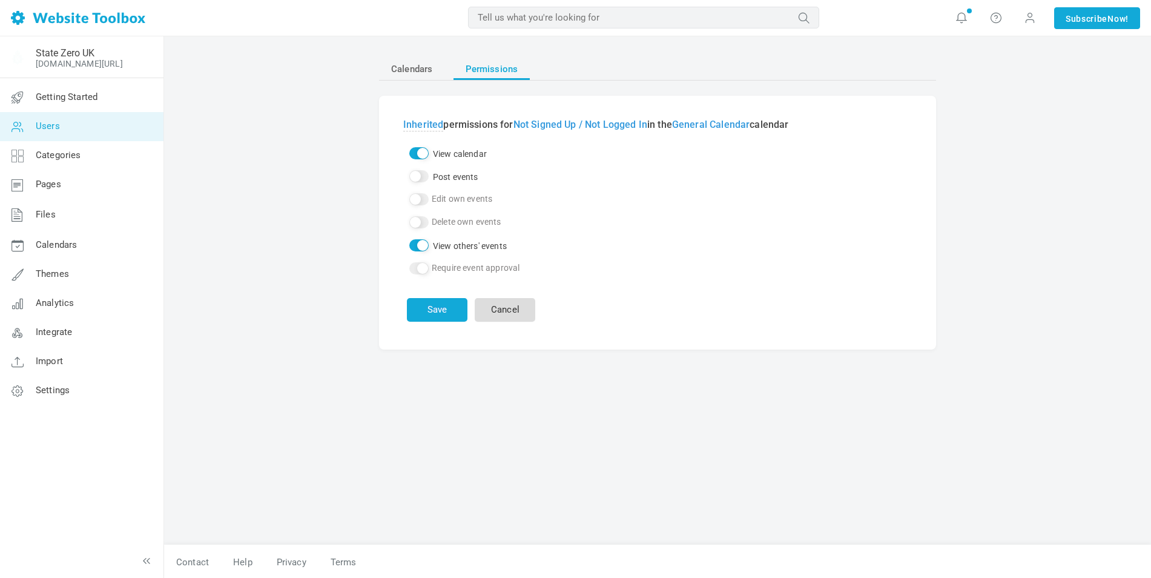
click at [512, 310] on link "Cancel" at bounding box center [505, 310] width 61 height 24
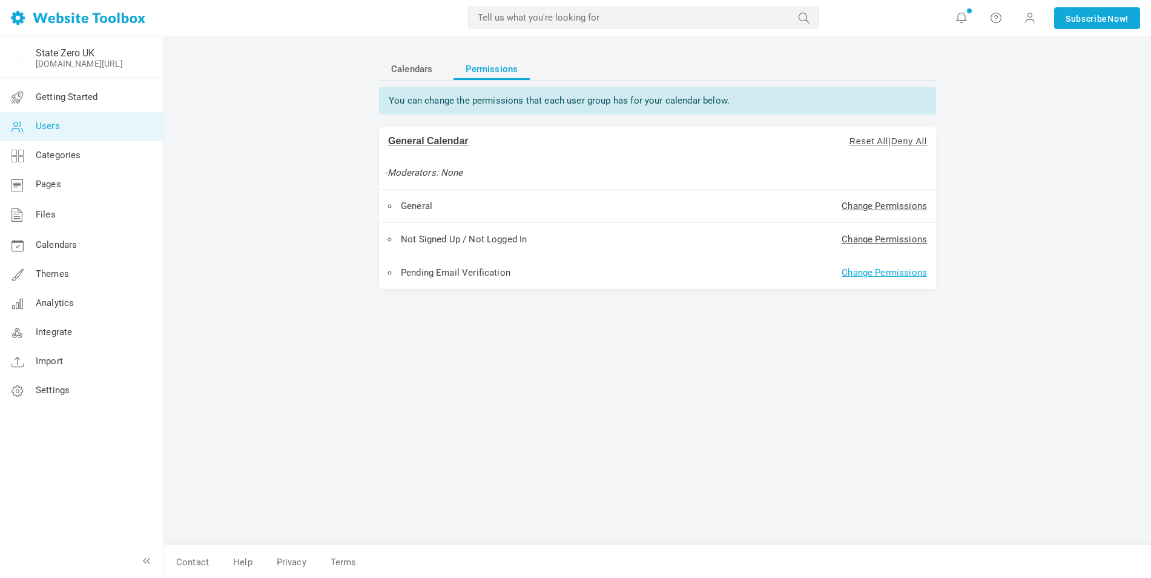
click at [881, 276] on link "Change Permissions" at bounding box center [884, 272] width 85 height 11
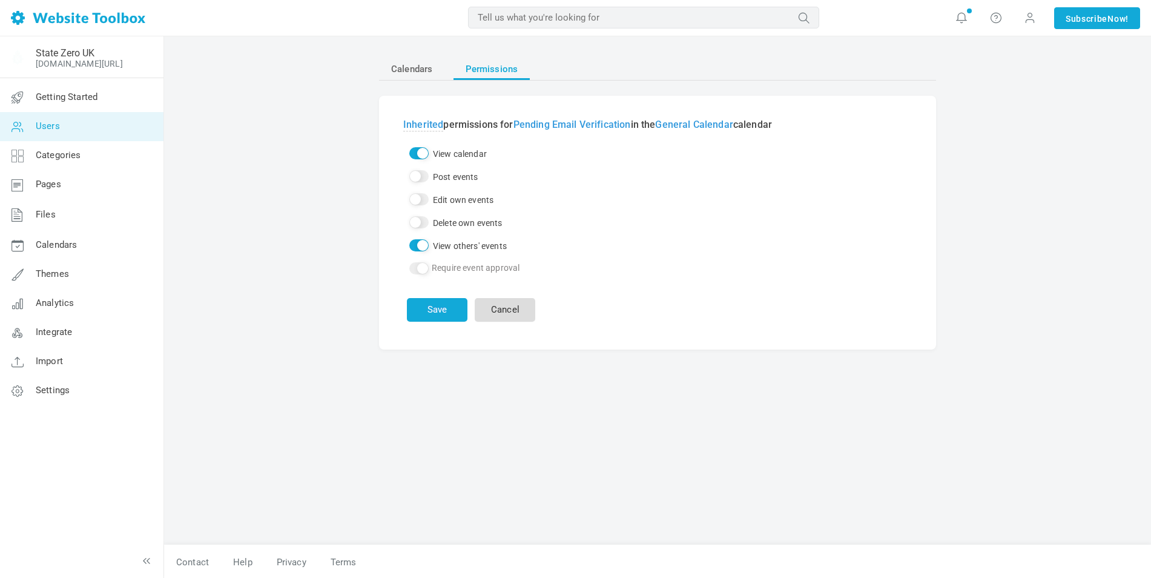
click at [523, 307] on link "Cancel" at bounding box center [505, 310] width 61 height 24
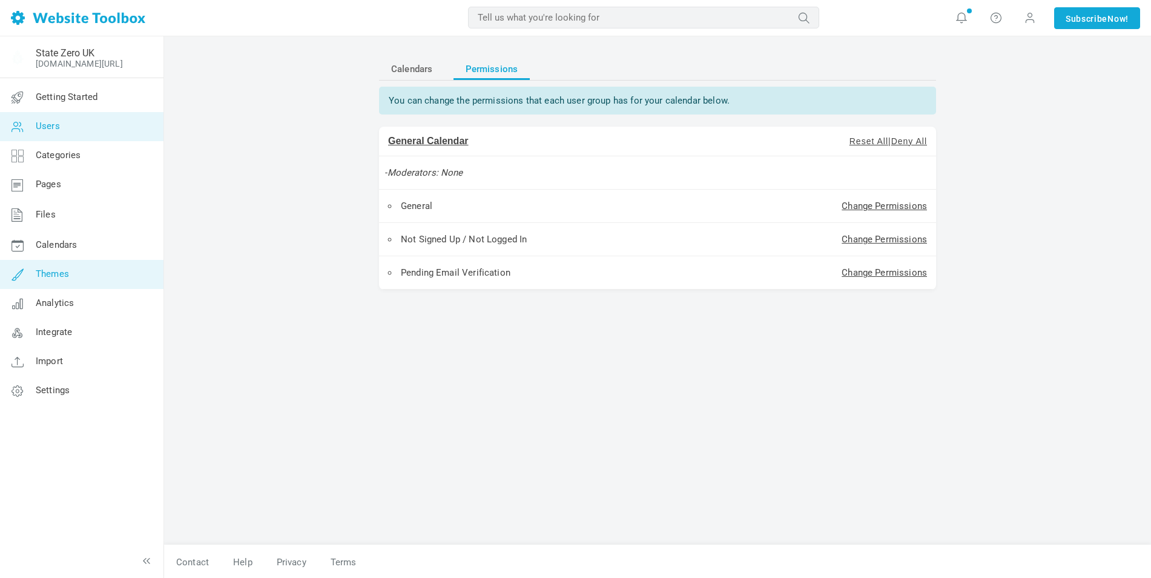
click at [53, 274] on span "Themes" at bounding box center [52, 273] width 33 height 11
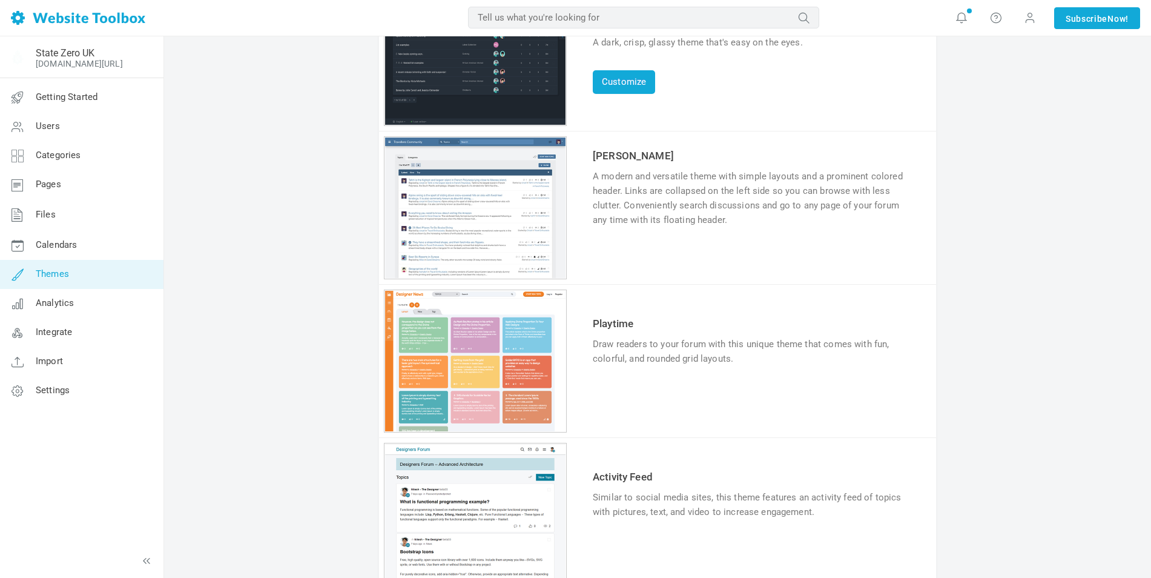
scroll to position [149, 0]
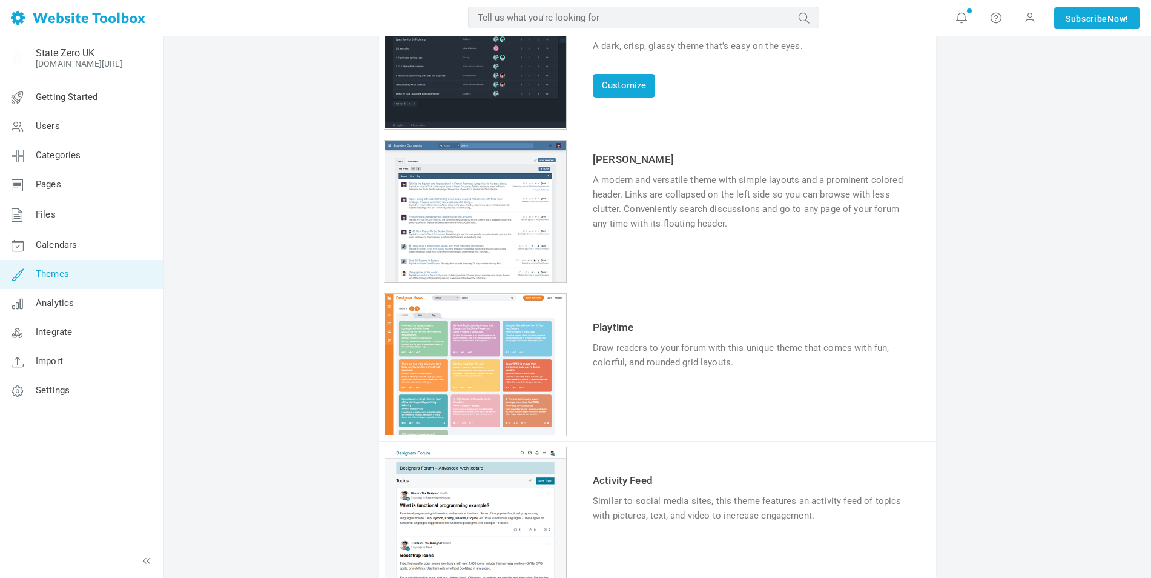
click at [637, 399] on link "Try & Customize" at bounding box center [637, 399] width 89 height 19
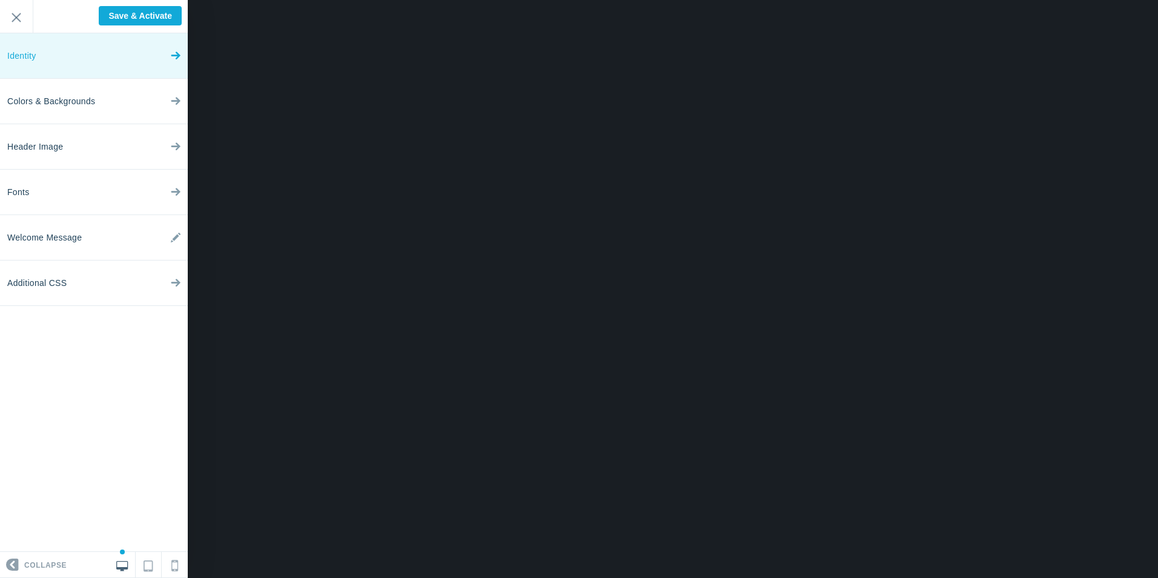
click at [86, 59] on link "Identity" at bounding box center [94, 55] width 188 height 45
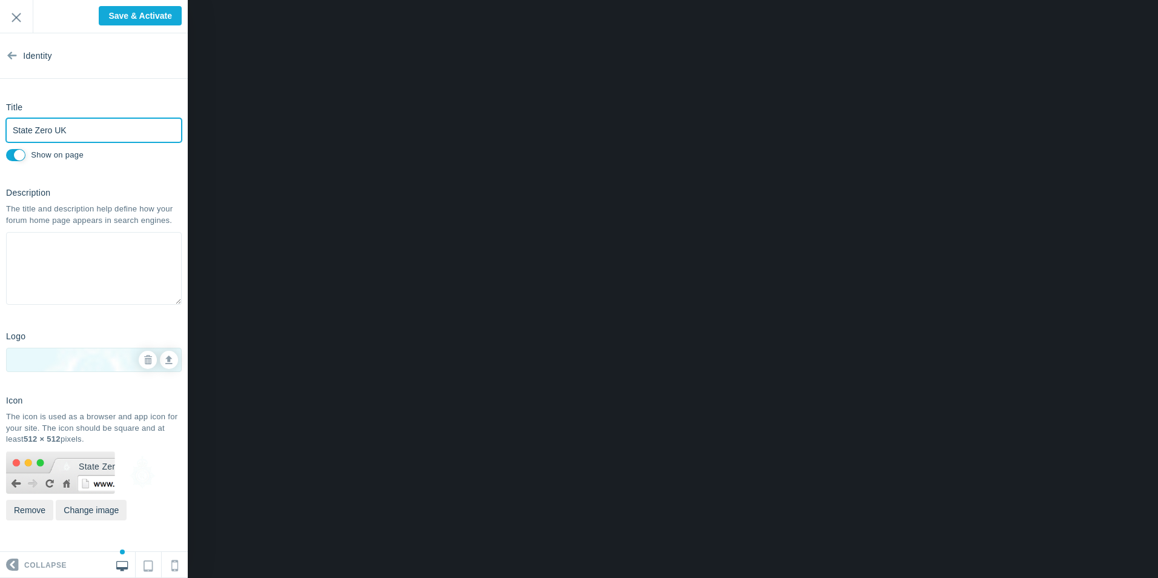
click at [79, 129] on input "State Zero UK" at bounding box center [94, 130] width 176 height 24
click at [168, 360] on icon at bounding box center [168, 358] width 7 height 8
type input "C:\fakepath\logo1-removebg-preview.png"
click at [167, 360] on icon at bounding box center [168, 358] width 7 height 8
type input "C:\fakepath\logo1- Black.png"
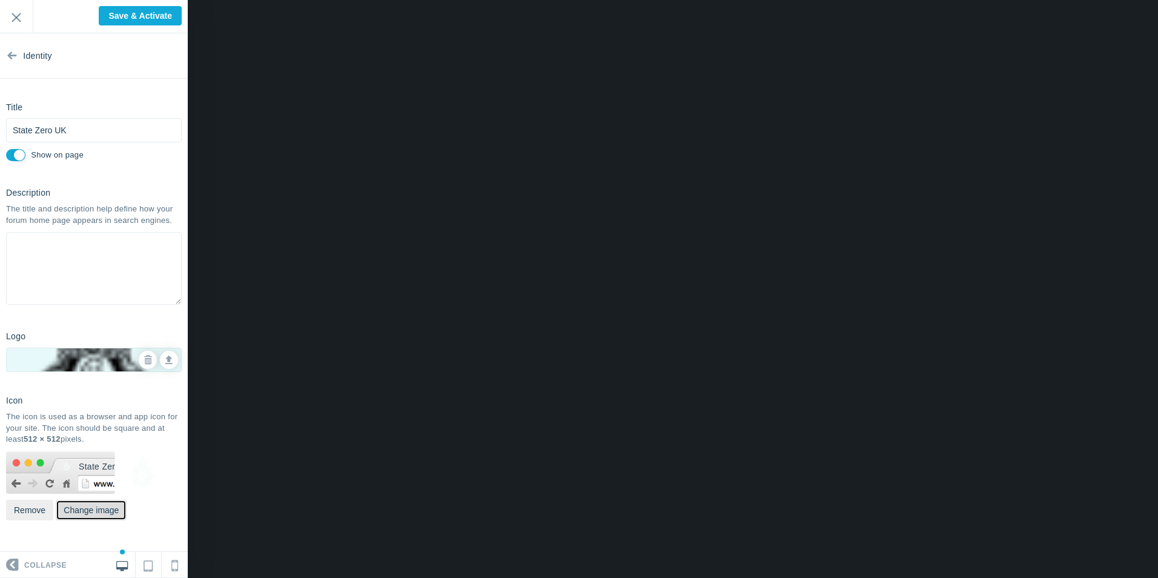
click at [79, 512] on button "Change image" at bounding box center [91, 510] width 71 height 21
type input "C:\fakepath\logo1- Black.png"
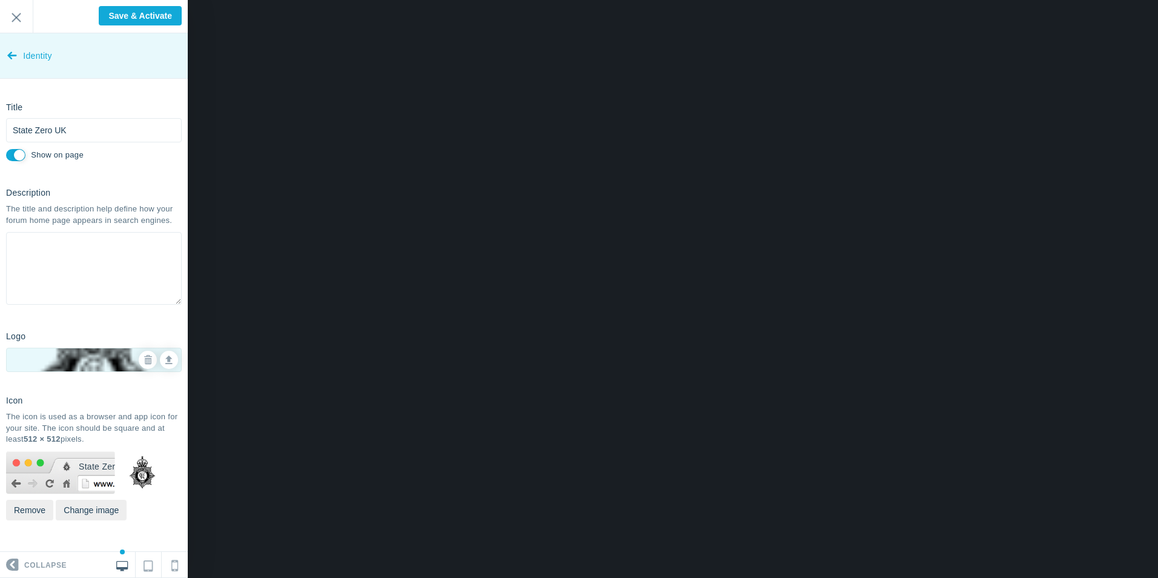
click at [19, 55] on link "Identity" at bounding box center [94, 55] width 188 height 45
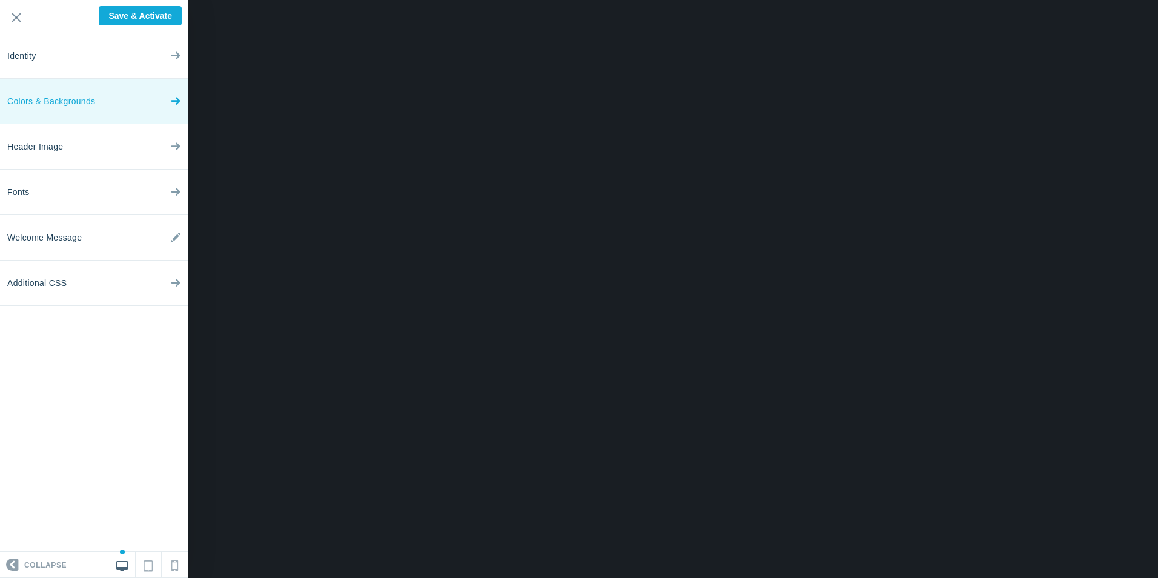
click at [63, 104] on span "Colors & Backgrounds" at bounding box center [51, 101] width 88 height 45
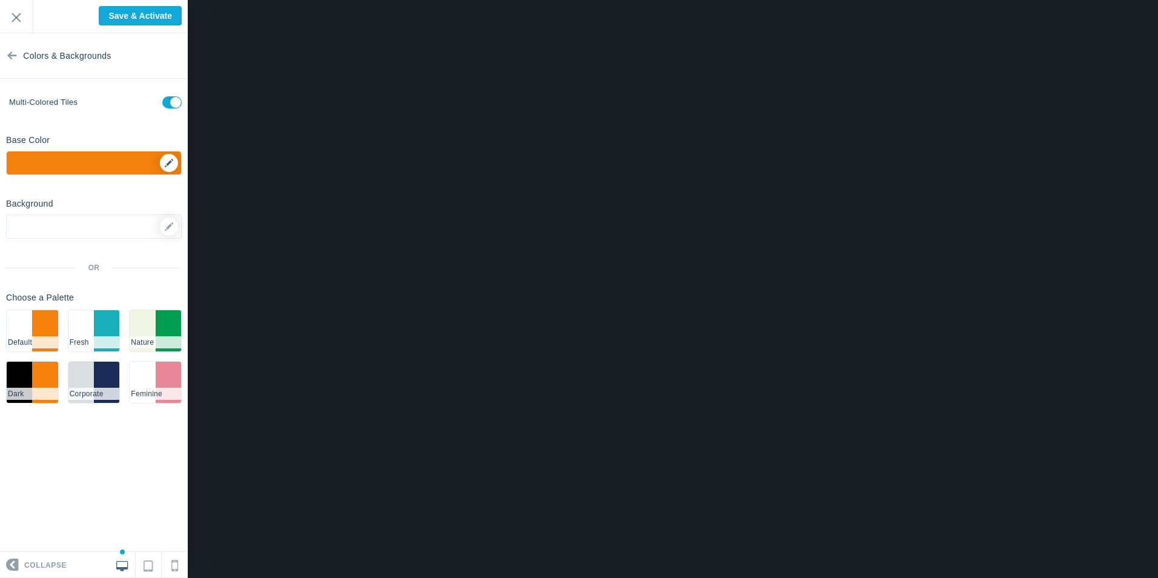
click at [167, 163] on div "▼" at bounding box center [94, 166] width 174 height 30
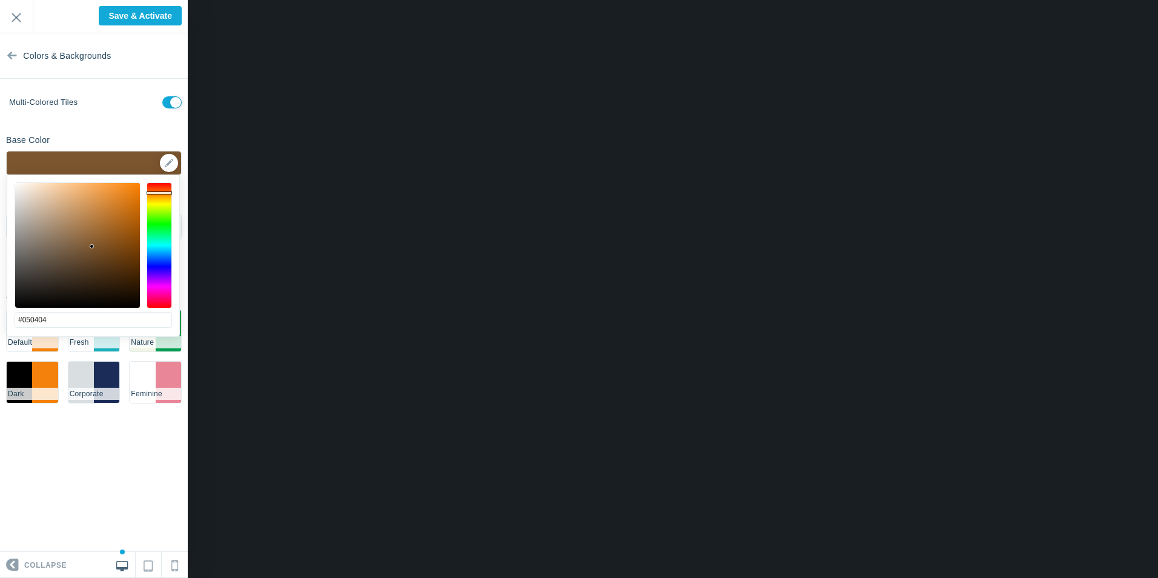
type input "#000000"
drag, startPoint x: 108, startPoint y: 222, endPoint x: 0, endPoint y: 326, distance: 149.9
click at [0, 0] on body "Loading... Loading... Collapse Identity Colors & Backgrounds Header Image Fonts…" at bounding box center [579, 0] width 1158 height 0
click at [126, 119] on section "Colors & Backgrounds Multi-colored tiles Base Color ▼ Background Options Select…" at bounding box center [94, 292] width 188 height 518
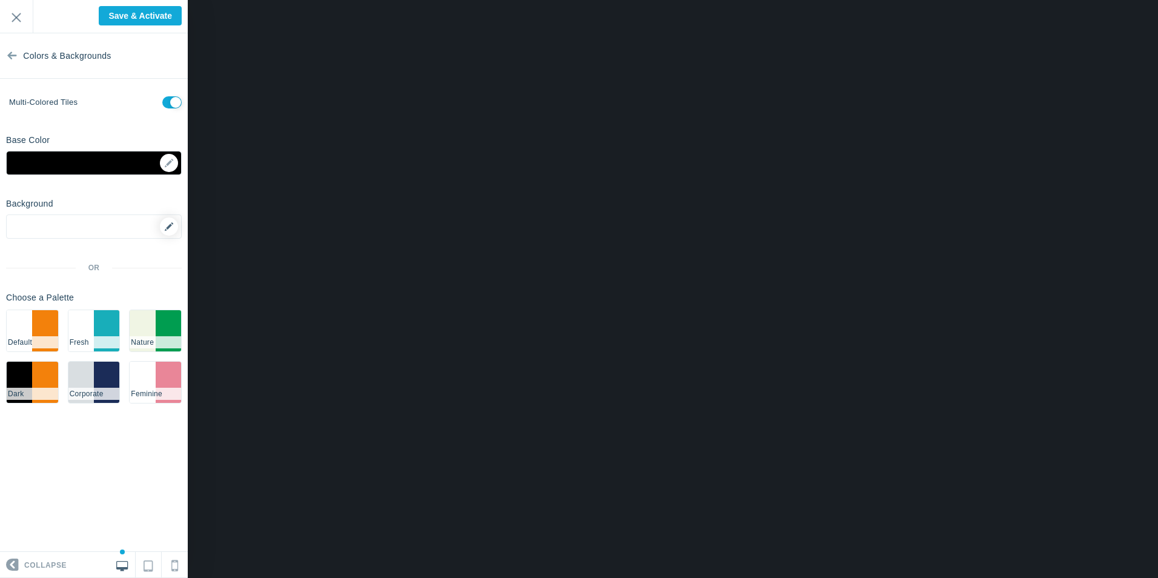
click at [170, 227] on icon at bounding box center [169, 226] width 8 height 8
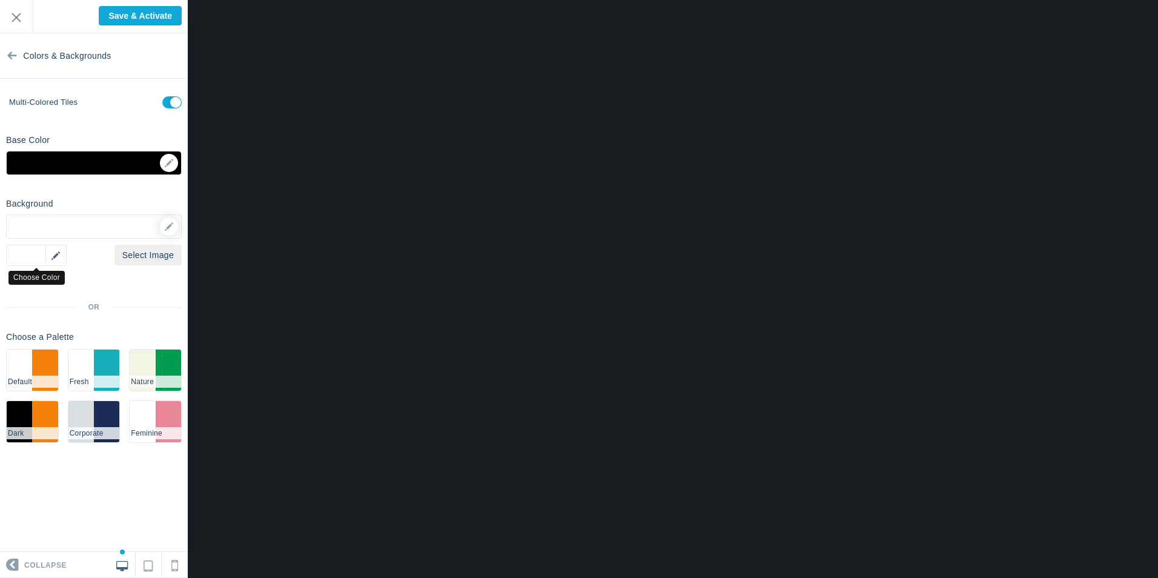
click at [61, 256] on div "▼" at bounding box center [36, 255] width 61 height 21
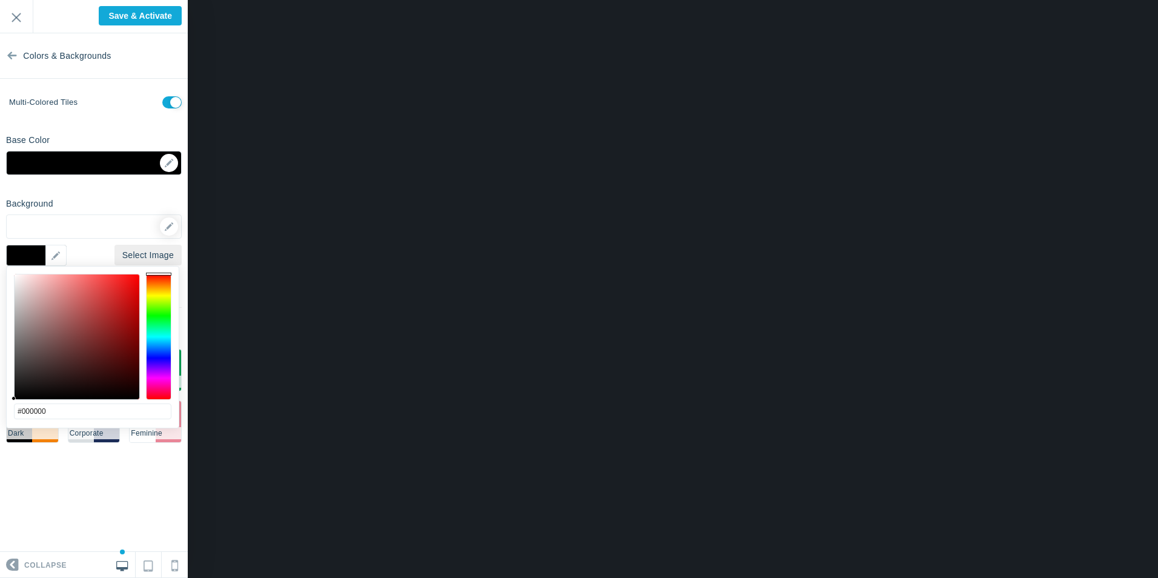
drag, startPoint x: 81, startPoint y: 312, endPoint x: 3, endPoint y: 419, distance: 132.3
click at [3, 0] on body "Loading... Loading... Collapse Identity Colors & Backgrounds Header Image Fonts…" at bounding box center [579, 0] width 1158 height 0
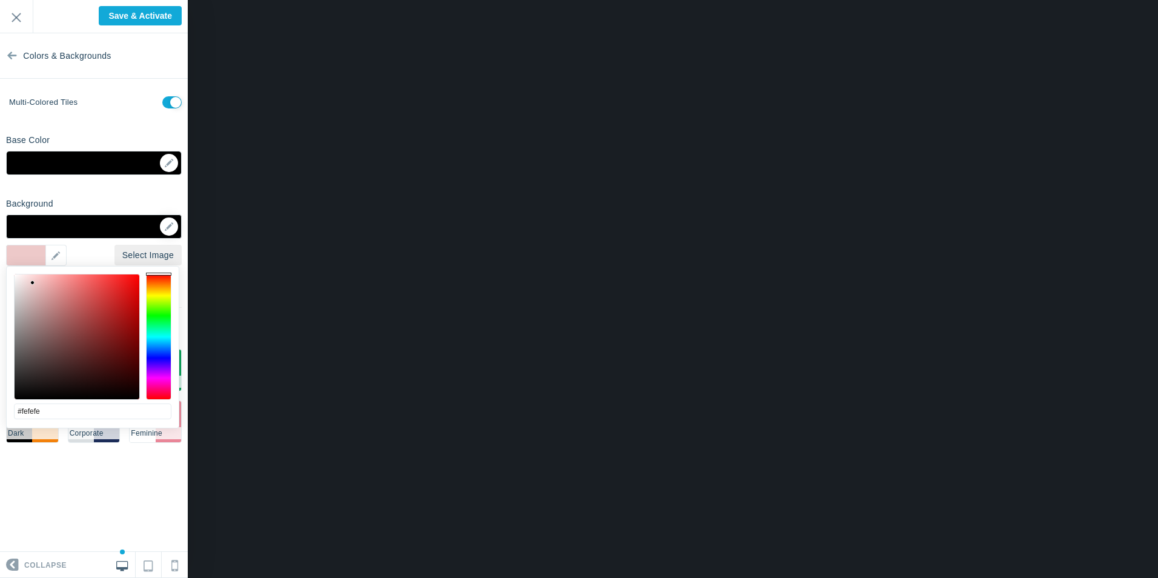
type input "#ffffff"
drag, startPoint x: 52, startPoint y: 296, endPoint x: 0, endPoint y: 267, distance: 59.3
click at [0, 0] on html "Loading... Loading... Collapse Identity Colors & Backgrounds Header Image Fonts…" at bounding box center [579, 0] width 1158 height 0
click at [124, 201] on div "Background Options Select Image ▼ Position Repeat Fixed Position Underlying Col…" at bounding box center [94, 322] width 188 height 259
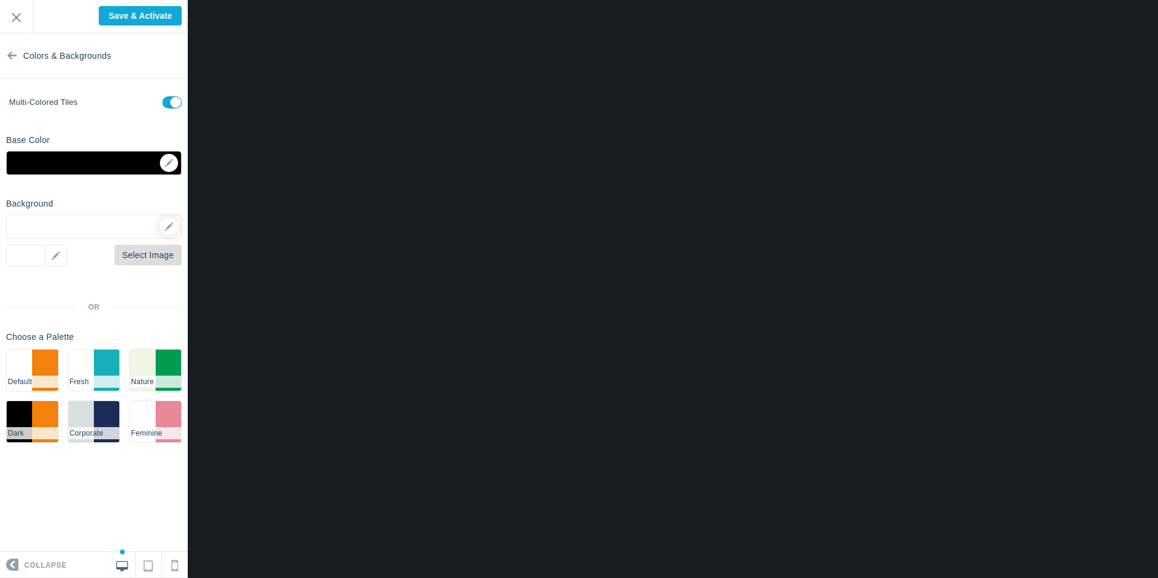
click at [147, 257] on link "Select Image" at bounding box center [147, 255] width 67 height 21
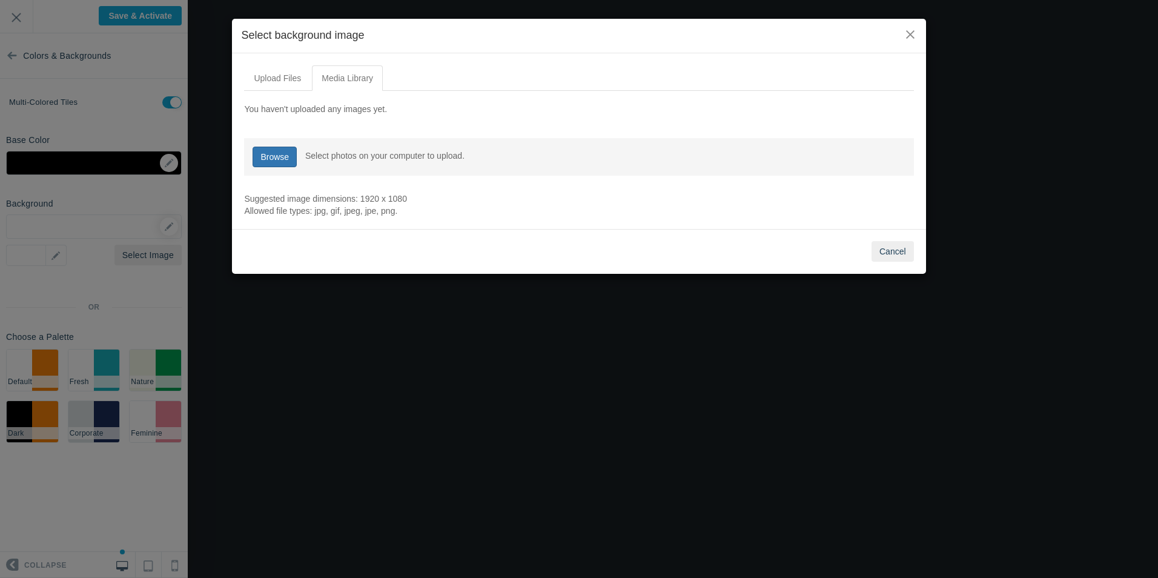
click at [288, 158] on link "Browse" at bounding box center [275, 157] width 44 height 21
type input "C:\fakepath\SZUK.png"
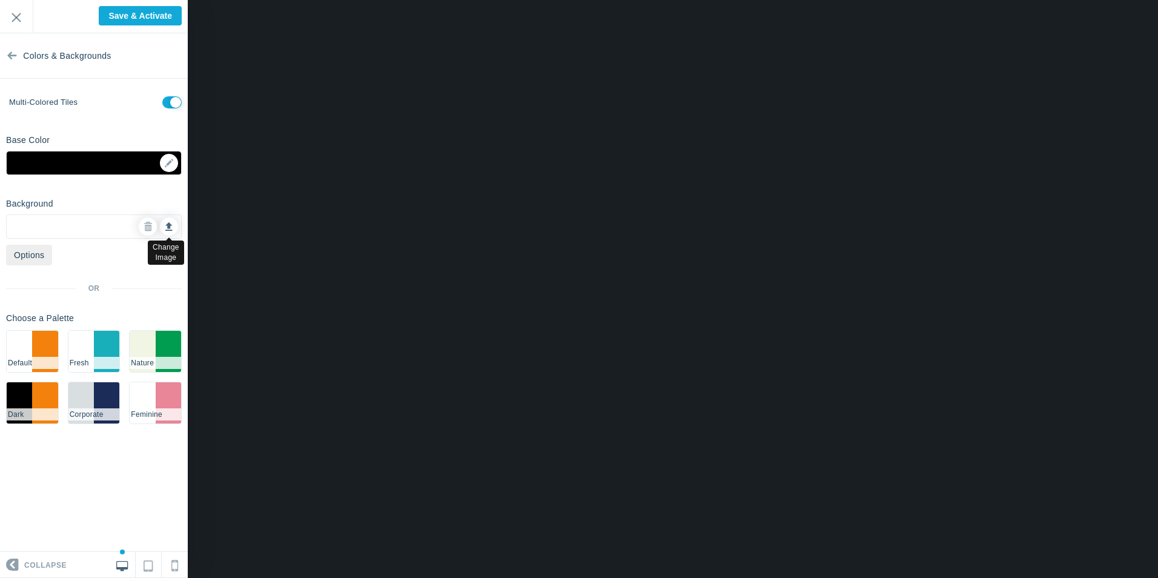
click at [170, 223] on icon at bounding box center [168, 224] width 7 height 8
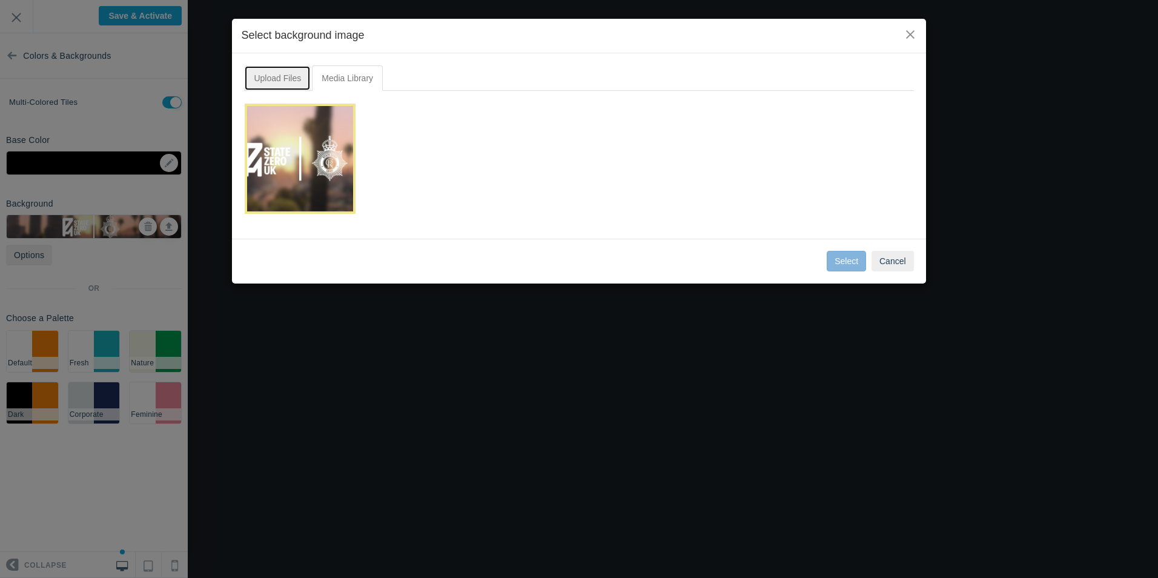
click at [274, 76] on link "Upload Files" at bounding box center [277, 77] width 67 height 25
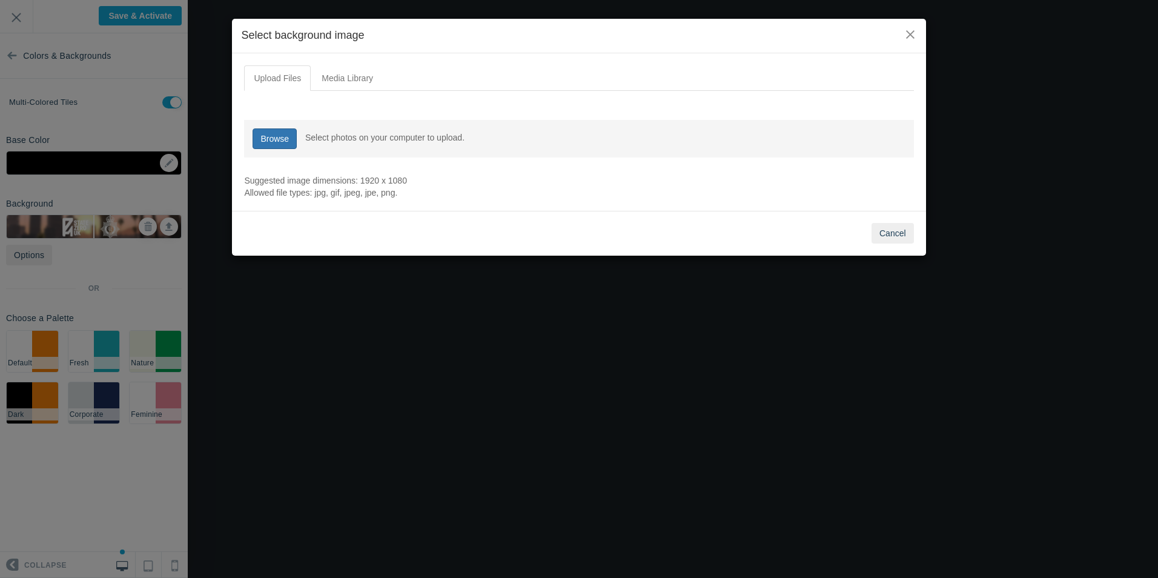
click at [279, 133] on link "Browse" at bounding box center [275, 138] width 44 height 21
type input "C:\fakepath\State Zero UKRP (7).png"
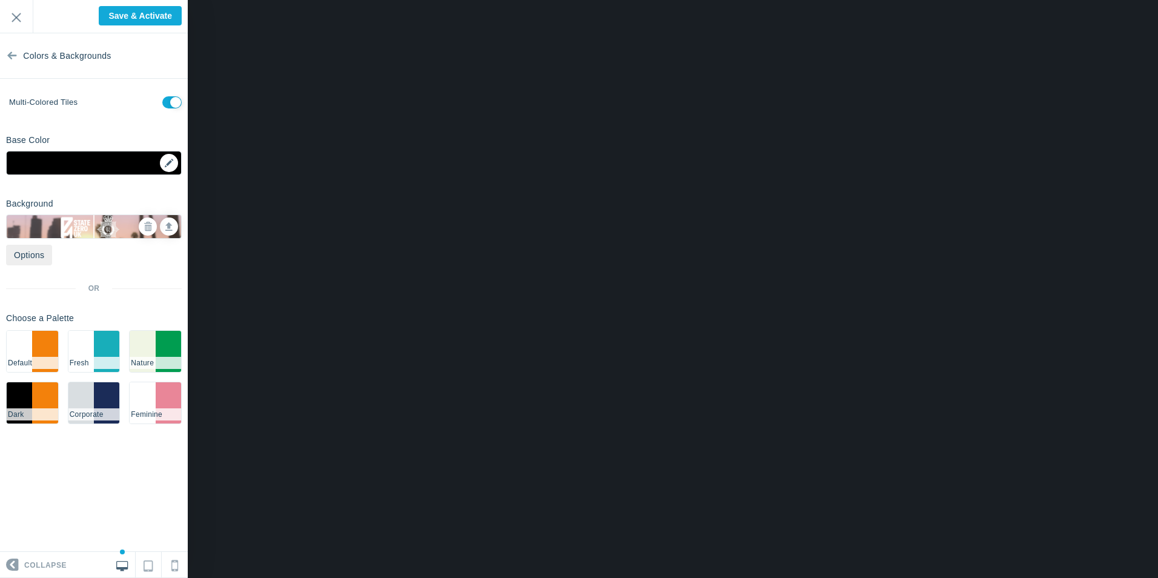
click at [168, 162] on div "▼" at bounding box center [94, 166] width 174 height 30
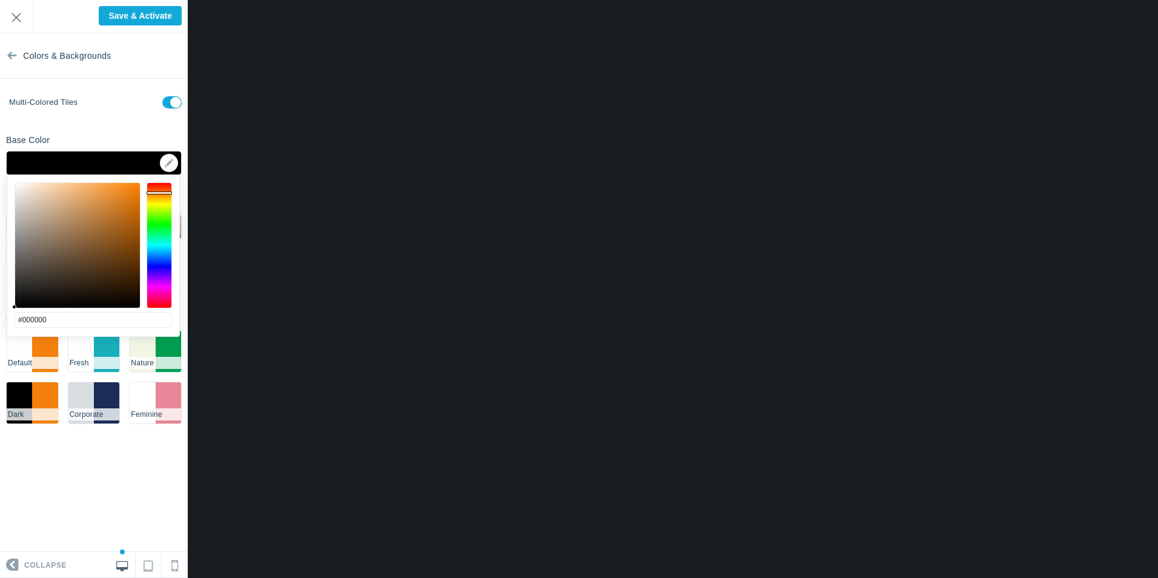
click at [142, 132] on div "Base Color #000000 ▼" at bounding box center [94, 152] width 188 height 45
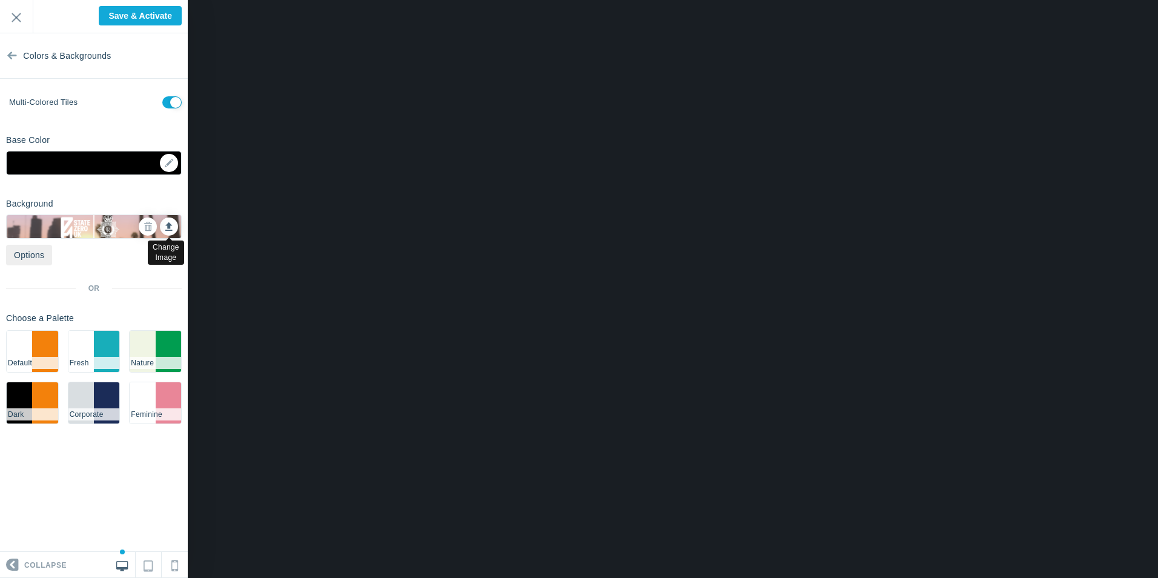
click at [167, 227] on icon at bounding box center [168, 224] width 7 height 8
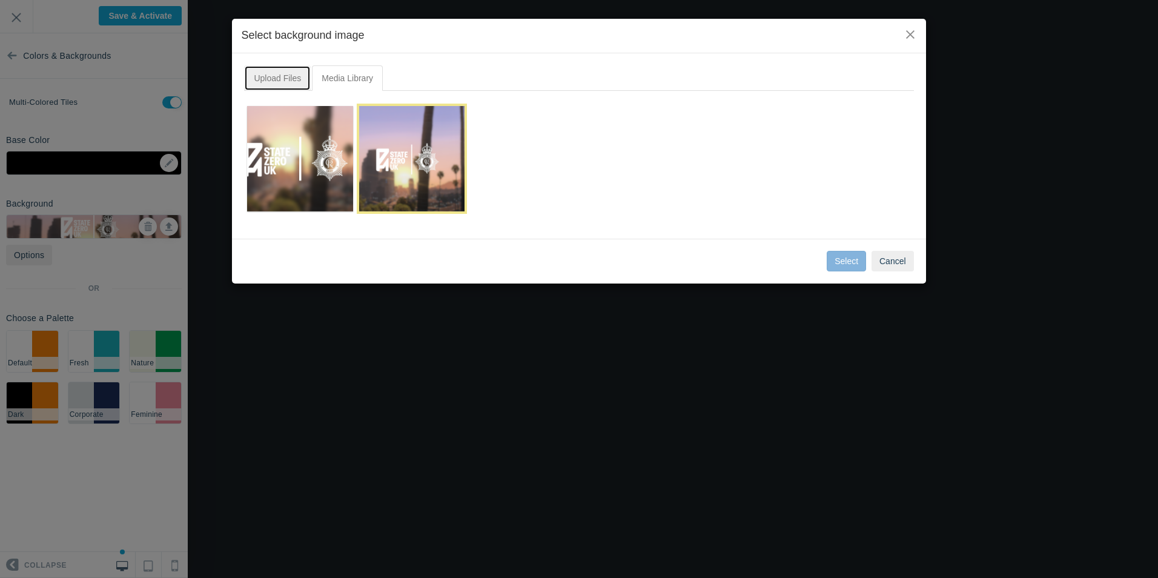
click at [276, 79] on link "Upload Files" at bounding box center [277, 77] width 67 height 25
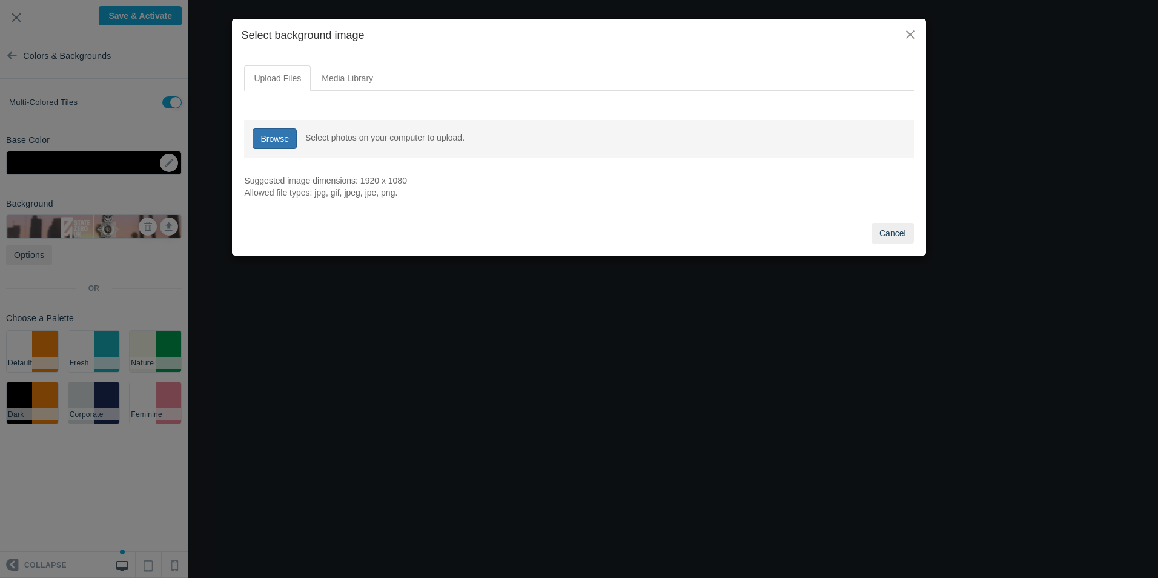
click at [276, 143] on link "Browse" at bounding box center [275, 138] width 44 height 21
type input "C:\fakepath\State Zero UKRP (6).png"
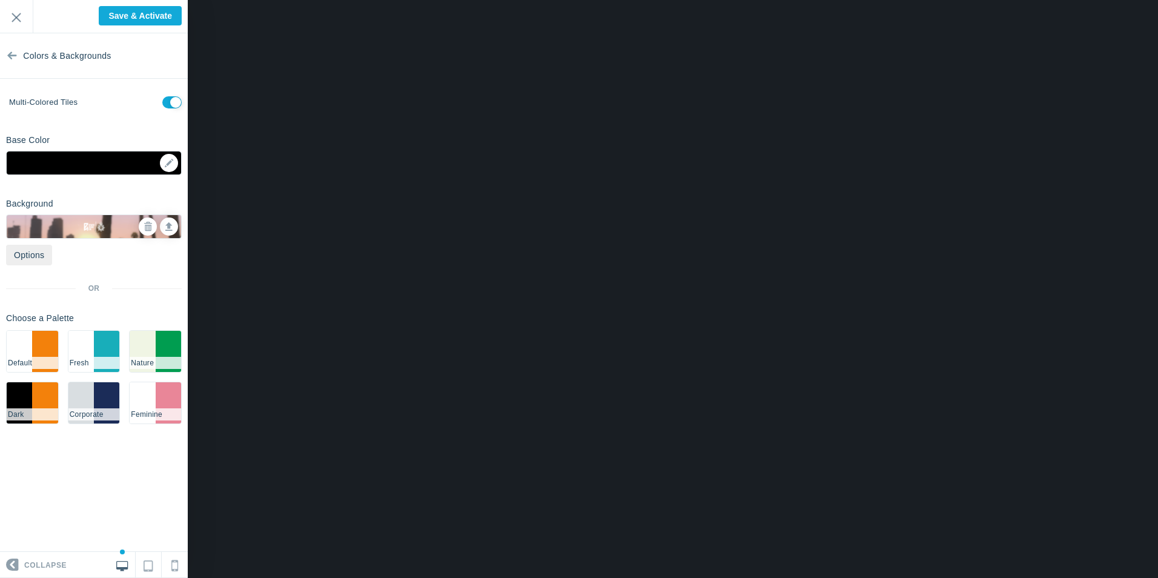
click at [170, 100] on input "checkbox" at bounding box center [171, 102] width 19 height 12
click at [171, 105] on input "checkbox" at bounding box center [171, 102] width 19 height 12
checkbox input "true"
click at [13, 53] on icon at bounding box center [12, 52] width 10 height 45
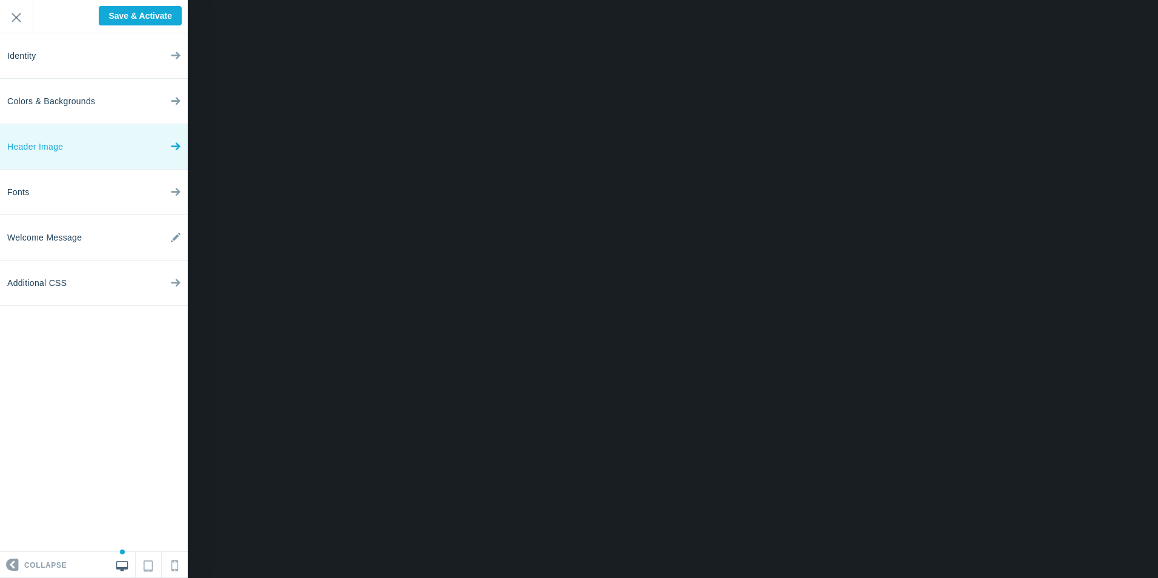
click at [59, 147] on span "Header Image" at bounding box center [35, 146] width 56 height 45
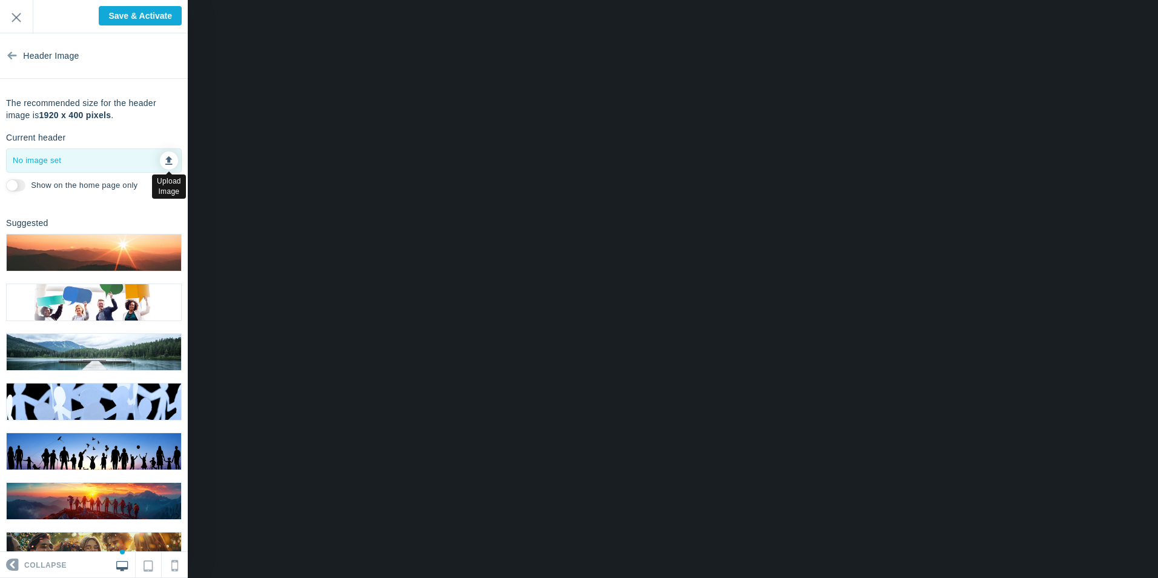
click at [165, 160] on icon at bounding box center [168, 158] width 7 height 8
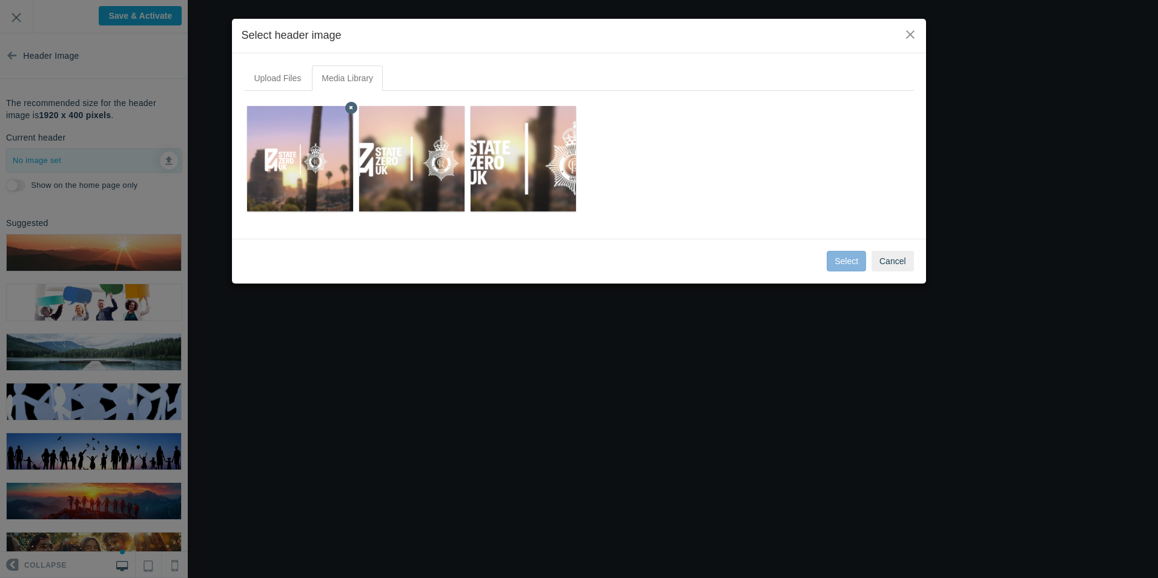
click at [302, 148] on img at bounding box center [300, 158] width 188 height 105
click at [856, 262] on button "Select" at bounding box center [846, 261] width 39 height 21
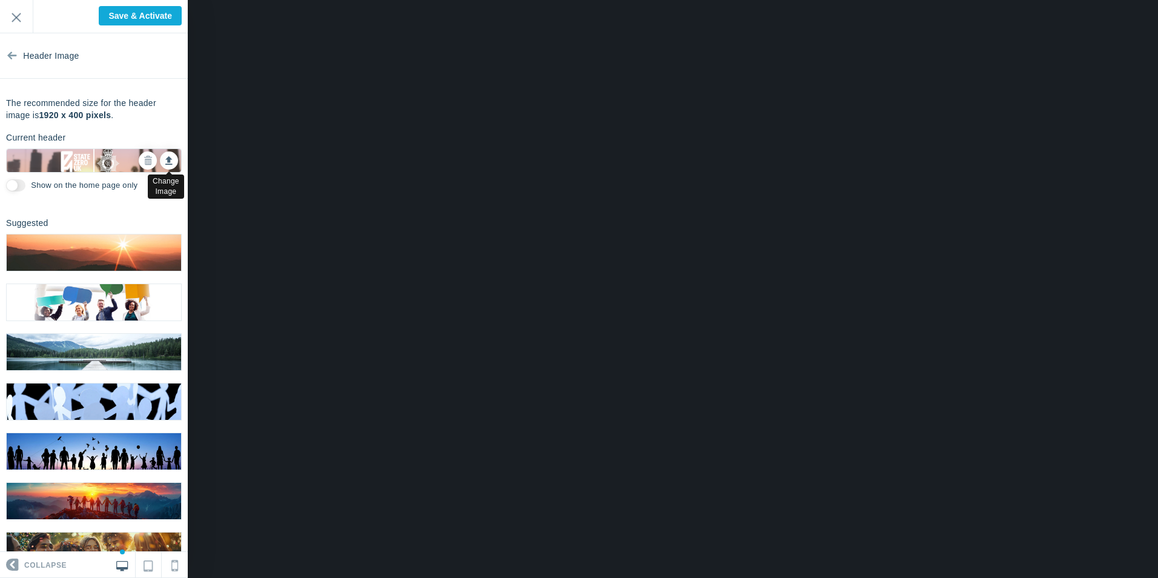
click at [165, 160] on icon at bounding box center [168, 158] width 7 height 8
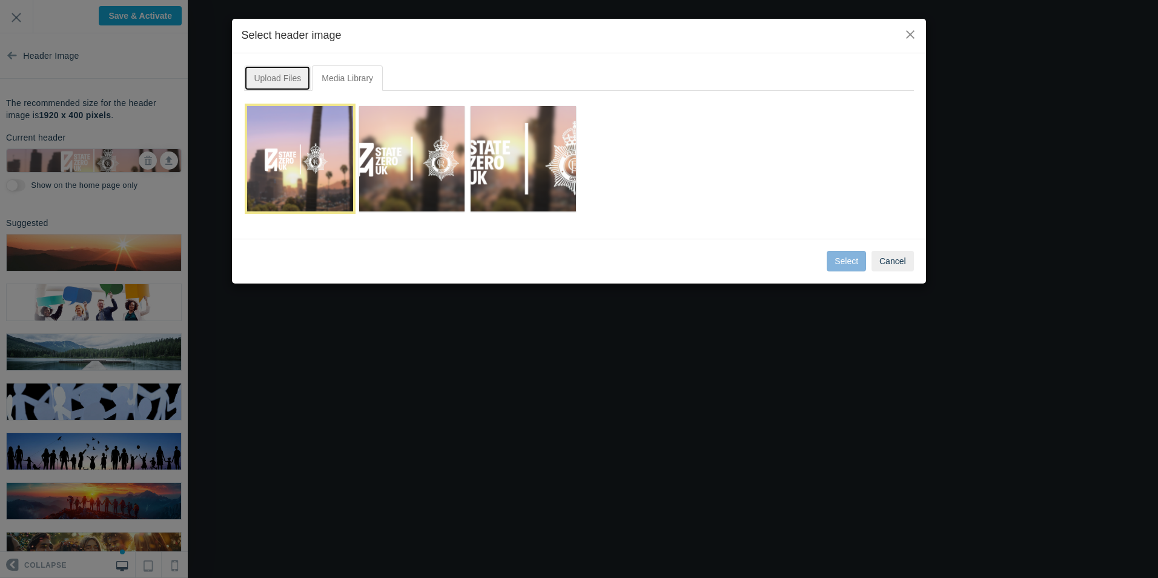
click at [282, 84] on link "Upload Files" at bounding box center [277, 77] width 67 height 25
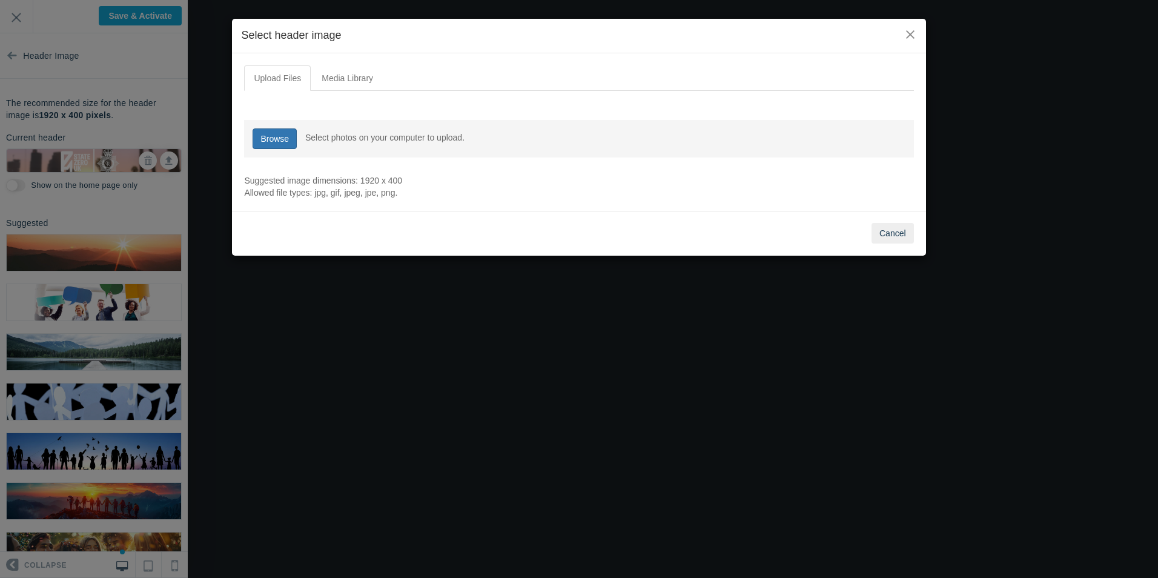
click at [279, 133] on link "Browse" at bounding box center [275, 138] width 44 height 21
type input "C:\fakepath\SZUK (1).png"
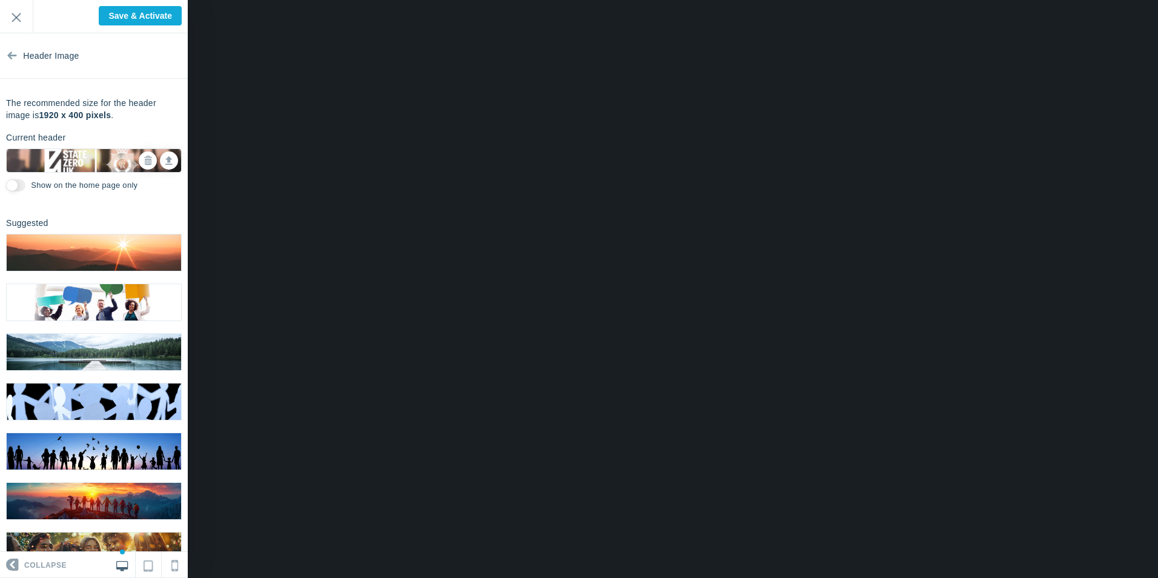
click at [16, 186] on input "Show on the home page only" at bounding box center [15, 185] width 19 height 12
checkbox input "true"
click at [12, 59] on icon at bounding box center [12, 52] width 10 height 45
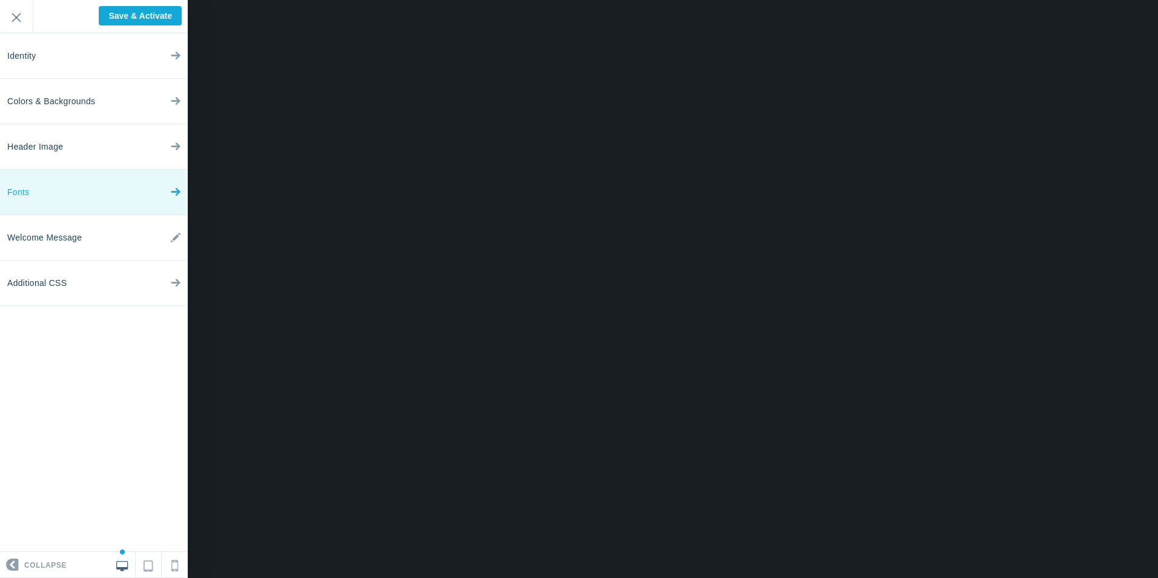
click at [53, 182] on link "Fonts" at bounding box center [94, 192] width 188 height 45
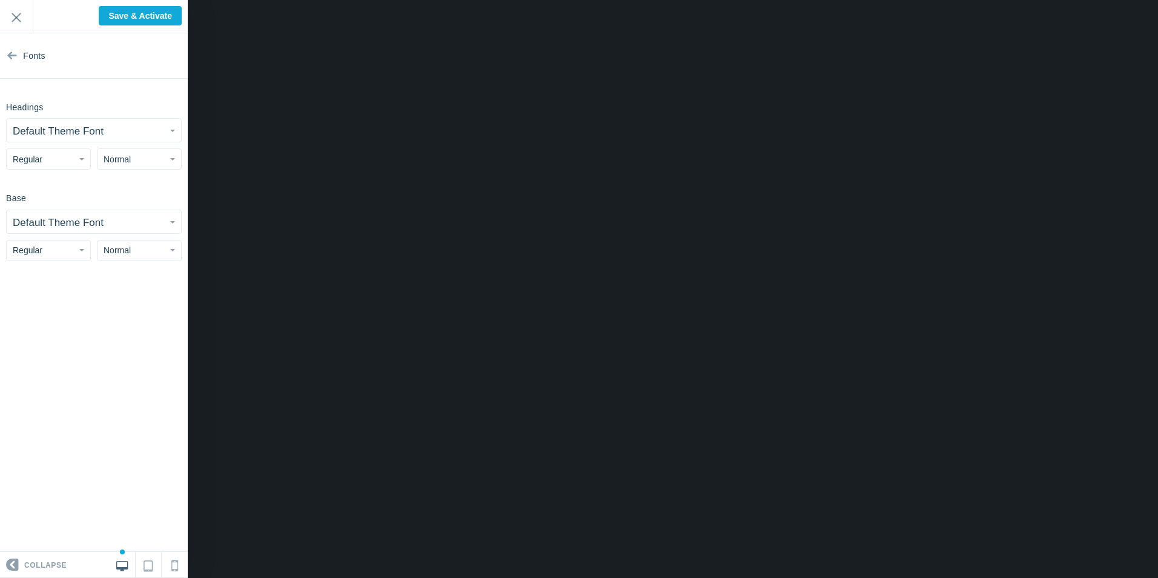
click at [42, 159] on span "Regular" at bounding box center [28, 159] width 30 height 10
click at [93, 126] on small "Default Theme Font" at bounding box center [58, 131] width 91 height 12
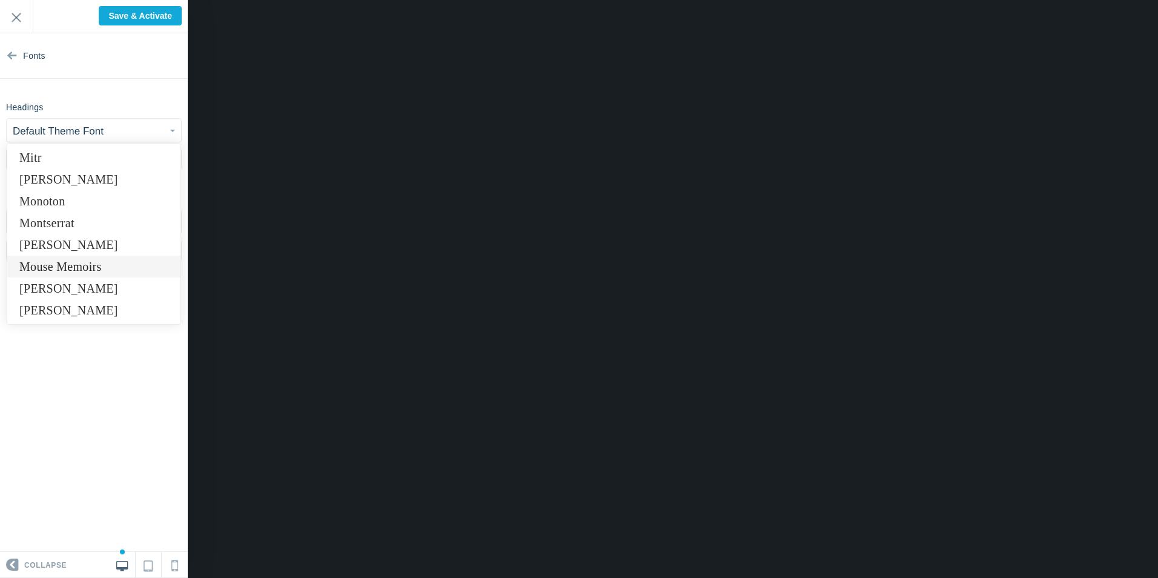
scroll to position [5752, 0]
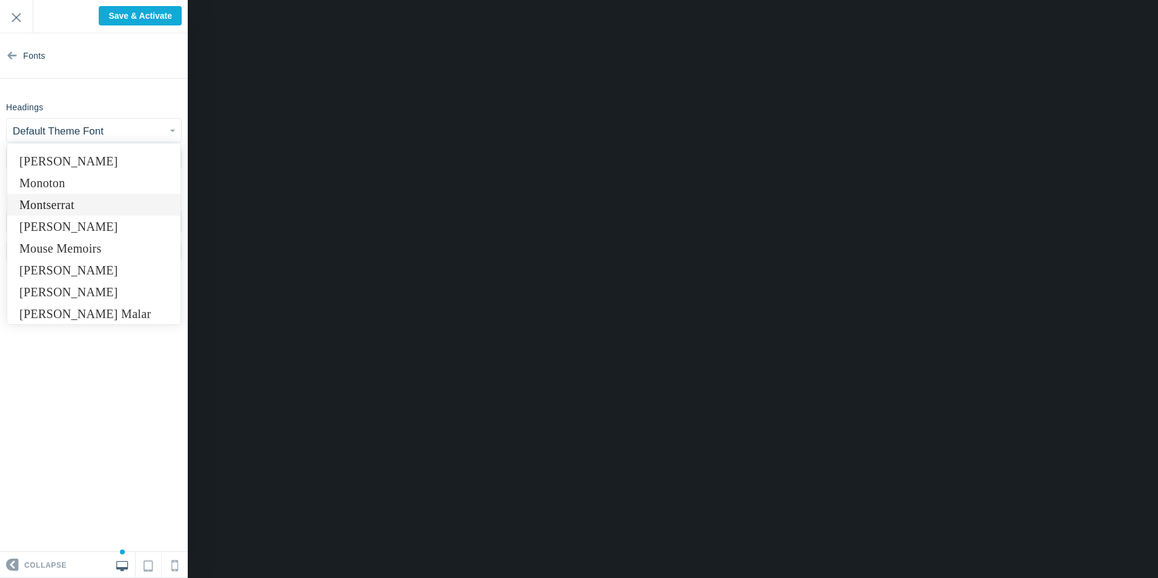
click at [76, 208] on link "Montserrat" at bounding box center [93, 205] width 173 height 22
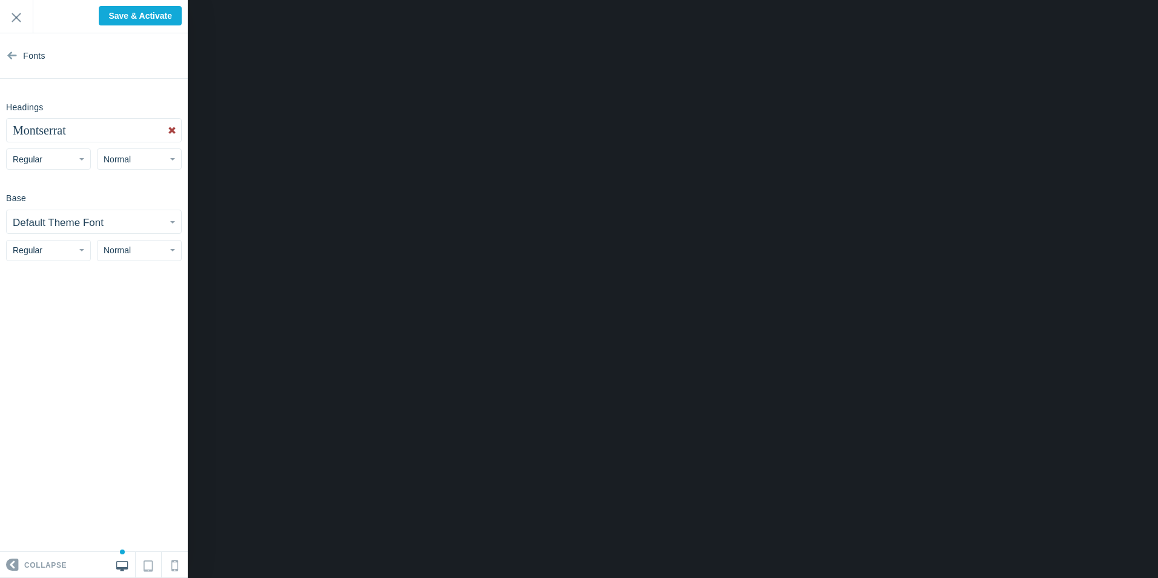
click at [50, 158] on button "Regular" at bounding box center [48, 158] width 85 height 21
click at [34, 225] on link "Bold" at bounding box center [49, 229] width 84 height 22
click at [126, 162] on span "Normal" at bounding box center [117, 159] width 27 height 10
click at [117, 247] on link "Huge" at bounding box center [139, 251] width 84 height 22
click at [58, 222] on small "Default Theme Font" at bounding box center [58, 223] width 91 height 12
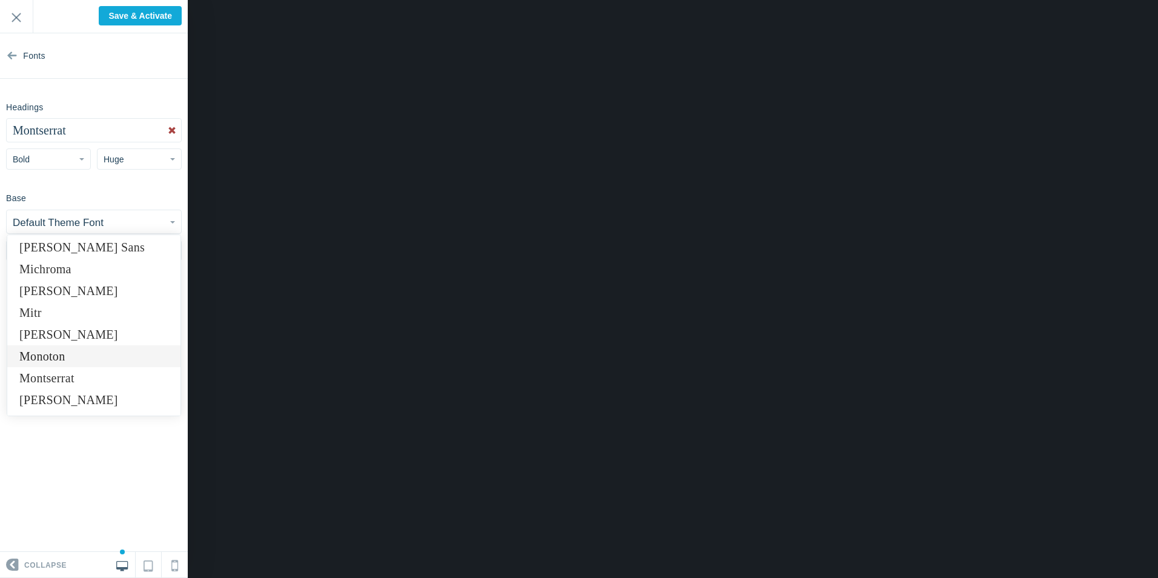
scroll to position [5692, 0]
click at [67, 357] on link "Montserrat" at bounding box center [93, 356] width 173 height 22
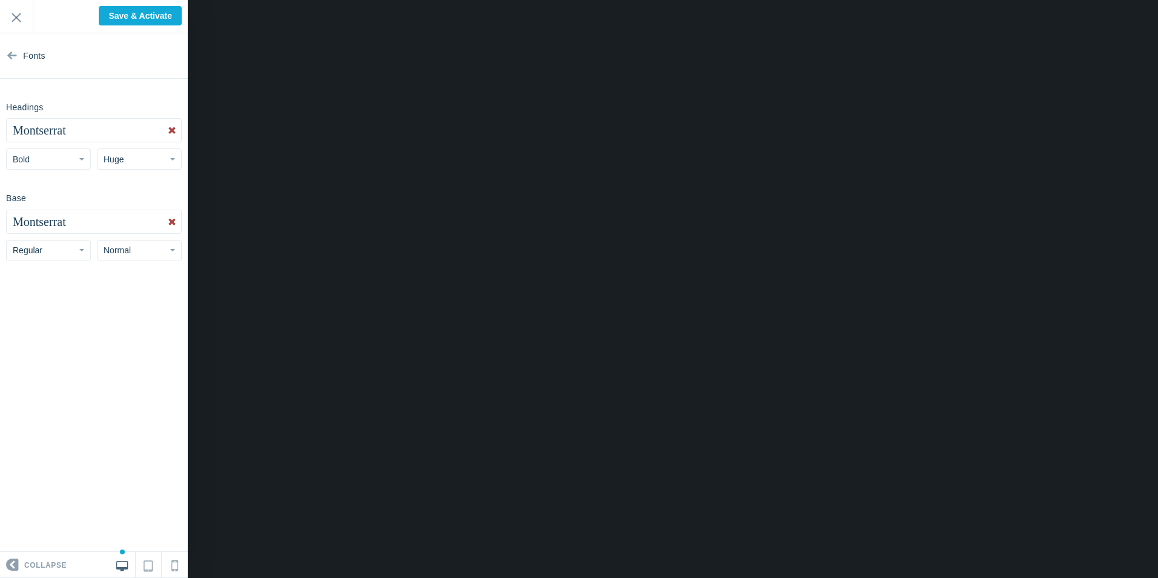
click at [51, 251] on button "Regular" at bounding box center [48, 250] width 85 height 21
click at [119, 310] on section "Fonts Headings Montserrat Abel Abhaya Libre Aboreto Abril Fatface Aclonica Acme…" at bounding box center [94, 292] width 188 height 518
click at [120, 255] on span "Normal" at bounding box center [117, 250] width 27 height 10
click at [65, 305] on section "Fonts Headings Montserrat Abel Abhaya Libre Aboreto Abril Fatface Aclonica Acme…" at bounding box center [94, 292] width 188 height 518
click at [13, 54] on icon at bounding box center [12, 52] width 10 height 45
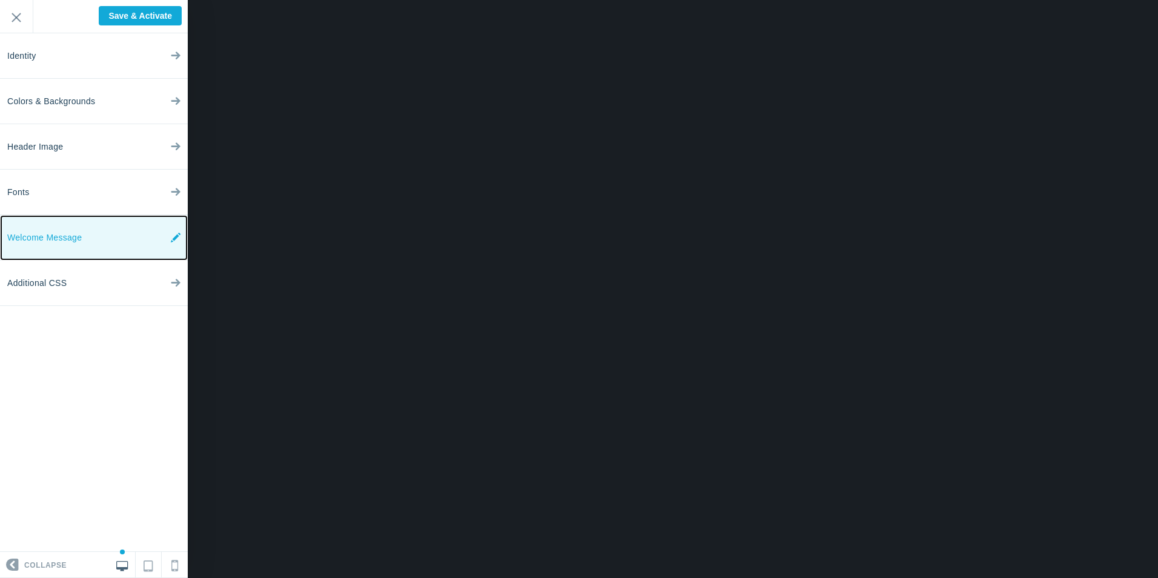
click at [61, 234] on span "Welcome Message" at bounding box center [44, 237] width 74 height 45
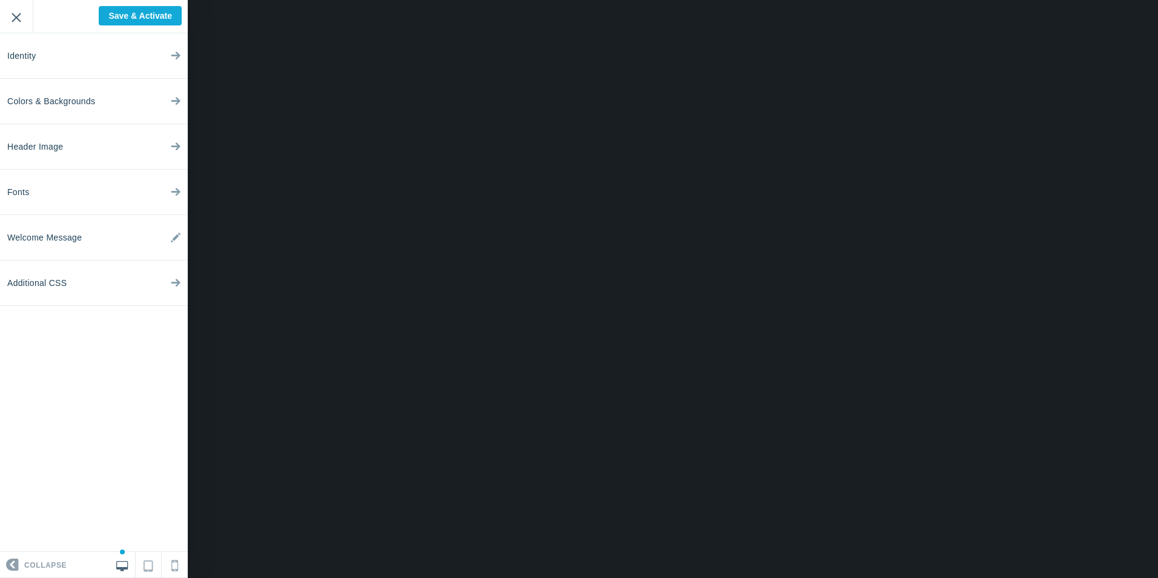
click at [20, 21] on input "Exit" at bounding box center [16, 16] width 33 height 33
click at [70, 101] on span "Colors & Backgrounds" at bounding box center [51, 101] width 88 height 45
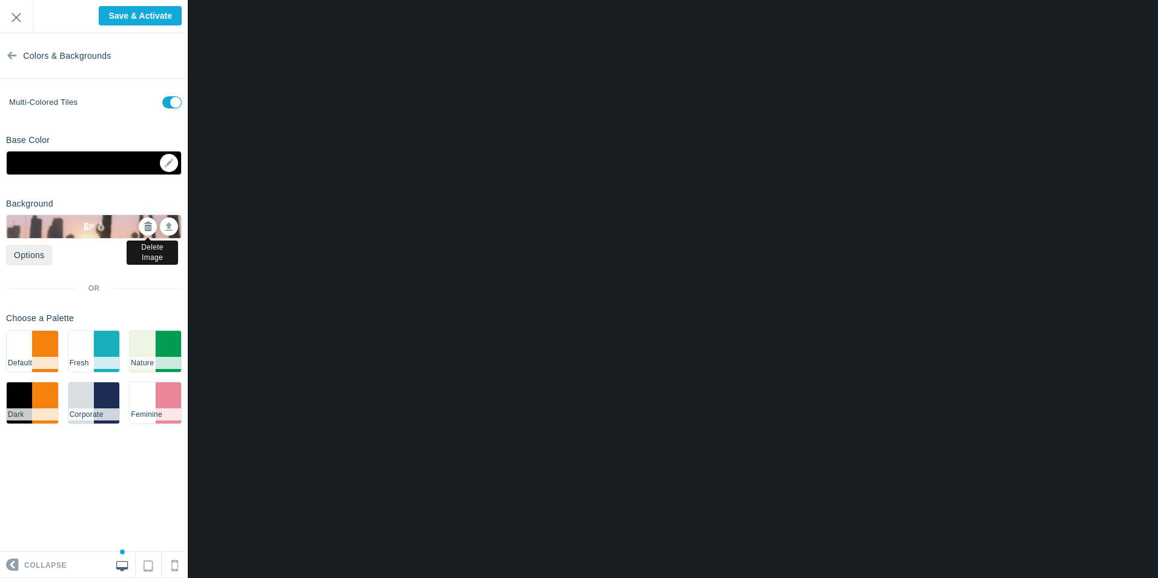
click at [148, 226] on icon at bounding box center [148, 226] width 8 height 8
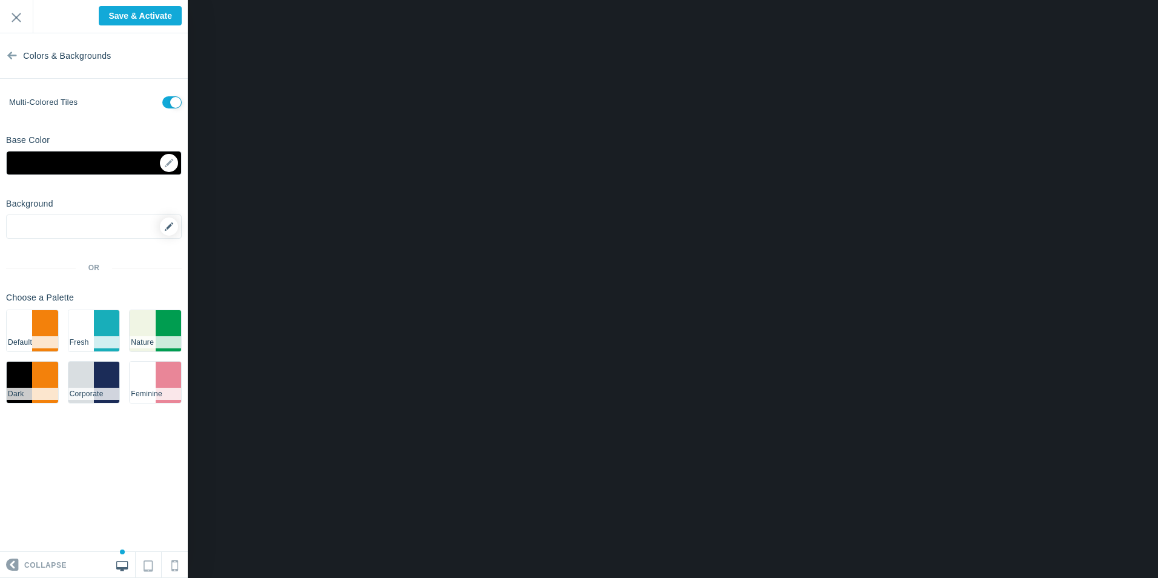
click at [167, 227] on icon at bounding box center [169, 226] width 8 height 8
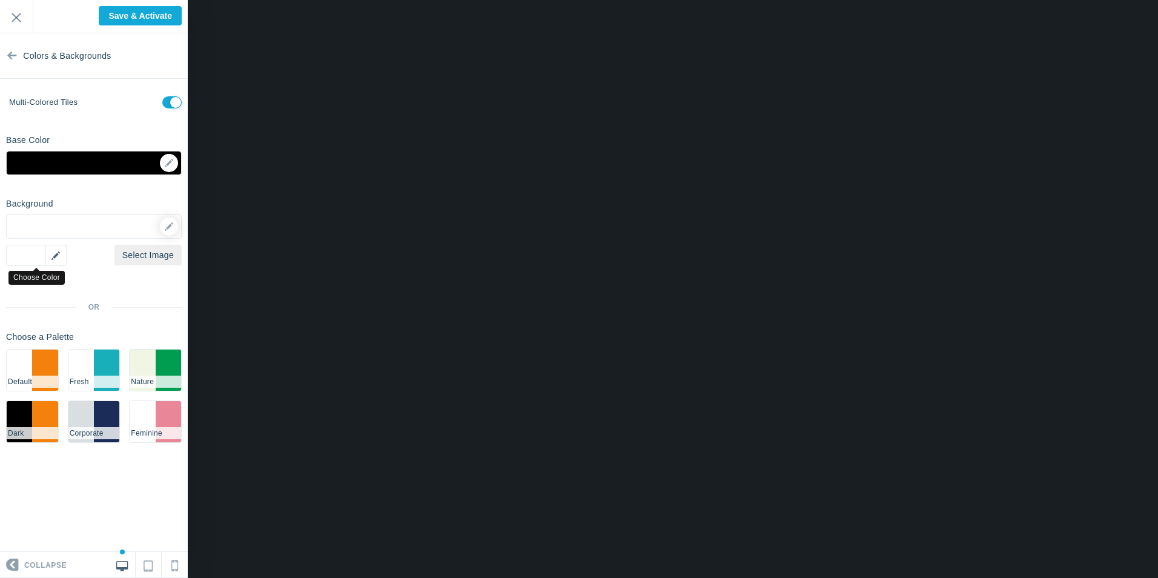
click at [55, 253] on div "▼" at bounding box center [36, 255] width 61 height 21
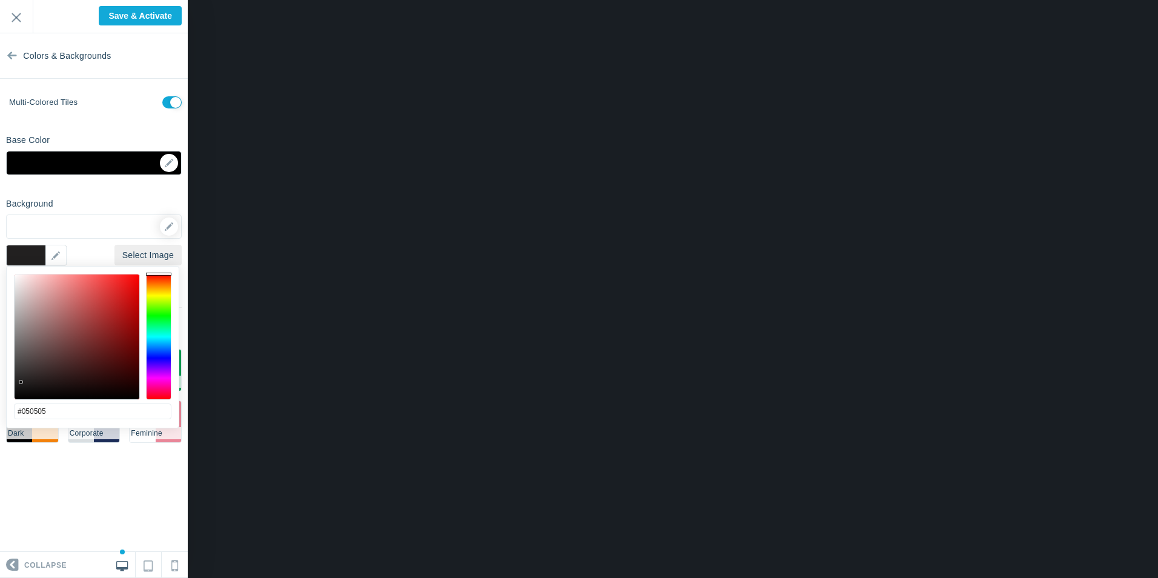
type input "#000000"
drag, startPoint x: 74, startPoint y: 302, endPoint x: 7, endPoint y: 411, distance: 128.1
click at [7, 411] on div "#000000 cancel choose" at bounding box center [93, 434] width 172 height 337
click at [113, 191] on section "Colors & Backgrounds Multi-colored tiles Base Color #000000 ▼ Background Option…" at bounding box center [94, 292] width 188 height 518
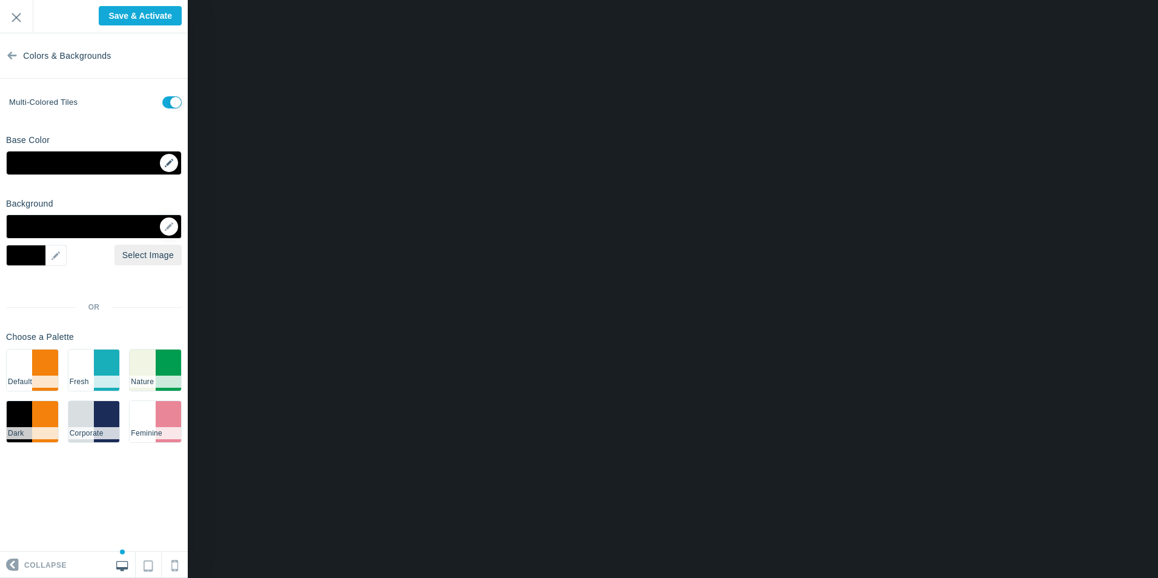
click at [165, 164] on div "▼" at bounding box center [94, 166] width 174 height 30
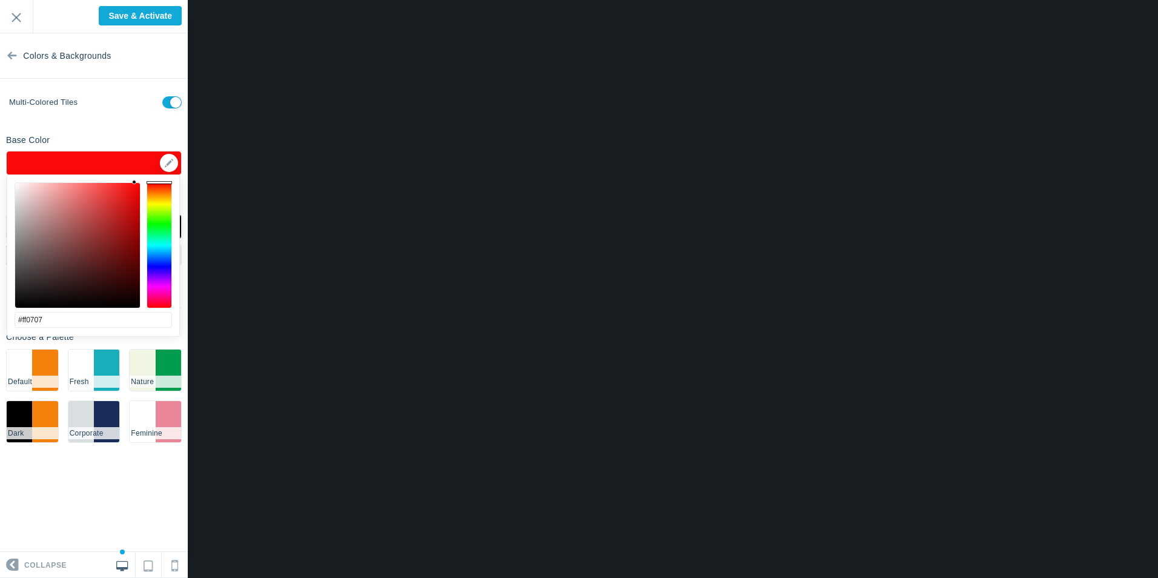
drag, startPoint x: 102, startPoint y: 211, endPoint x: 136, endPoint y: 178, distance: 46.7
click at [136, 178] on div "#ff0707 cancel choose" at bounding box center [93, 343] width 172 height 337
click at [128, 188] on div at bounding box center [77, 245] width 125 height 125
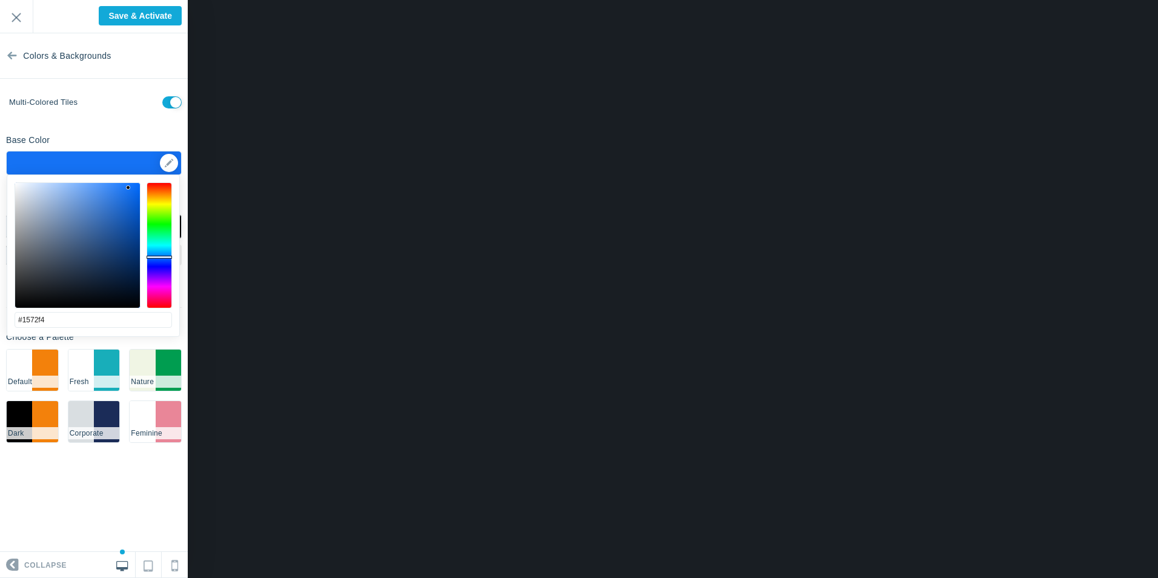
click at [153, 257] on div at bounding box center [159, 245] width 25 height 126
drag, startPoint x: 110, startPoint y: 219, endPoint x: 148, endPoint y: 171, distance: 61.7
click at [148, 0] on body "Loading... Loading... Collapse Identity Colors & Backgrounds Header Image Fonts…" at bounding box center [579, 0] width 1158 height 0
click at [164, 256] on div at bounding box center [159, 245] width 25 height 126
type input "#0072ff"
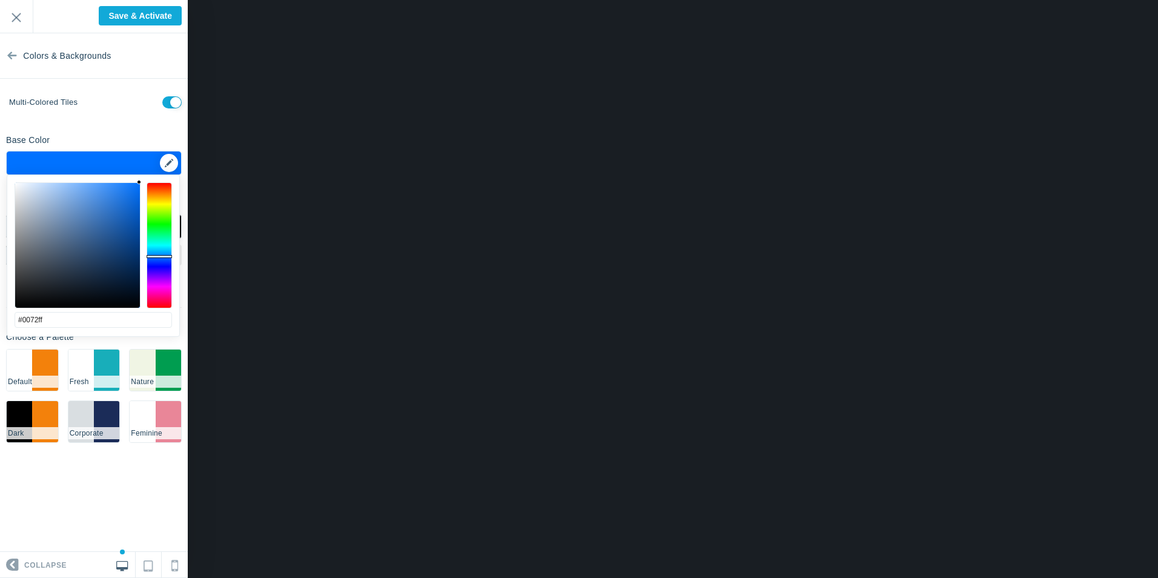
drag, startPoint x: 121, startPoint y: 217, endPoint x: 148, endPoint y: 167, distance: 57.2
click at [148, 0] on body "Loading... Loading... Collapse Identity Colors & Backgrounds Header Image Fonts…" at bounding box center [579, 0] width 1158 height 0
click at [163, 127] on section "Colors & Backgrounds Multi-colored tiles Base Color #000000 ▼ Background Option…" at bounding box center [94, 292] width 188 height 518
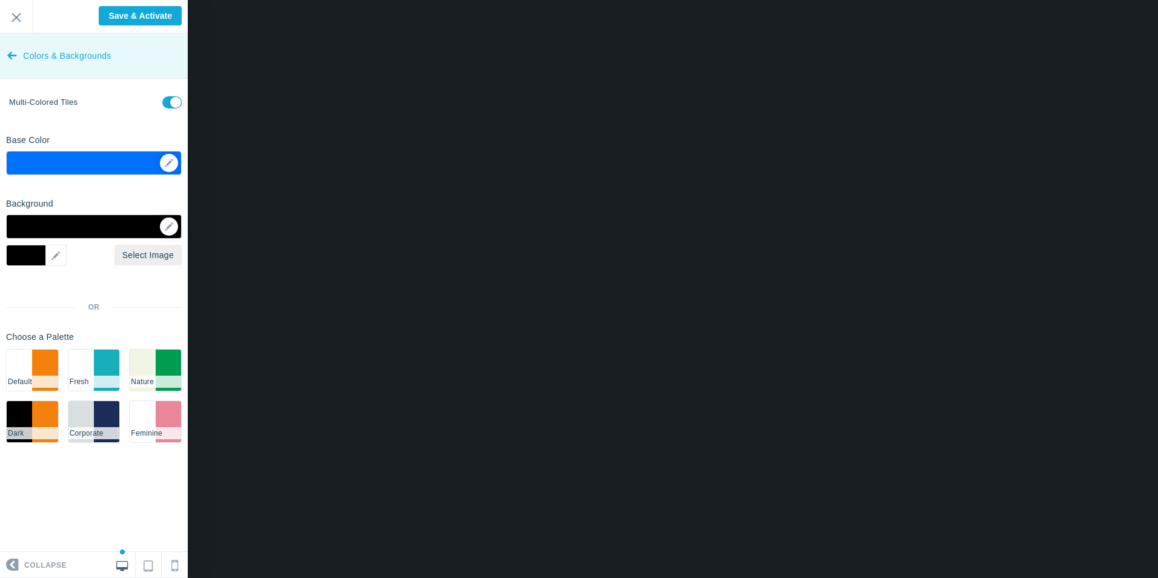
click at [19, 58] on link "Colors & Backgrounds" at bounding box center [94, 55] width 188 height 45
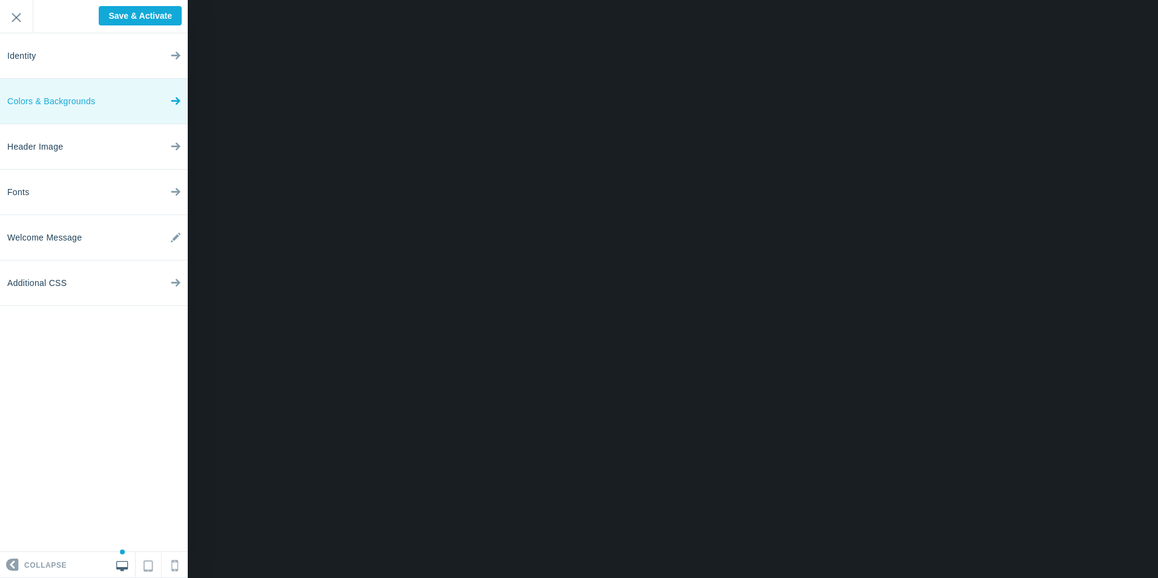
click at [83, 108] on span "Colors & Backgrounds" at bounding box center [51, 101] width 88 height 45
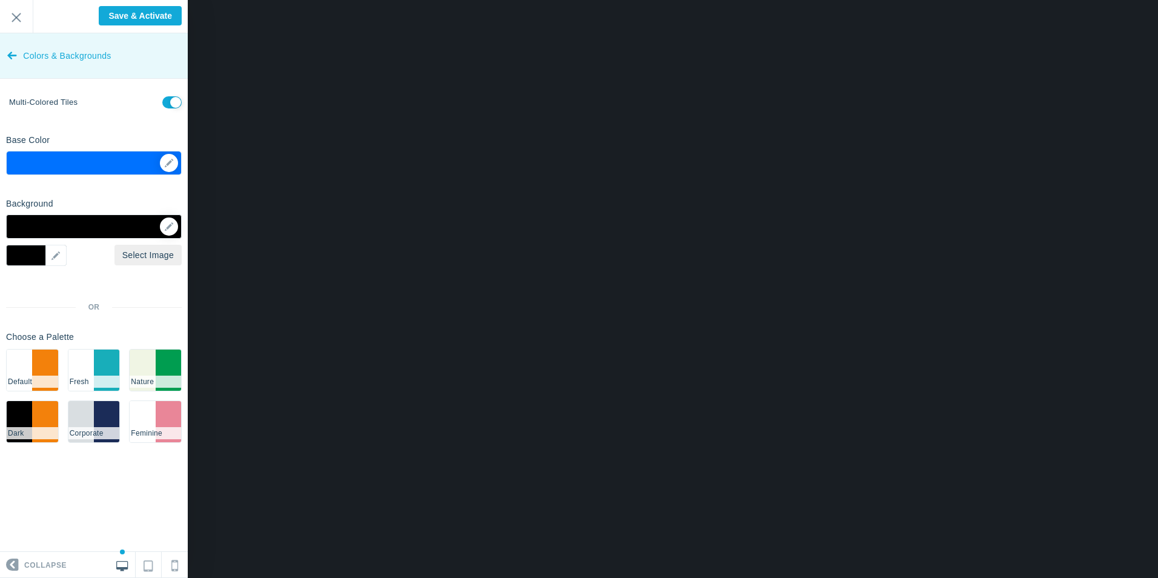
click at [17, 51] on link "Colors & Backgrounds" at bounding box center [94, 55] width 188 height 45
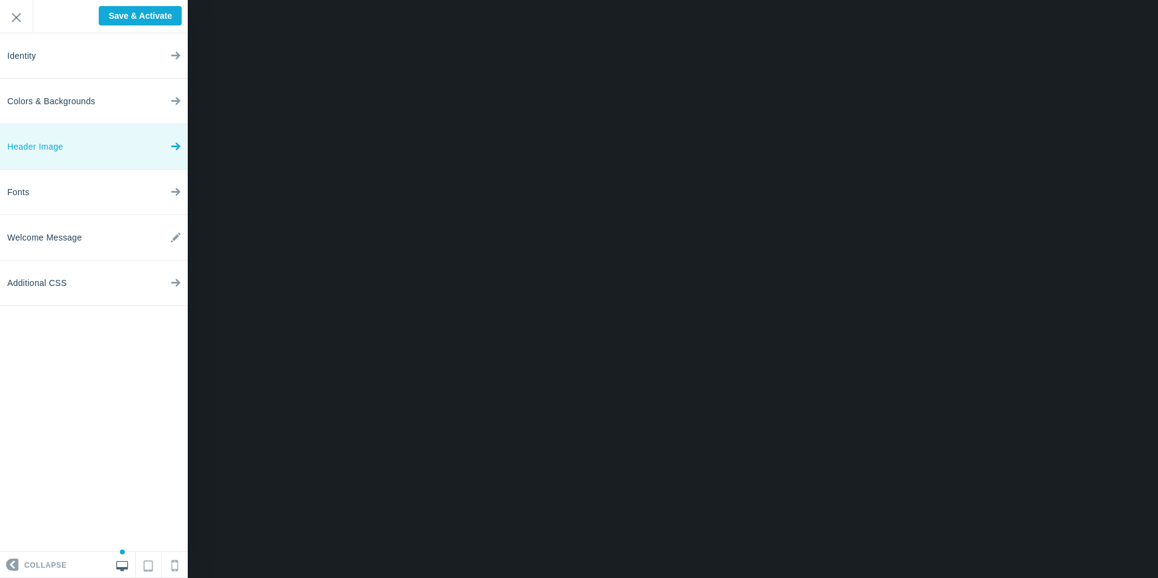
click at [74, 155] on link "Header Image" at bounding box center [94, 146] width 188 height 45
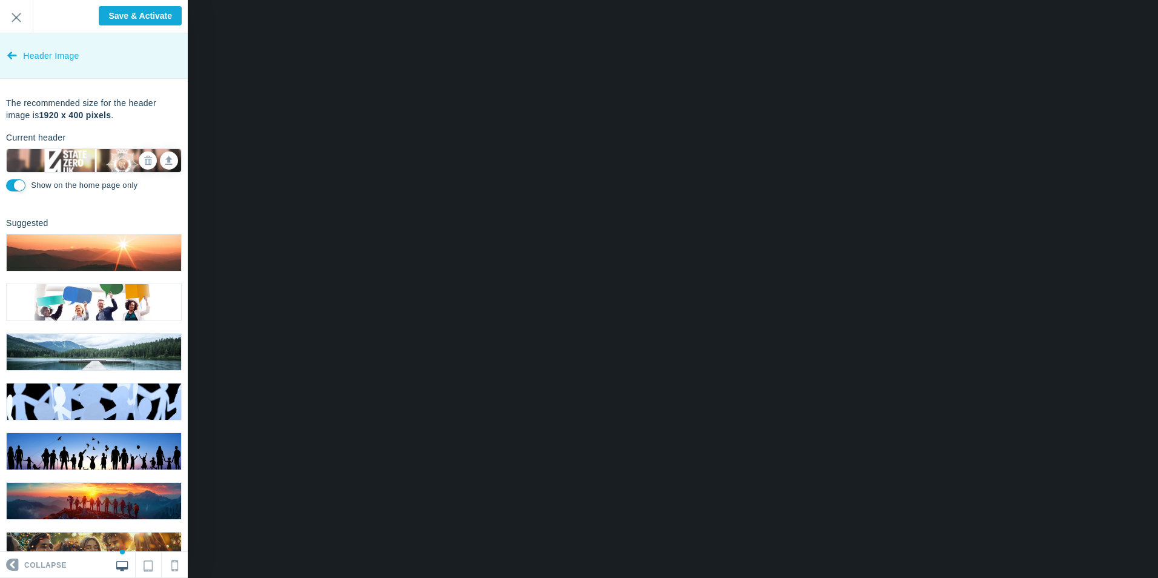
click at [17, 58] on link "Header Image" at bounding box center [94, 55] width 188 height 45
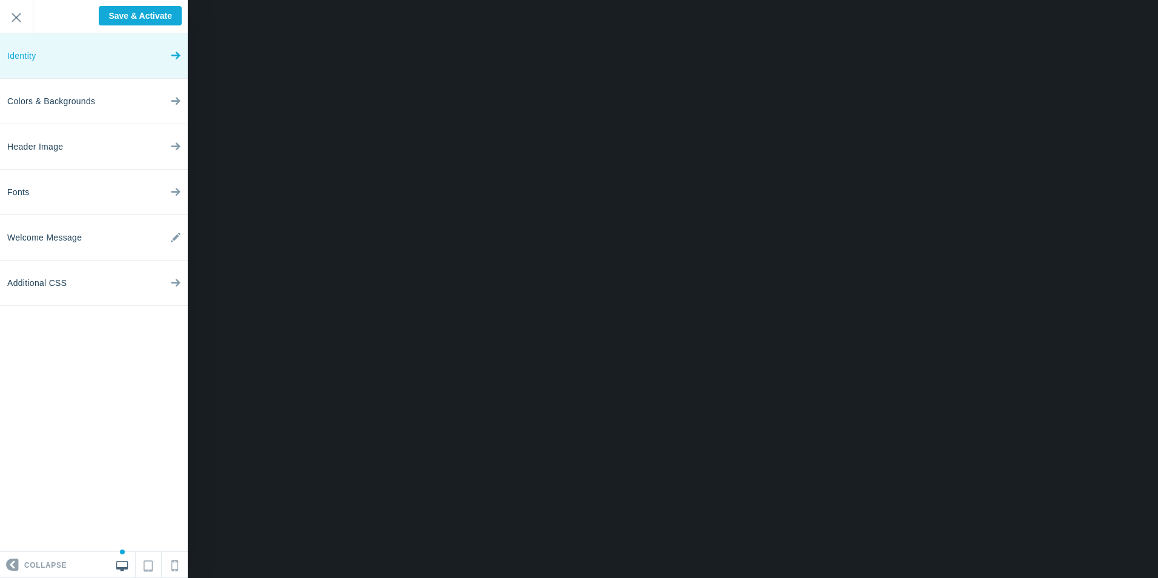
click at [68, 64] on link "Identity" at bounding box center [94, 55] width 188 height 45
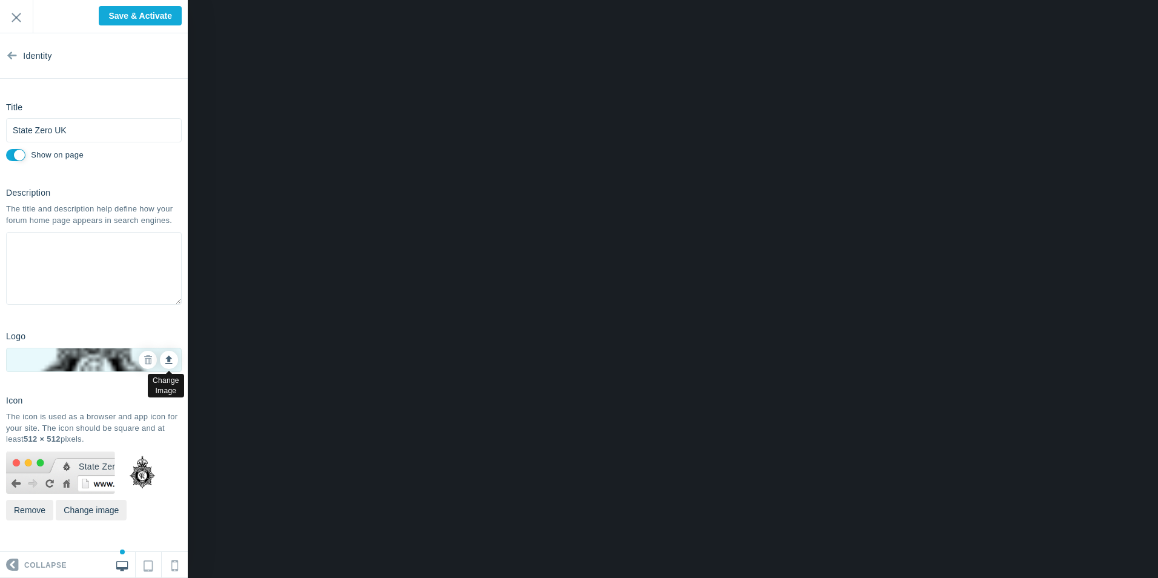
click at [168, 359] on icon at bounding box center [168, 358] width 7 height 8
type input "C:\fakepath\logo1-removebg-preview.png"
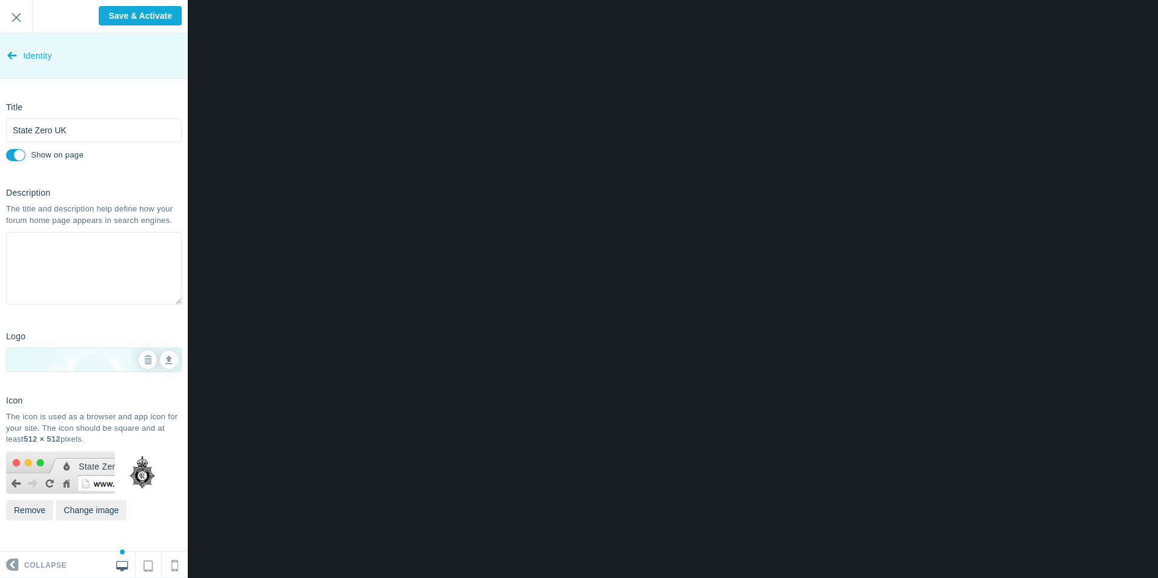
click at [18, 55] on link "Identity" at bounding box center [94, 55] width 188 height 45
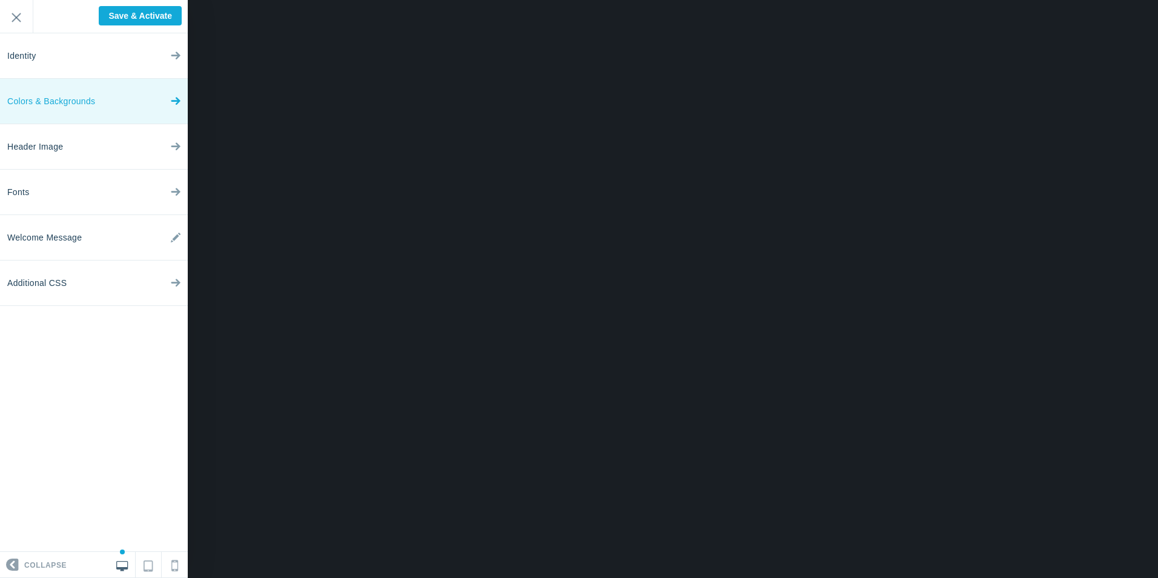
click at [65, 103] on span "Colors & Backgrounds" at bounding box center [51, 101] width 88 height 45
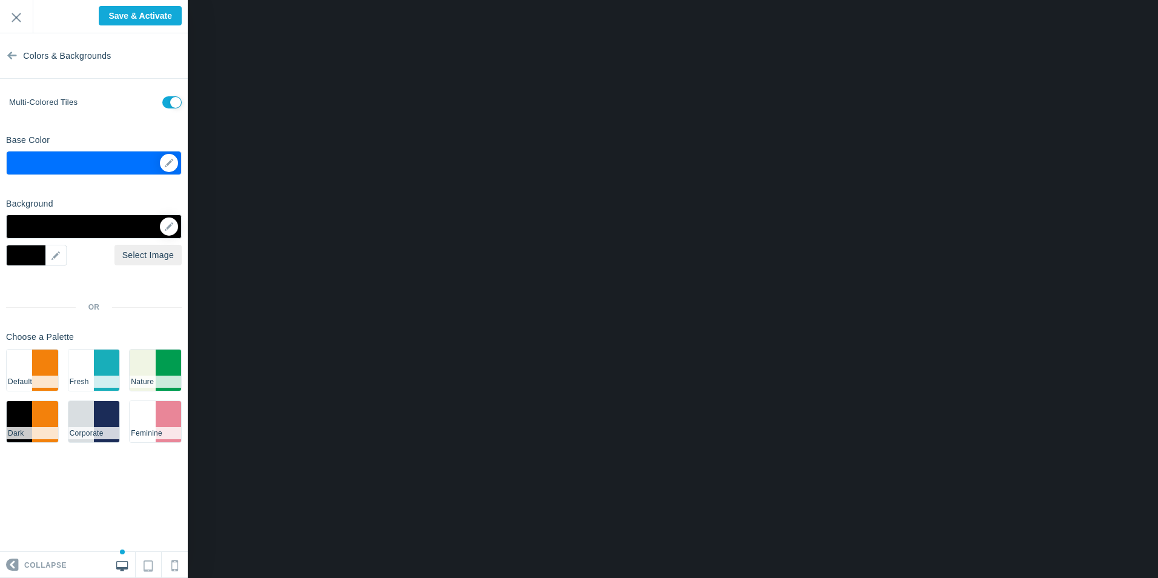
click at [172, 102] on input "checkbox" at bounding box center [171, 102] width 19 height 12
checkbox input "false"
click at [133, 14] on input "Save & Activate" at bounding box center [140, 15] width 83 height 19
type input "Saving..."
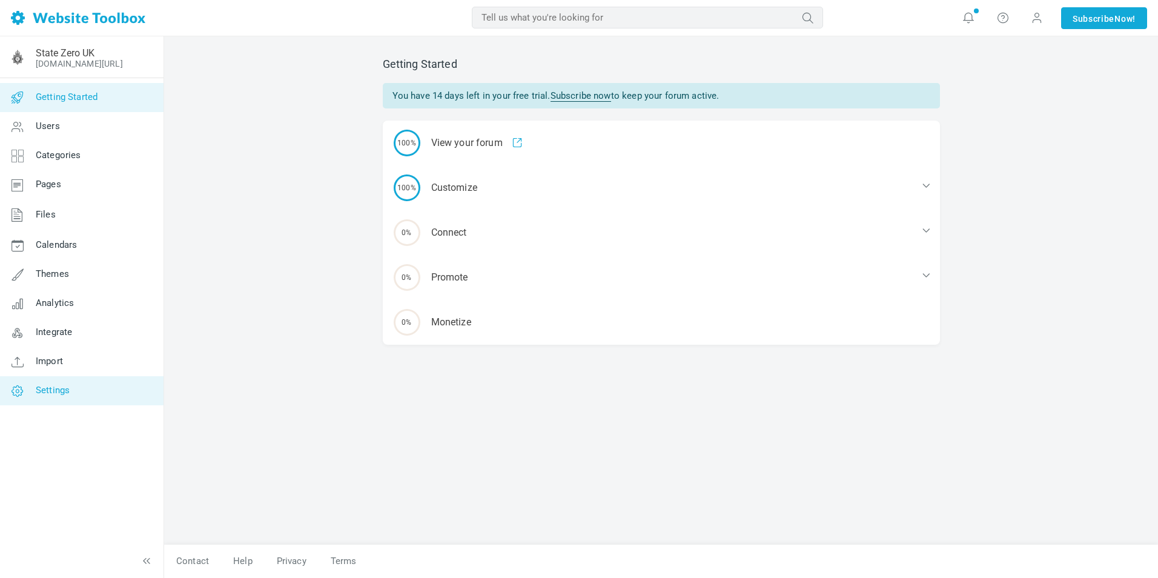
click at [58, 394] on span "Settings" at bounding box center [53, 390] width 34 height 11
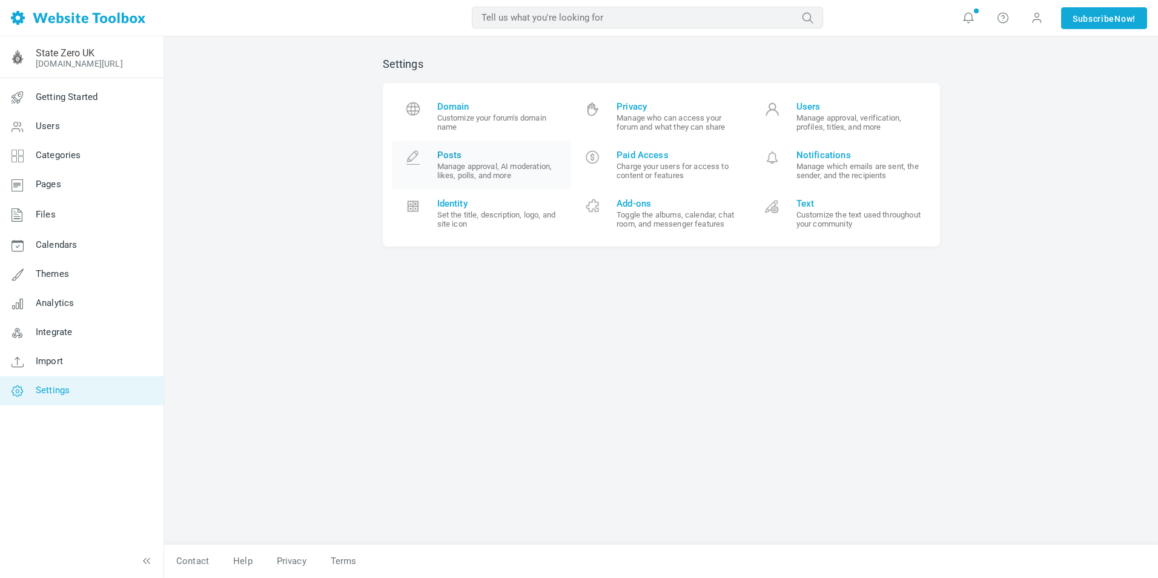
click at [510, 154] on span "Posts" at bounding box center [499, 155] width 125 height 11
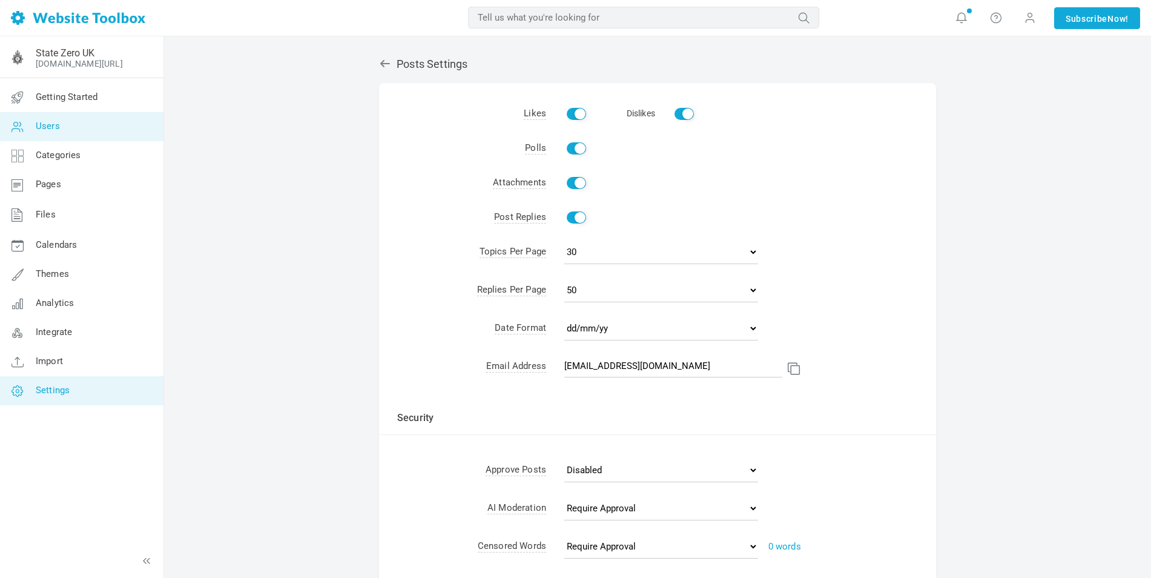
click at [56, 128] on span "Users" at bounding box center [48, 126] width 24 height 11
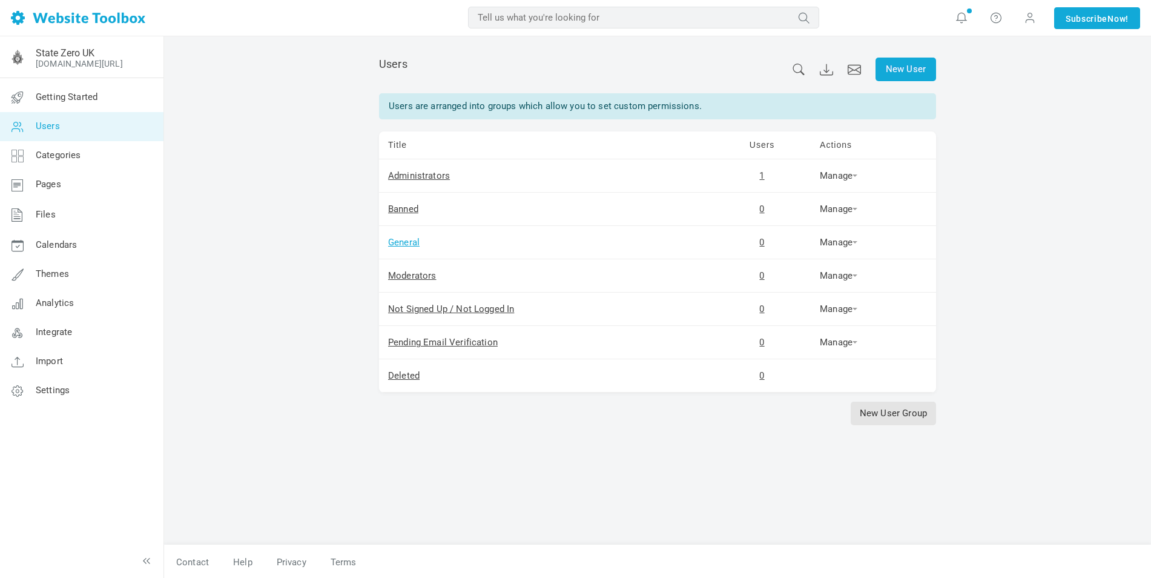
click at [406, 243] on link "General" at bounding box center [403, 242] width 31 height 11
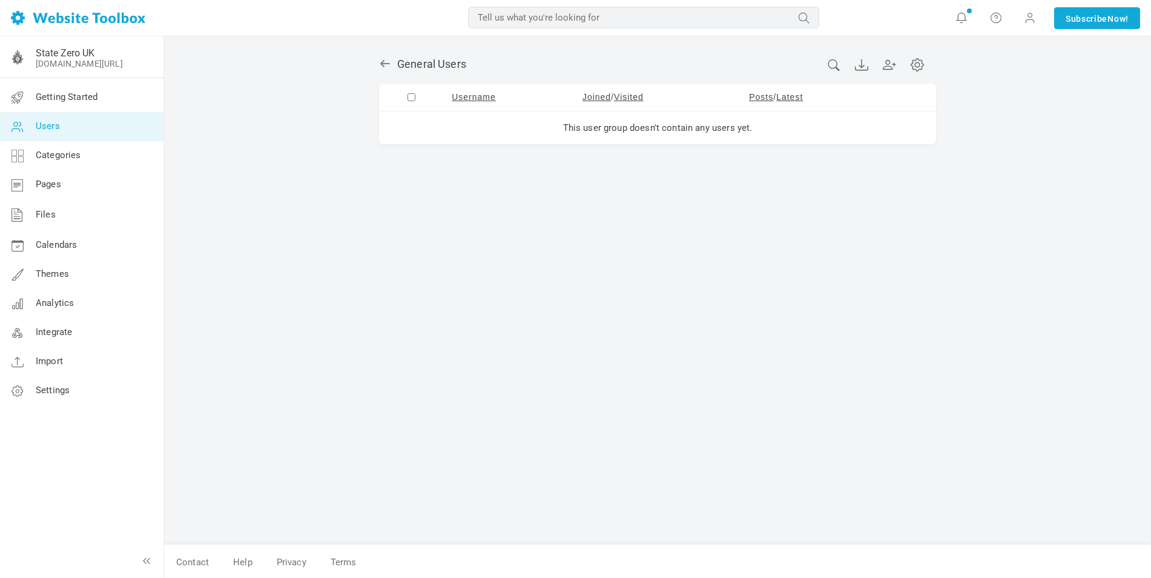
click at [387, 64] on icon at bounding box center [385, 63] width 10 height 7
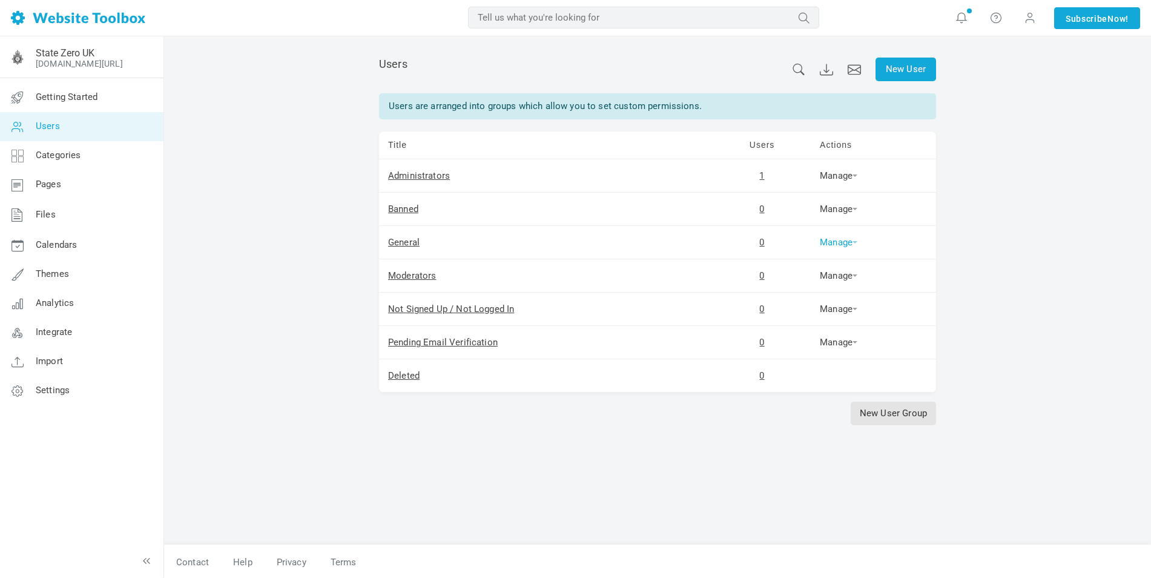
click at [839, 239] on link "Manage" at bounding box center [839, 242] width 38 height 11
click at [853, 263] on link "Permissions" at bounding box center [858, 261] width 82 height 25
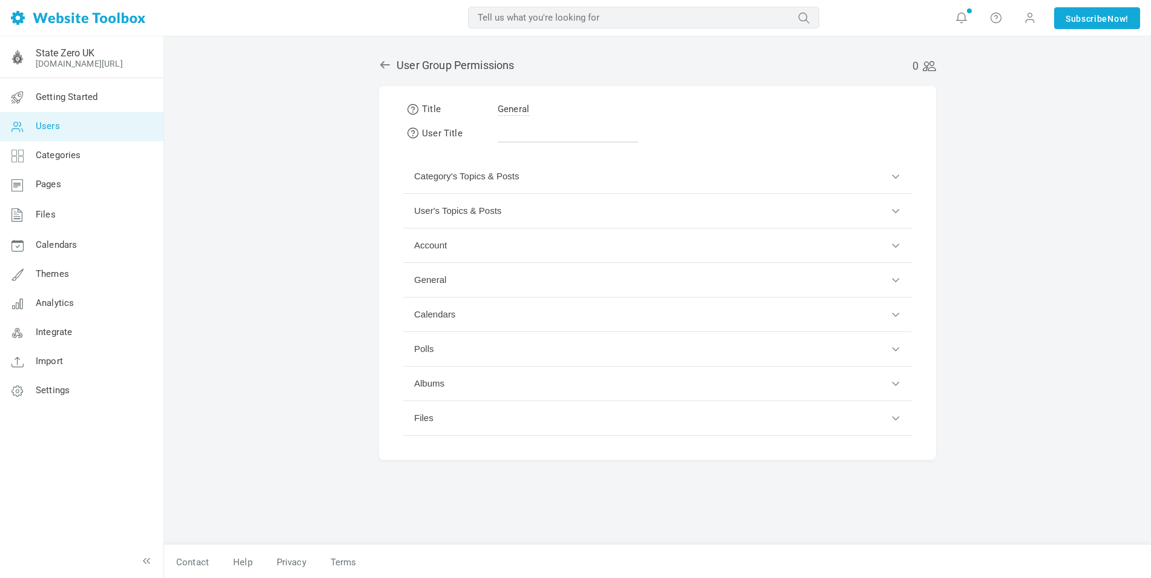
click at [476, 175] on button "Category's Topics & Posts" at bounding box center [657, 176] width 509 height 35
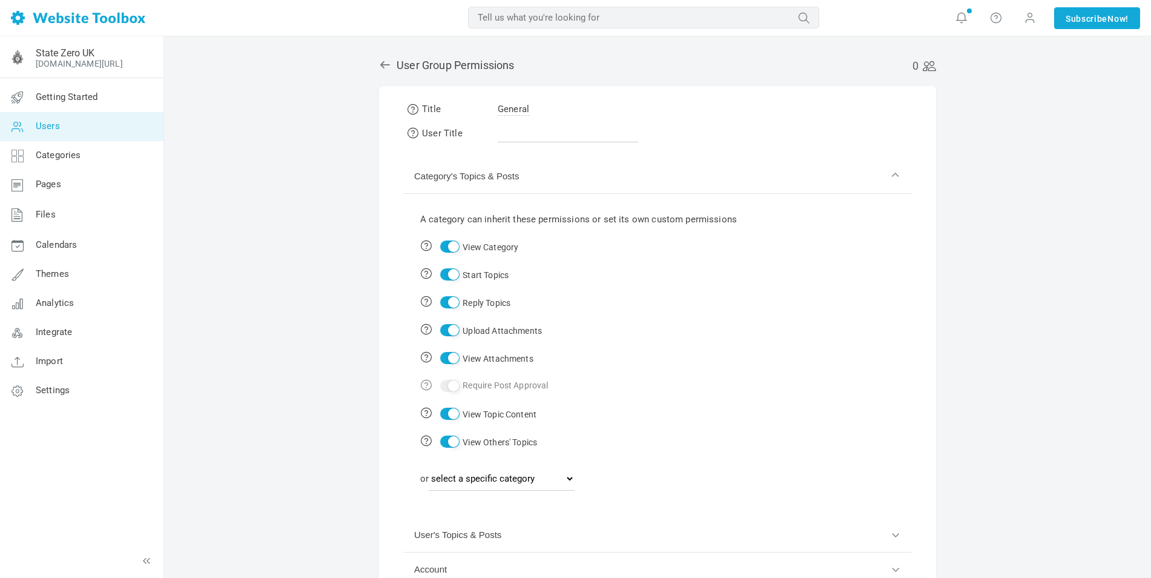
click at [475, 171] on button "Category's Topics & Posts" at bounding box center [657, 176] width 509 height 35
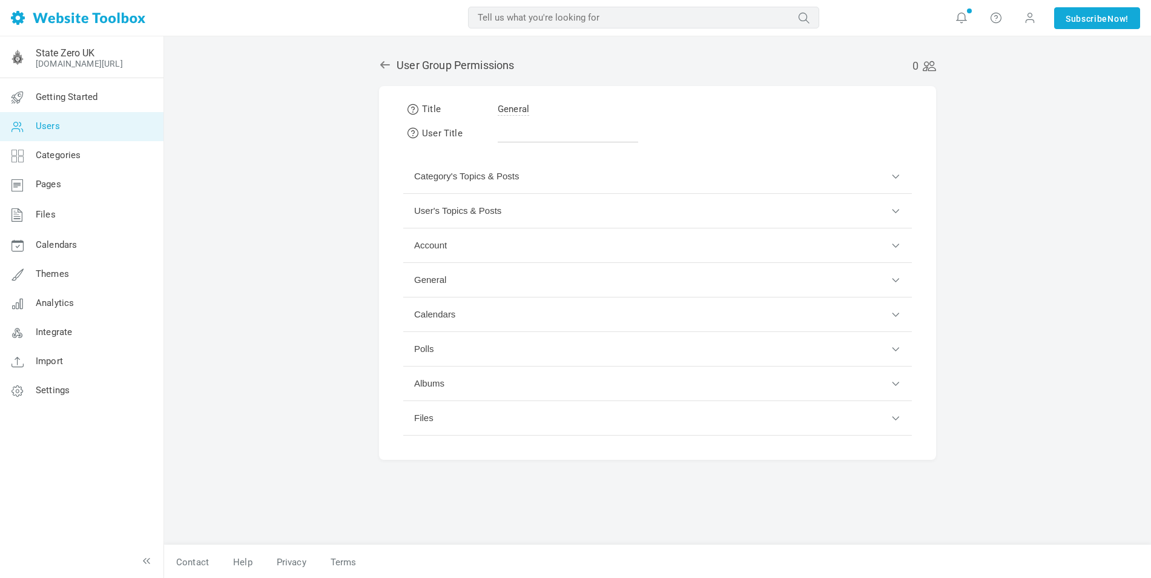
click at [460, 174] on button "Category's Topics & Posts" at bounding box center [657, 176] width 509 height 35
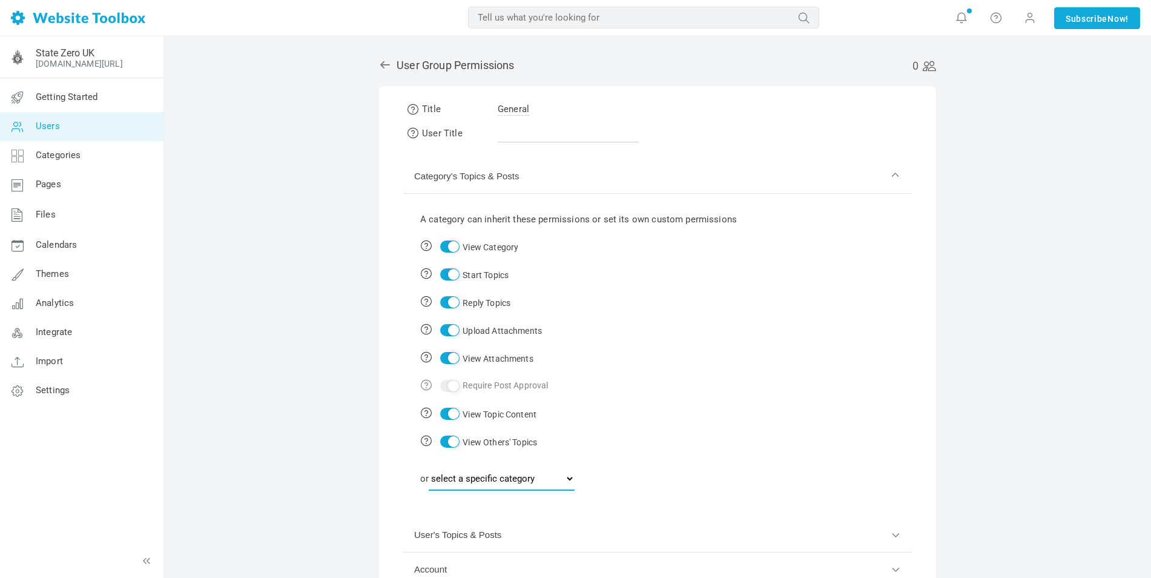
click at [468, 473] on select "select a specific category News General Administrators Only Developer Suggestio…" at bounding box center [502, 478] width 146 height 24
select select "989164"
click at [431, 466] on select "select a specific category News General Administrators Only Developer Suggestio…" at bounding box center [502, 478] width 146 height 24
select select
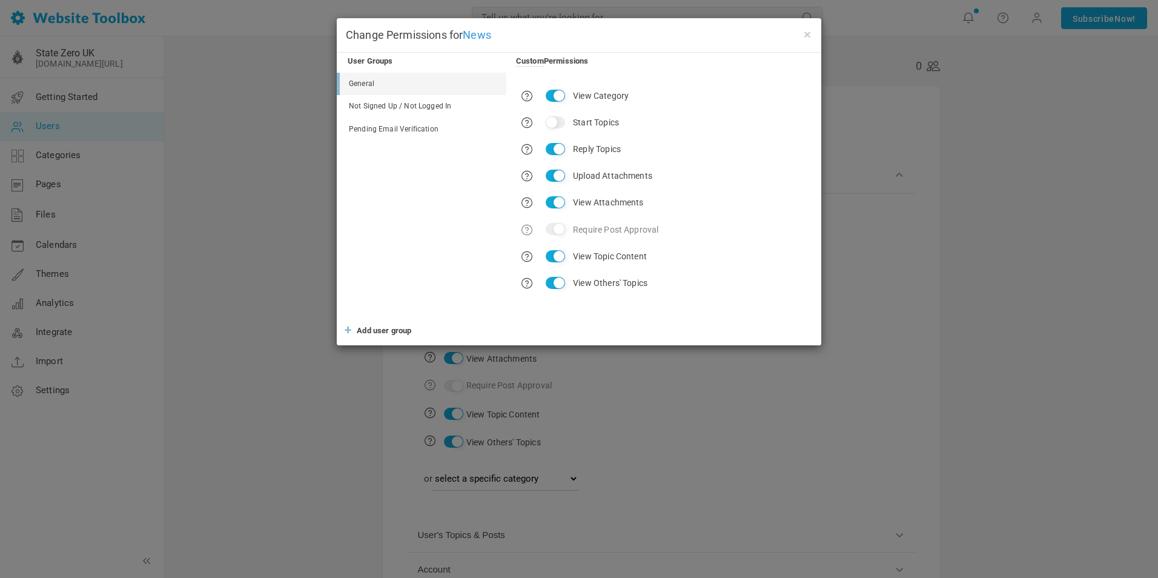
click at [560, 122] on input "Start Topics" at bounding box center [555, 122] width 19 height 12
checkbox input "false"
click at [805, 32] on button "×" at bounding box center [807, 33] width 10 height 13
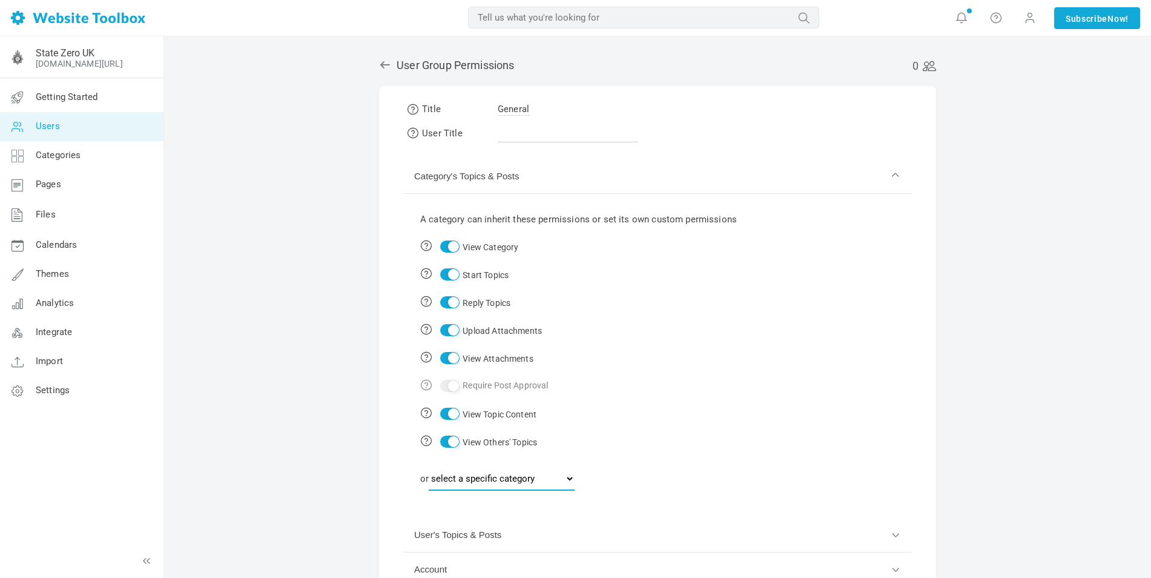
drag, startPoint x: 473, startPoint y: 478, endPoint x: 469, endPoint y: 463, distance: 15.0
click at [473, 478] on select "select a specific category News General Administrators Only Developer Suggestio…" at bounding box center [502, 478] width 146 height 24
select select "989164"
click at [431, 466] on select "select a specific category News General Administrators Only Developer Suggestio…" at bounding box center [502, 478] width 146 height 24
select select
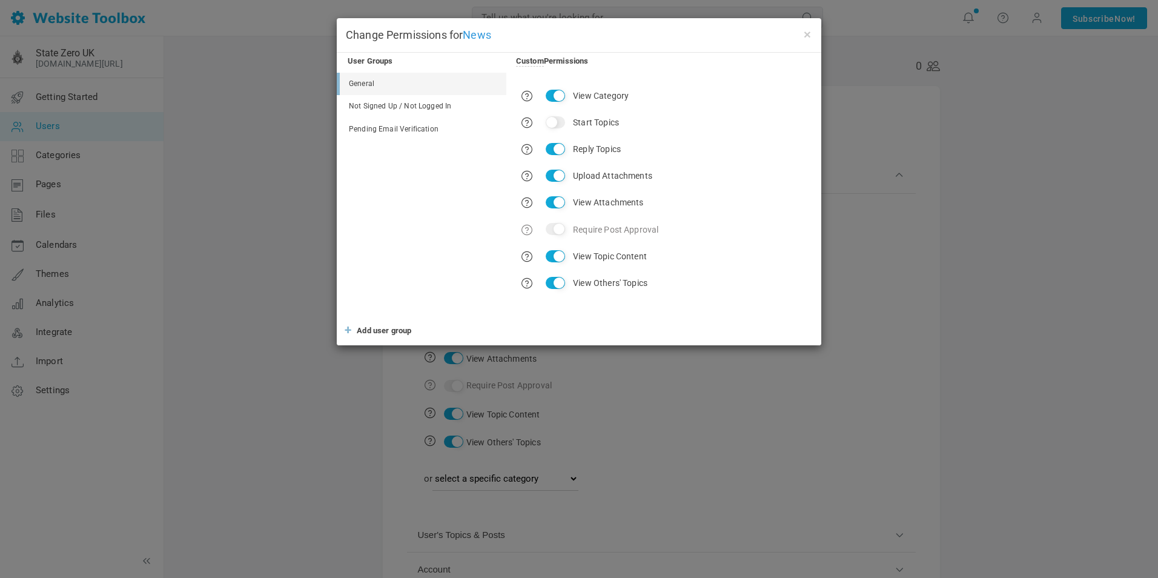
click at [443, 100] on link "Not Signed Up / Not Logged In" at bounding box center [423, 106] width 167 height 22
click at [428, 128] on link "Pending Email Verification" at bounding box center [423, 129] width 167 height 22
click at [804, 33] on button "×" at bounding box center [807, 33] width 10 height 13
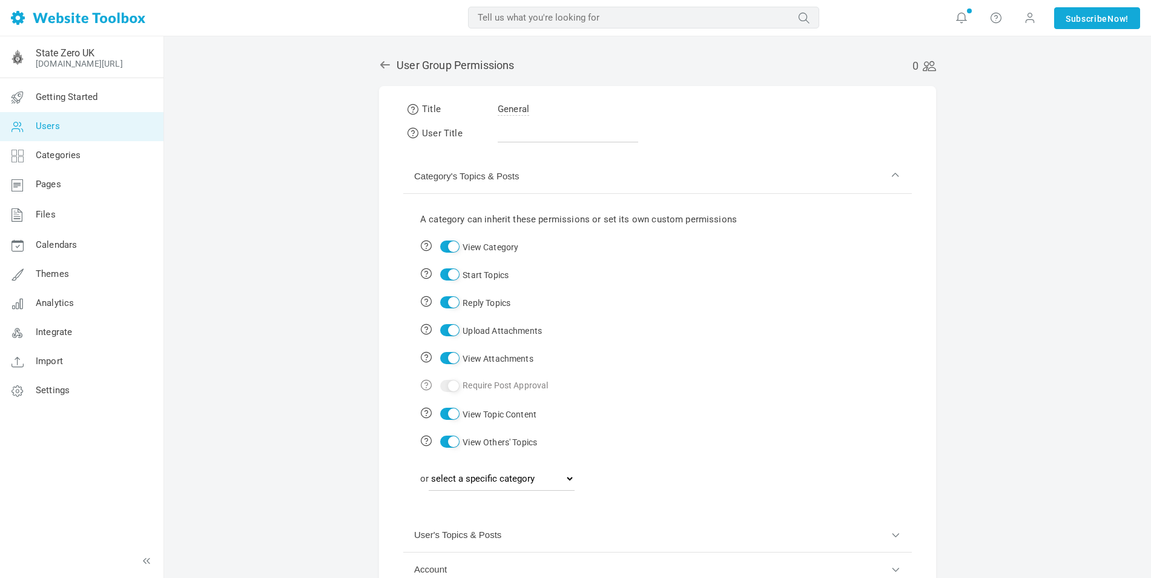
click at [1018, 95] on div "× Change Permissions for News User Groups Inherited Permissions General Not Sig…" at bounding box center [657, 442] width 987 height 812
click at [1109, 15] on span "Now!" at bounding box center [1118, 18] width 21 height 13
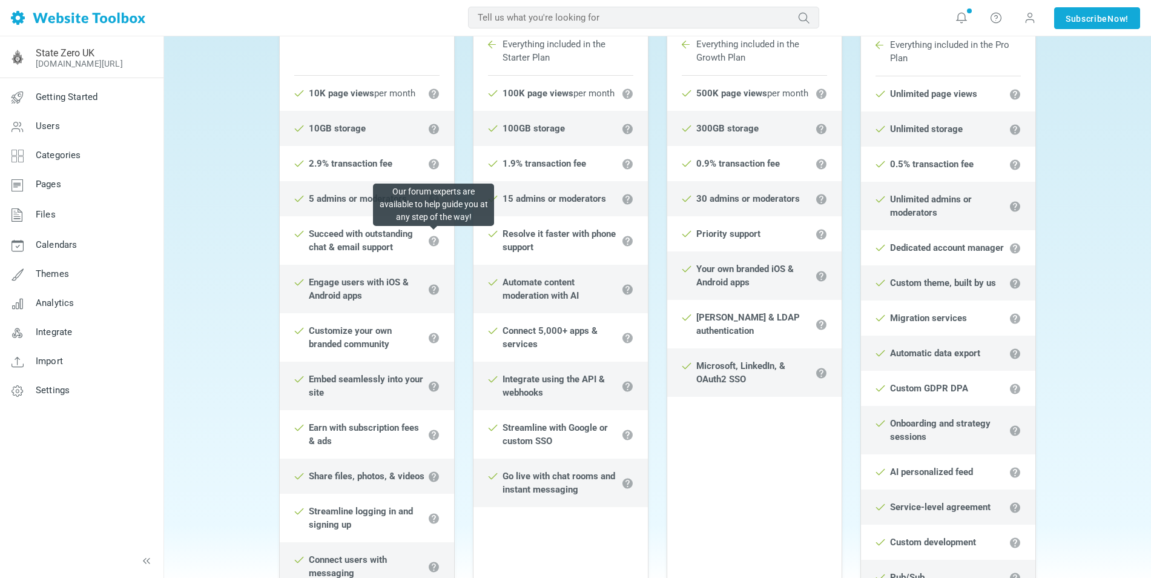
scroll to position [303, 0]
click at [240, 319] on div "Starter £ 39 GBP /month £ 35 GBP /month billed once yearly Starter Plan 10K pag…" at bounding box center [657, 306] width 969 height 826
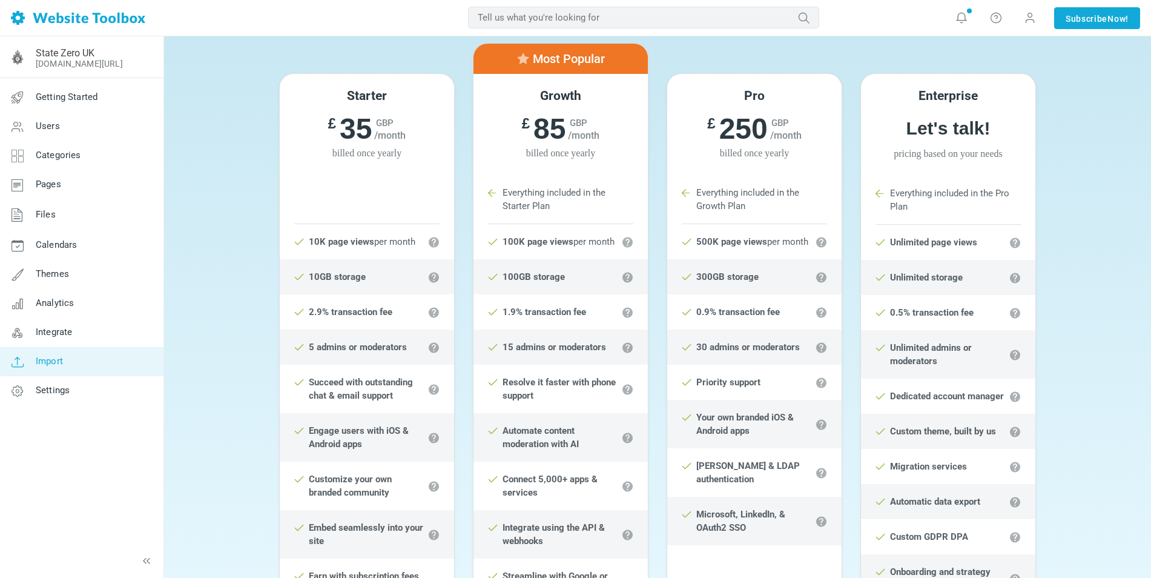
scroll to position [61, 0]
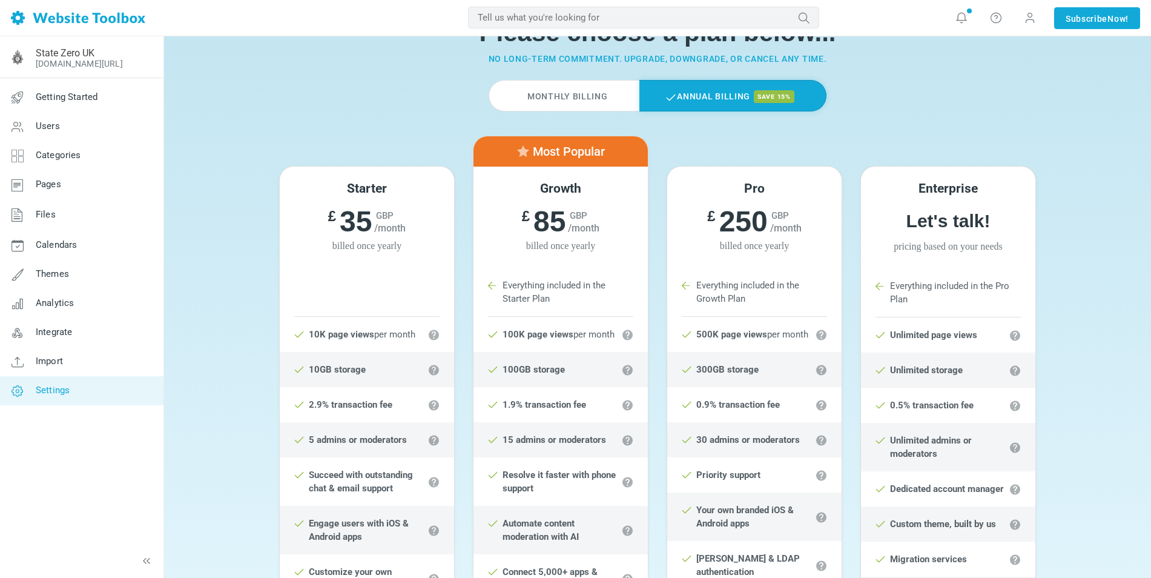
click at [58, 385] on span "Settings" at bounding box center [53, 390] width 34 height 11
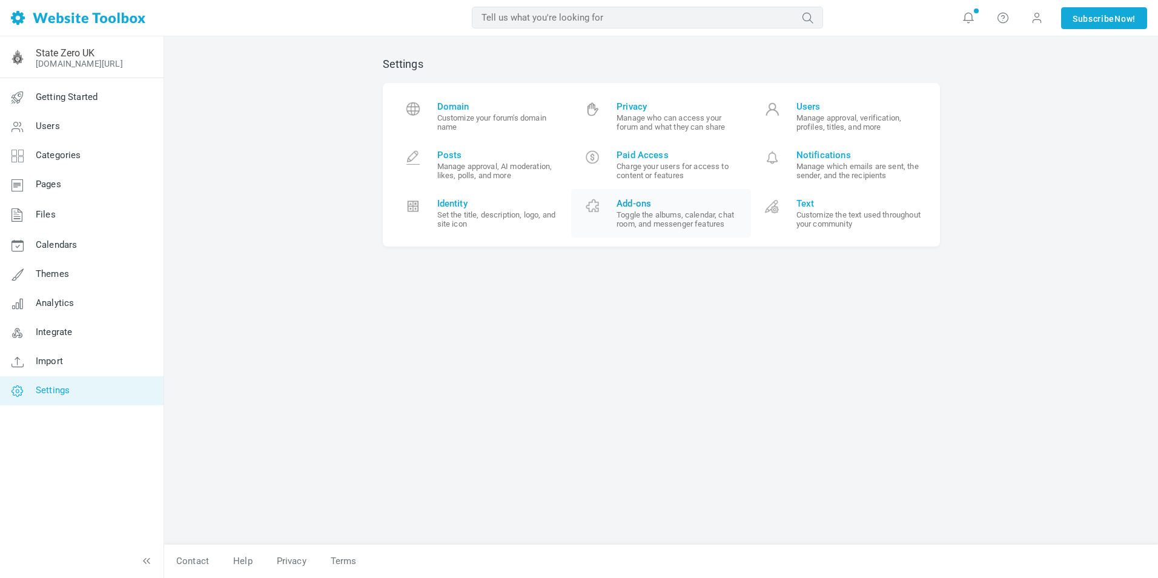
click at [692, 205] on span "Add-ons" at bounding box center [678, 203] width 125 height 11
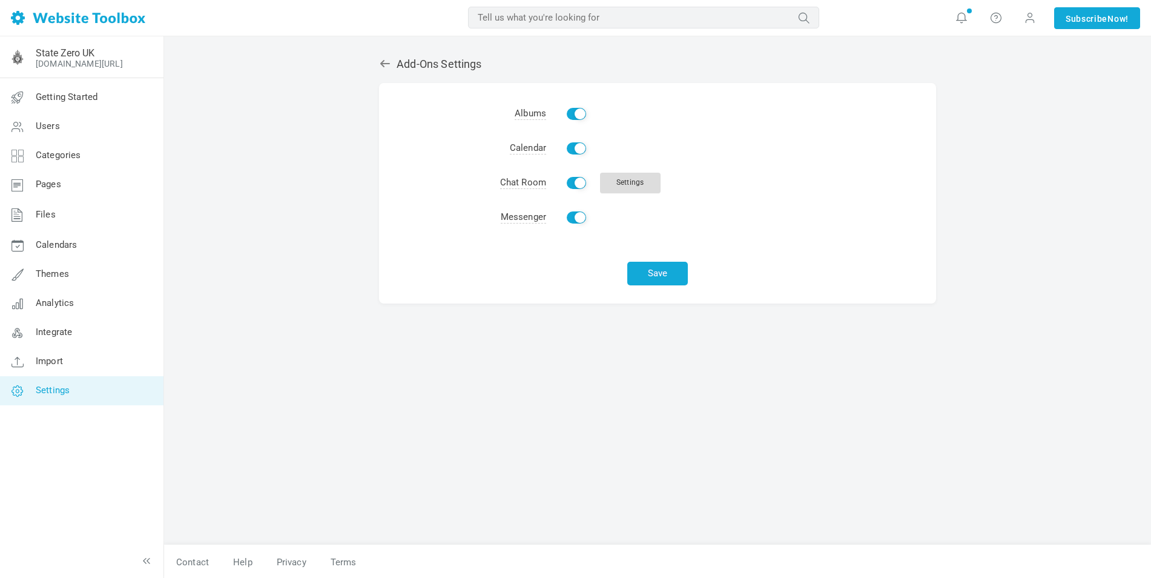
click at [641, 182] on link "Settings" at bounding box center [630, 183] width 61 height 21
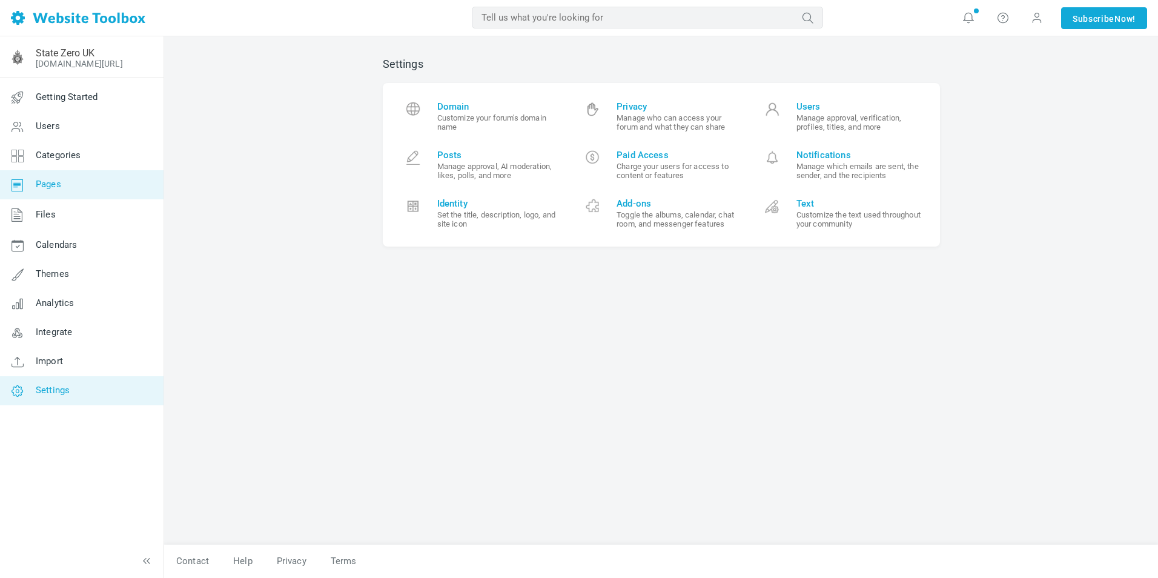
click at [56, 184] on span "Pages" at bounding box center [48, 184] width 25 height 11
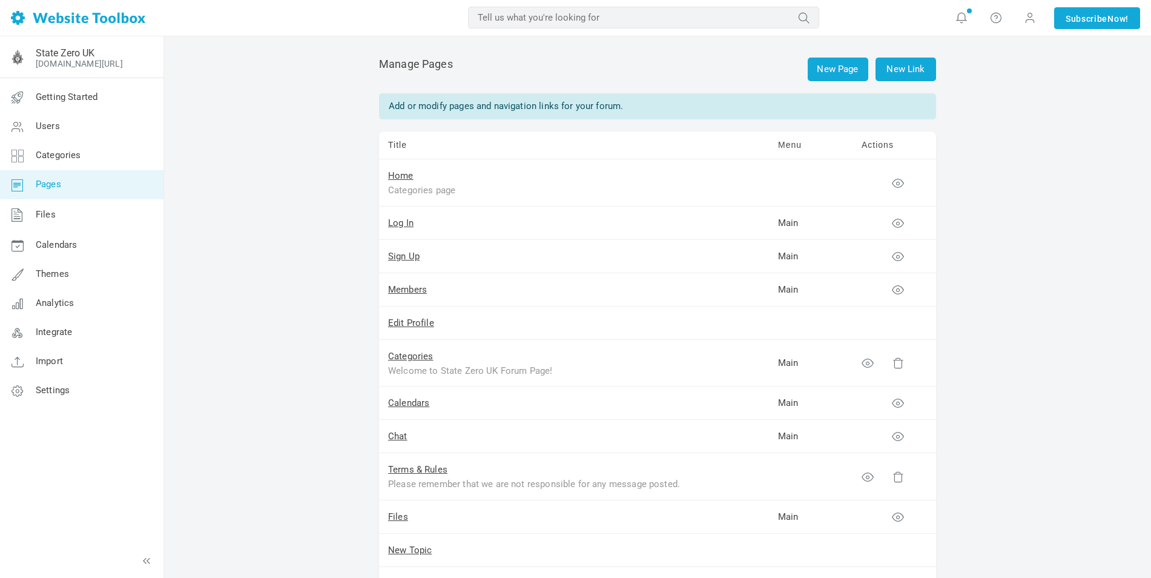
click at [786, 437] on td "Main" at bounding box center [811, 436] width 84 height 33
click at [899, 435] on icon at bounding box center [898, 436] width 12 height 12
click at [48, 379] on link "Settings" at bounding box center [81, 390] width 164 height 29
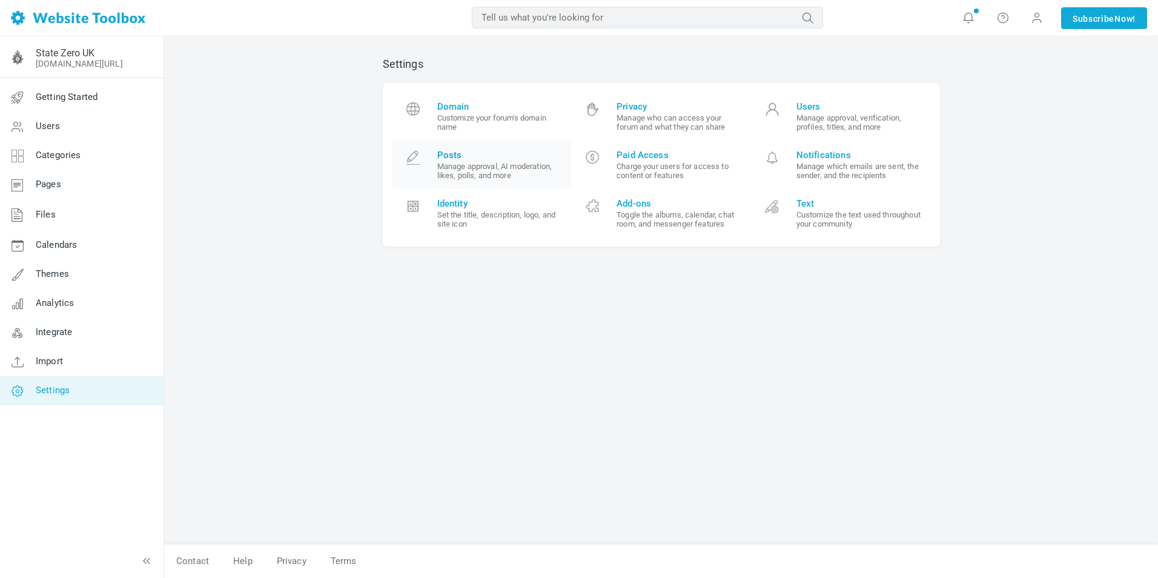
click at [464, 166] on small "Manage approval, AI moderation, likes, polls, and more" at bounding box center [499, 171] width 125 height 18
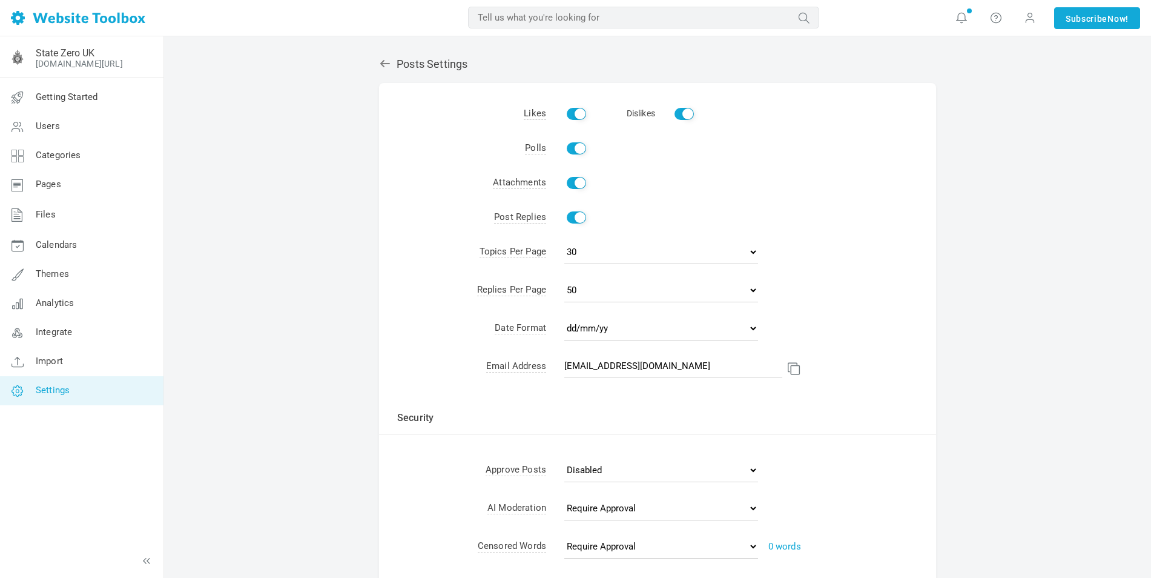
click at [386, 65] on icon at bounding box center [385, 64] width 12 height 12
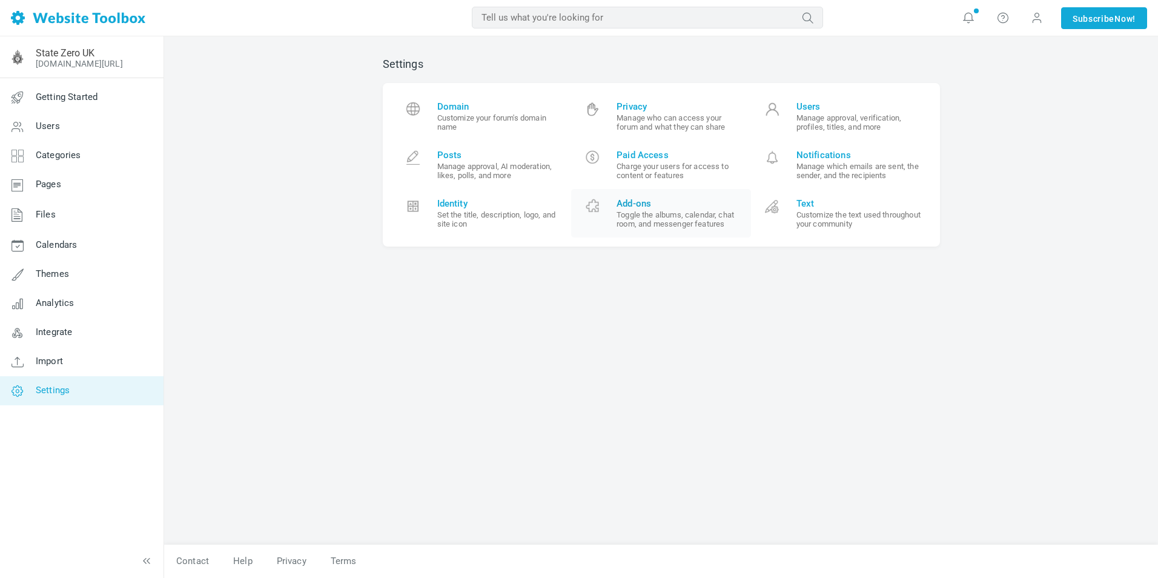
click at [667, 208] on span "Add-ons" at bounding box center [678, 203] width 125 height 11
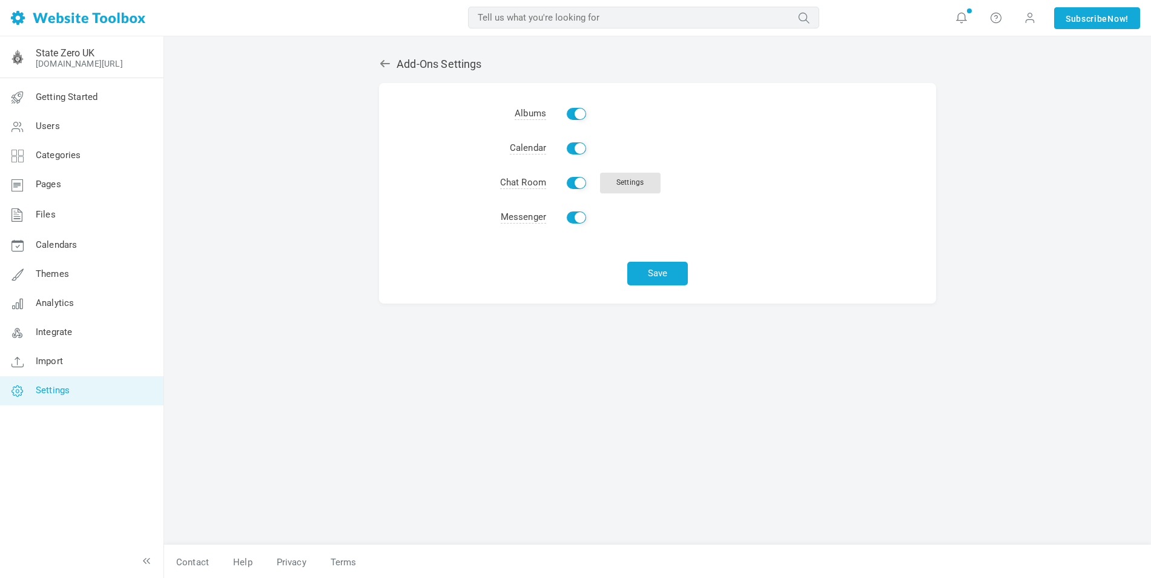
click at [575, 184] on input "Enable" at bounding box center [576, 183] width 19 height 12
checkbox input "false"
click at [655, 276] on button "Save" at bounding box center [657, 274] width 61 height 24
click at [52, 51] on link "State Zero UK" at bounding box center [65, 53] width 59 height 12
click at [88, 187] on link "Pages" at bounding box center [81, 184] width 164 height 29
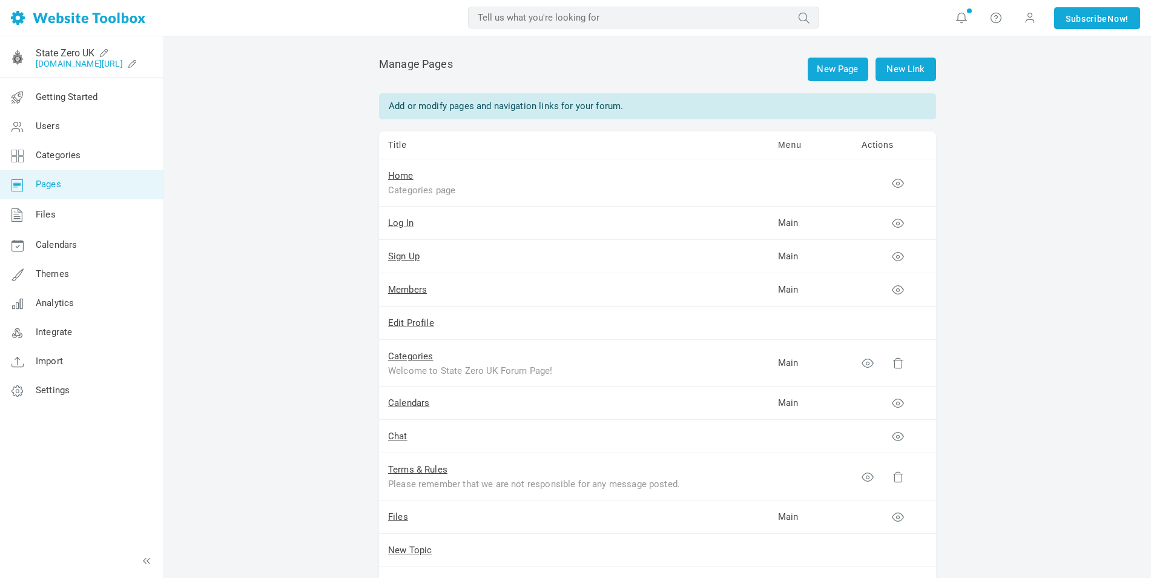
click at [118, 64] on link "[DOMAIN_NAME][URL]" at bounding box center [79, 64] width 87 height 10
click at [78, 151] on span "Categories" at bounding box center [58, 155] width 45 height 11
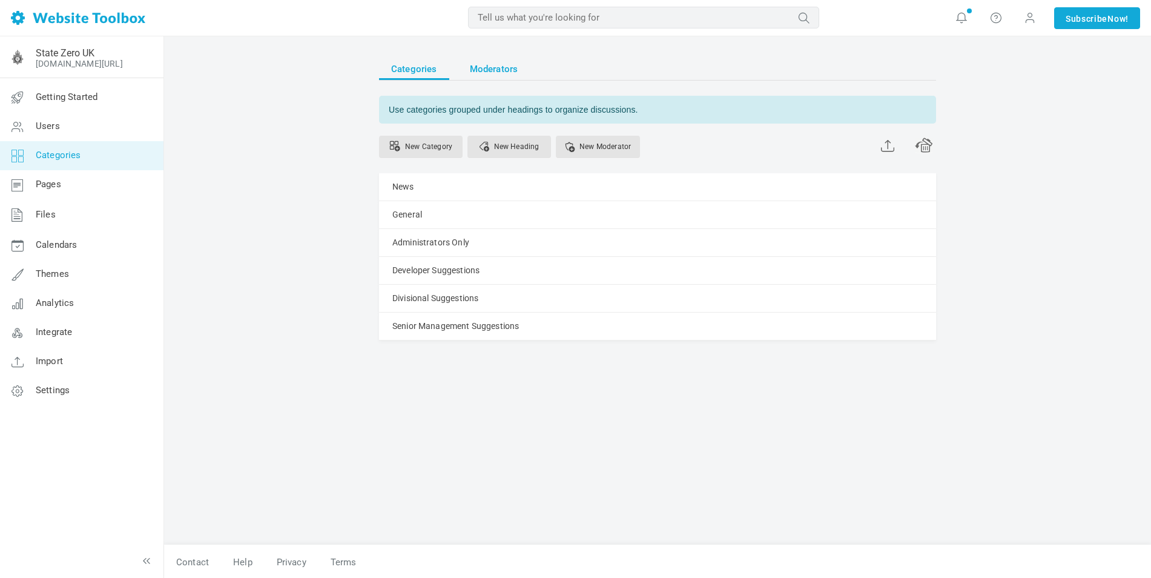
click at [483, 67] on span "Moderators" at bounding box center [494, 69] width 48 height 22
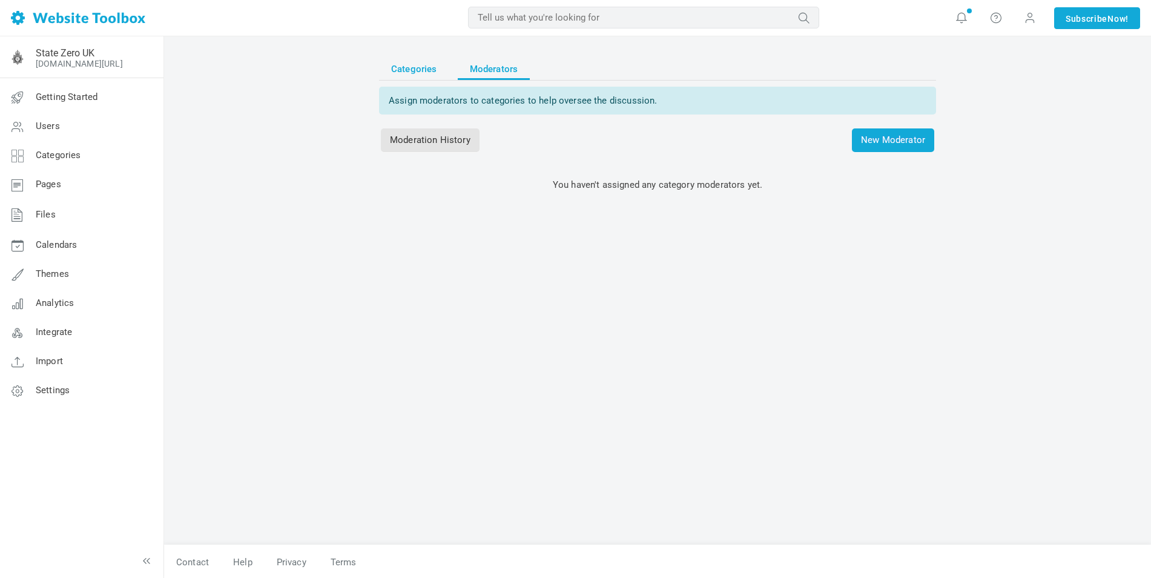
click at [423, 67] on span "Categories" at bounding box center [414, 69] width 46 height 22
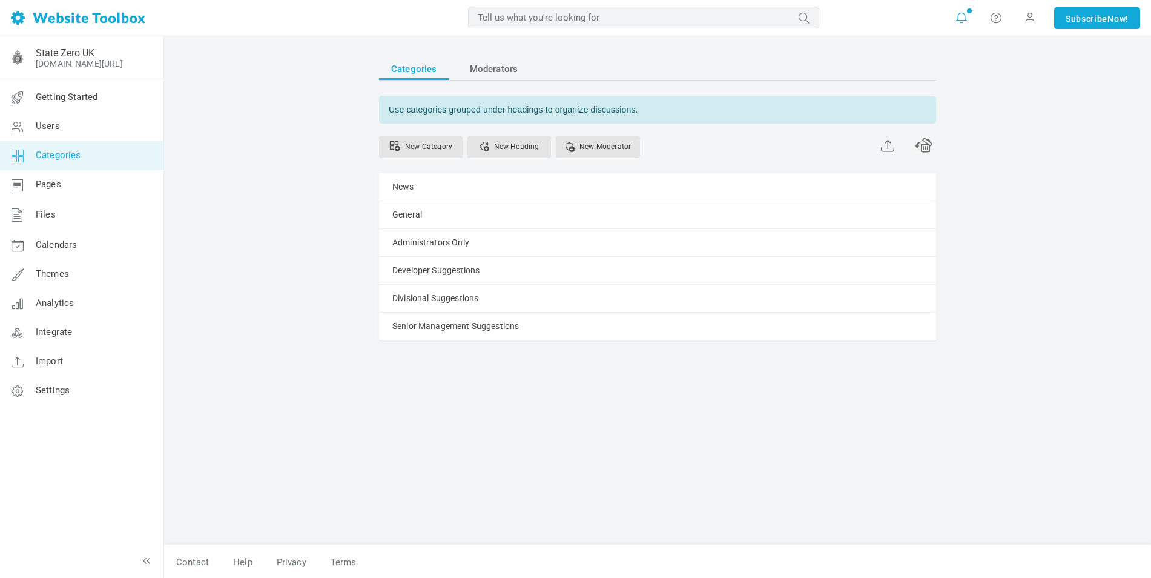
click at [959, 15] on icon at bounding box center [962, 17] width 12 height 13
click at [238, 116] on div "Categories Moderators Use categories grouped under headings to organize discuss…" at bounding box center [657, 307] width 987 height 543
click at [79, 274] on link "Themes" at bounding box center [81, 274] width 164 height 29
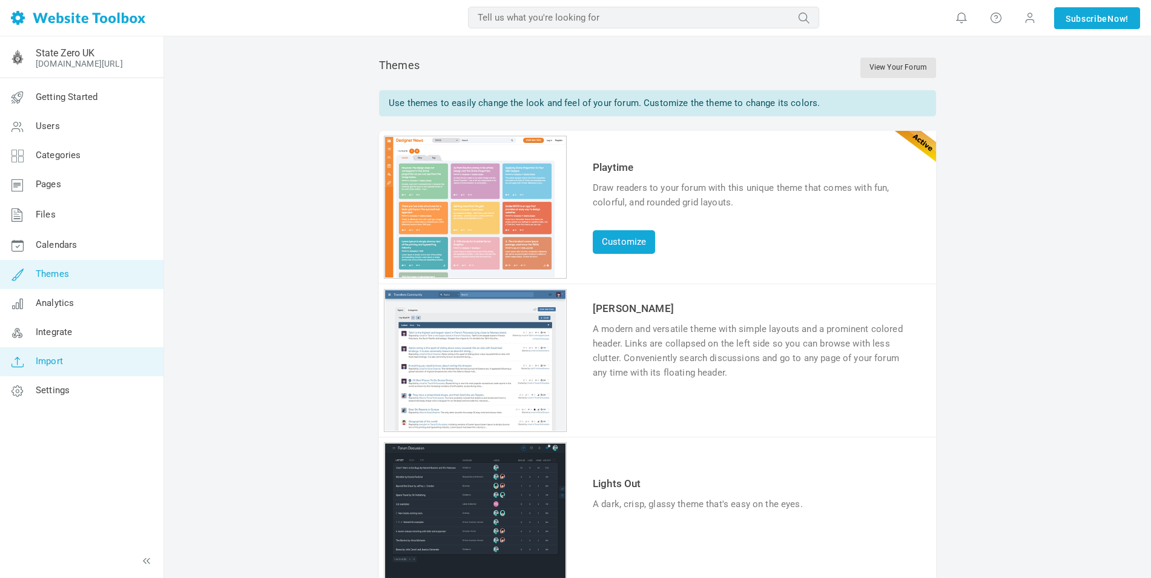
click at [74, 362] on link "Import" at bounding box center [81, 361] width 164 height 29
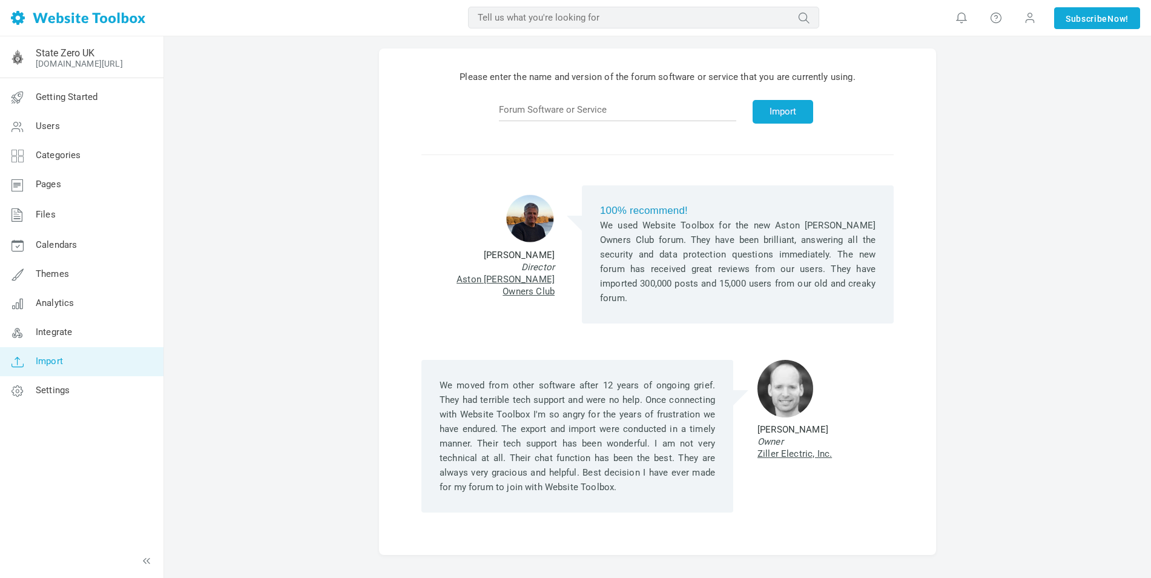
scroll to position [62, 0]
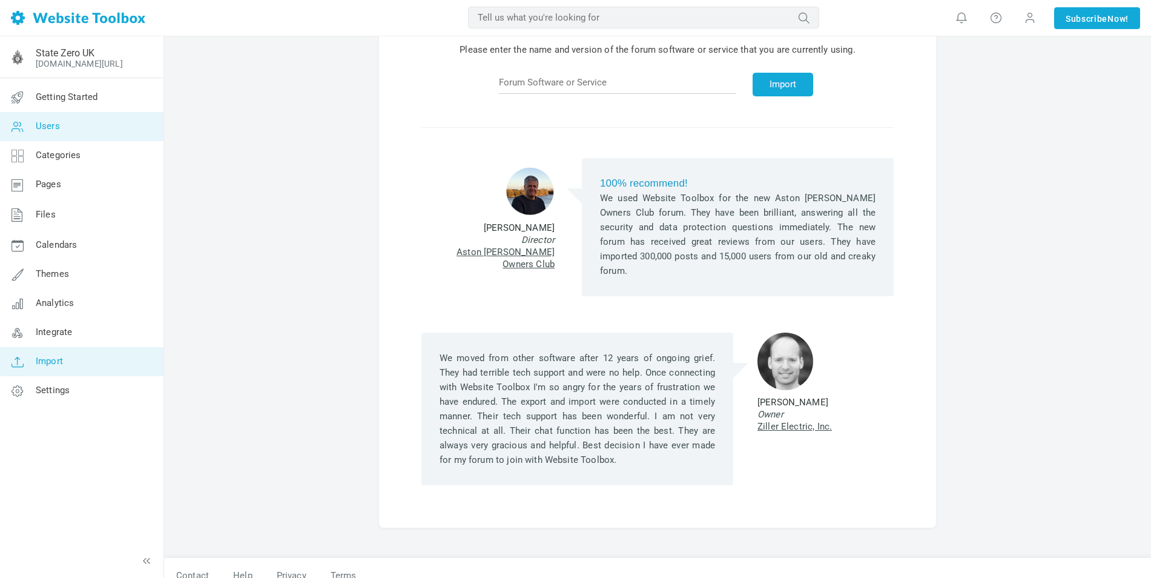
click at [53, 125] on span "Users" at bounding box center [48, 126] width 24 height 11
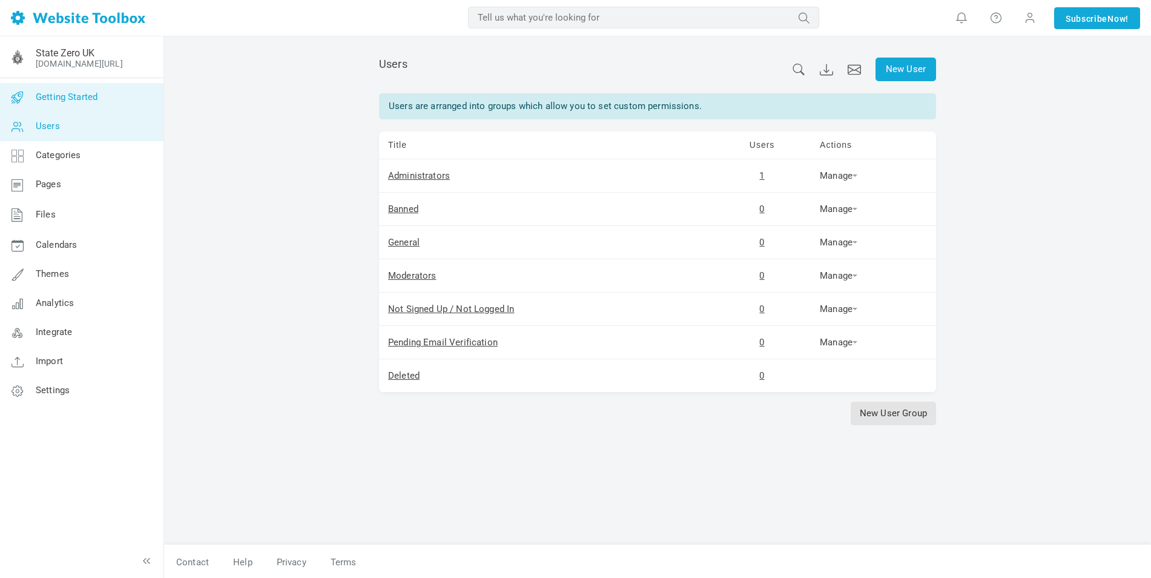
click at [80, 101] on span "Getting Started" at bounding box center [67, 96] width 62 height 11
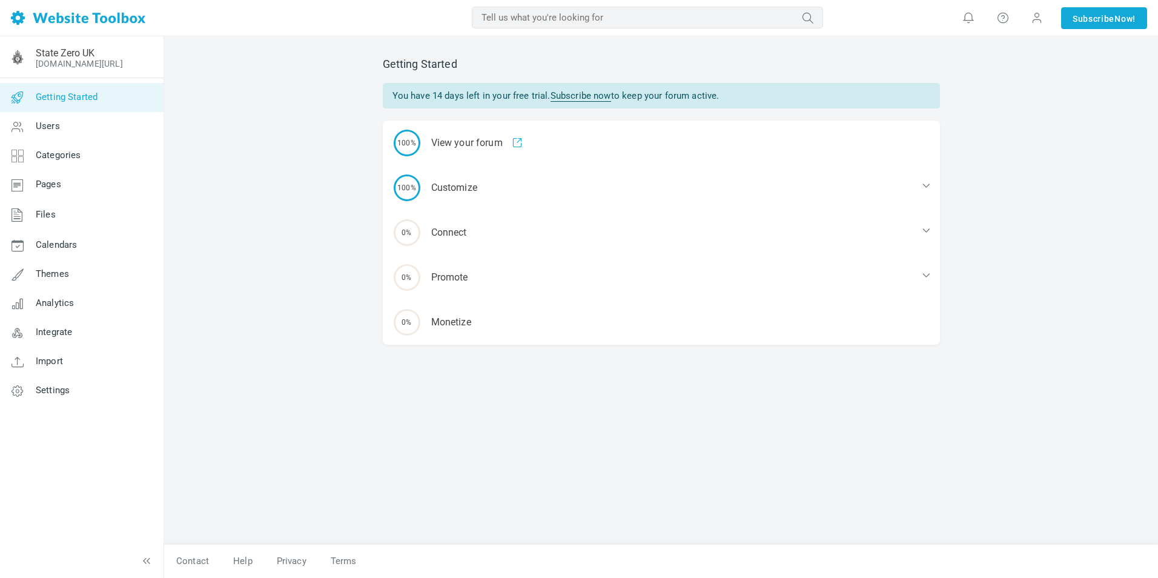
click at [1094, 153] on div "Getting Started You have 14 days left in your free trial. Subscribe now to keep…" at bounding box center [661, 306] width 994 height 541
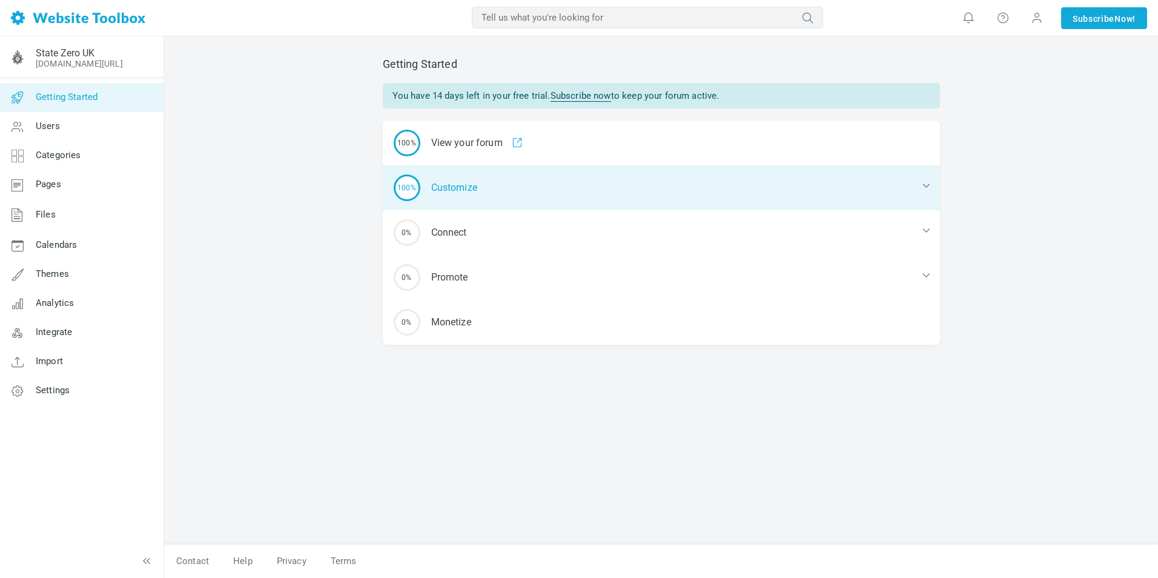
click at [448, 188] on div "100% Customize" at bounding box center [661, 187] width 557 height 45
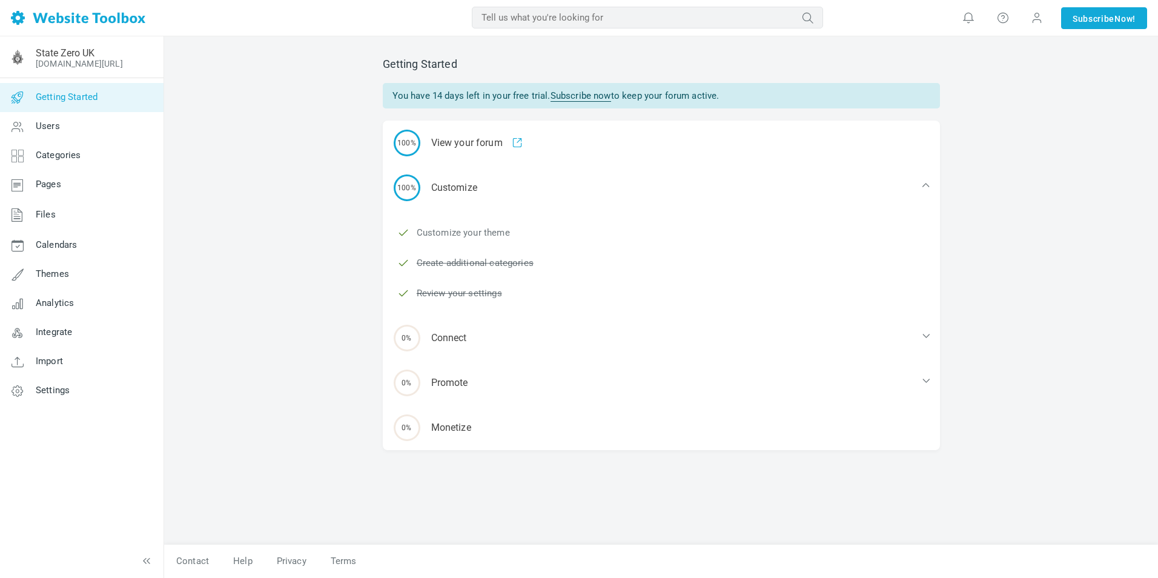
click at [495, 232] on link "Customize your theme" at bounding box center [463, 232] width 93 height 13
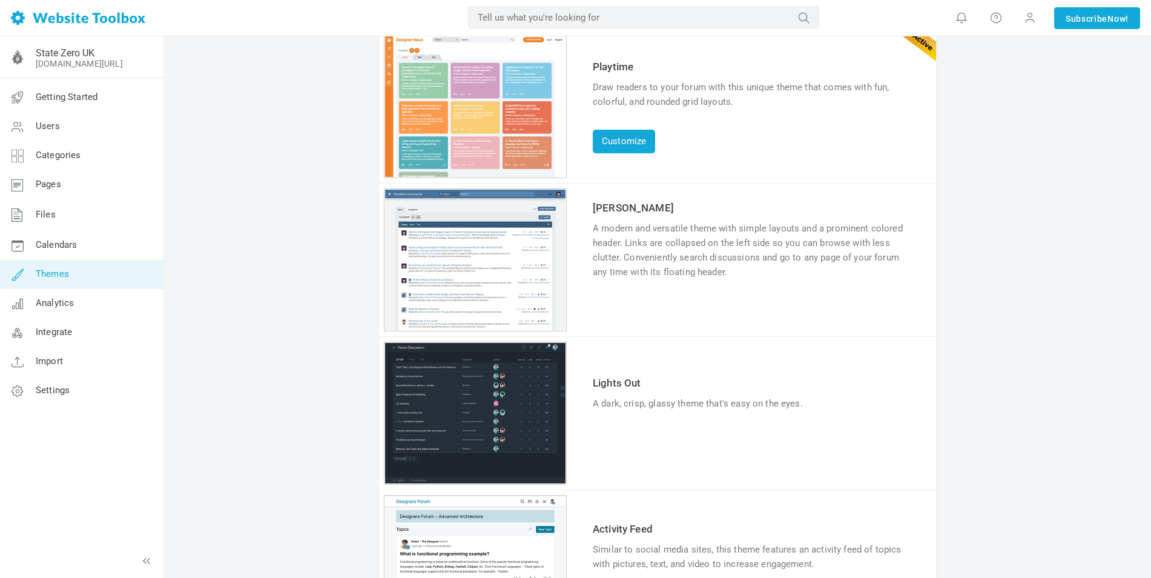
scroll to position [121, 0]
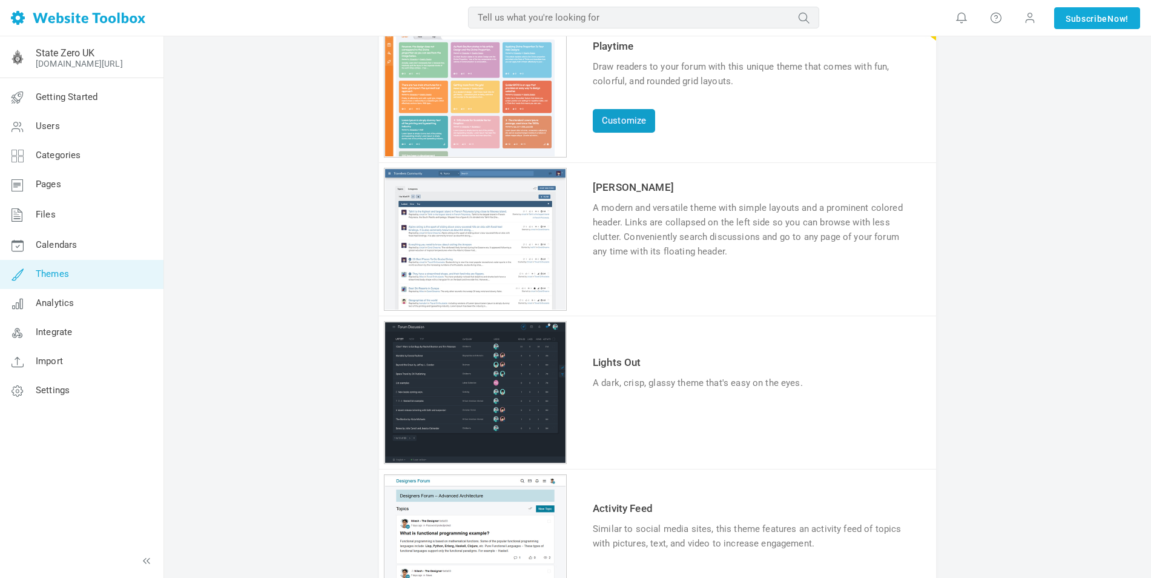
click at [623, 117] on link "Customize" at bounding box center [624, 121] width 62 height 24
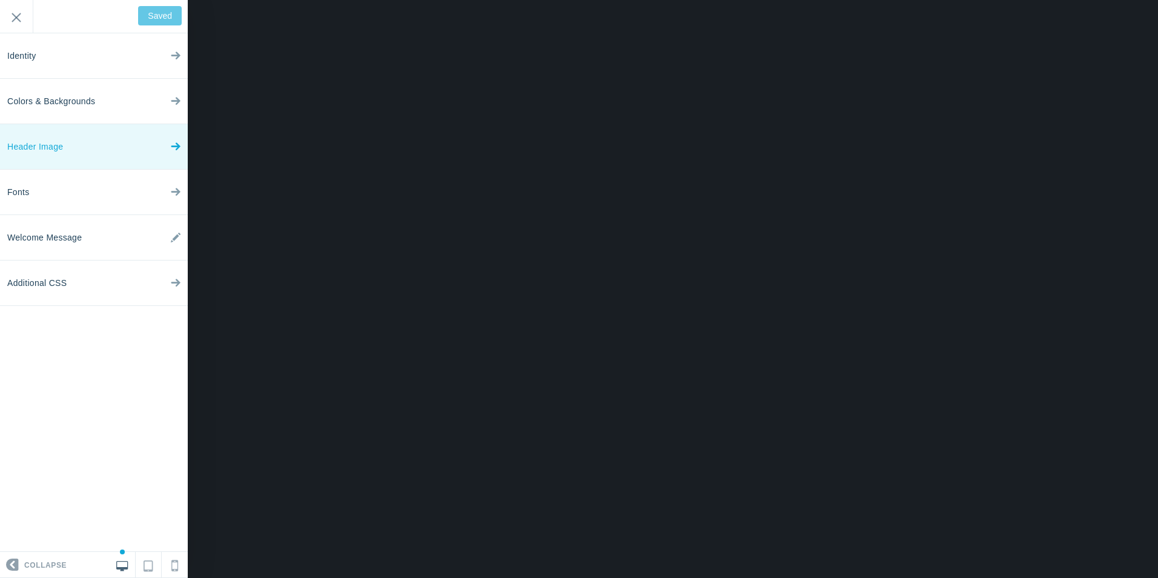
click at [53, 145] on span "Header Image" at bounding box center [35, 146] width 56 height 45
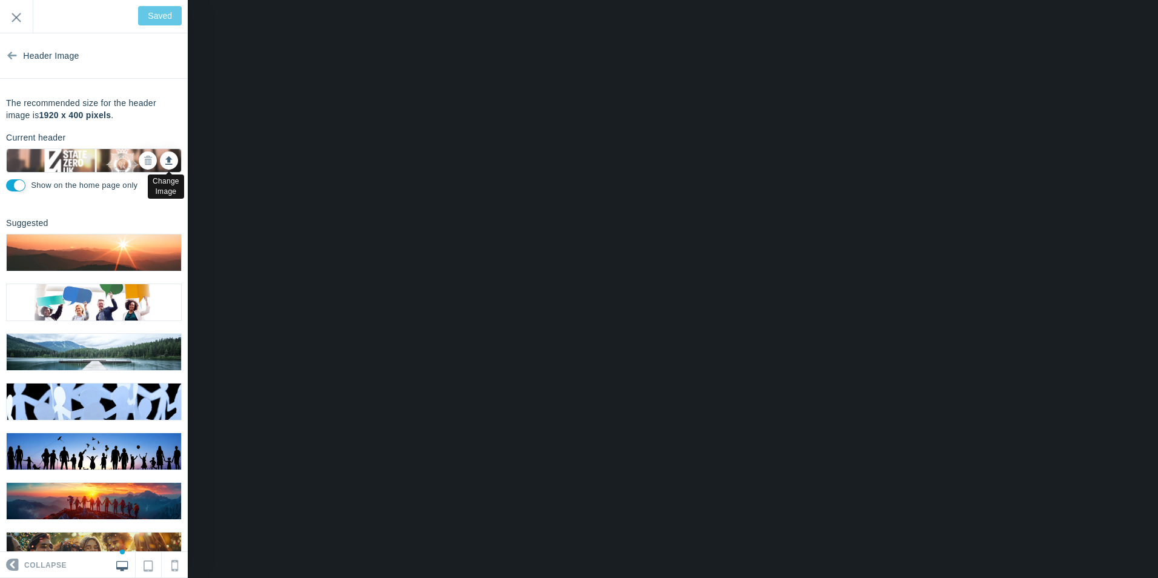
click at [165, 160] on icon at bounding box center [168, 158] width 7 height 8
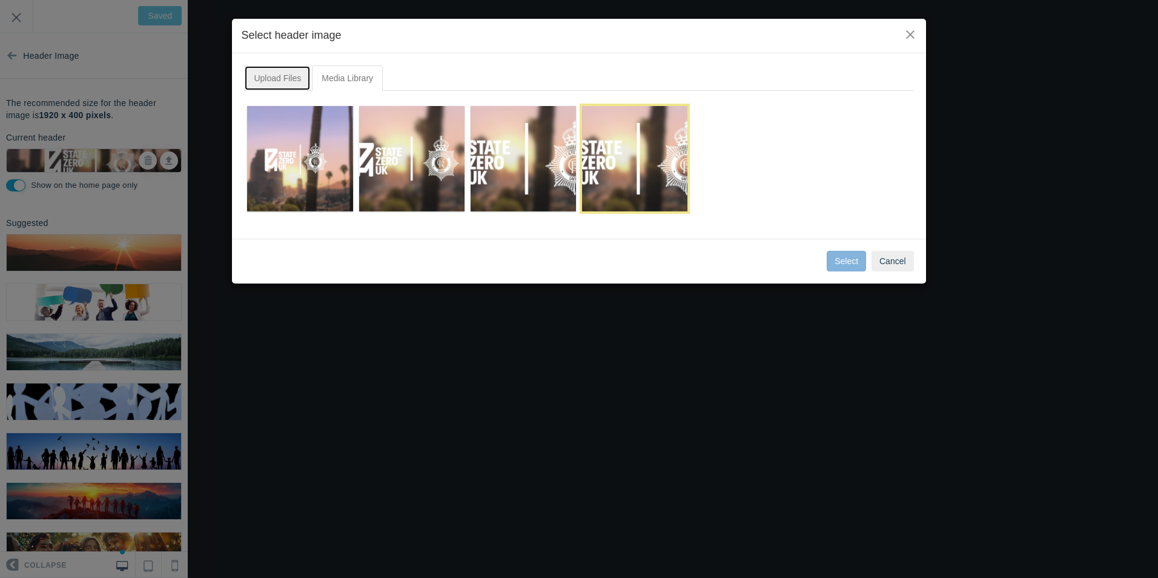
click at [277, 75] on link "Upload Files" at bounding box center [277, 77] width 67 height 25
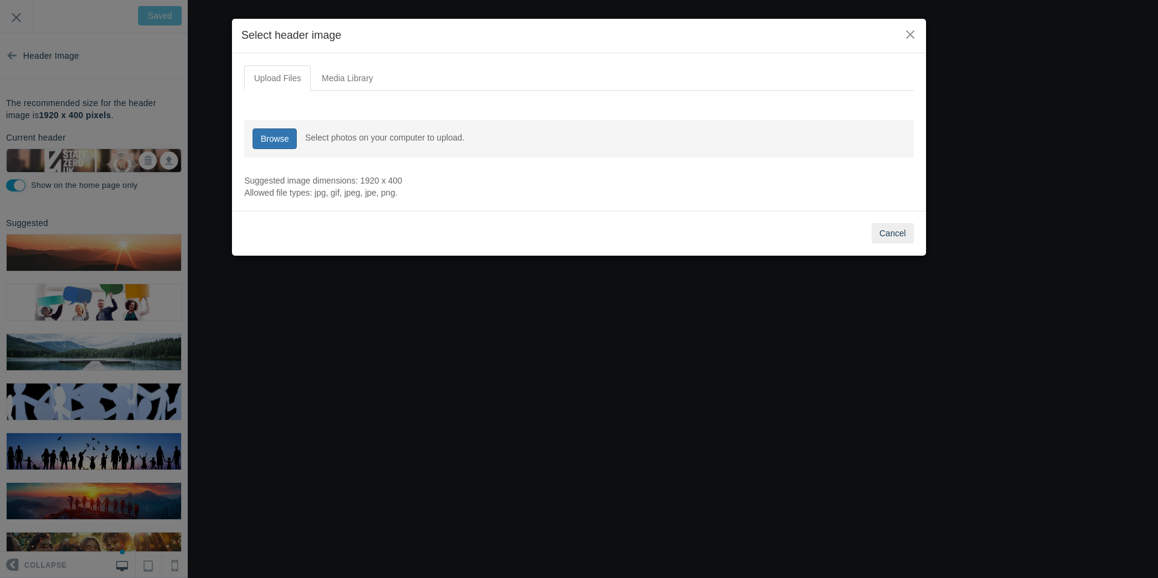
click at [274, 141] on link "Browse" at bounding box center [275, 138] width 44 height 21
type input "C:\fakepath\SZUK (2).png"
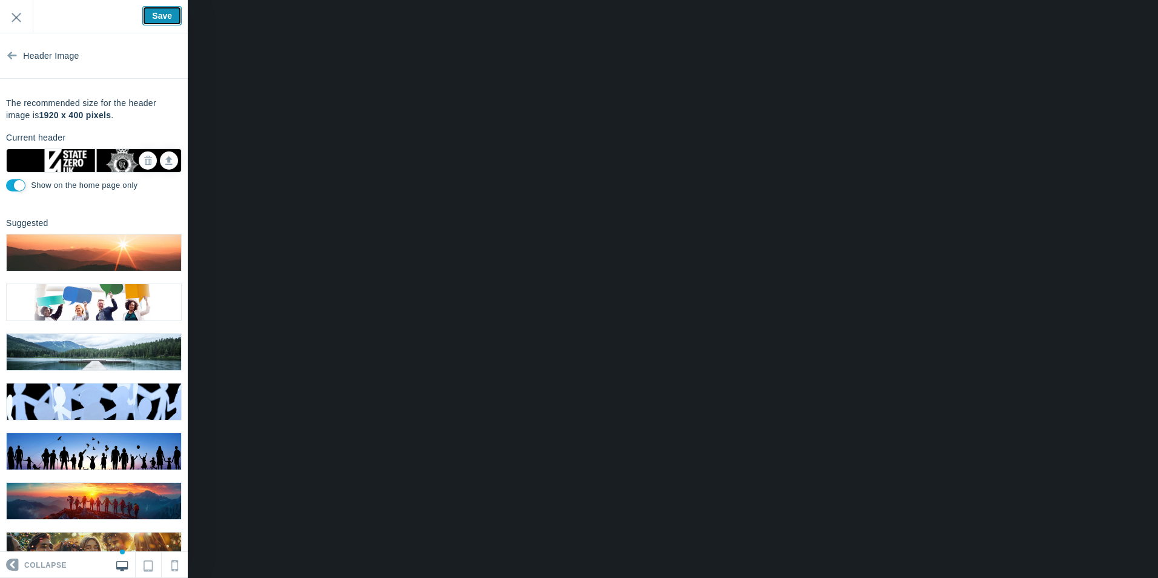
click at [166, 16] on input "Save" at bounding box center [161, 15] width 39 height 19
type input "Saved"
click at [17, 13] on input "Exit" at bounding box center [16, 16] width 33 height 33
